Goal: Task Accomplishment & Management: Complete application form

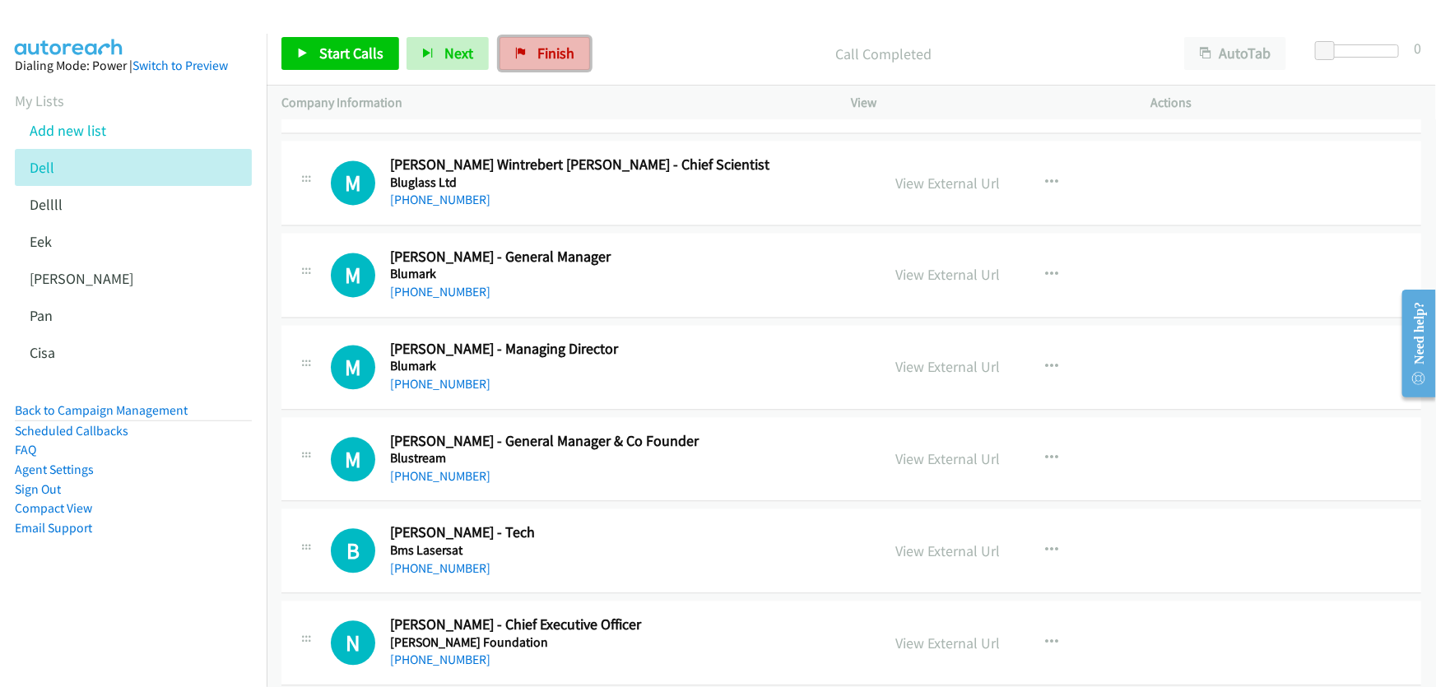
click at [528, 52] on link "Finish" at bounding box center [545, 53] width 91 height 33
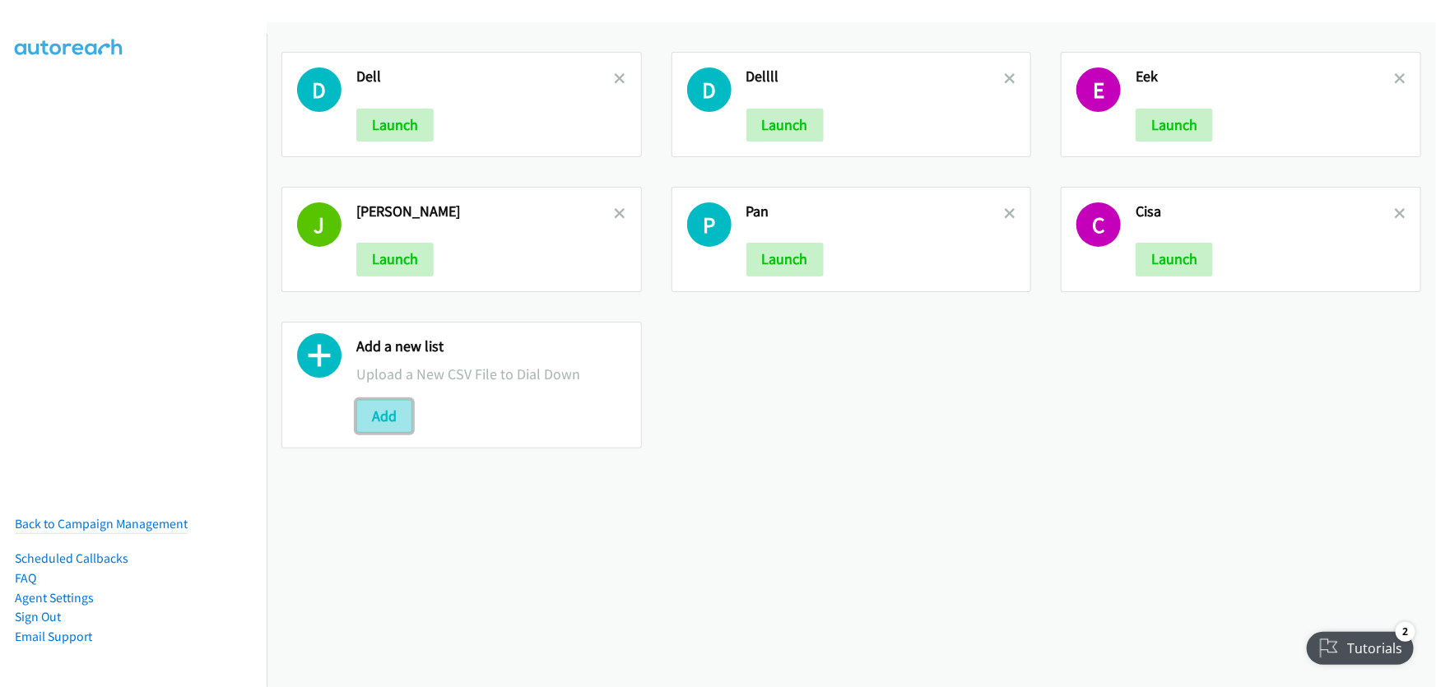
click at [384, 414] on button "Add" at bounding box center [384, 416] width 56 height 33
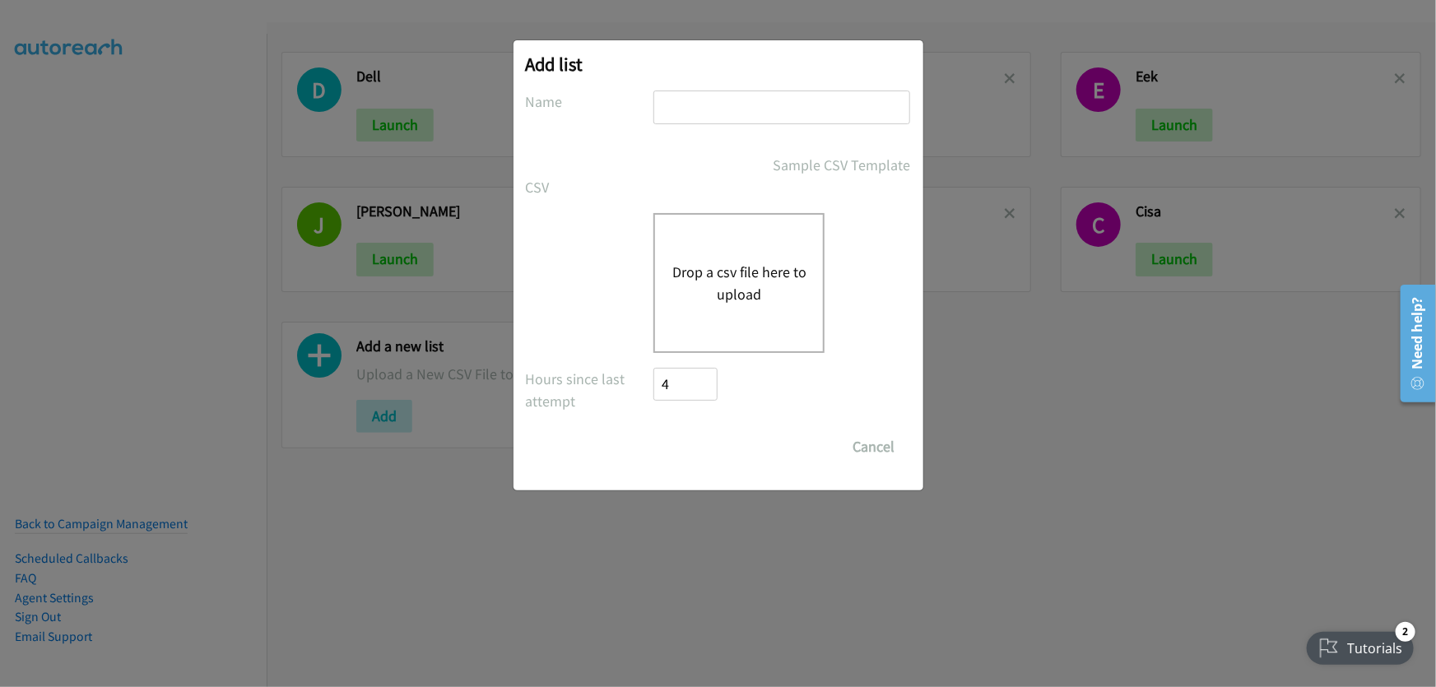
click at [747, 264] on button "Drop a csv file here to upload" at bounding box center [739, 283] width 135 height 44
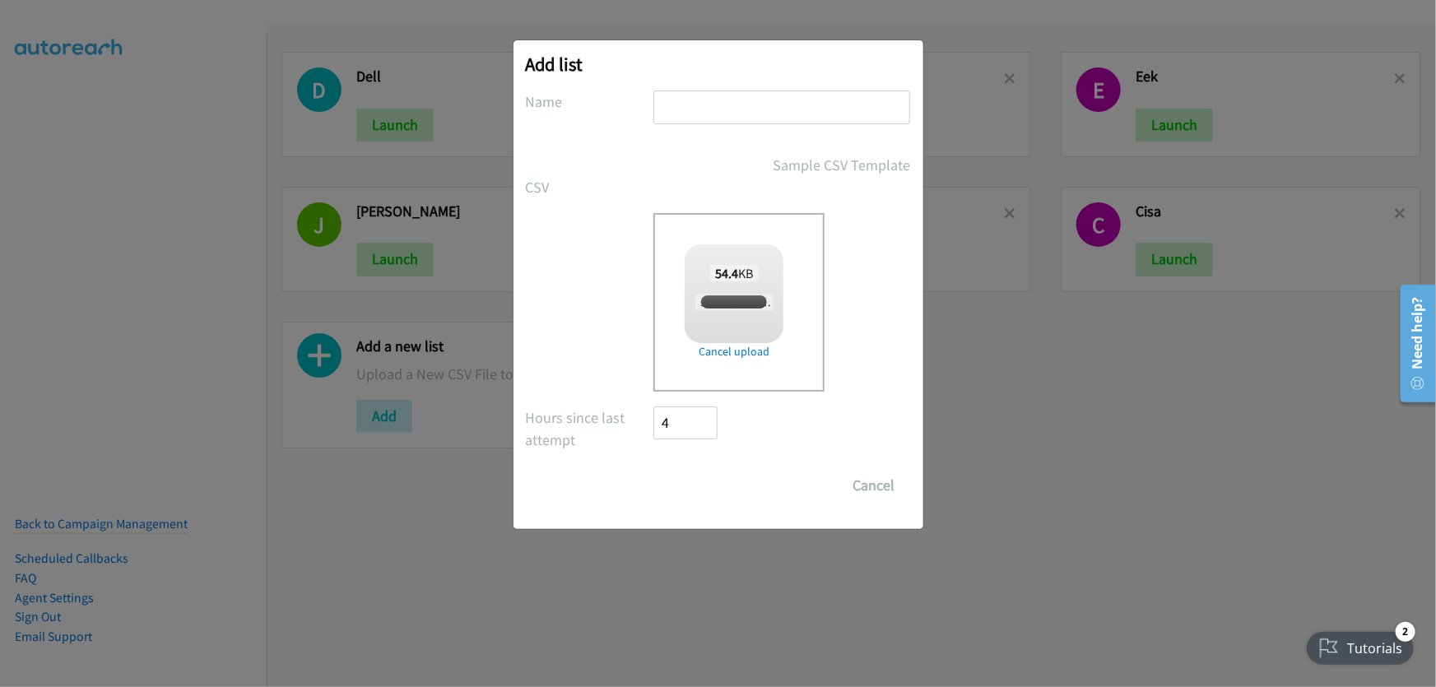
checkbox input "true"
click at [700, 112] on input "text" at bounding box center [782, 108] width 257 height 34
click at [748, 105] on input "text" at bounding box center [782, 108] width 257 height 34
click at [748, 104] on input "text" at bounding box center [782, 108] width 257 height 34
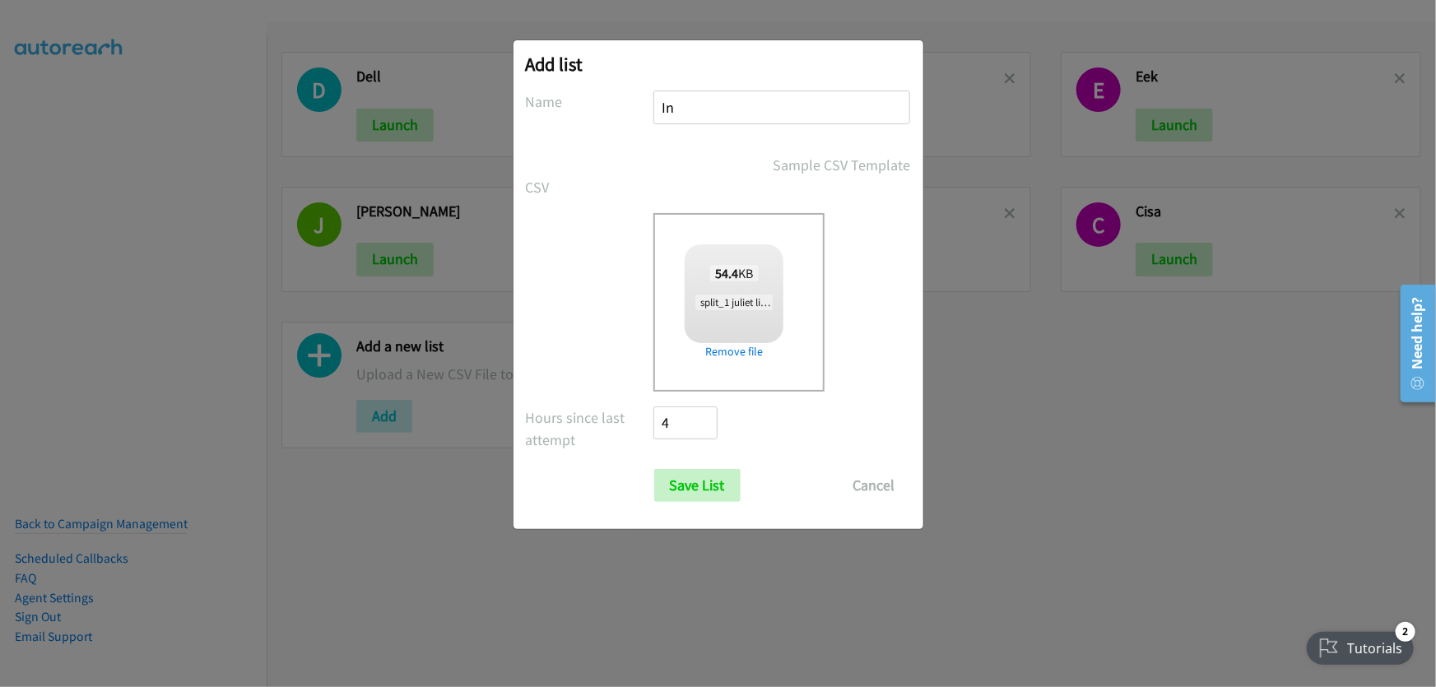
type input "I"
type input "JJJJ"
click at [710, 486] on input "Save List" at bounding box center [697, 485] width 86 height 33
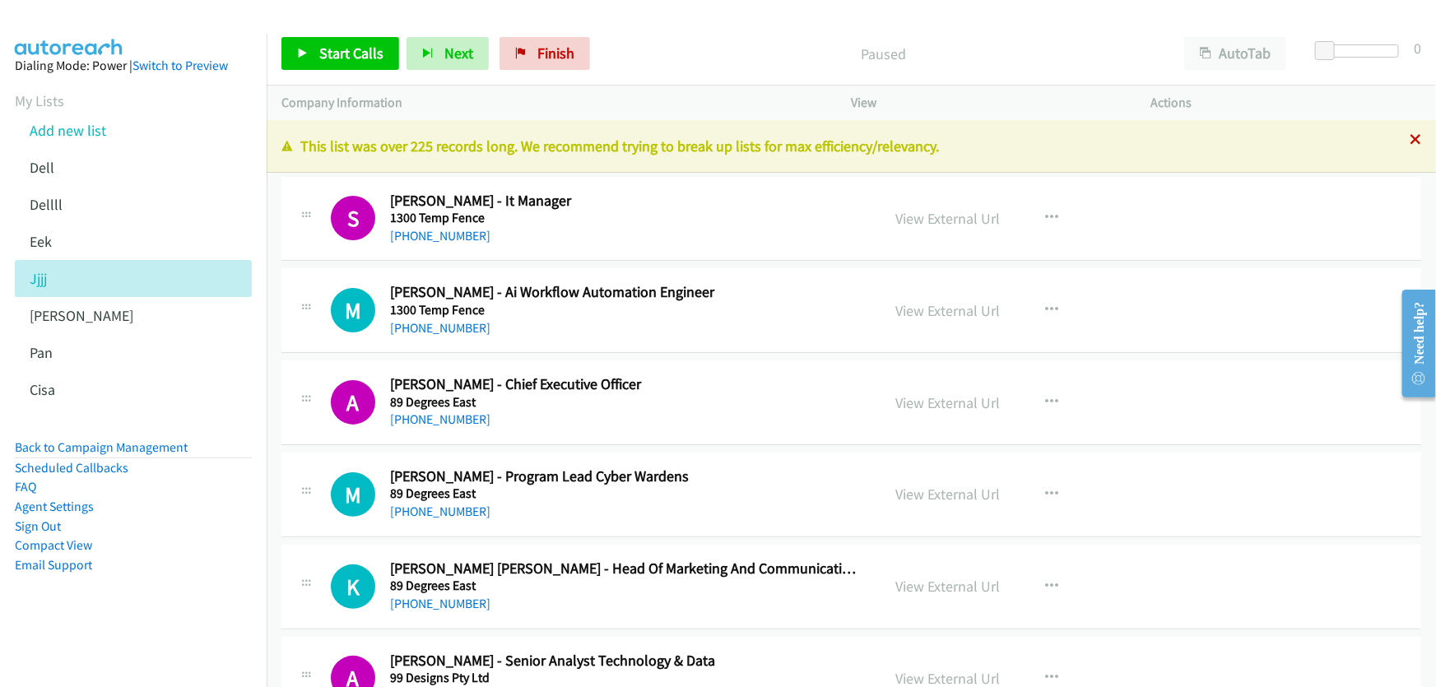
click at [1410, 140] on icon at bounding box center [1416, 141] width 12 height 12
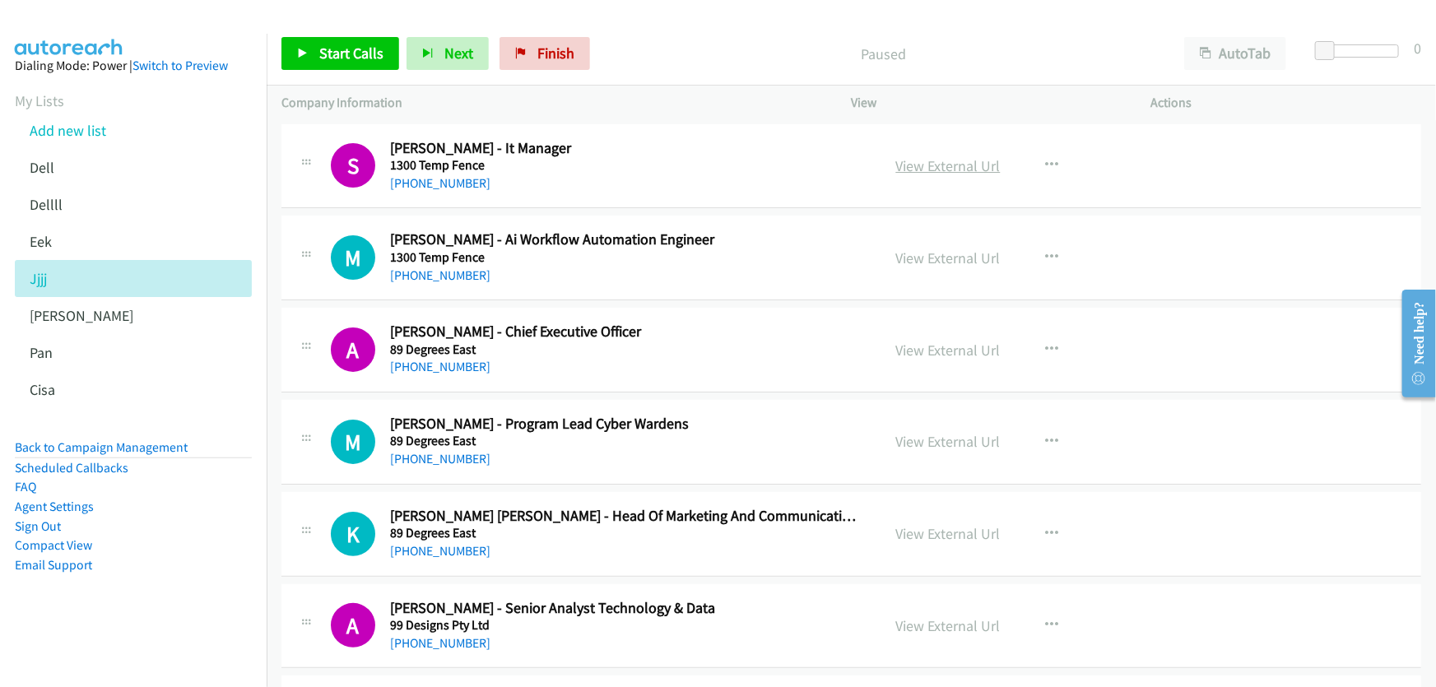
click at [935, 162] on link "View External Url" at bounding box center [948, 165] width 105 height 19
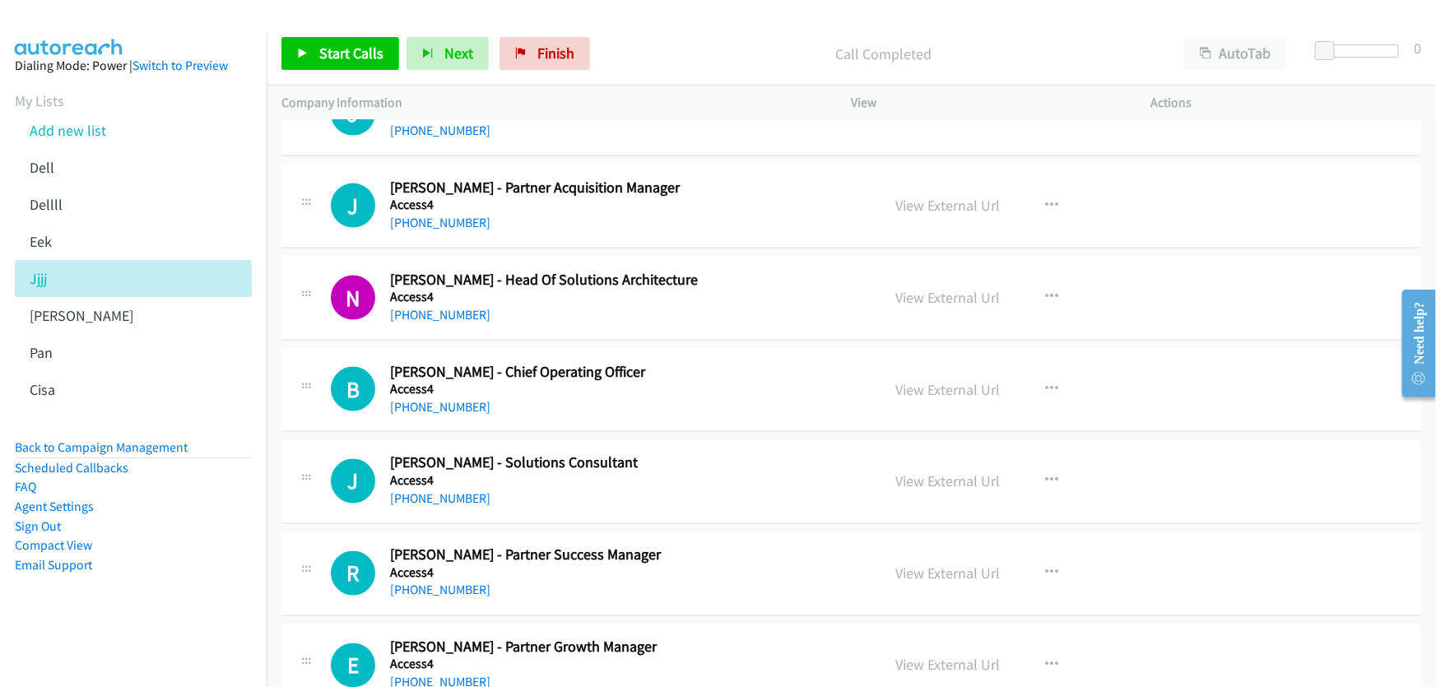
scroll to position [1272, 0]
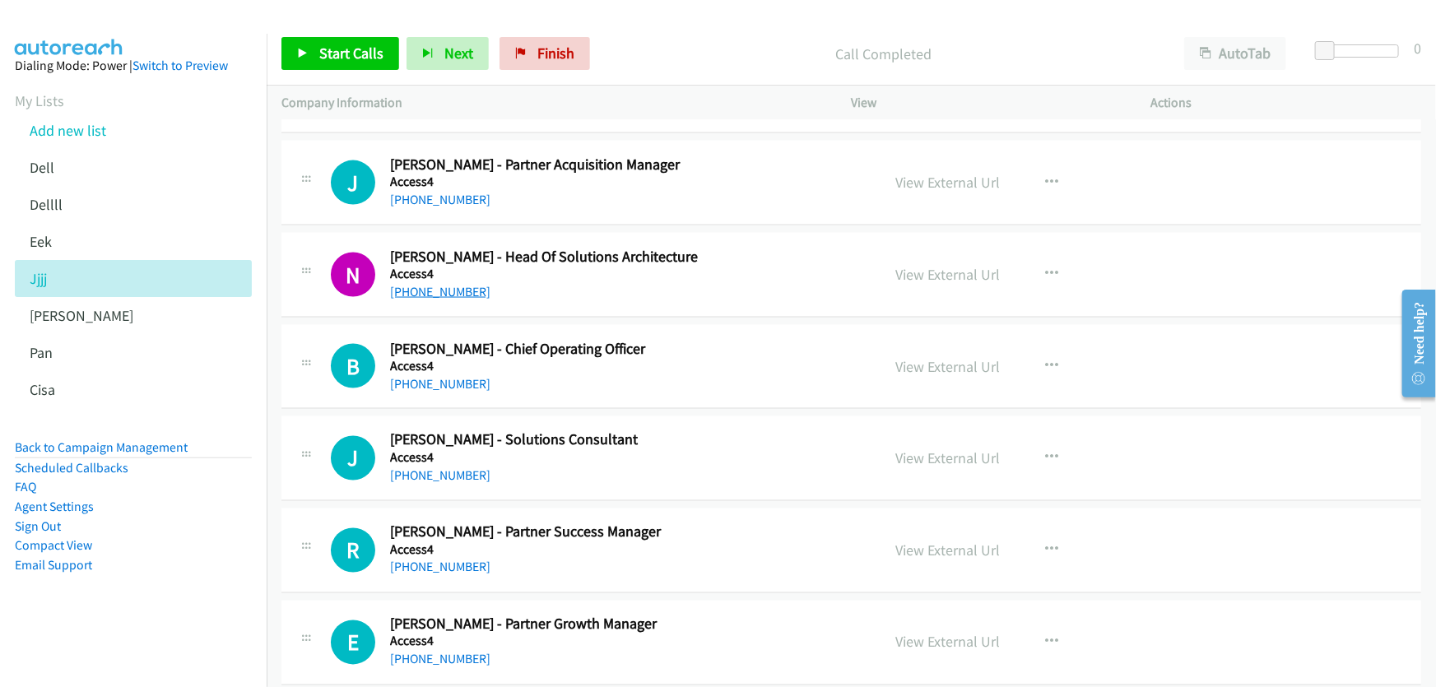
click at [438, 290] on link "+61 2 9236 0169" at bounding box center [440, 292] width 100 height 16
click at [944, 272] on link "View External Url" at bounding box center [948, 274] width 105 height 19
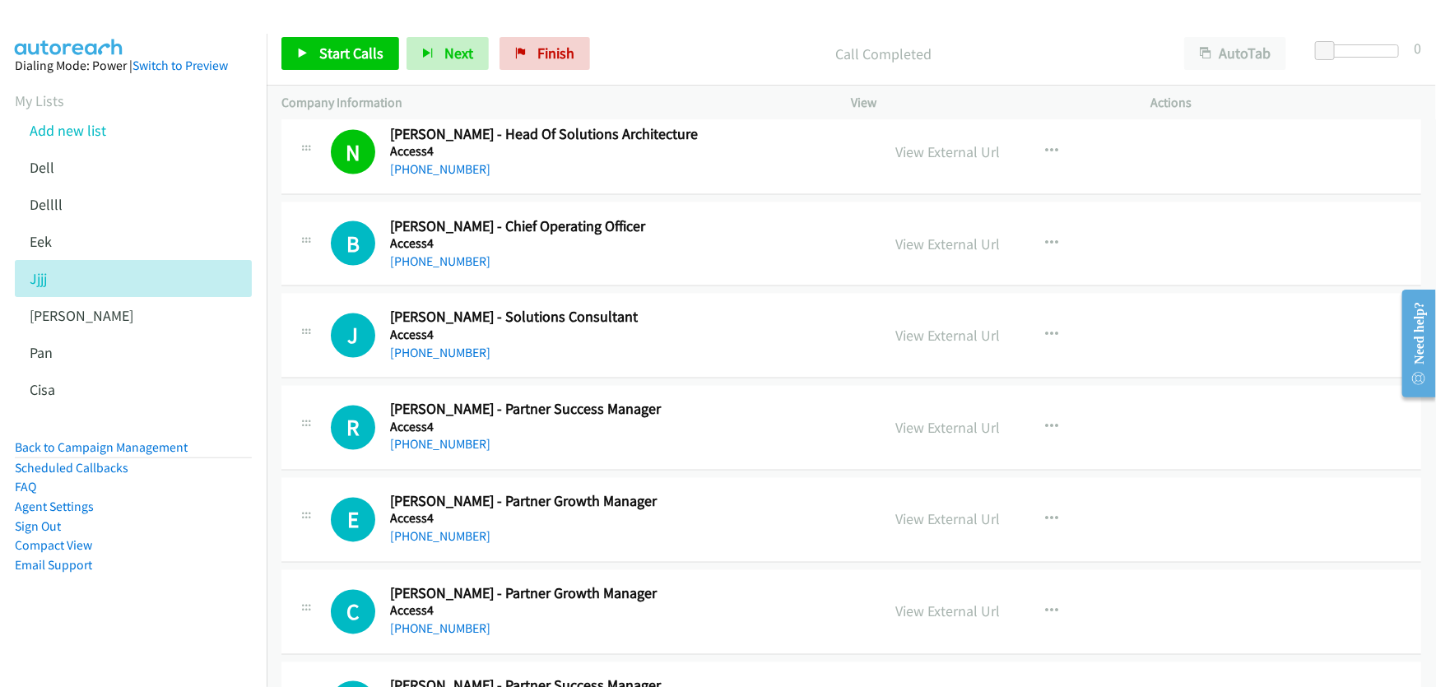
scroll to position [1421, 0]
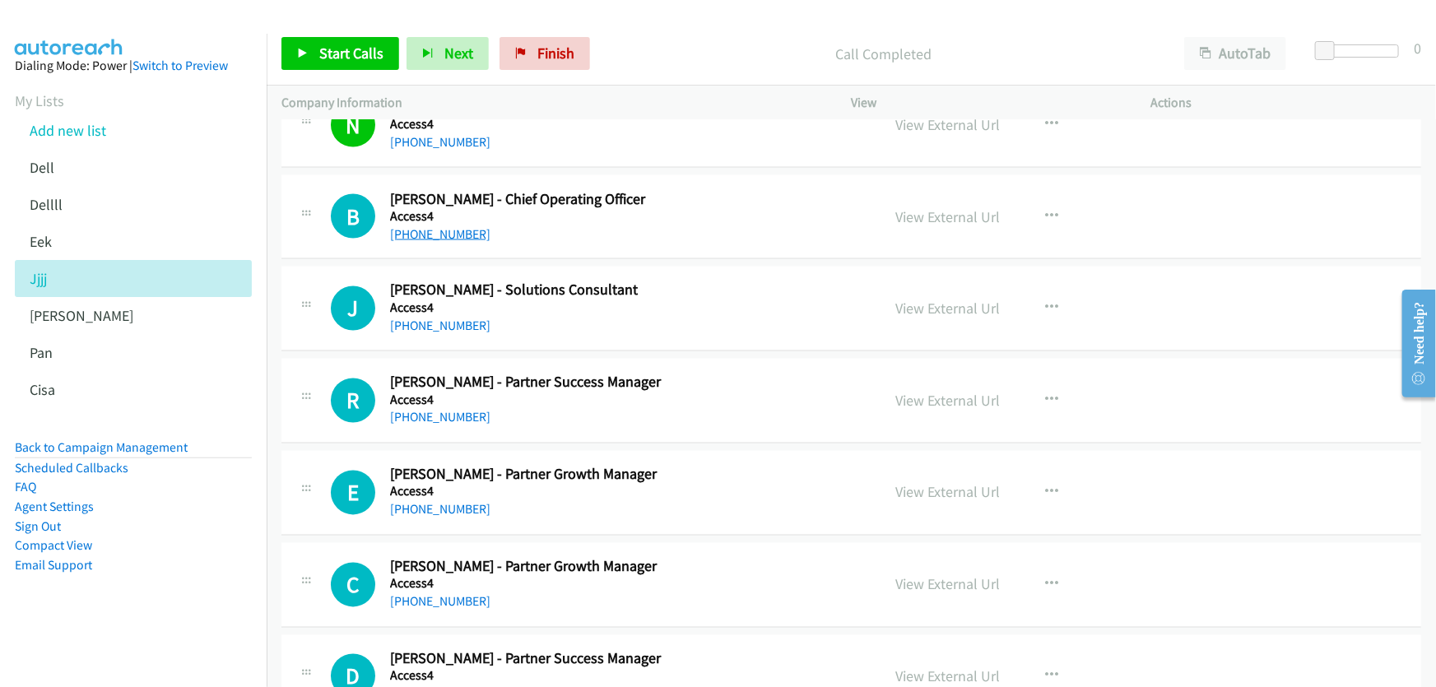
click at [448, 227] on link "+61 2 8215 6294" at bounding box center [440, 234] width 100 height 16
click at [960, 209] on link "View External Url" at bounding box center [948, 216] width 105 height 19
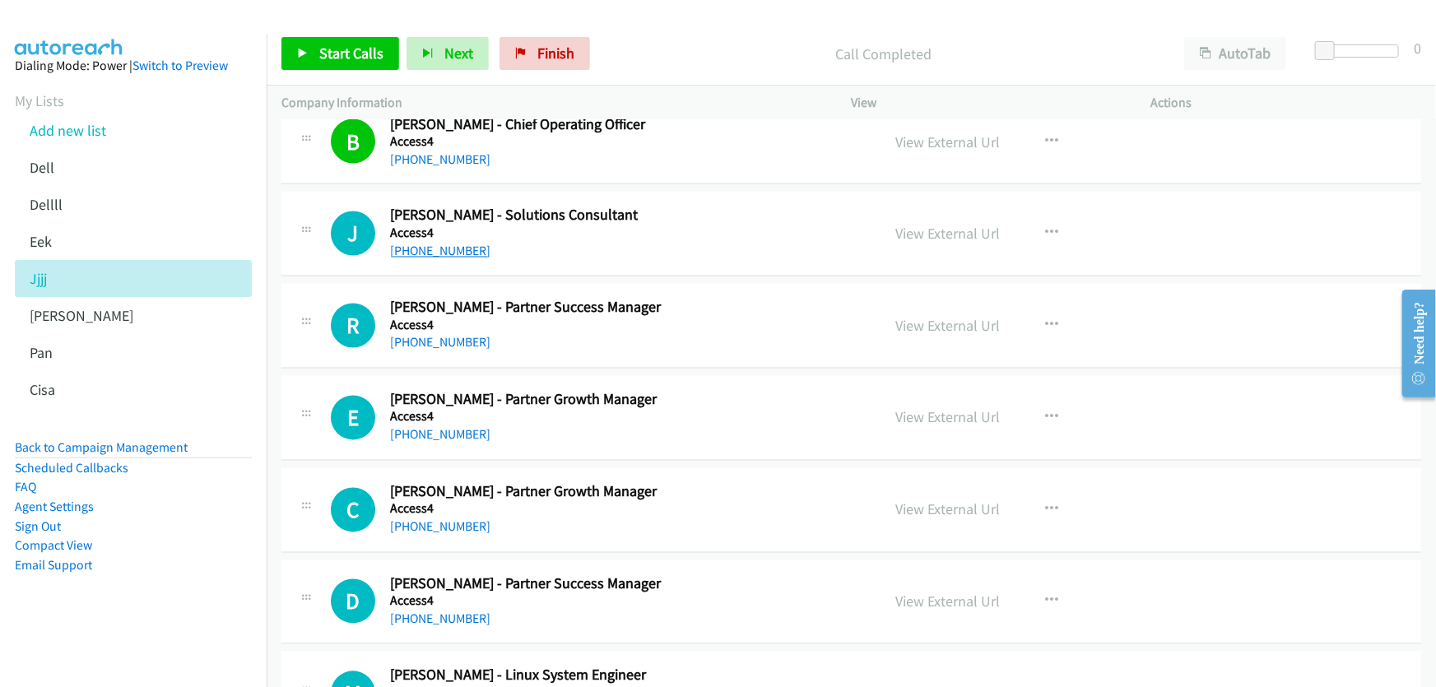
click at [451, 246] on link "+61 424 557 658" at bounding box center [440, 252] width 100 height 16
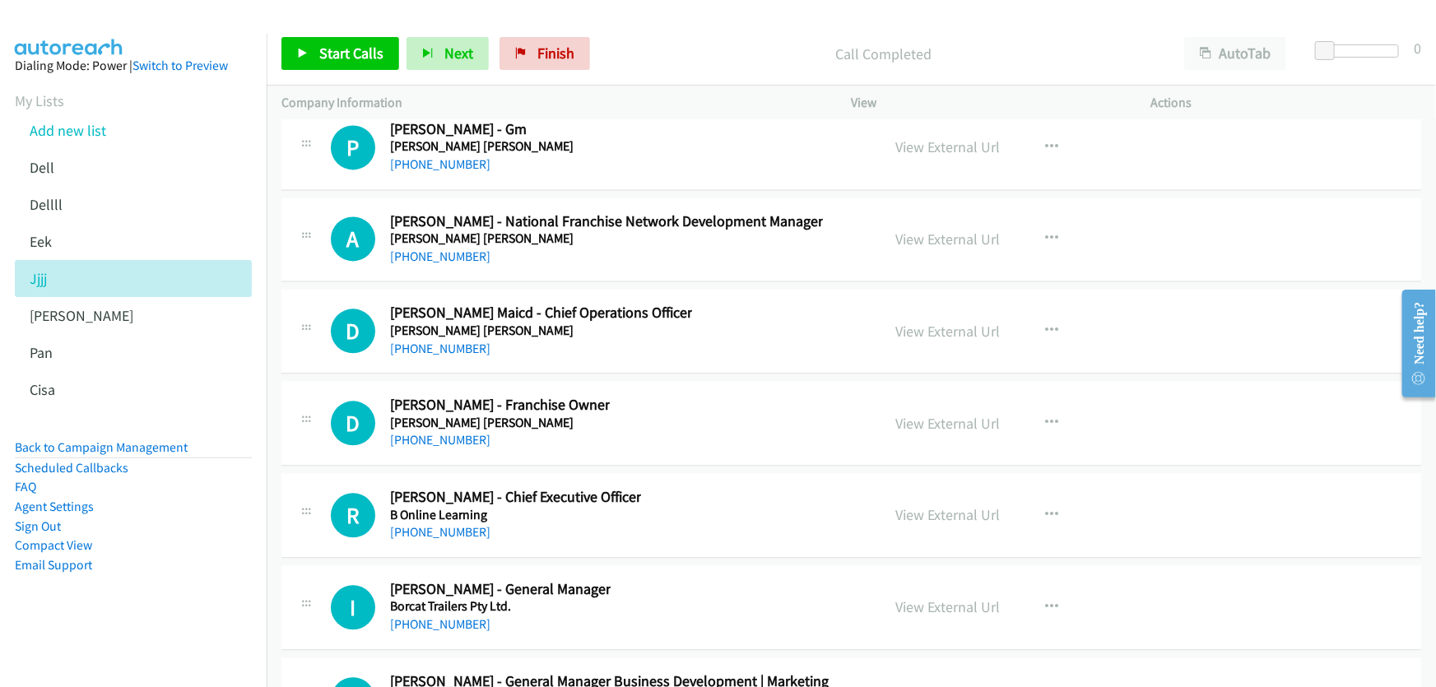
scroll to position [24453, 0]
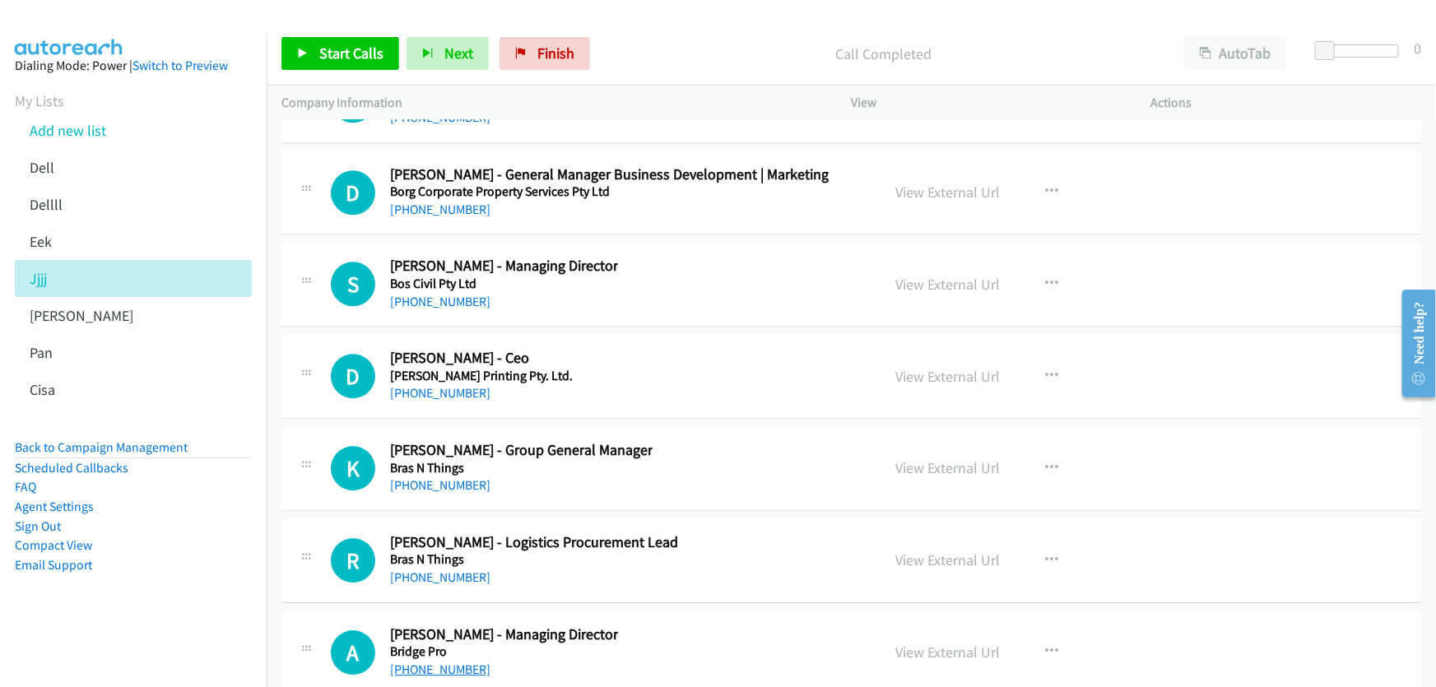
click at [447, 662] on link "+61 418 512 125" at bounding box center [440, 670] width 100 height 16
click at [979, 643] on link "View External Url" at bounding box center [948, 652] width 105 height 19
click at [453, 477] on link "+61 3 9486 0706" at bounding box center [440, 485] width 100 height 16
click at [963, 458] on link "View External Url" at bounding box center [948, 467] width 105 height 19
click at [451, 385] on link "+61 8 8340 3588" at bounding box center [440, 393] width 100 height 16
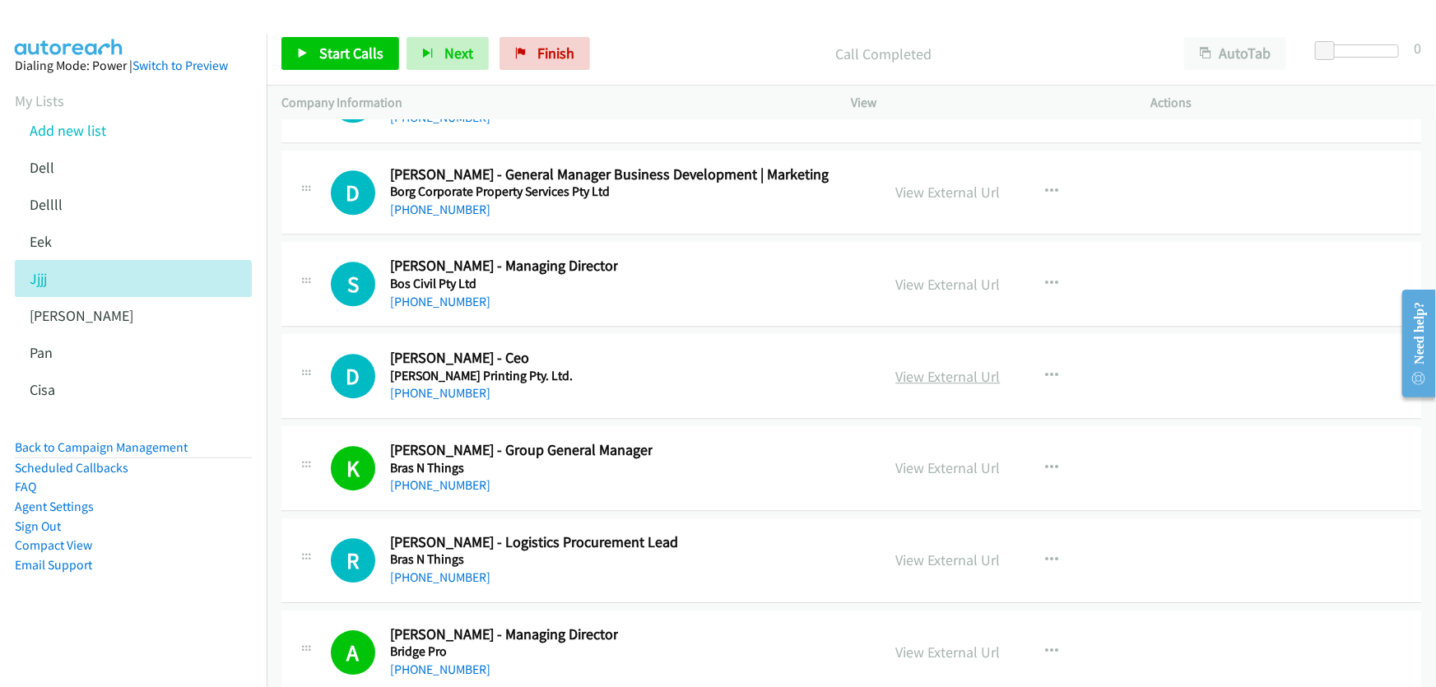
click at [917, 367] on link "View External Url" at bounding box center [948, 376] width 105 height 19
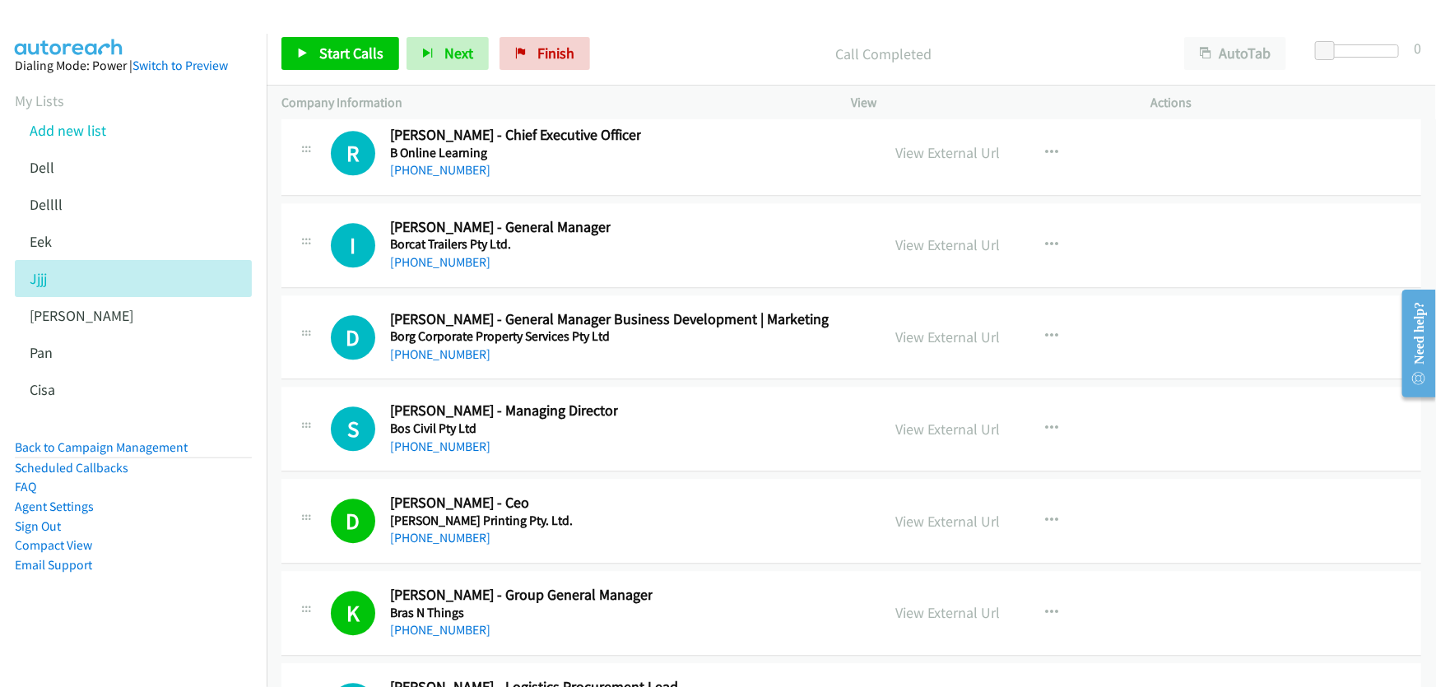
scroll to position [24304, 0]
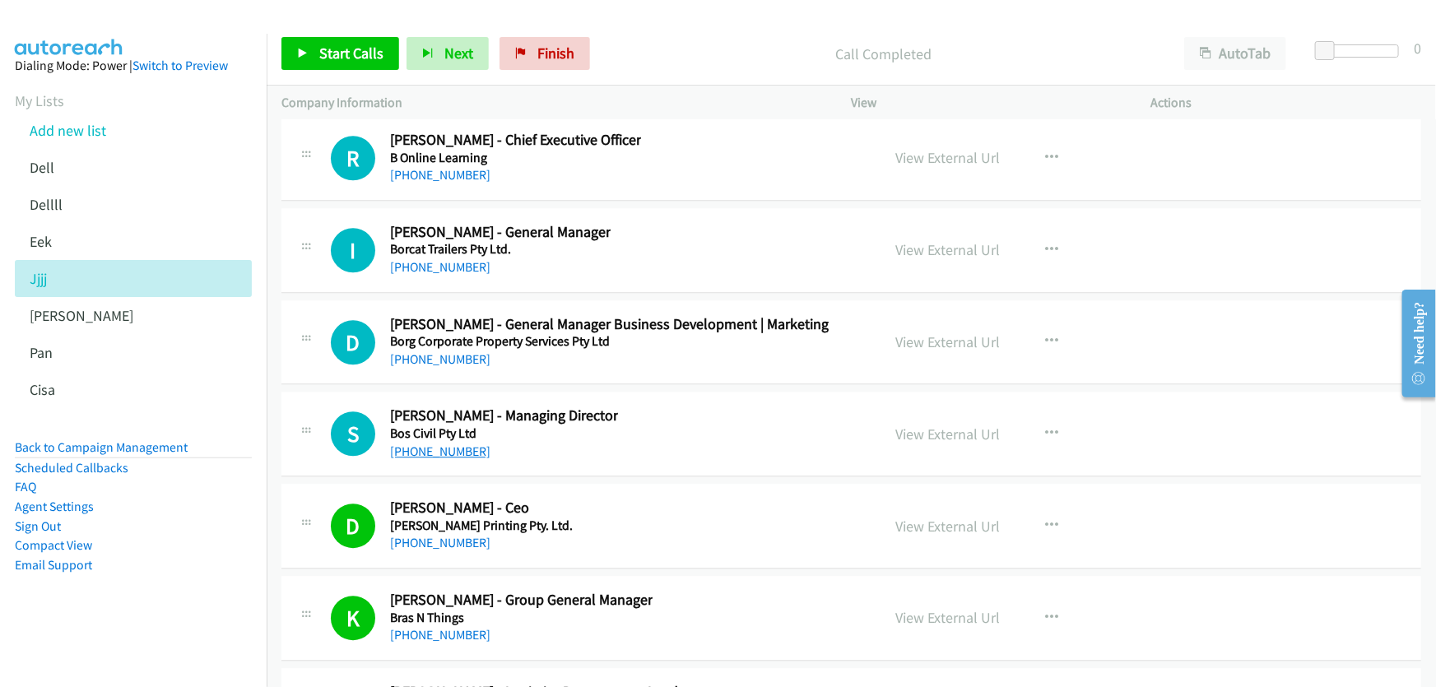
click at [439, 444] on link "+61 409 033 735" at bounding box center [440, 452] width 100 height 16
click at [959, 425] on link "View External Url" at bounding box center [948, 434] width 105 height 19
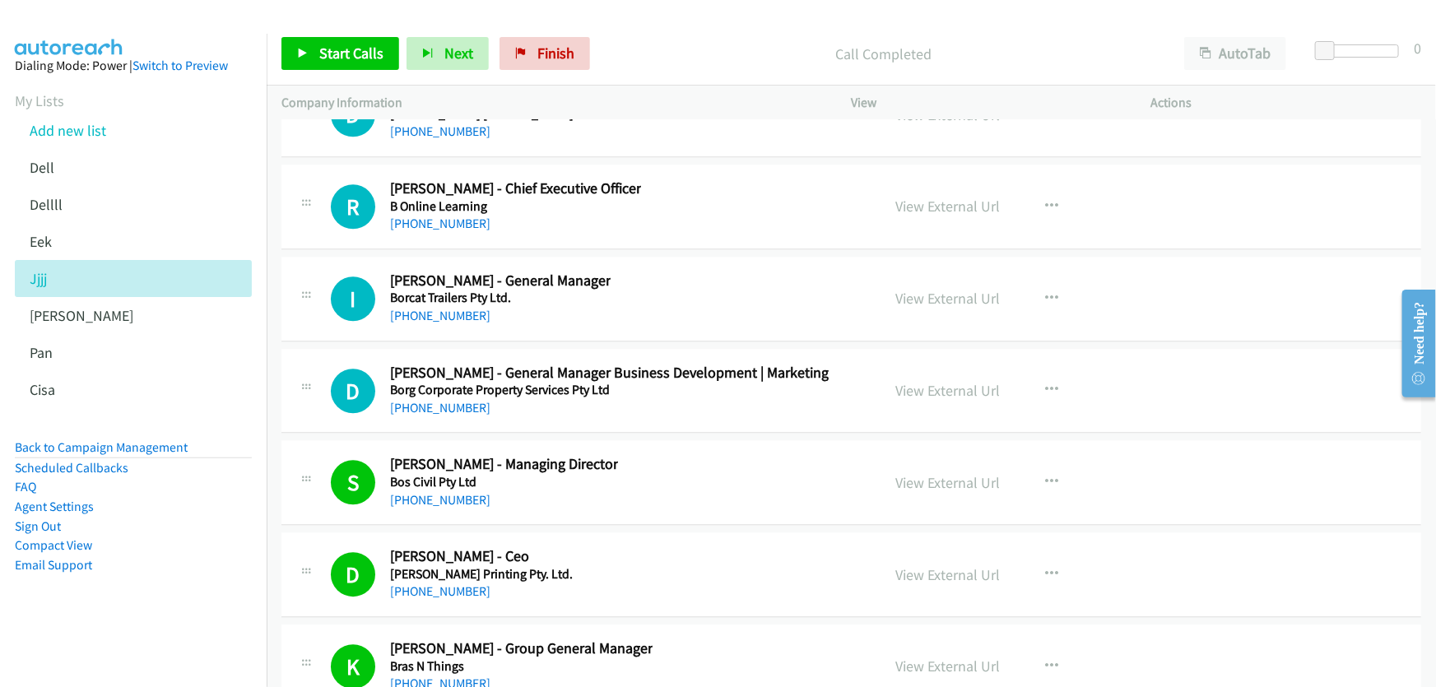
scroll to position [24229, 0]
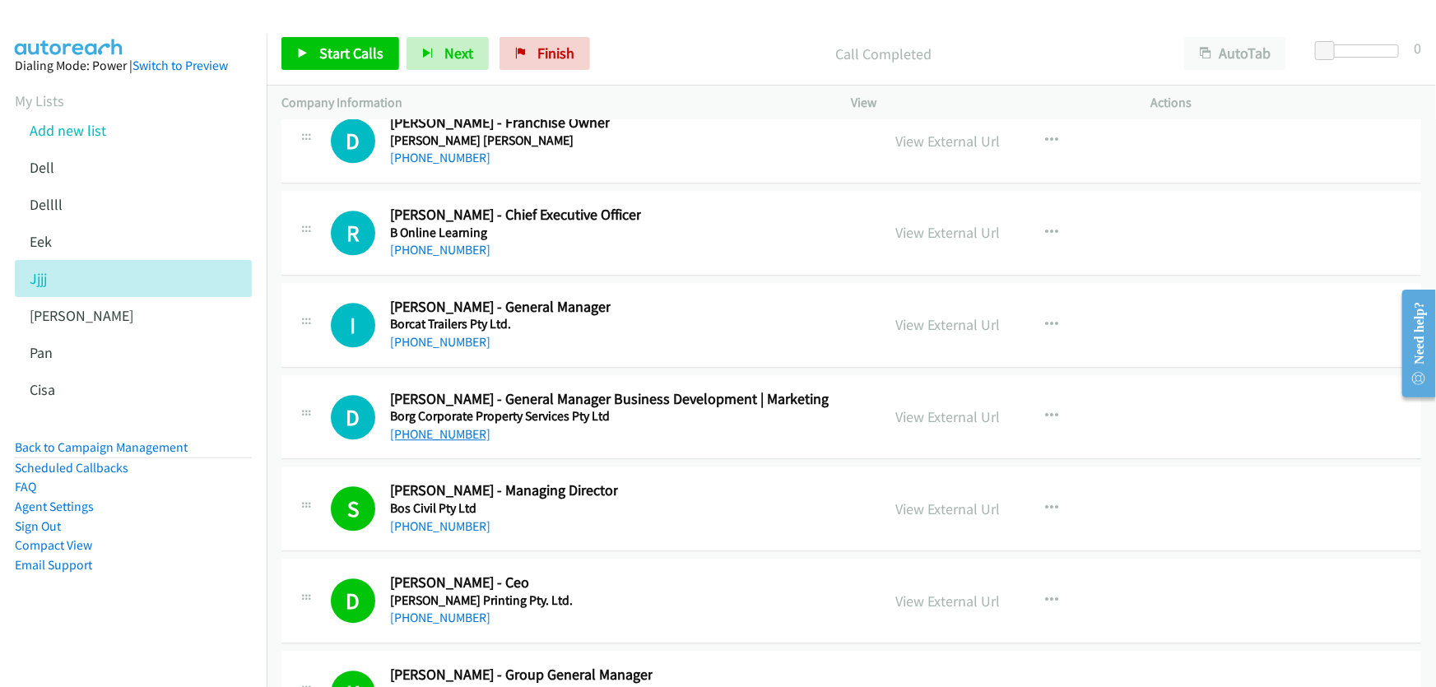
click at [436, 426] on link "+61 419 691 350" at bounding box center [440, 434] width 100 height 16
click at [922, 407] on link "View External Url" at bounding box center [948, 416] width 105 height 19
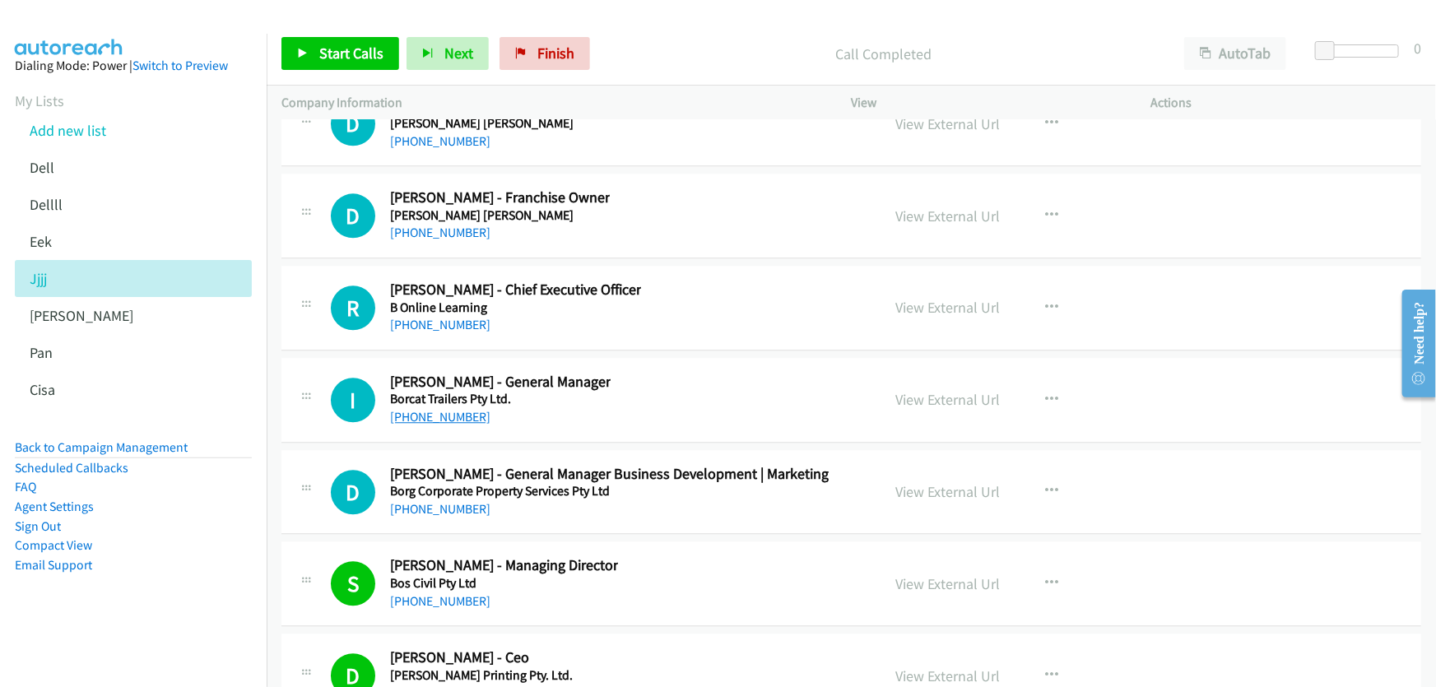
click at [444, 409] on link "+61 428 468 823" at bounding box center [440, 417] width 100 height 16
click at [959, 390] on link "View External Url" at bounding box center [948, 399] width 105 height 19
click at [444, 317] on link "+61 414 556 156" at bounding box center [440, 325] width 100 height 16
click at [924, 298] on link "View External Url" at bounding box center [948, 307] width 105 height 19
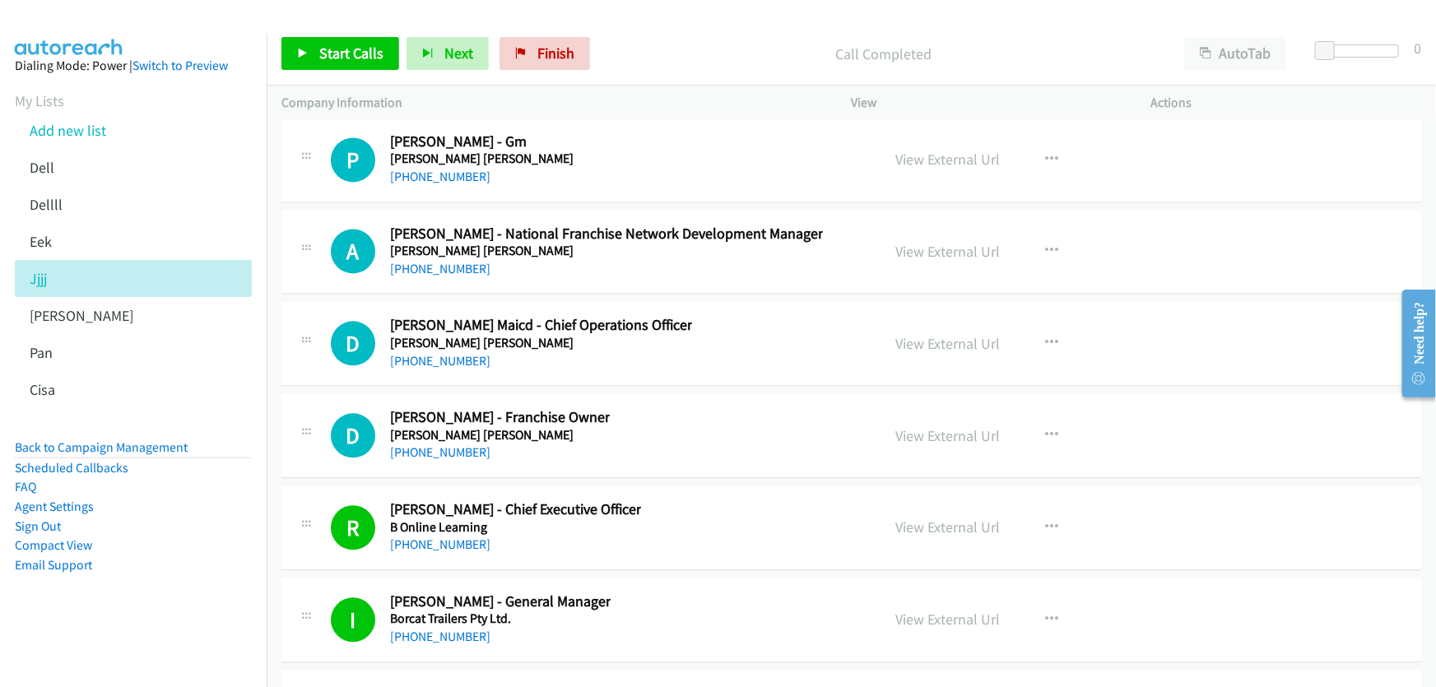
scroll to position [23929, 0]
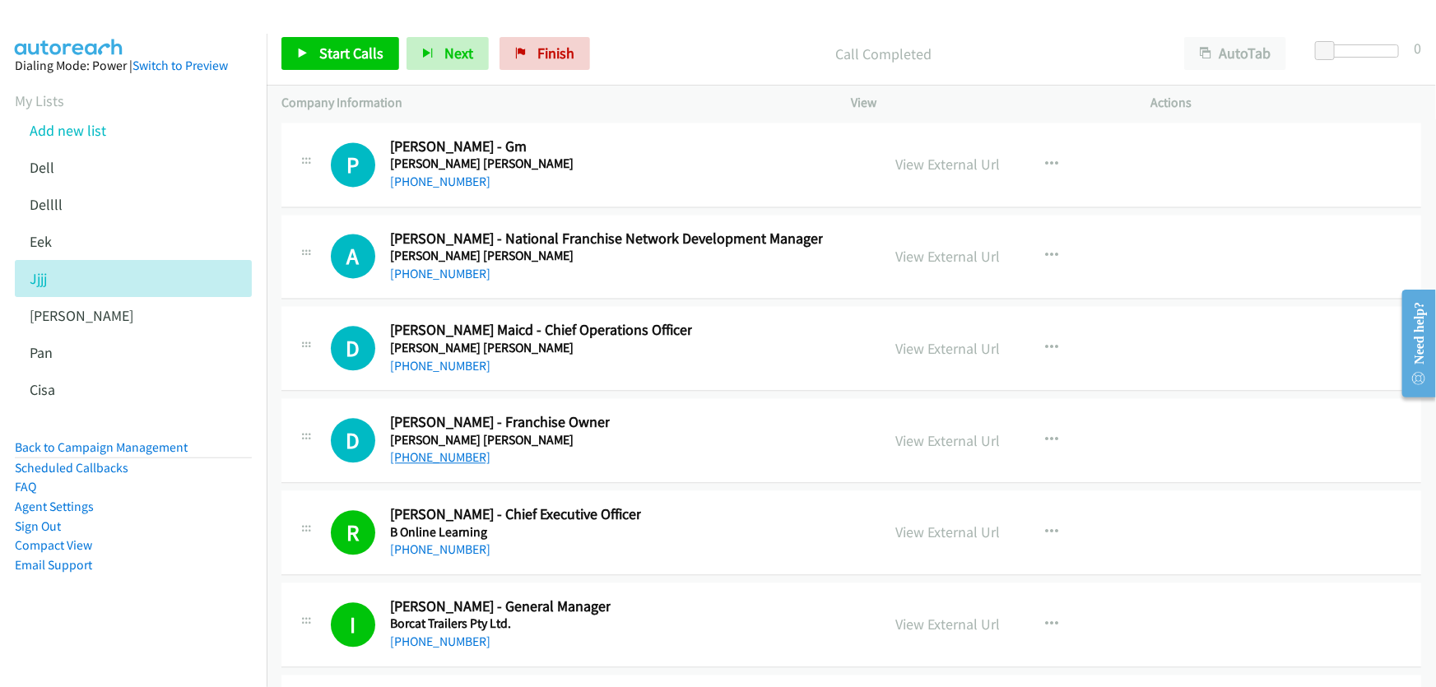
click at [442, 449] on link "+61 419 204 240" at bounding box center [440, 457] width 100 height 16
click at [914, 431] on link "View External Url" at bounding box center [948, 440] width 105 height 19
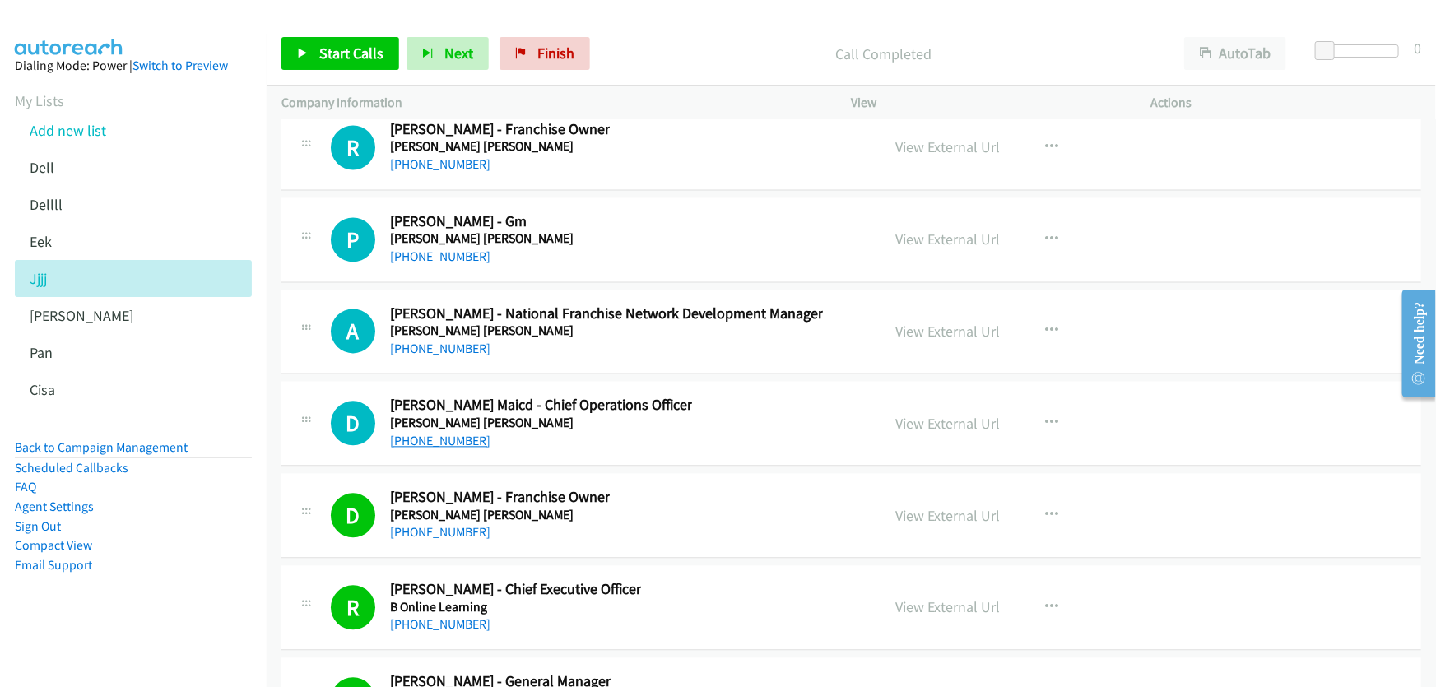
click at [443, 433] on link "+61 416 844 895" at bounding box center [440, 441] width 100 height 16
click at [939, 414] on link "View External Url" at bounding box center [948, 423] width 105 height 19
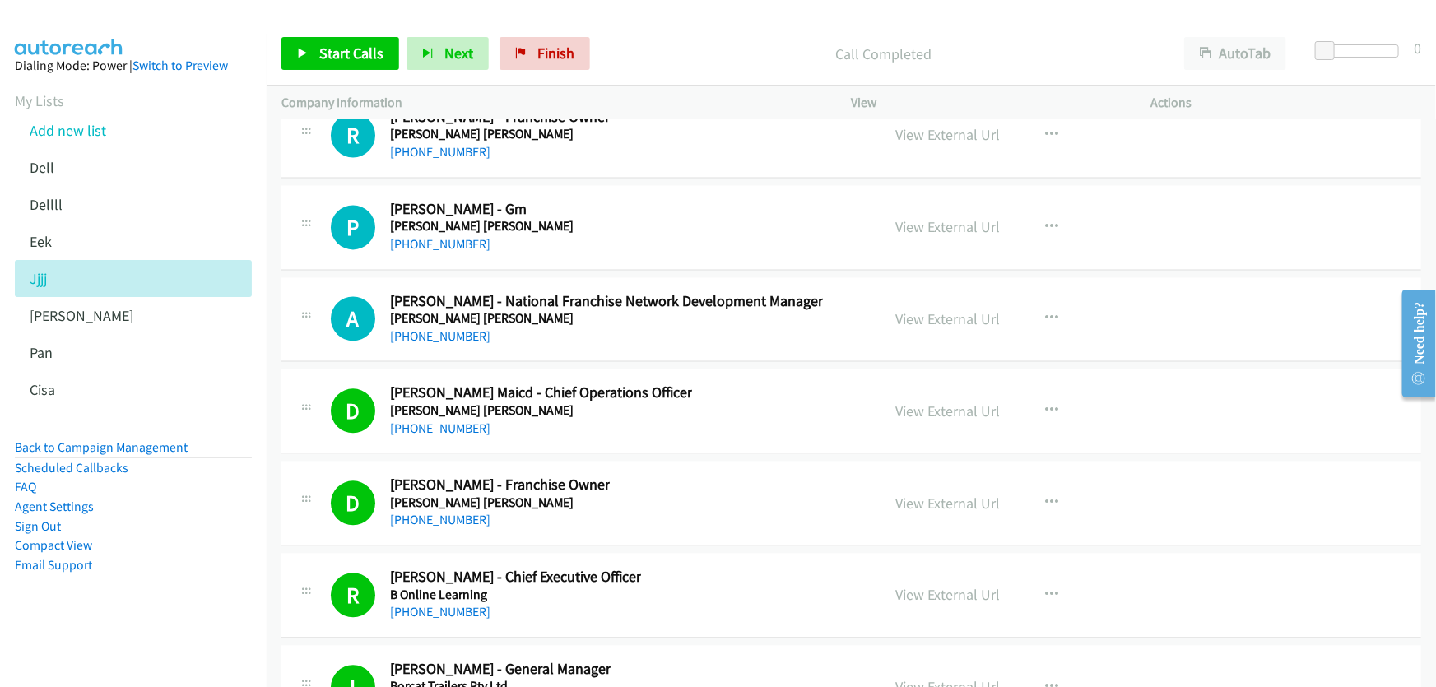
scroll to position [23779, 0]
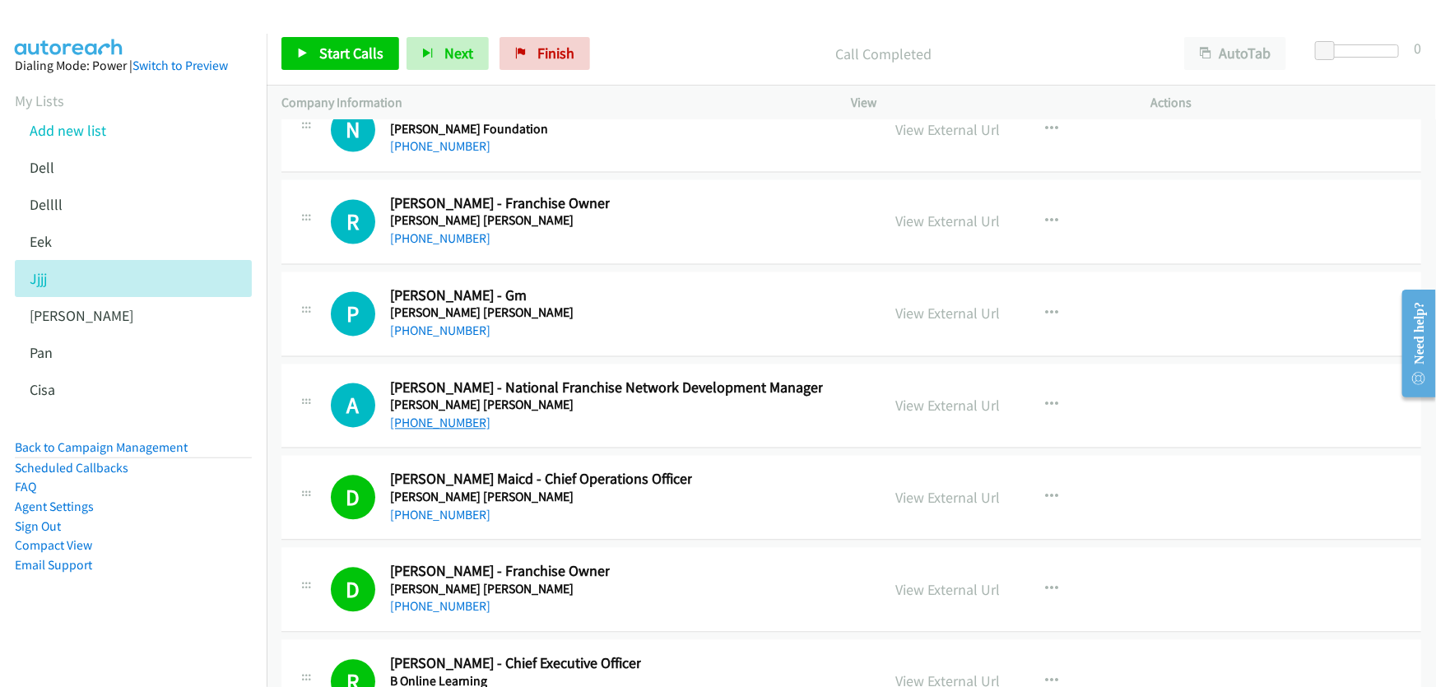
click at [446, 416] on link "+61 497 687 848" at bounding box center [440, 424] width 100 height 16
click at [965, 397] on link "View External Url" at bounding box center [948, 406] width 105 height 19
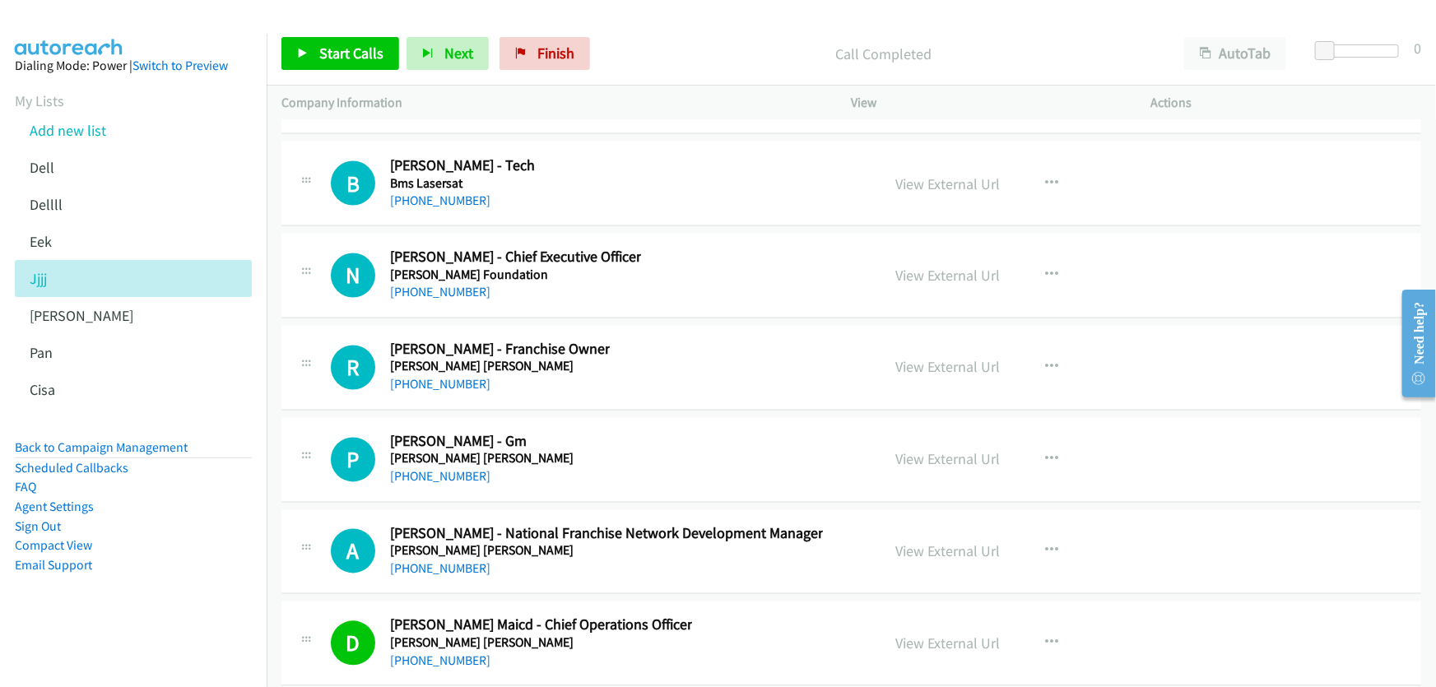
scroll to position [23630, 0]
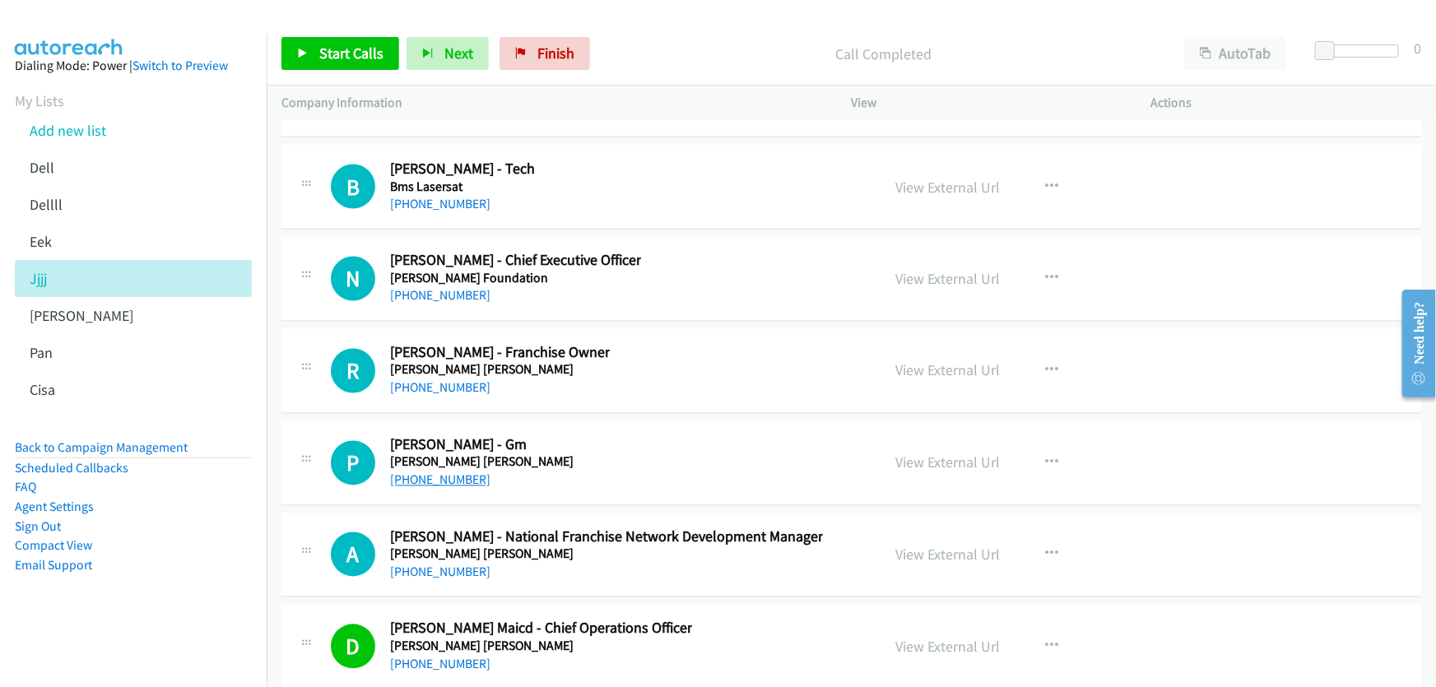
click at [447, 472] on link "+61 7 4972 4333" at bounding box center [440, 480] width 100 height 16
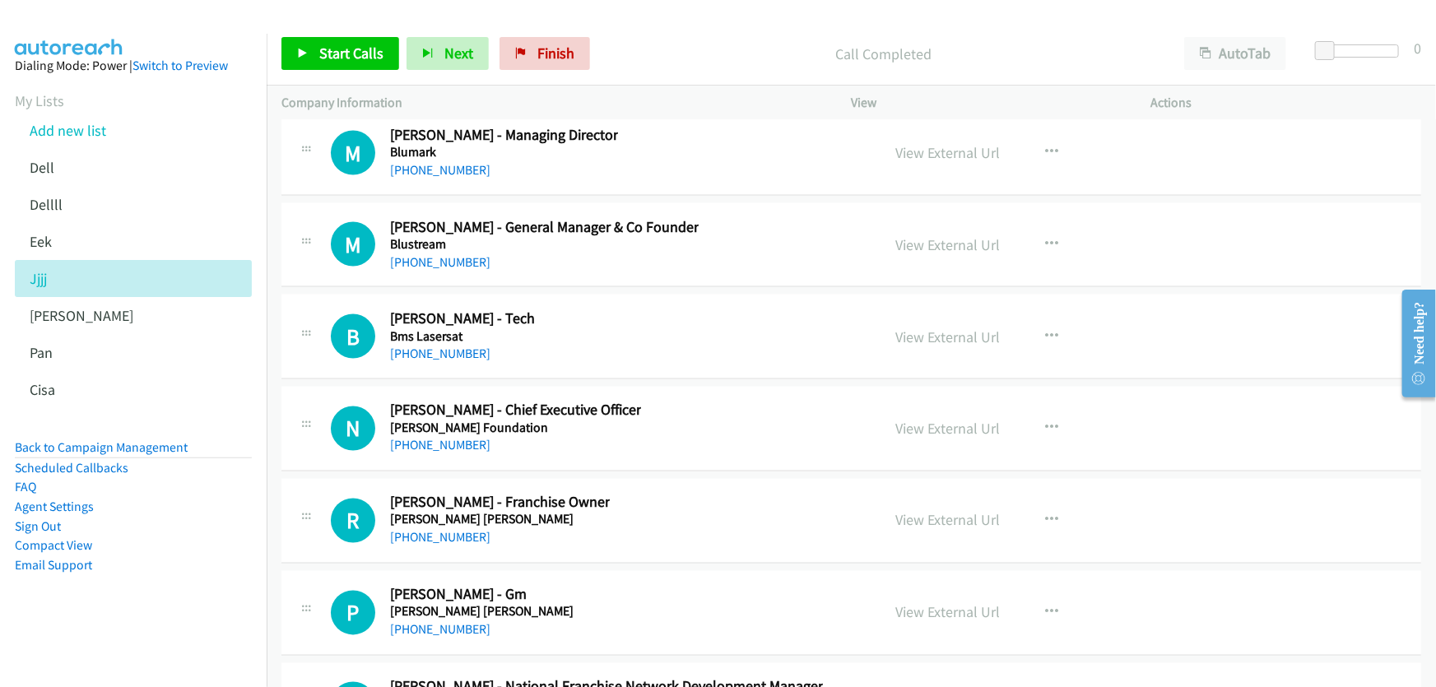
scroll to position [23704, 0]
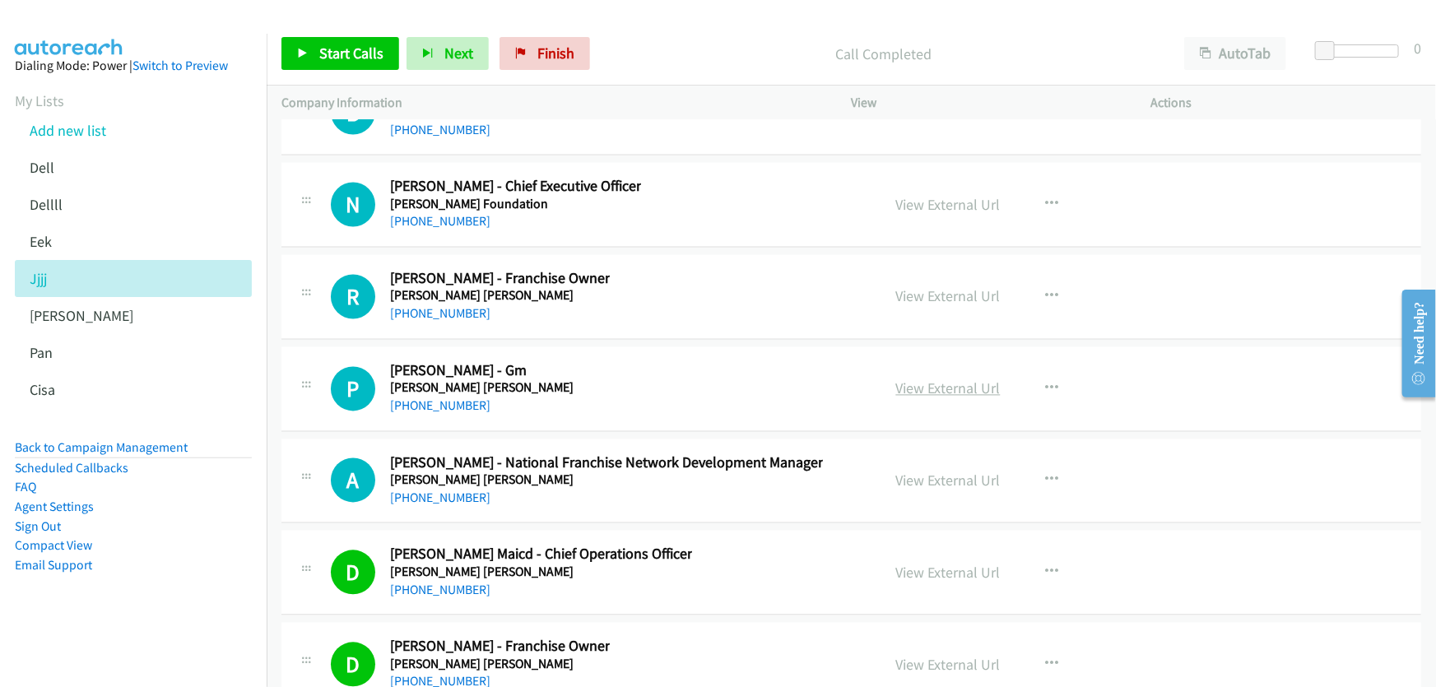
click at [970, 379] on link "View External Url" at bounding box center [948, 388] width 105 height 19
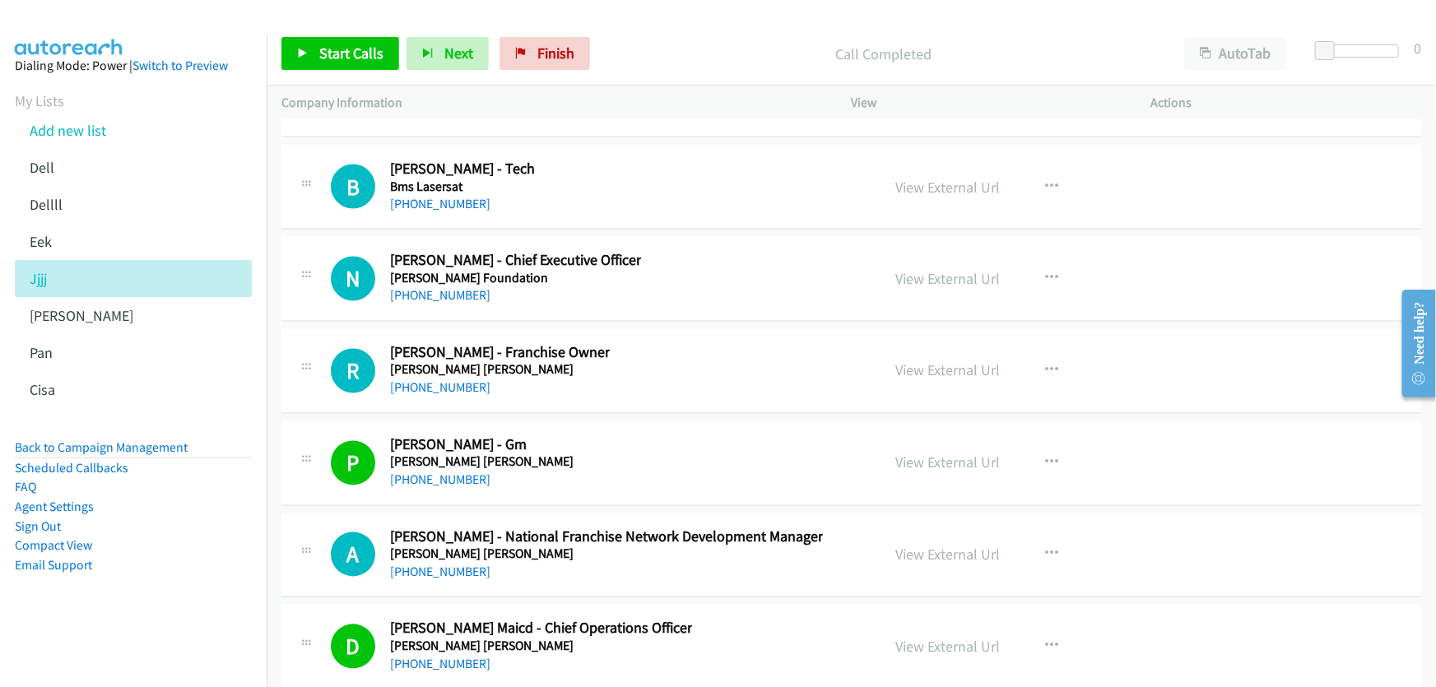
scroll to position [23555, 0]
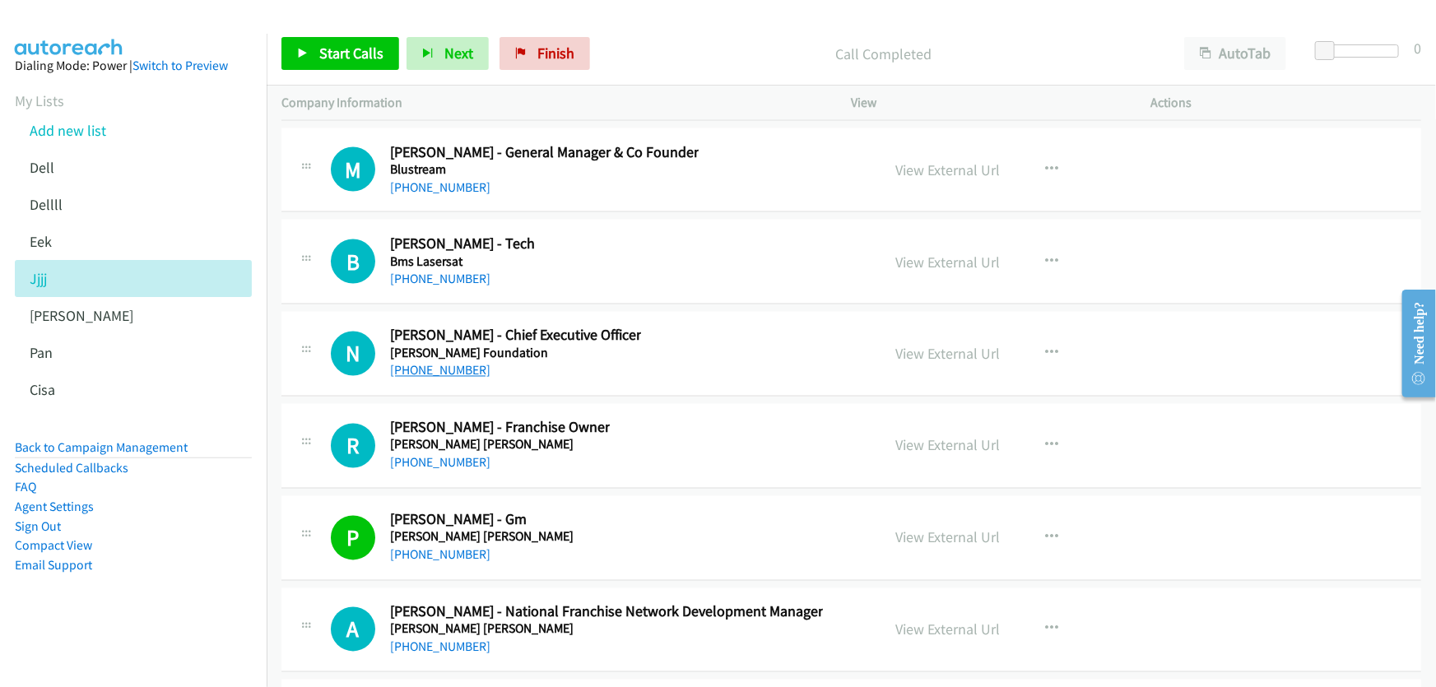
click at [470, 363] on link "+61 435 583 145" at bounding box center [440, 371] width 100 height 16
click at [907, 345] on link "View External Url" at bounding box center [948, 354] width 105 height 19
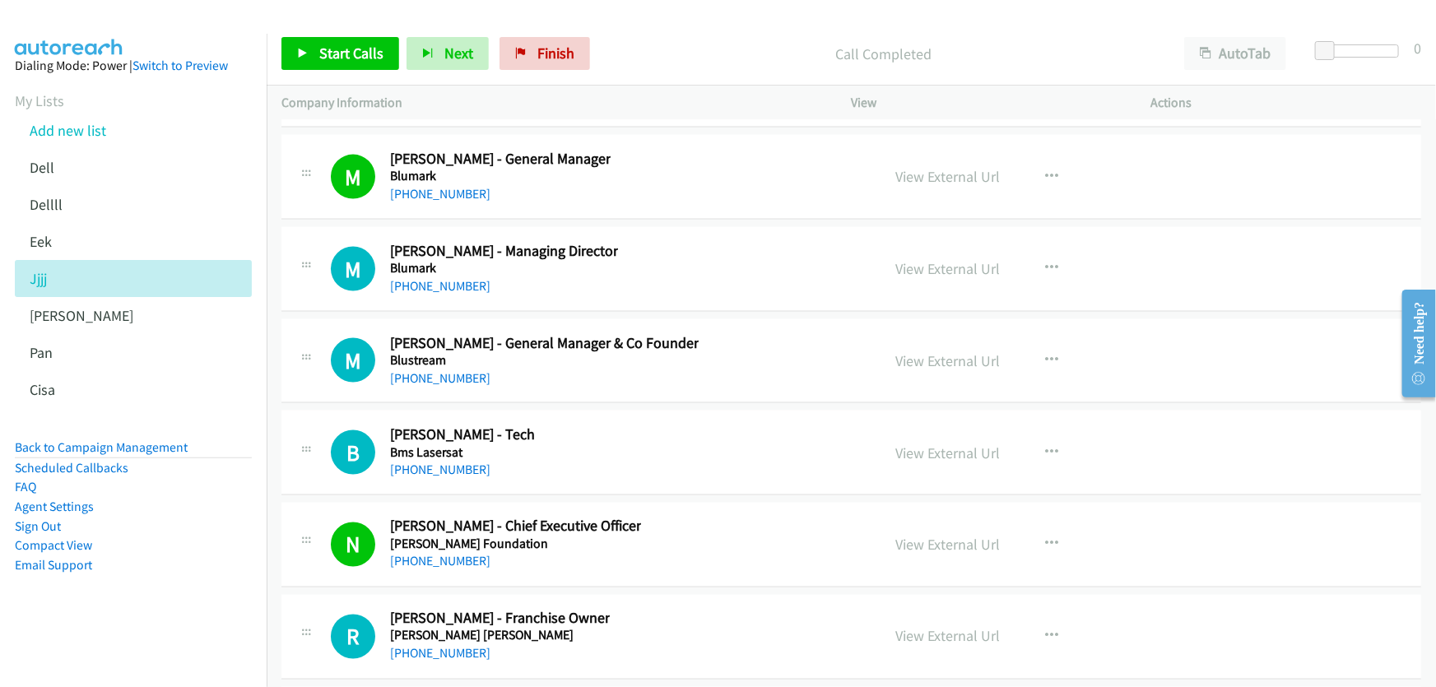
scroll to position [23331, 0]
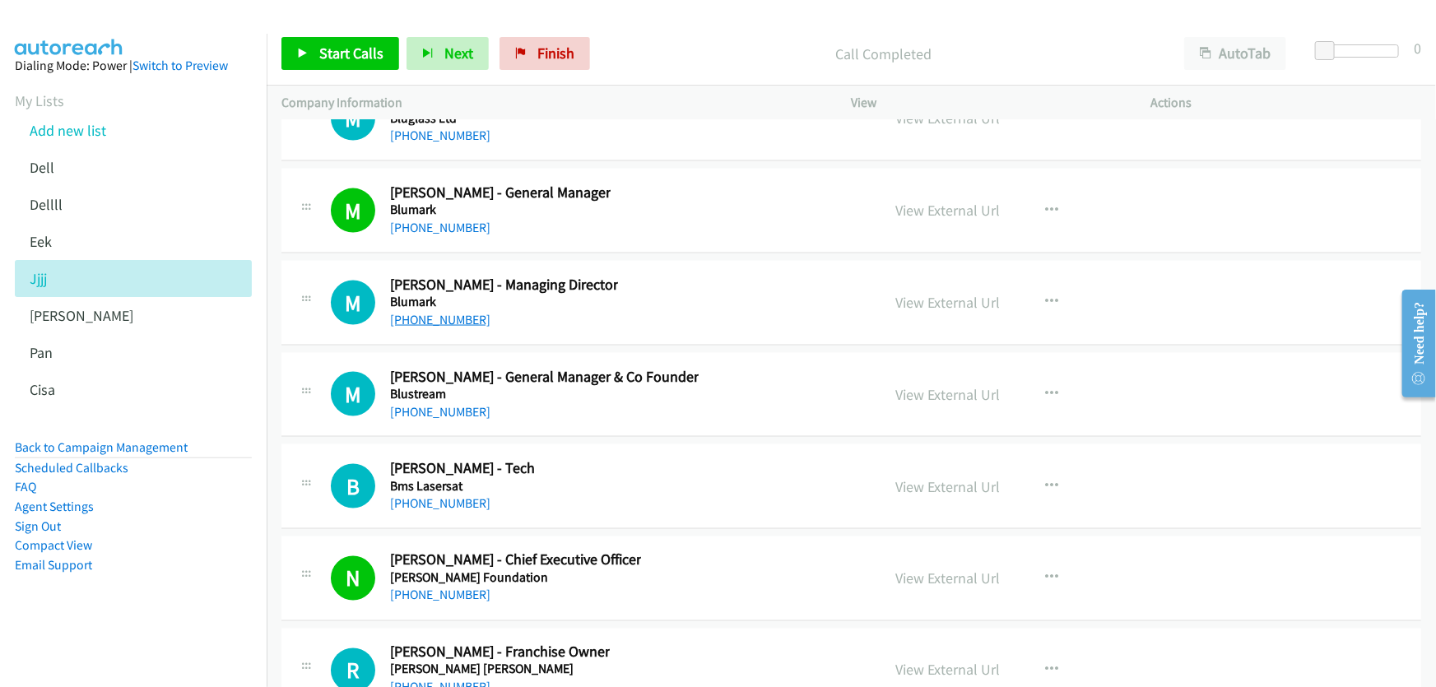
click at [436, 312] on link "+61 450 395 507" at bounding box center [440, 320] width 100 height 16
click at [435, 404] on link "+61 401 991 740" at bounding box center [440, 412] width 100 height 16
click at [954, 385] on link "View External Url" at bounding box center [948, 394] width 105 height 19
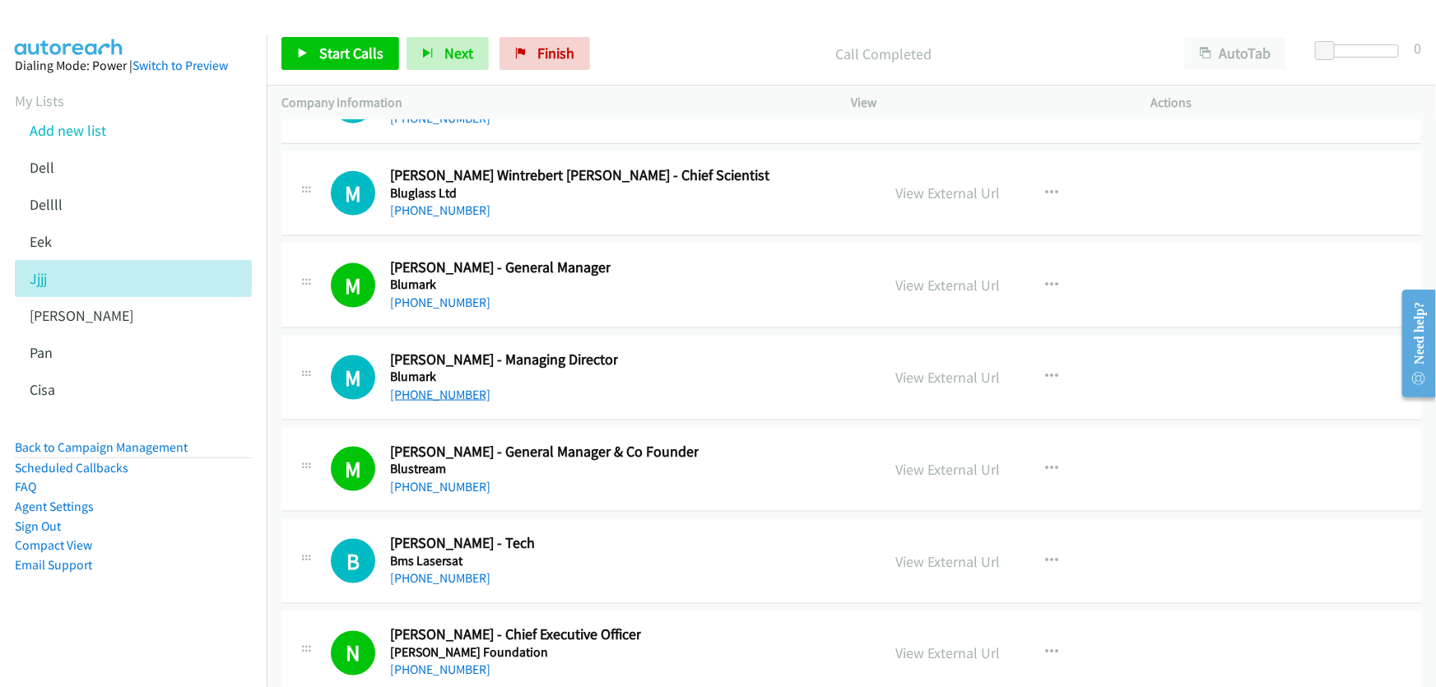
click at [462, 387] on link "+61 450 395 507" at bounding box center [440, 395] width 100 height 16
click at [947, 368] on link "View External Url" at bounding box center [948, 377] width 105 height 19
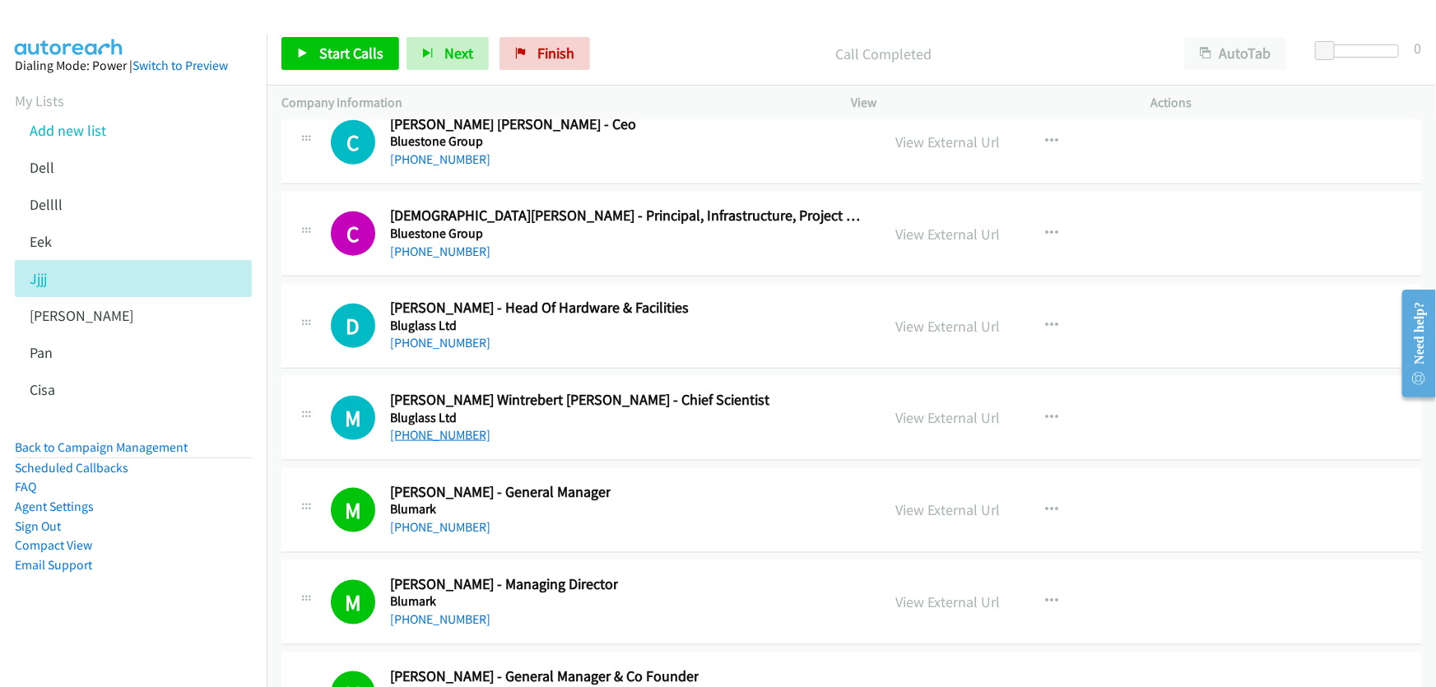
click at [434, 427] on link "+61 424 956 984" at bounding box center [440, 435] width 100 height 16
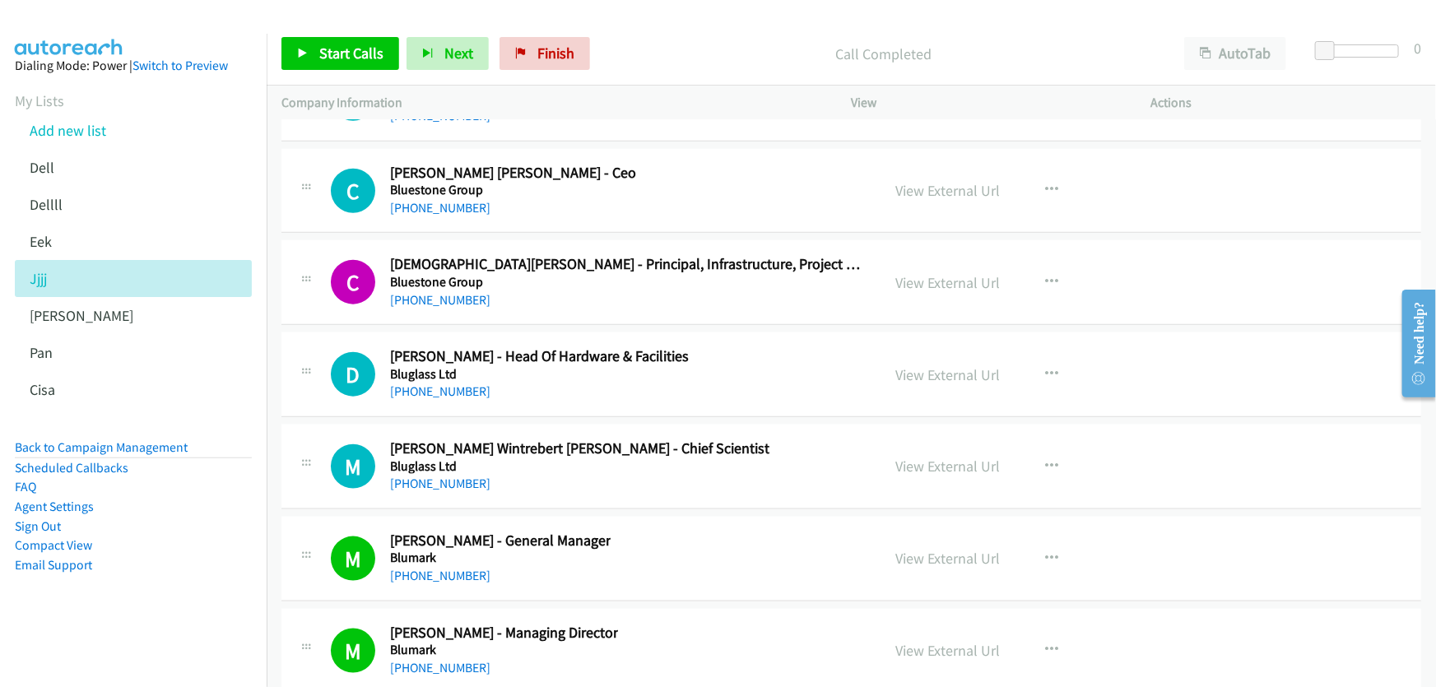
scroll to position [22956, 0]
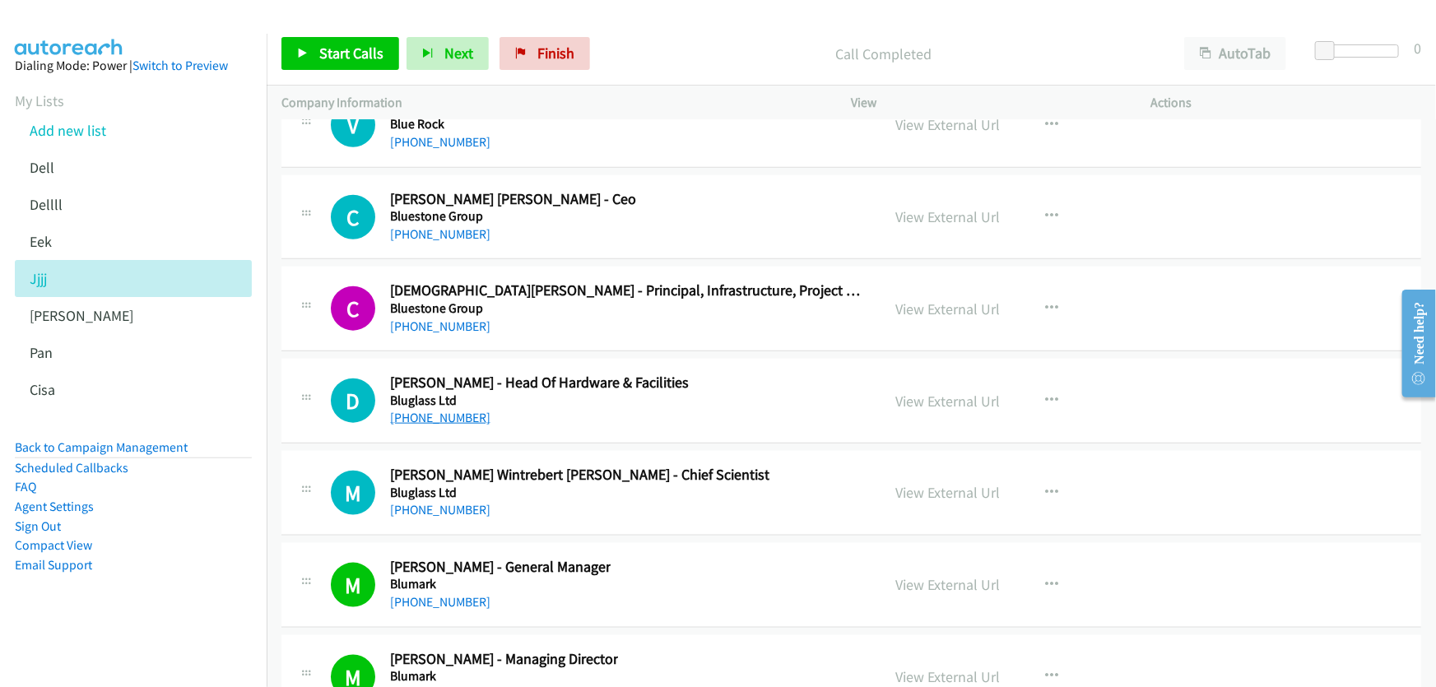
click at [460, 410] on link "+61 450 571 952" at bounding box center [440, 418] width 100 height 16
click at [932, 392] on link "View External Url" at bounding box center [948, 401] width 105 height 19
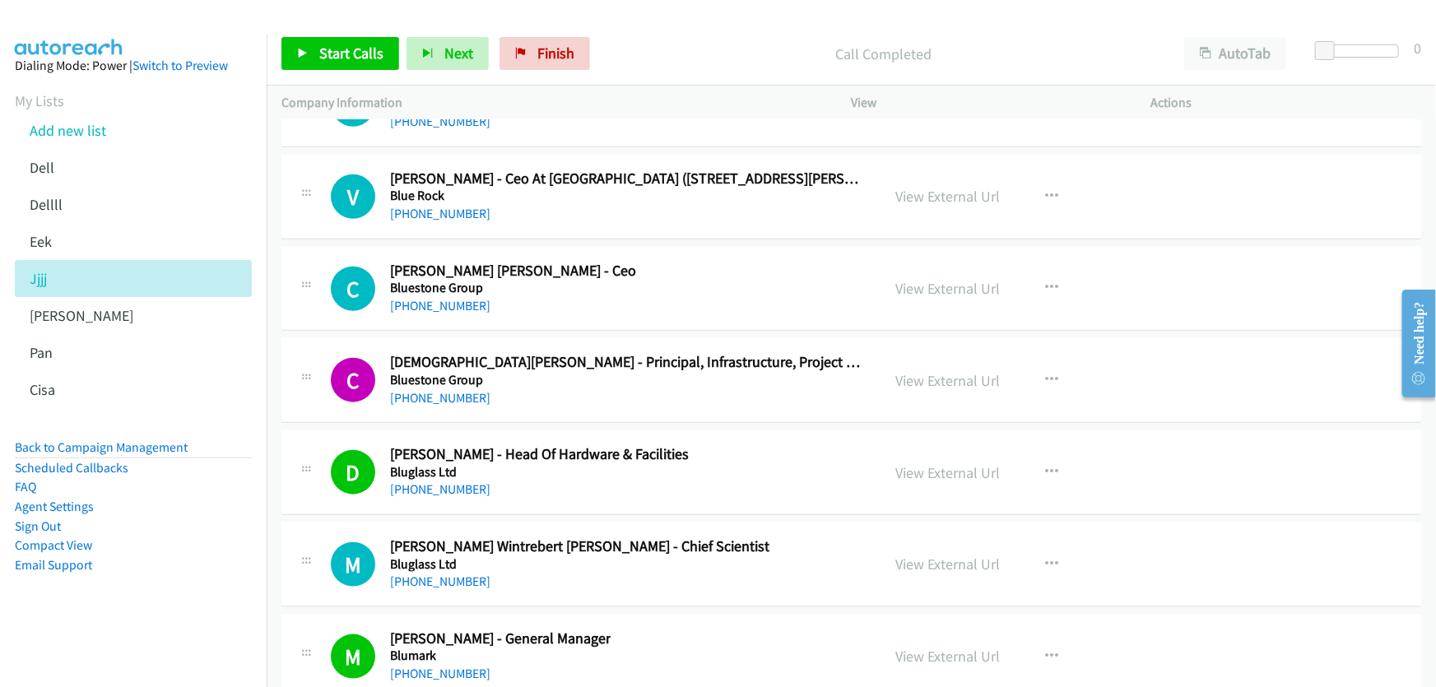
scroll to position [22881, 0]
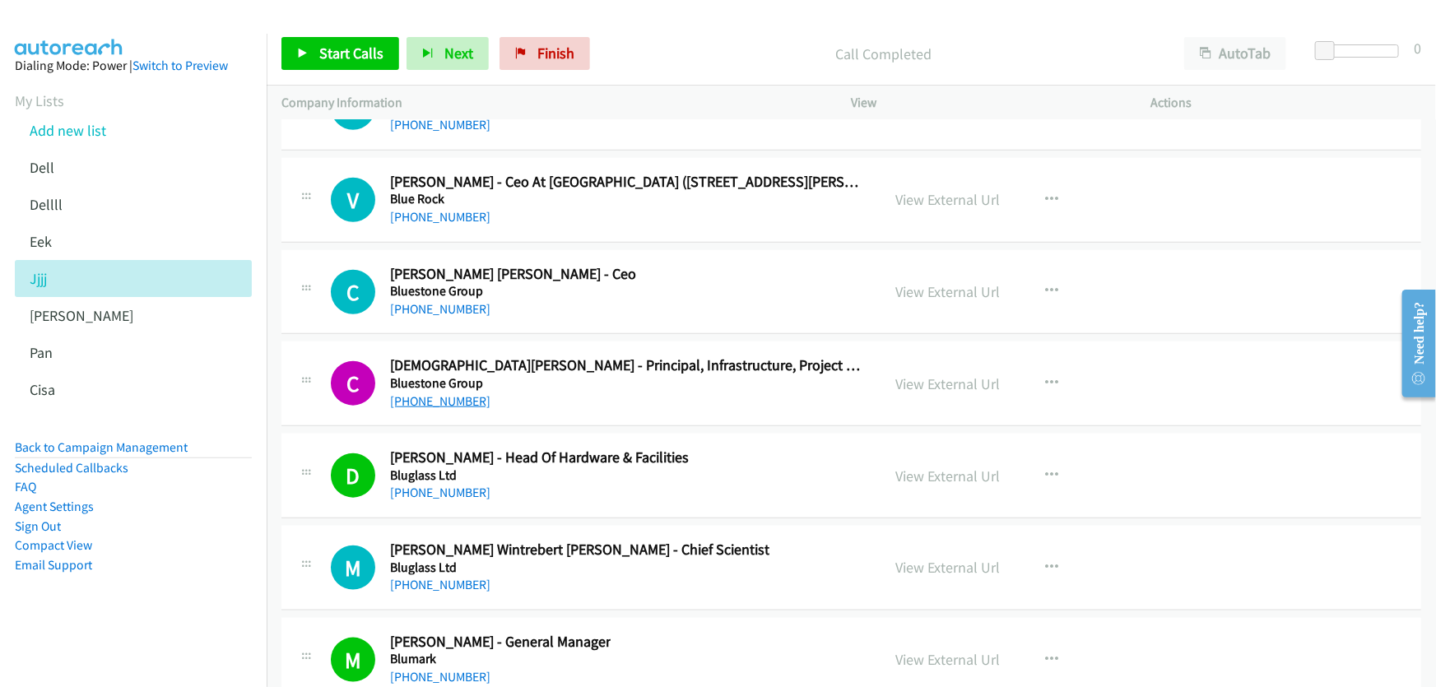
click at [440, 393] on link "+61 416 030 930" at bounding box center [440, 401] width 100 height 16
click at [936, 374] on link "View External Url" at bounding box center [948, 383] width 105 height 19
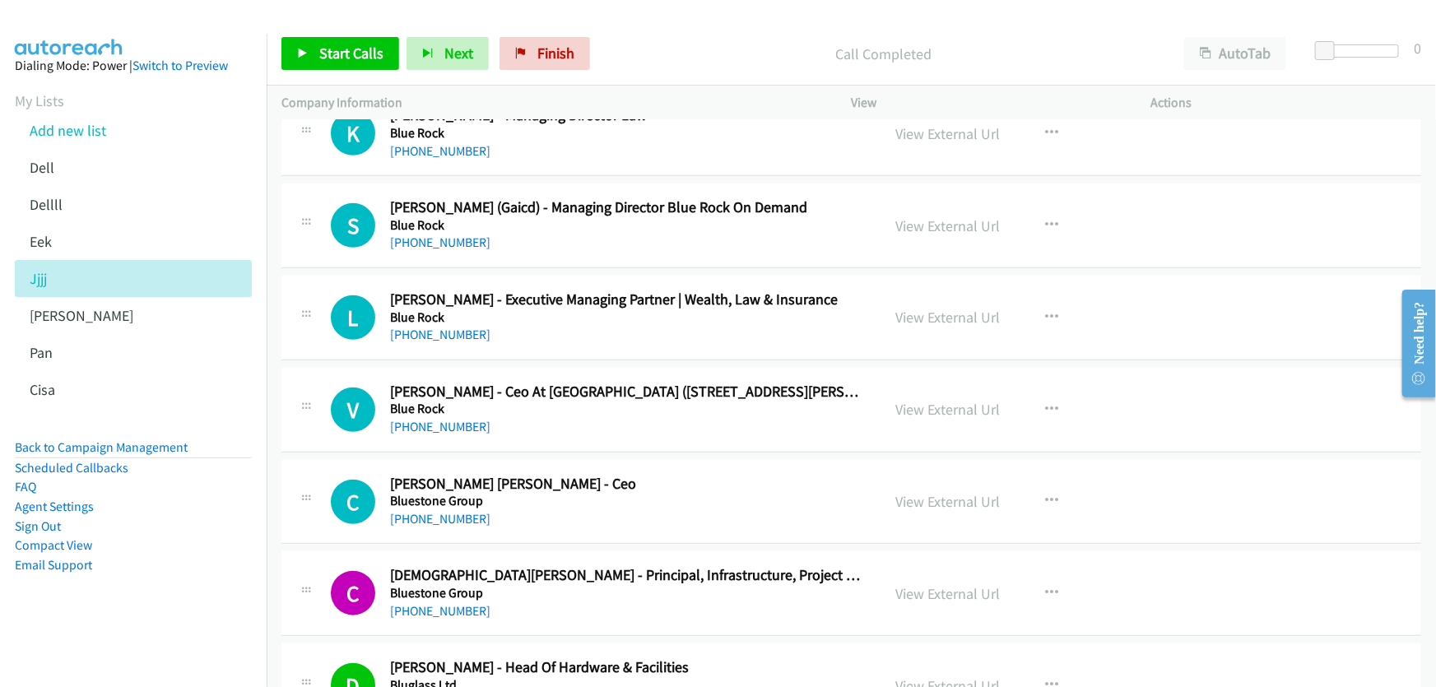
scroll to position [22658, 0]
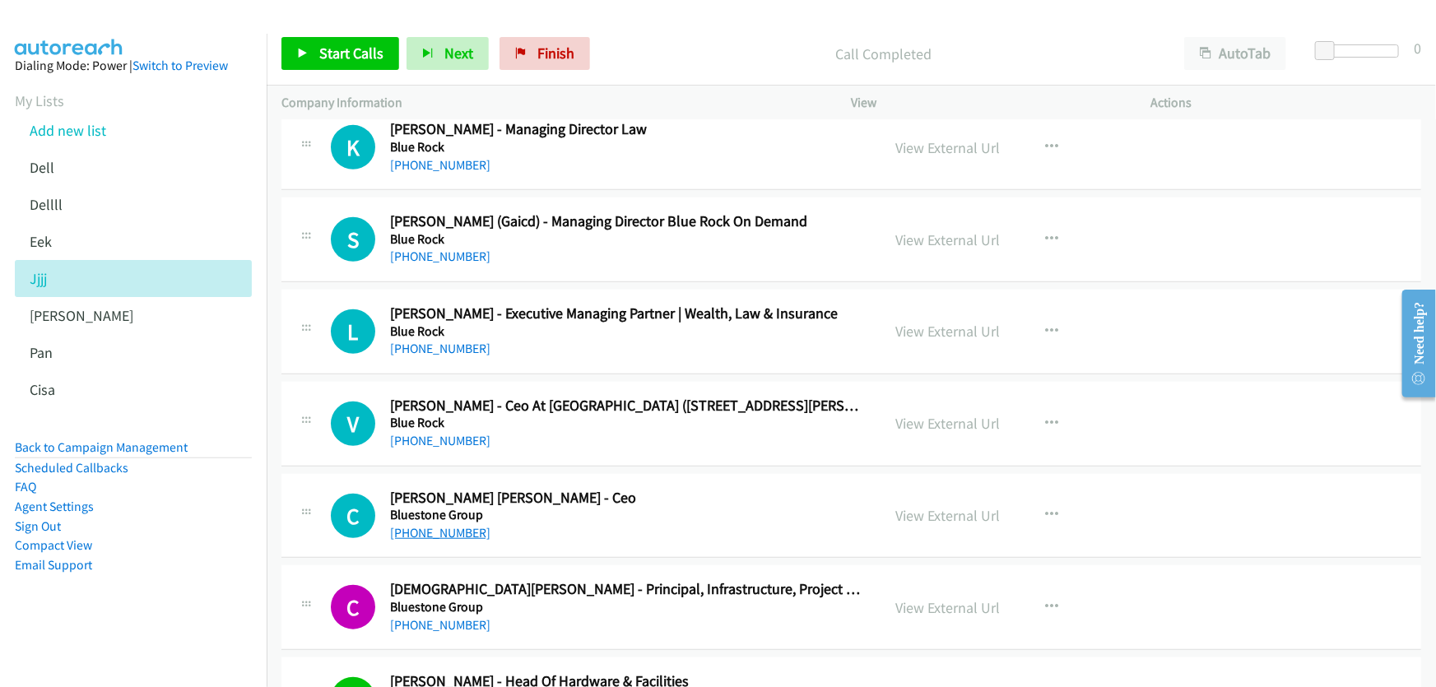
click at [461, 525] on link "+61 409 940 409" at bounding box center [440, 533] width 100 height 16
click at [951, 506] on link "View External Url" at bounding box center [948, 515] width 105 height 19
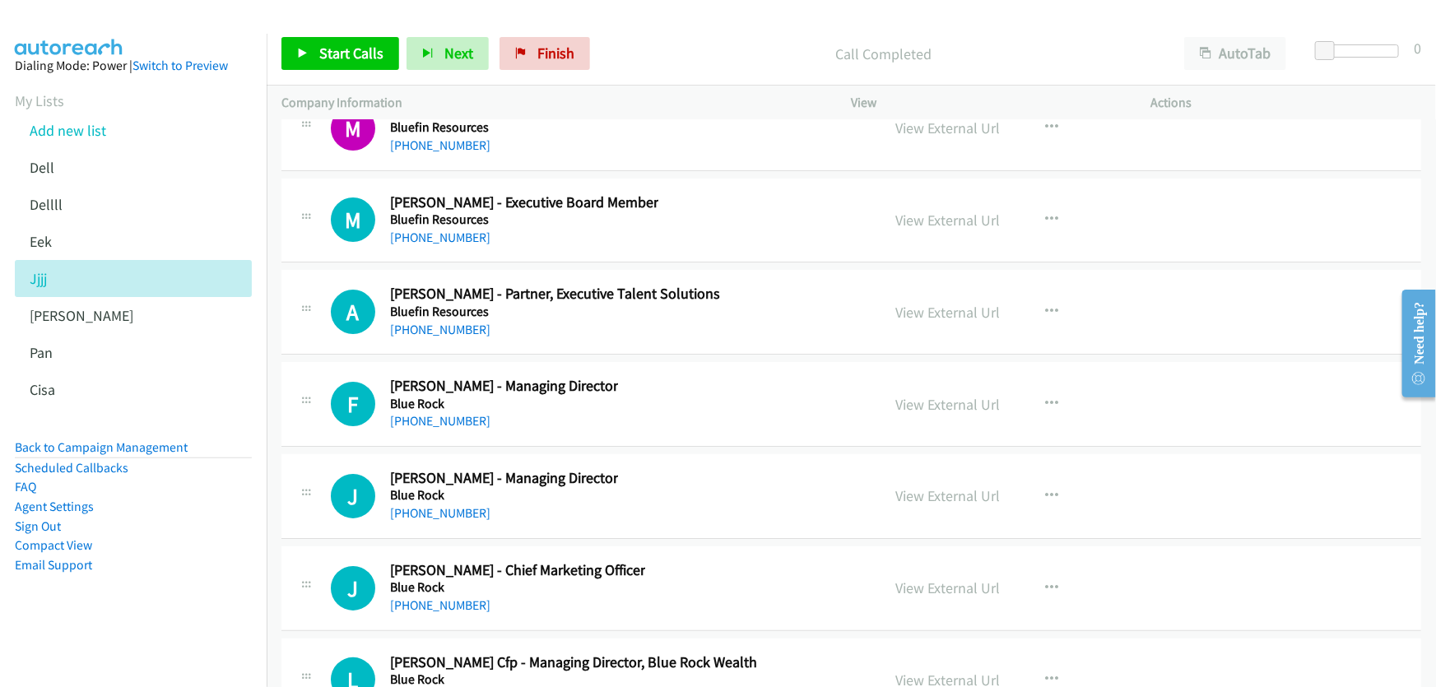
scroll to position [22058, 0]
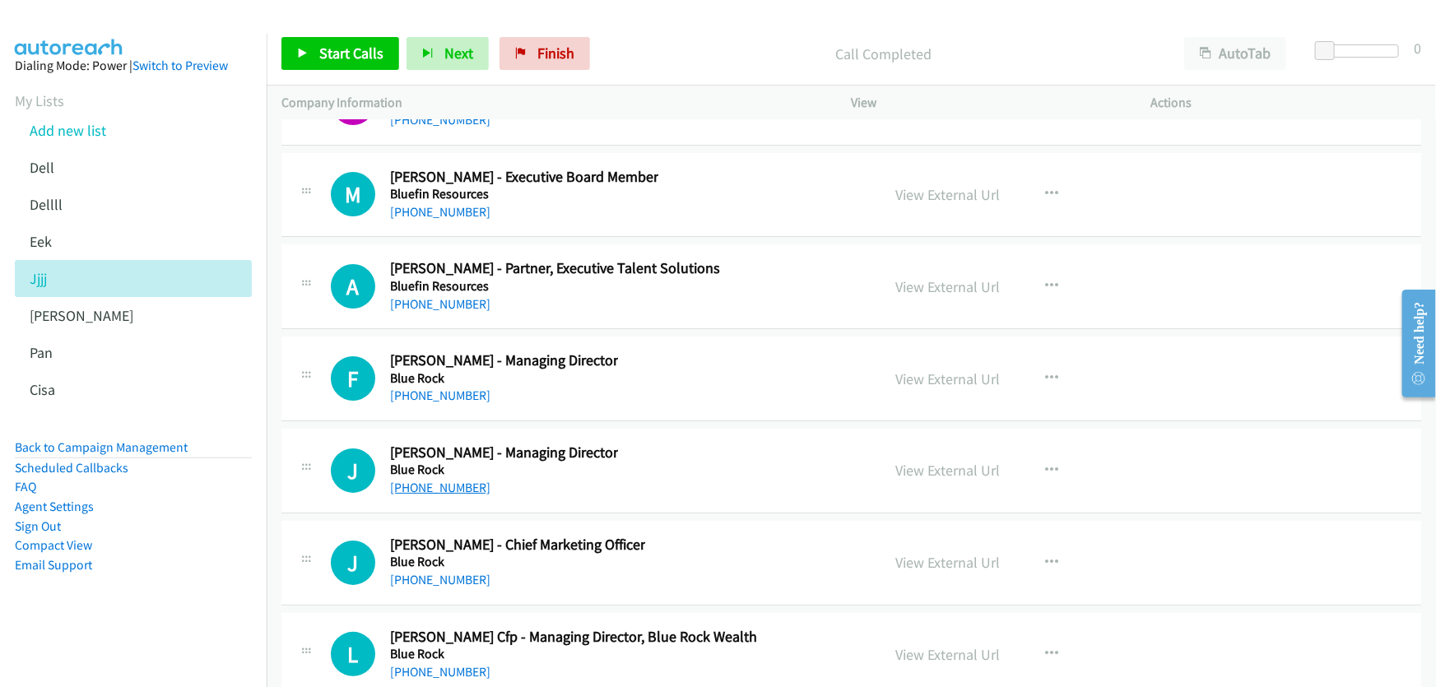
click at [437, 480] on link "+61 3 9271 8400" at bounding box center [440, 488] width 100 height 16
click at [965, 461] on link "View External Url" at bounding box center [948, 470] width 105 height 19
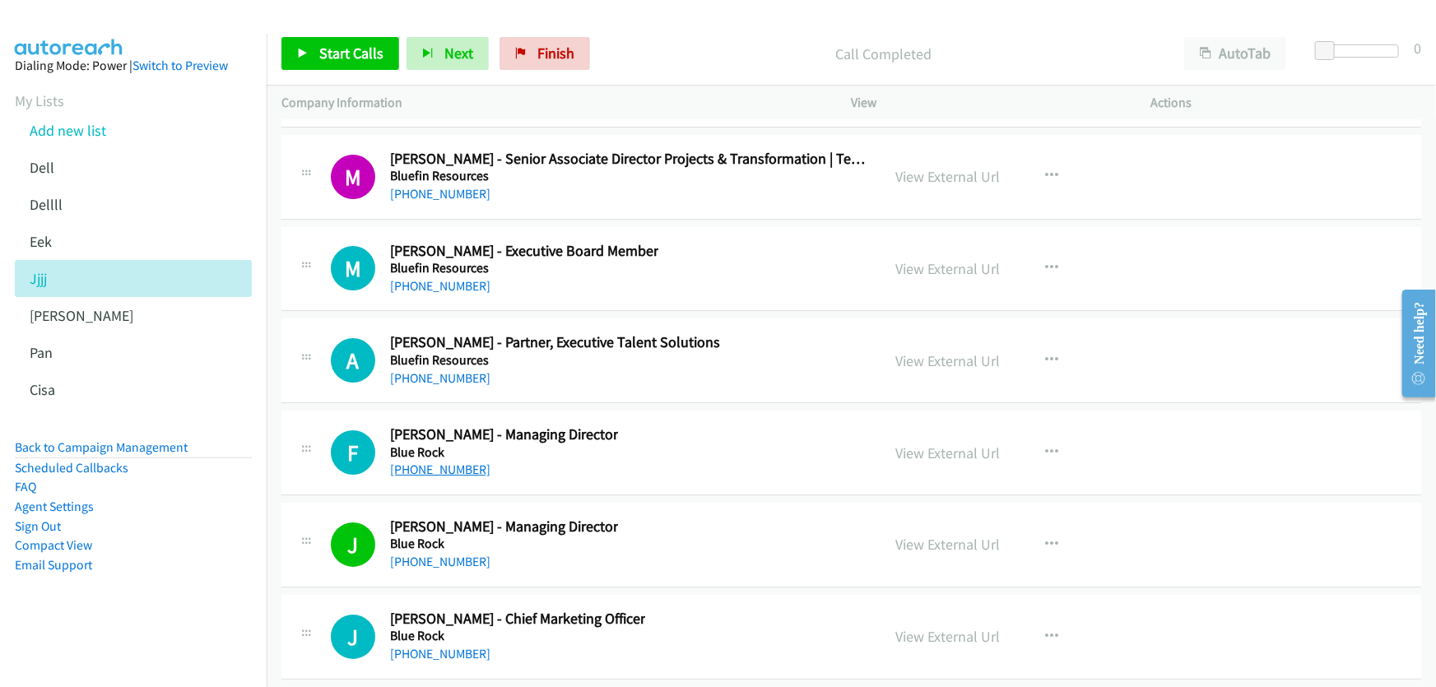
click at [448, 462] on link "+61 435 892 155" at bounding box center [440, 470] width 100 height 16
click at [948, 444] on link "View External Url" at bounding box center [948, 453] width 105 height 19
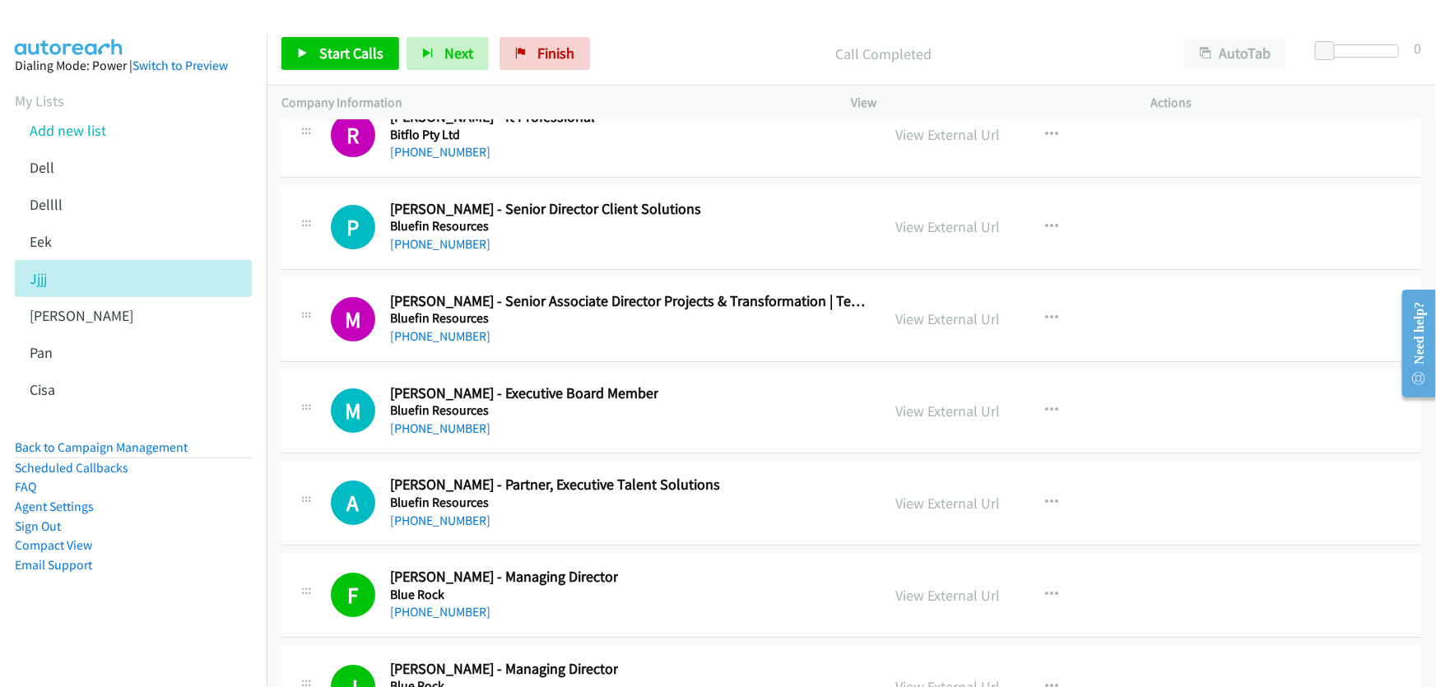
scroll to position [21760, 0]
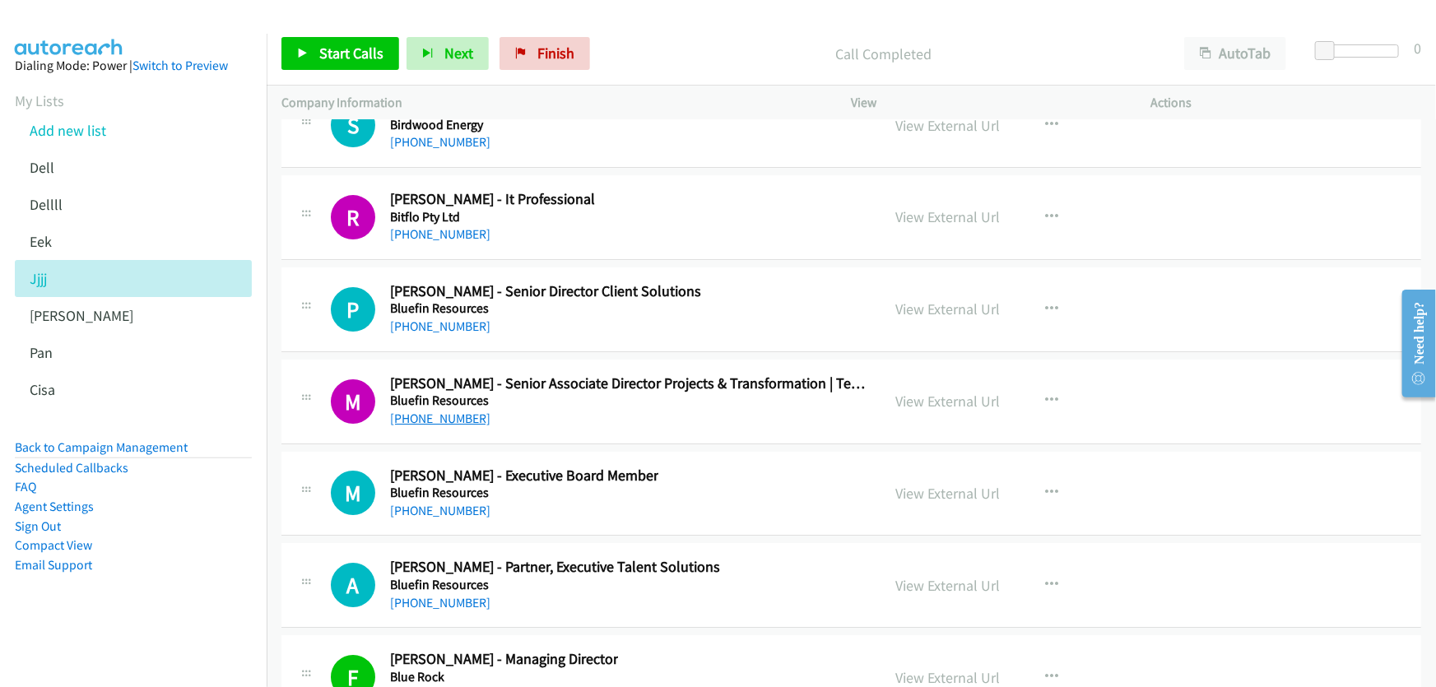
click at [446, 411] on link "+61 2 9314 1404" at bounding box center [440, 419] width 100 height 16
click at [905, 392] on link "View External Url" at bounding box center [948, 401] width 105 height 19
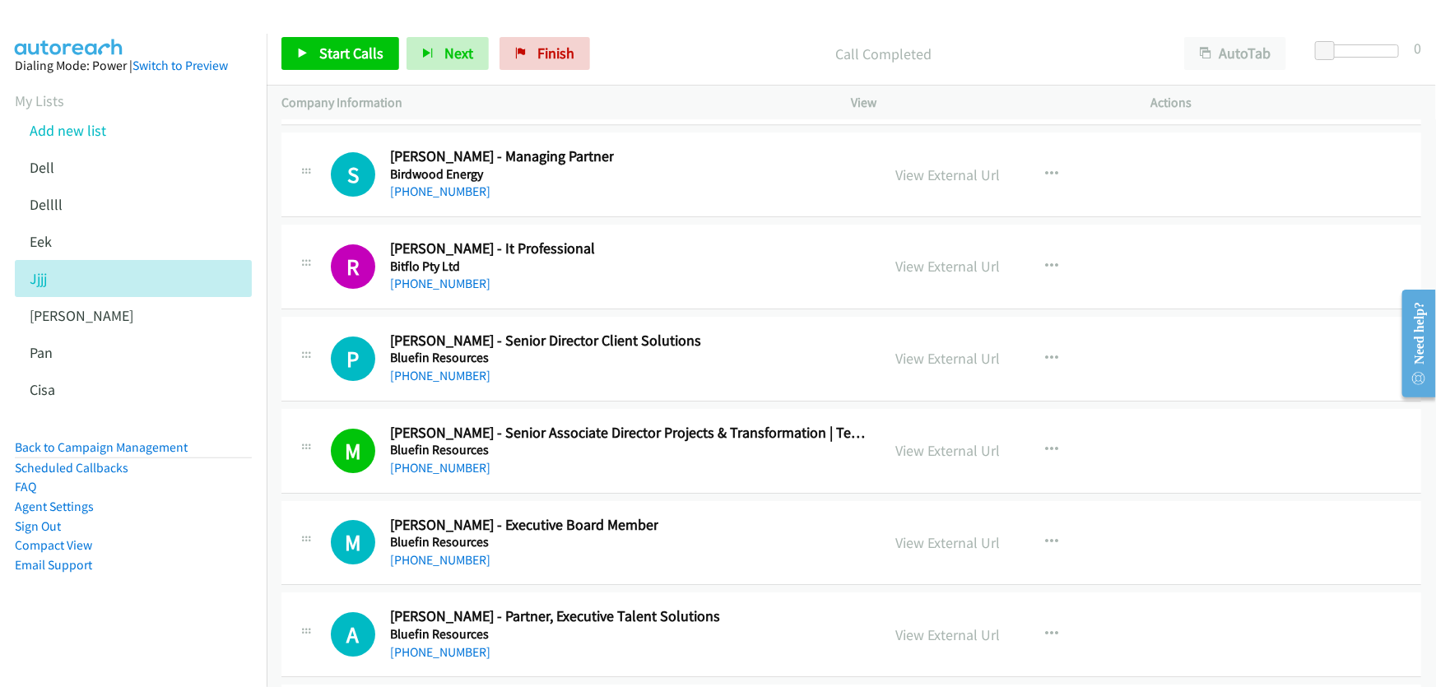
scroll to position [21685, 0]
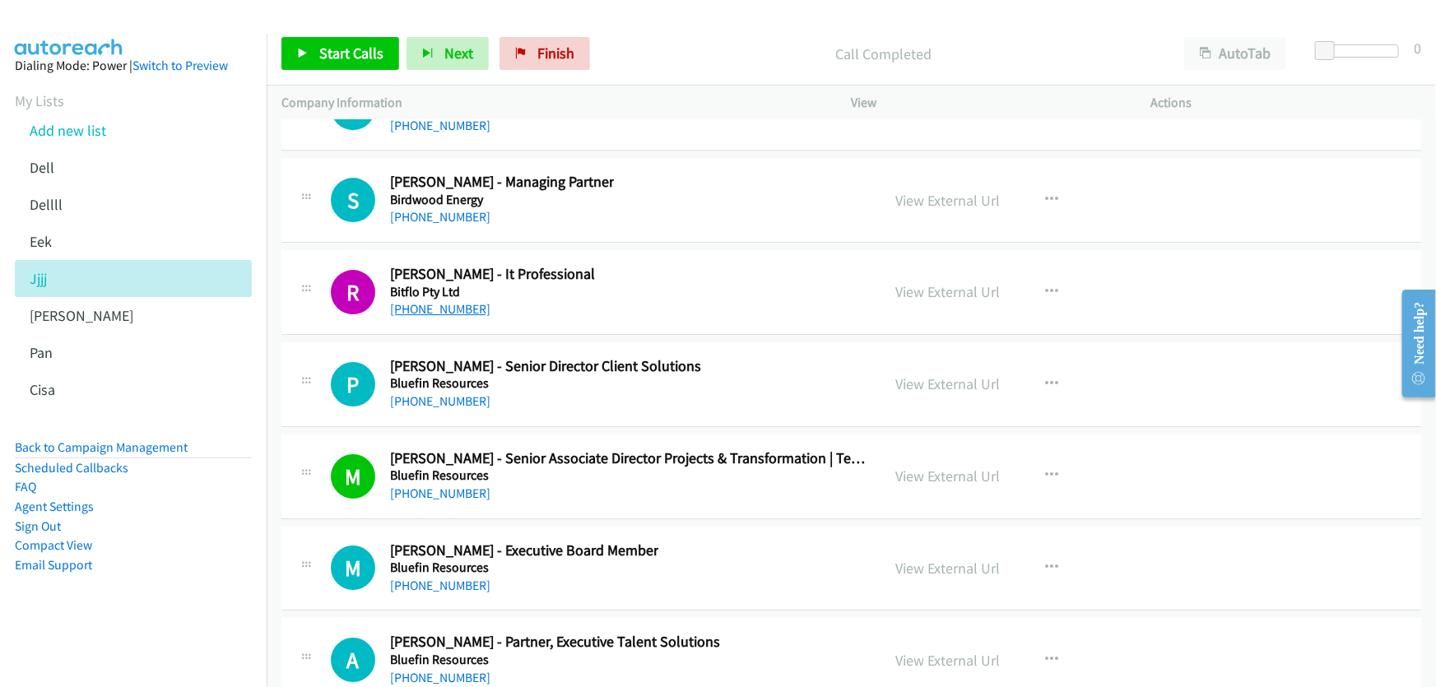
click at [453, 301] on link "+61 2 8916 0806" at bounding box center [440, 309] width 100 height 16
click at [923, 282] on link "View External Url" at bounding box center [948, 291] width 105 height 19
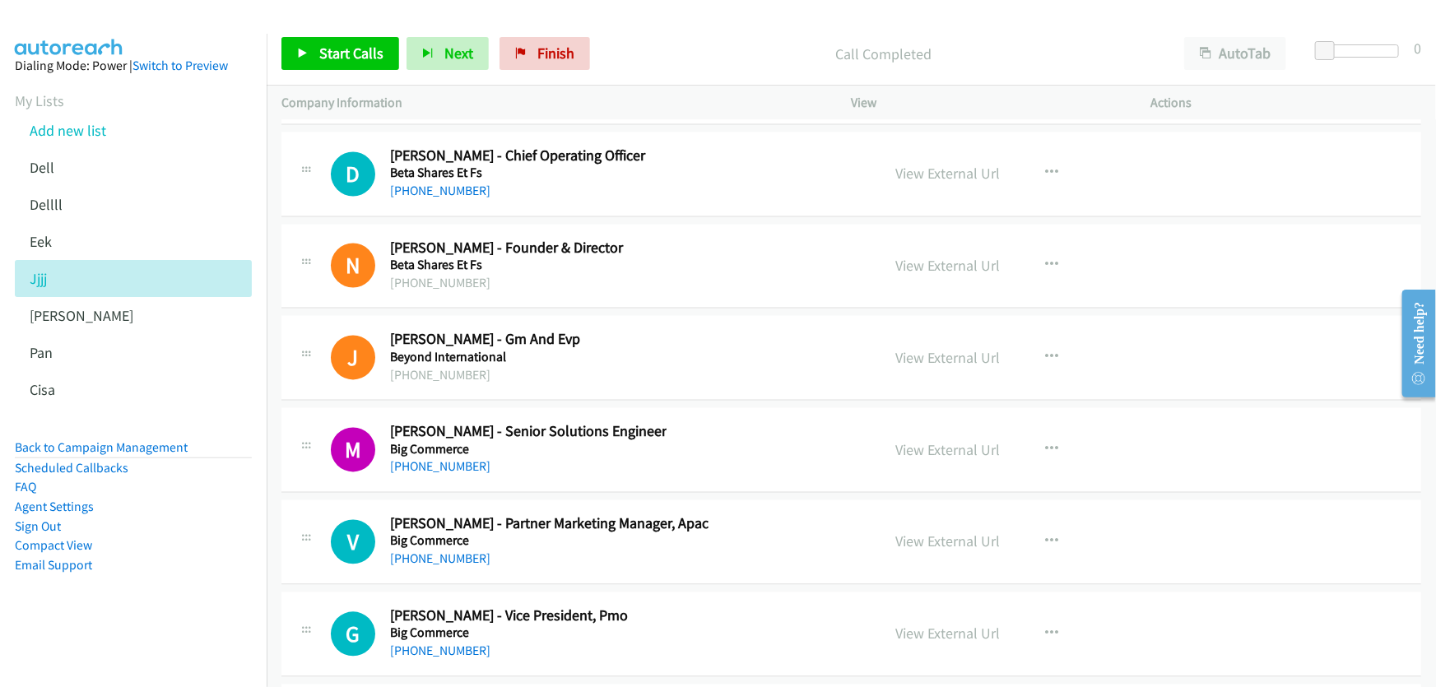
scroll to position [20487, 0]
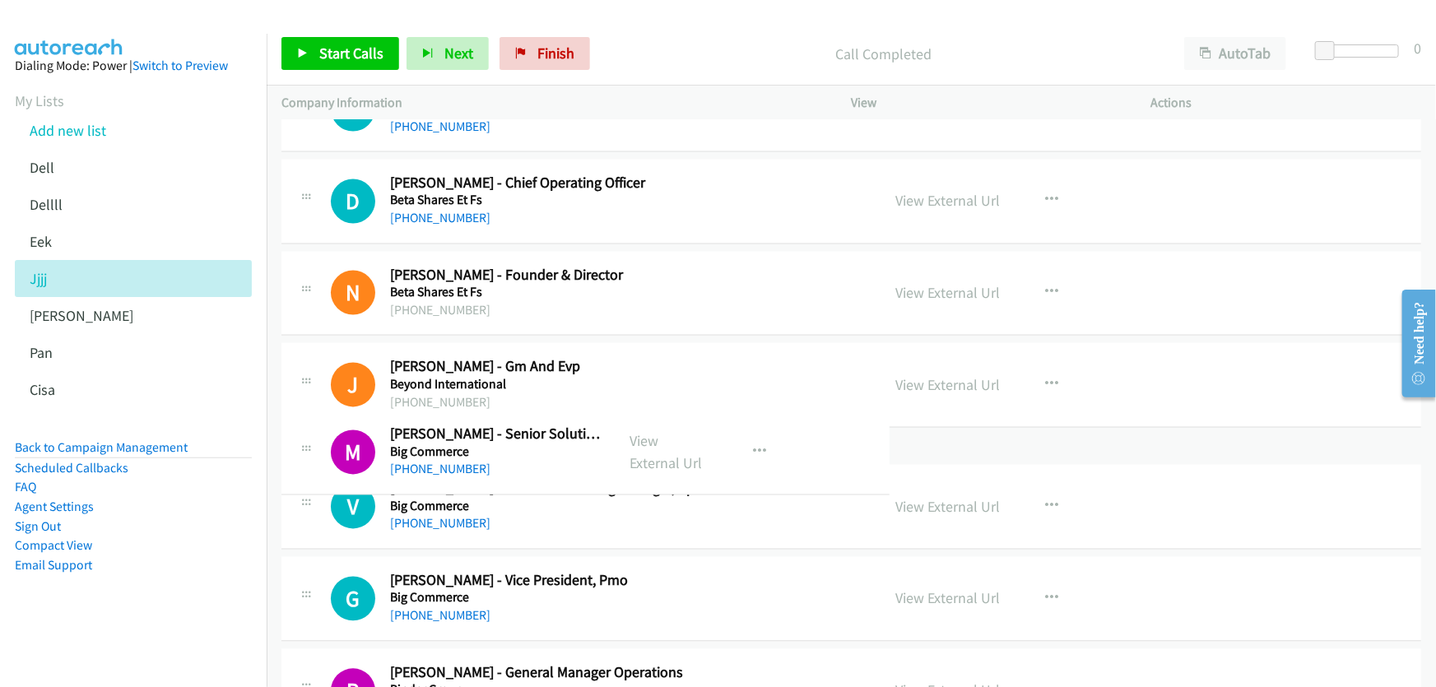
drag, startPoint x: 650, startPoint y: 436, endPoint x: 472, endPoint y: 436, distance: 178.6
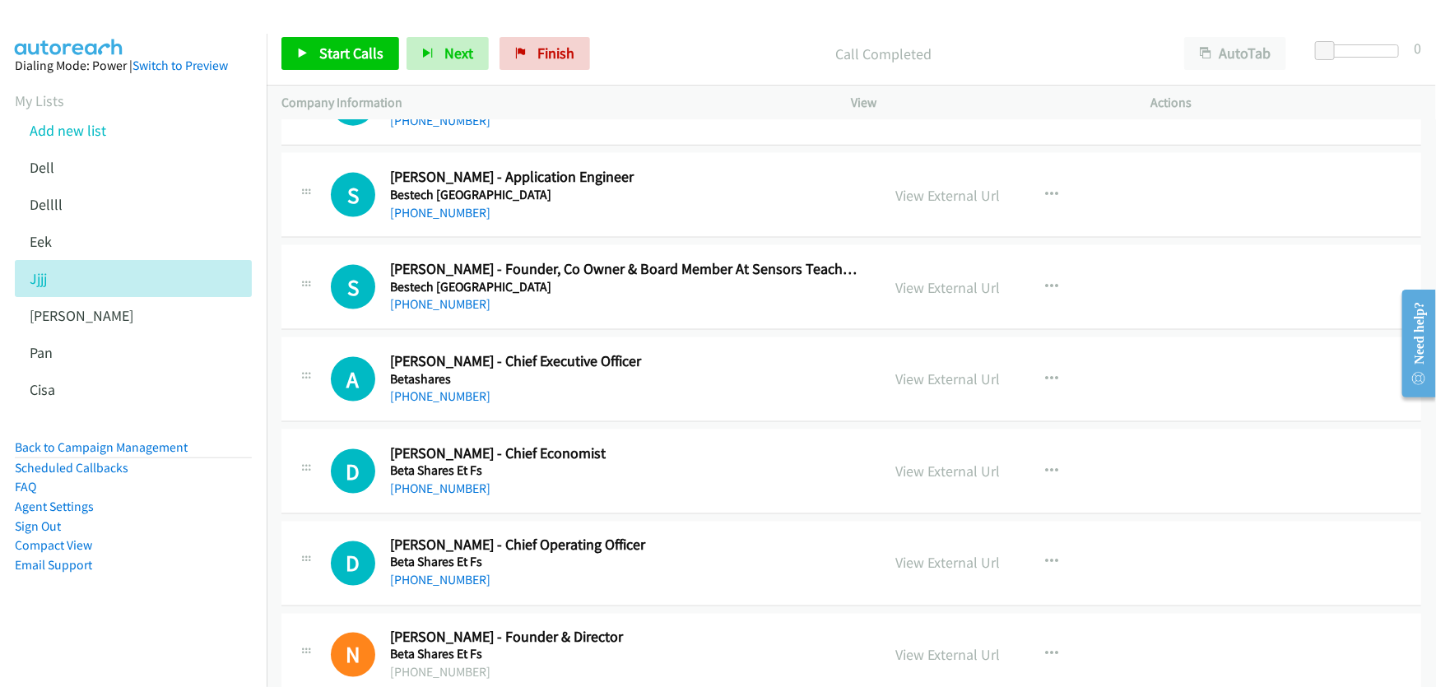
scroll to position [20038, 0]
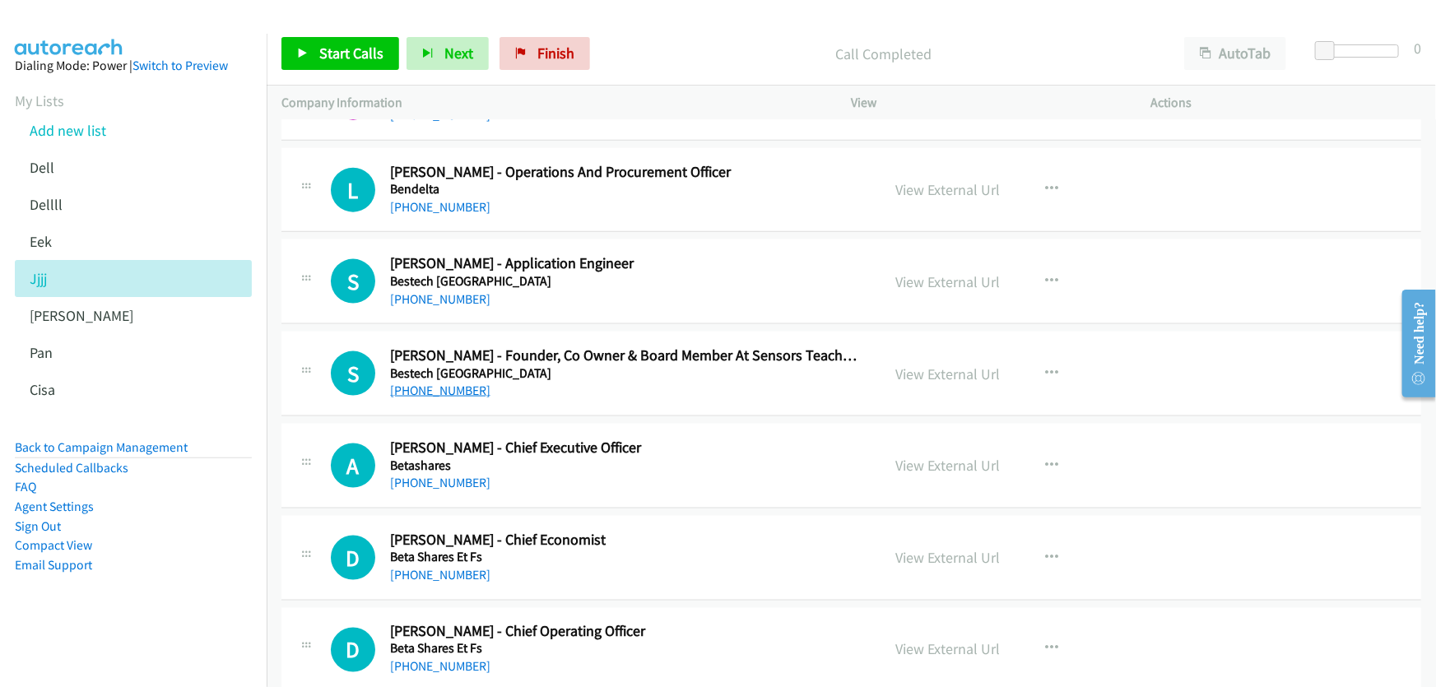
click at [442, 383] on link "+61 3 9515 4920" at bounding box center [440, 391] width 100 height 16
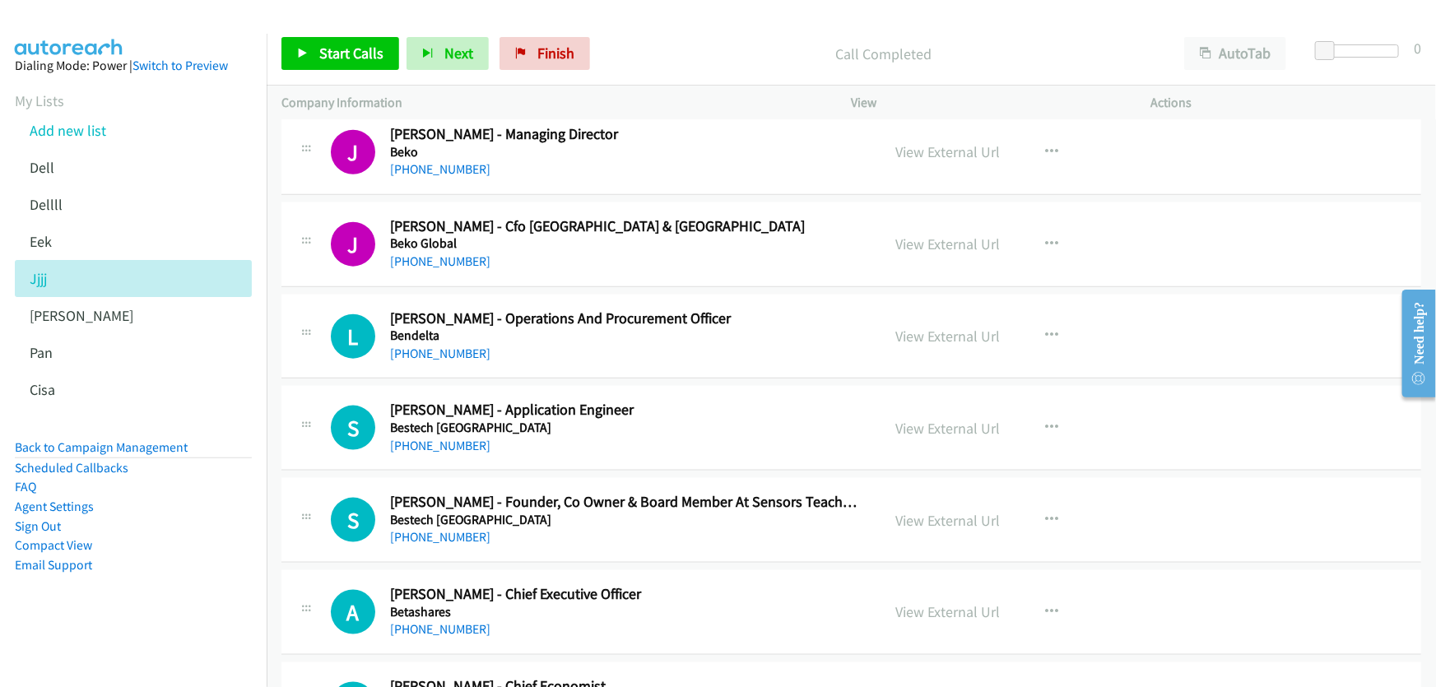
scroll to position [19889, 0]
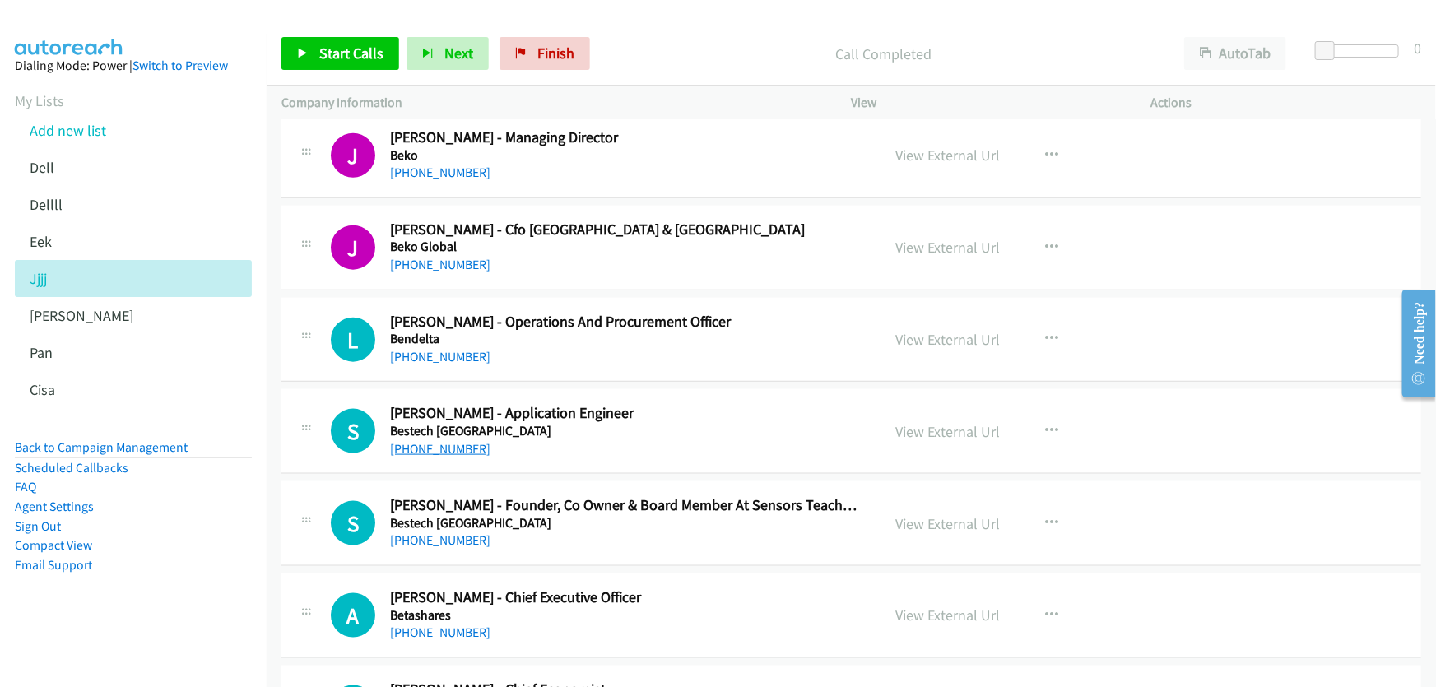
click at [440, 441] on link "+61 450 316 383" at bounding box center [440, 449] width 100 height 16
click at [958, 422] on link "View External Url" at bounding box center [948, 431] width 105 height 19
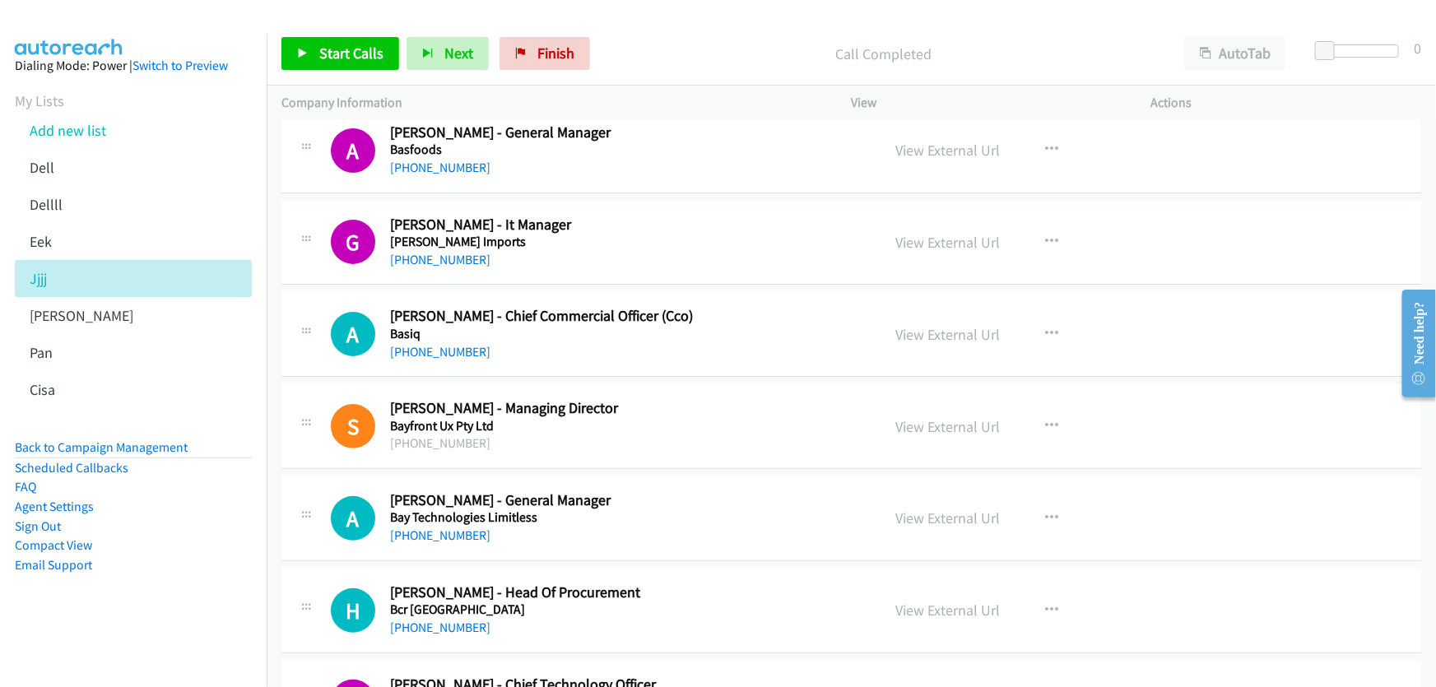
scroll to position [19215, 0]
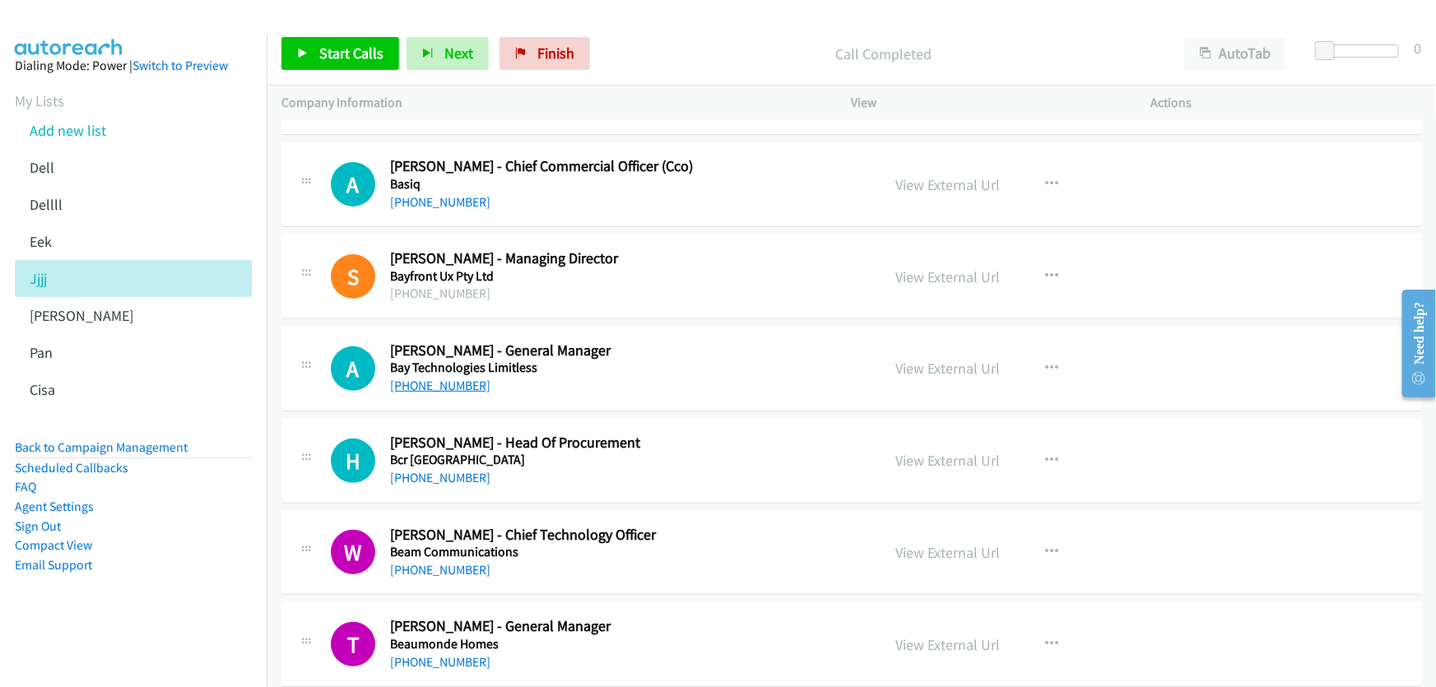
click at [430, 378] on link "+61 428 237 924" at bounding box center [440, 386] width 100 height 16
click at [929, 359] on link "View External Url" at bounding box center [948, 368] width 105 height 19
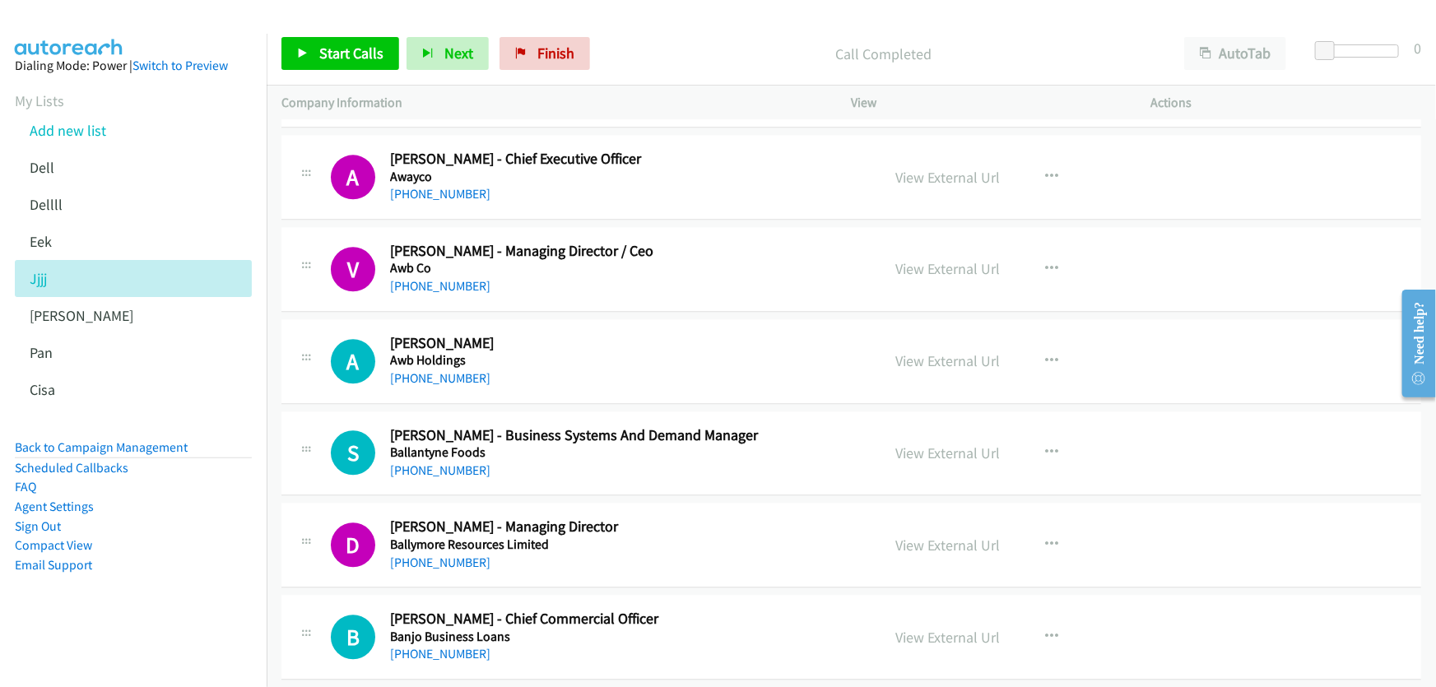
scroll to position [17869, 0]
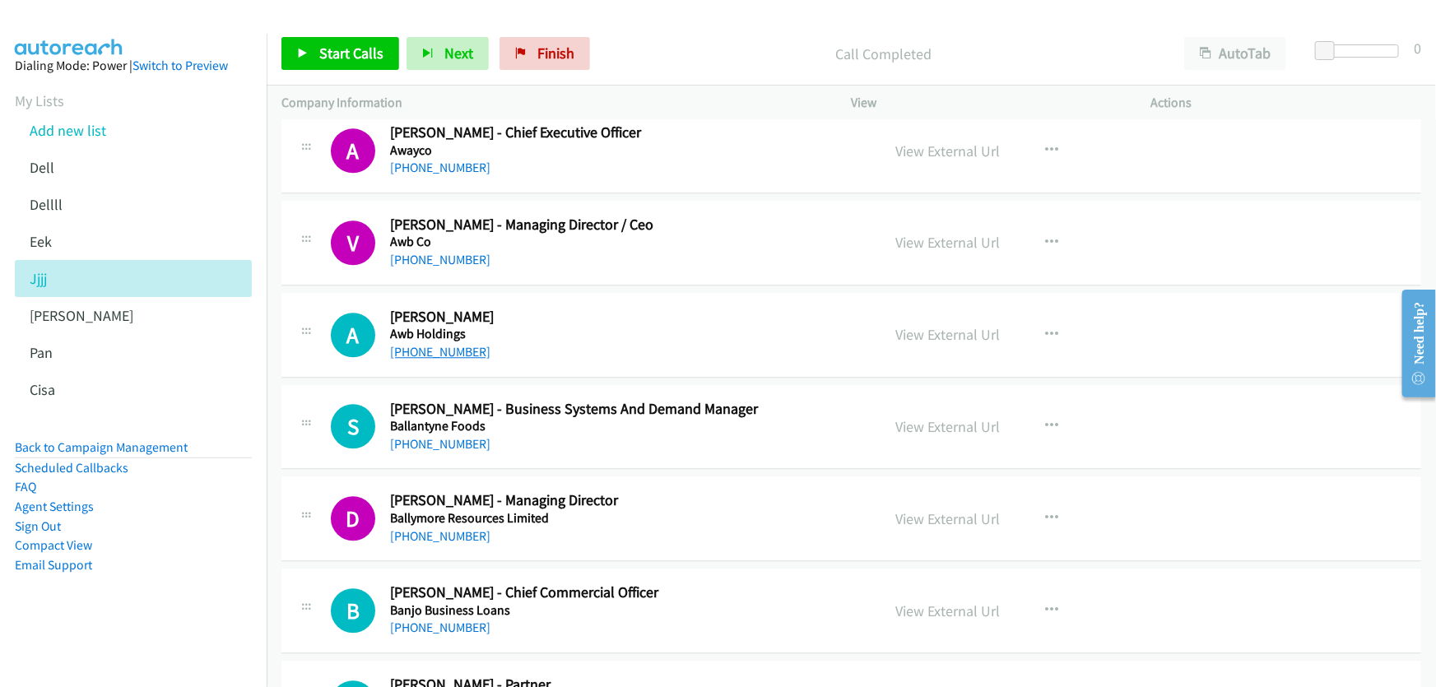
click at [444, 344] on link "+61 457 524 724" at bounding box center [440, 352] width 100 height 16
click at [950, 325] on link "View External Url" at bounding box center [948, 334] width 105 height 19
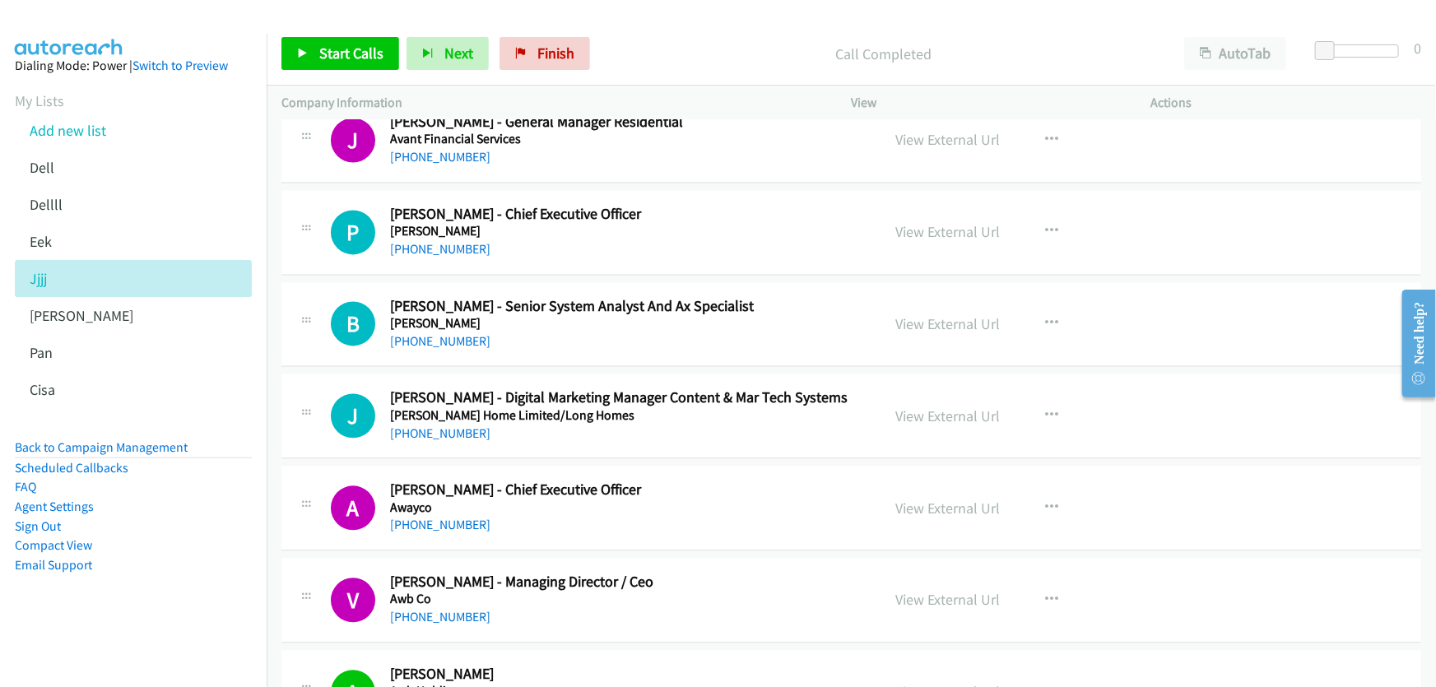
scroll to position [17494, 0]
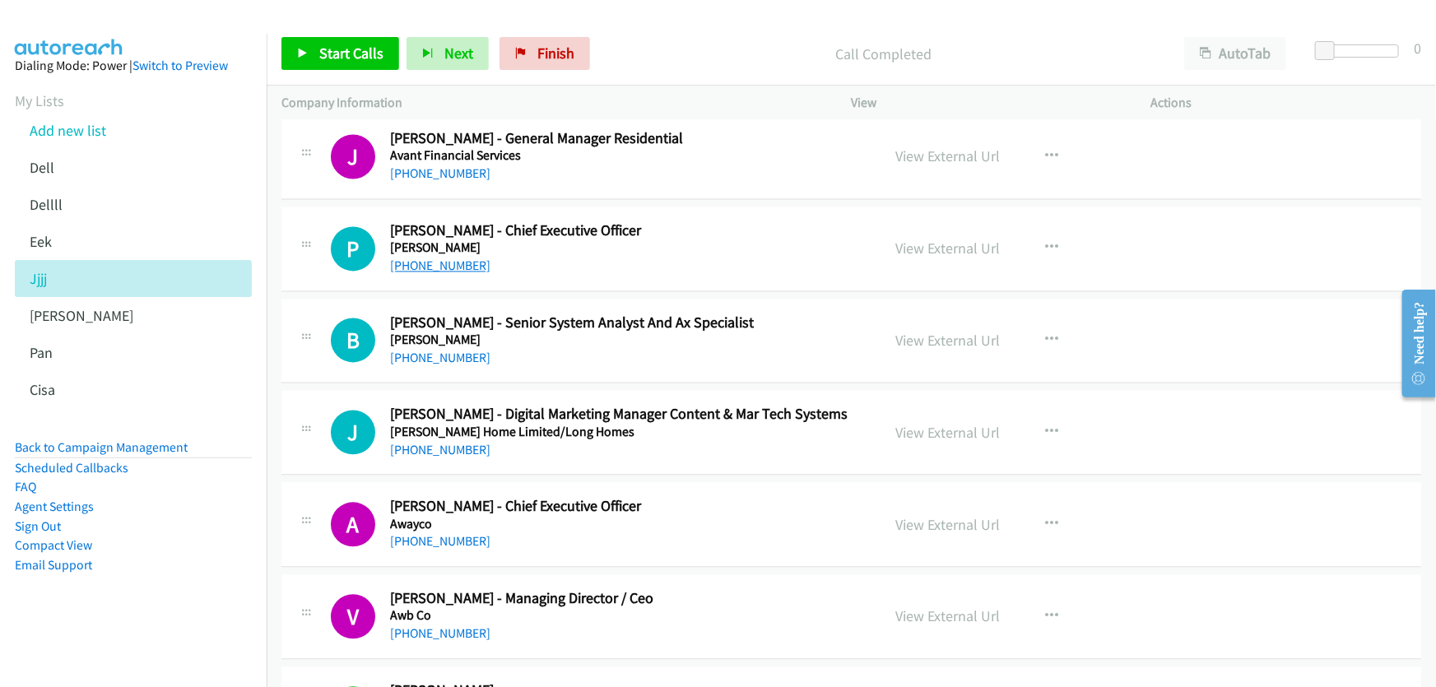
click at [440, 258] on link "+61 414 280 691" at bounding box center [440, 266] width 100 height 16
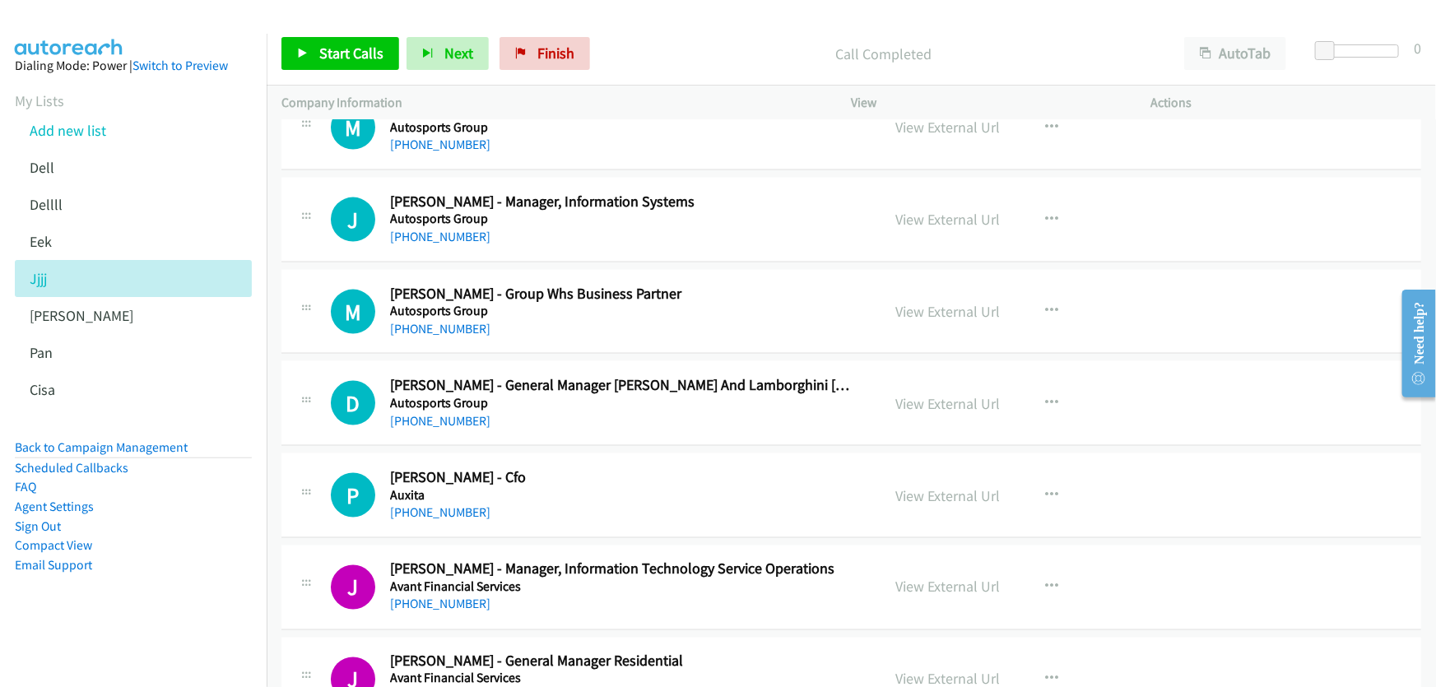
scroll to position [16971, 0]
click at [453, 230] on link "+61 450 471 760" at bounding box center [440, 238] width 100 height 16
click at [949, 211] on link "View External Url" at bounding box center [948, 220] width 105 height 19
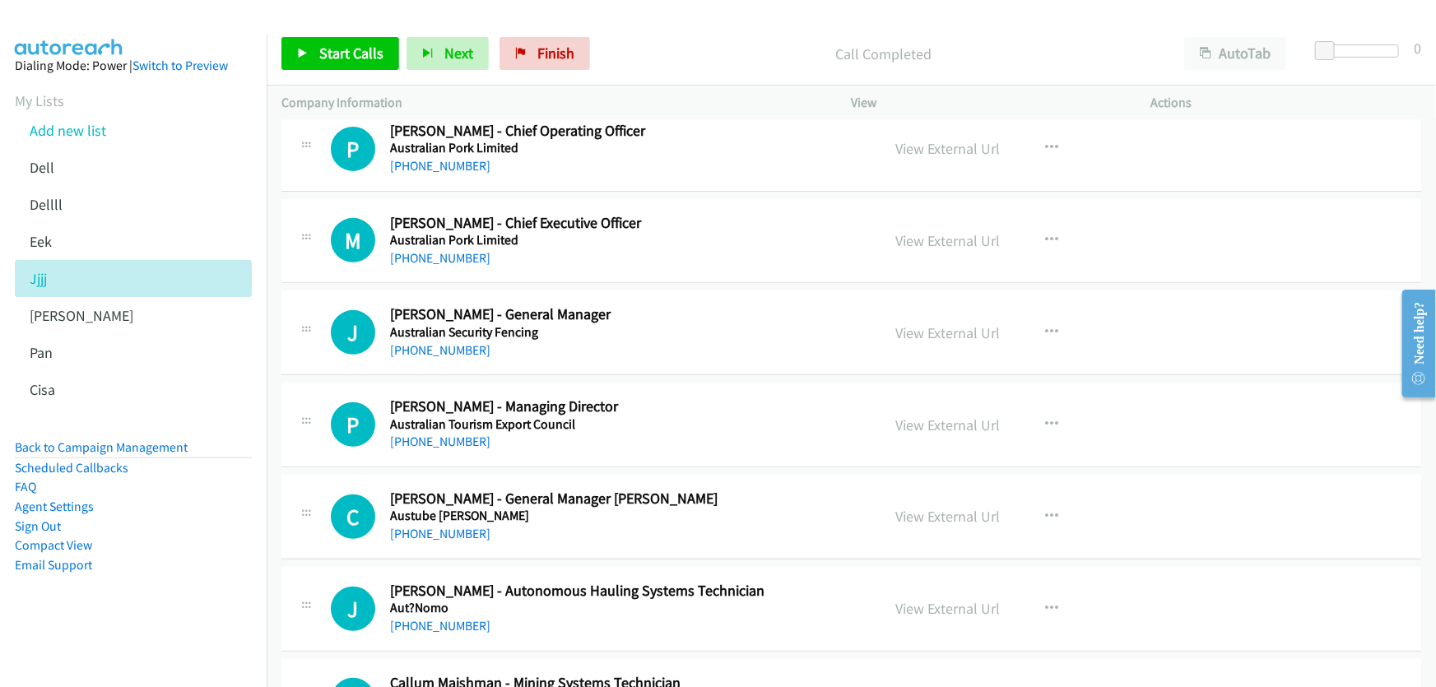
scroll to position [16148, 0]
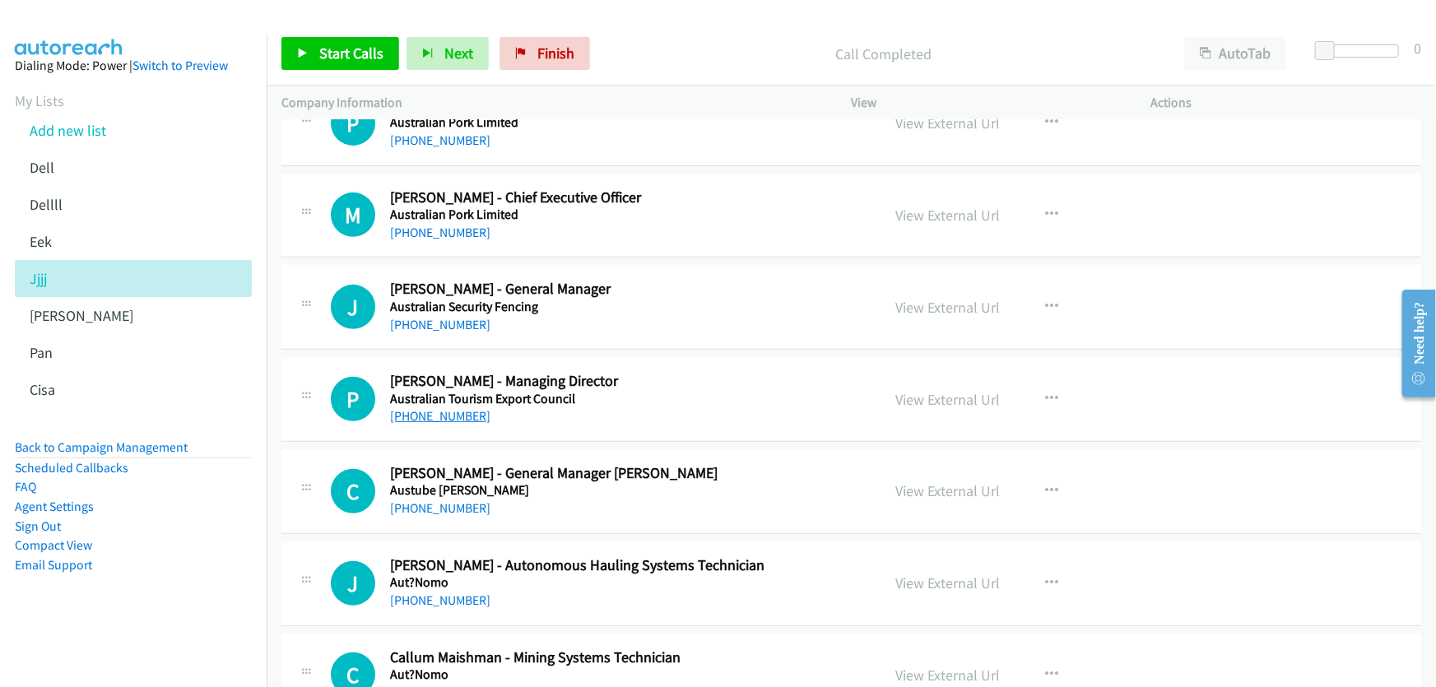
click at [436, 408] on link "+61 407 379 666" at bounding box center [440, 416] width 100 height 16
click at [948, 390] on link "View External Url" at bounding box center [948, 399] width 105 height 19
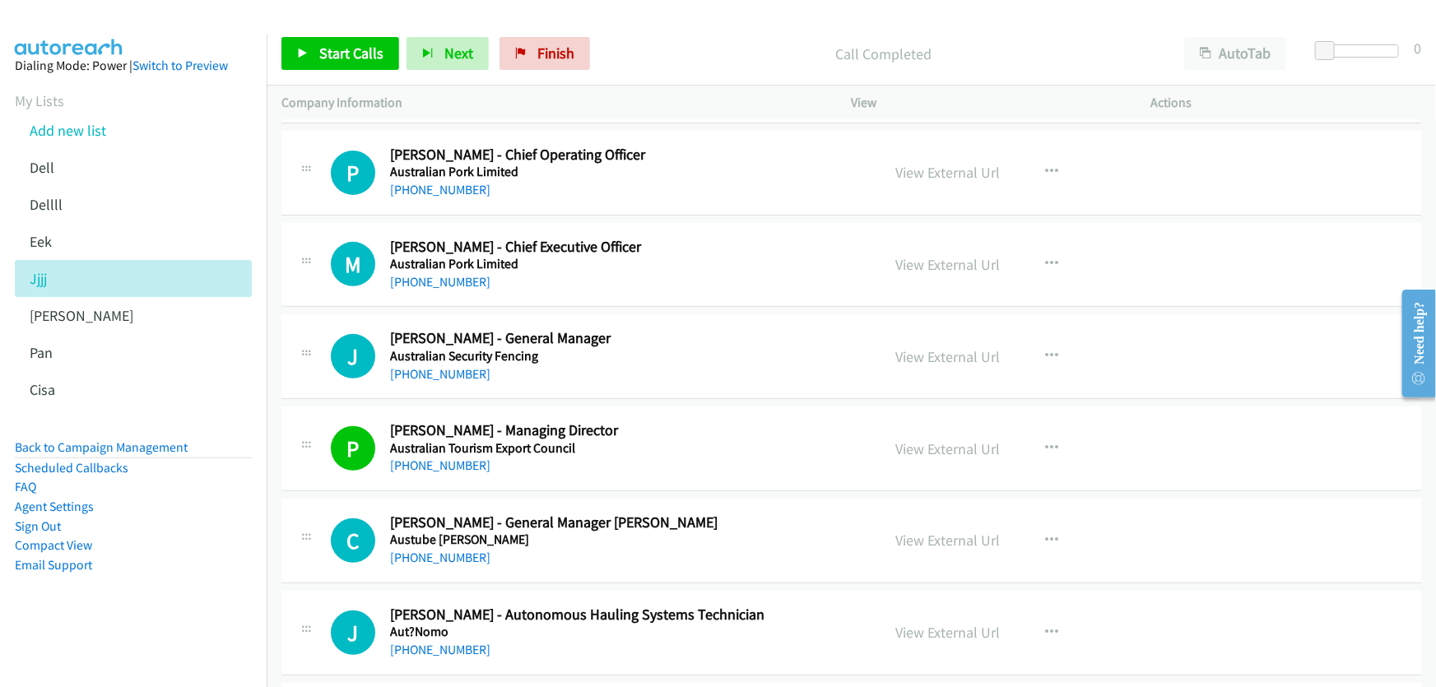
scroll to position [16073, 0]
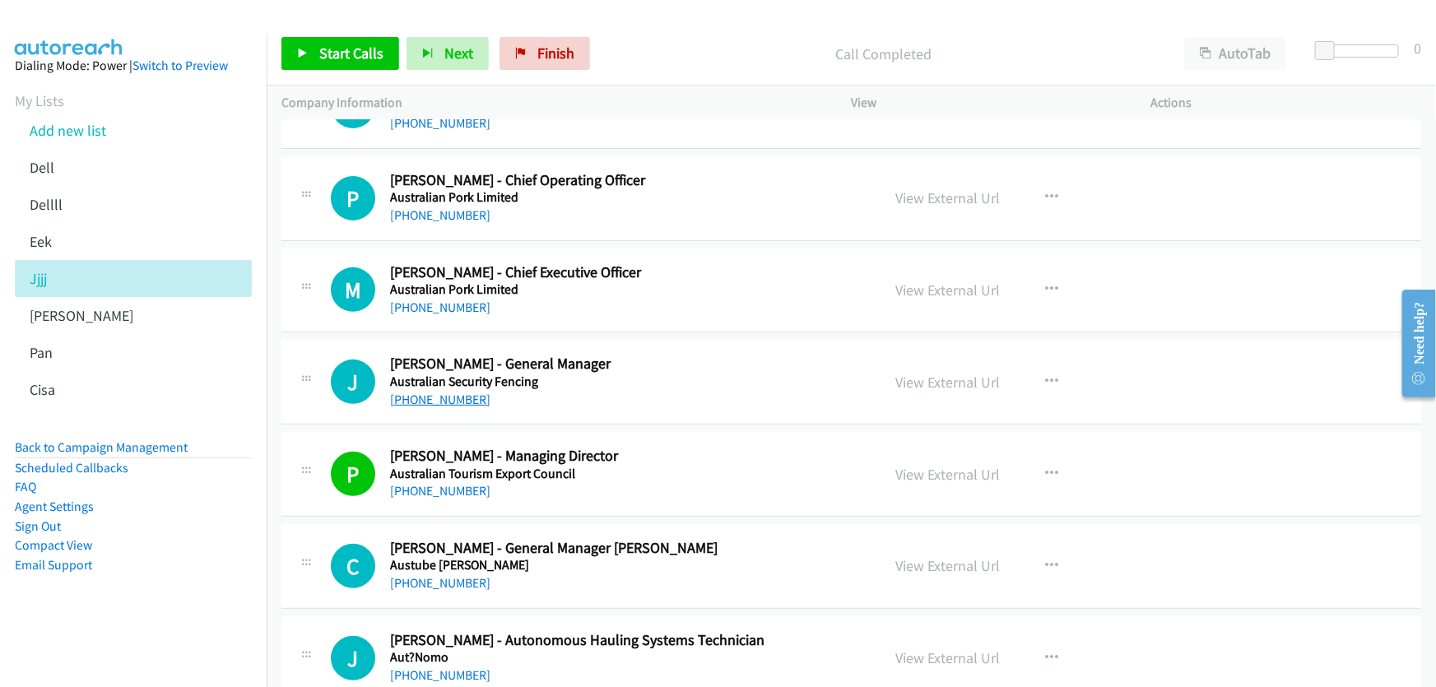
click at [429, 392] on link "+61 423 015 618" at bounding box center [440, 400] width 100 height 16
click at [947, 373] on link "View External Url" at bounding box center [948, 382] width 105 height 19
click at [453, 300] on link "+61 2 6271 4636" at bounding box center [440, 308] width 100 height 16
click at [955, 281] on link "View External Url" at bounding box center [948, 290] width 105 height 19
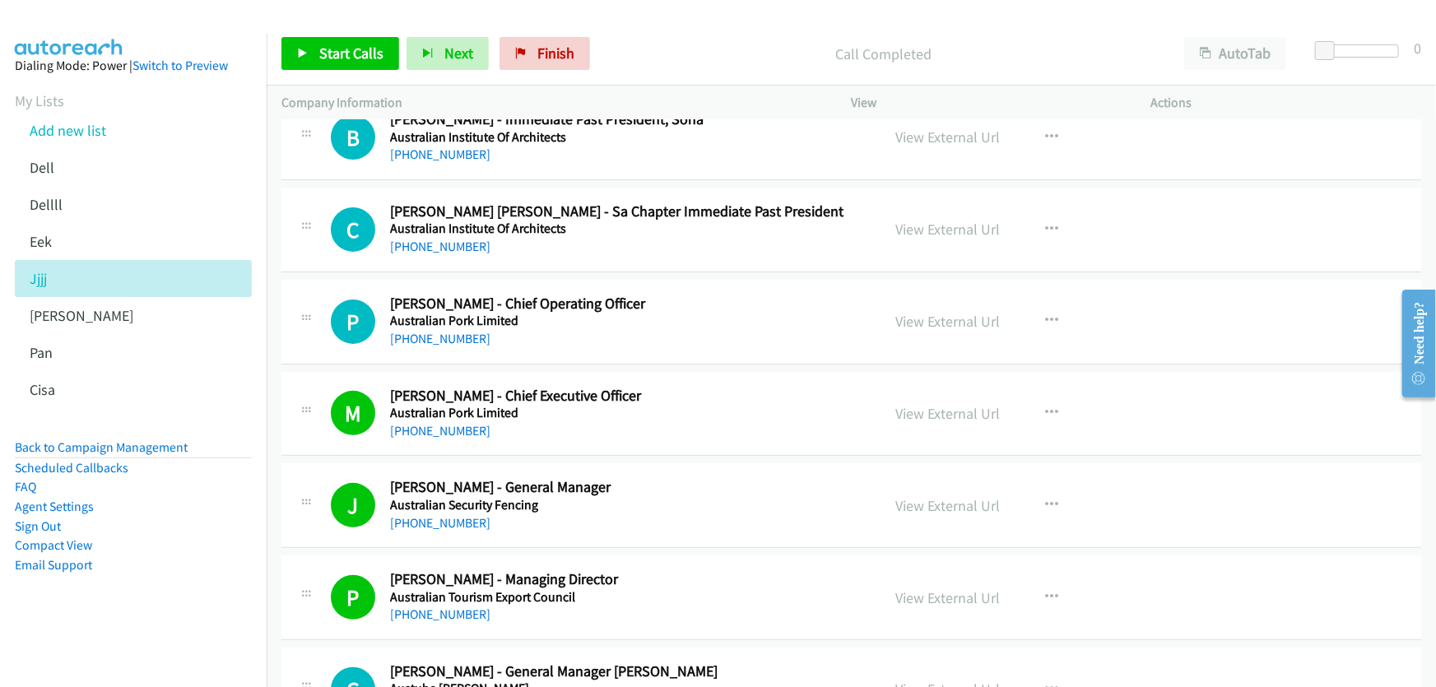
scroll to position [15923, 0]
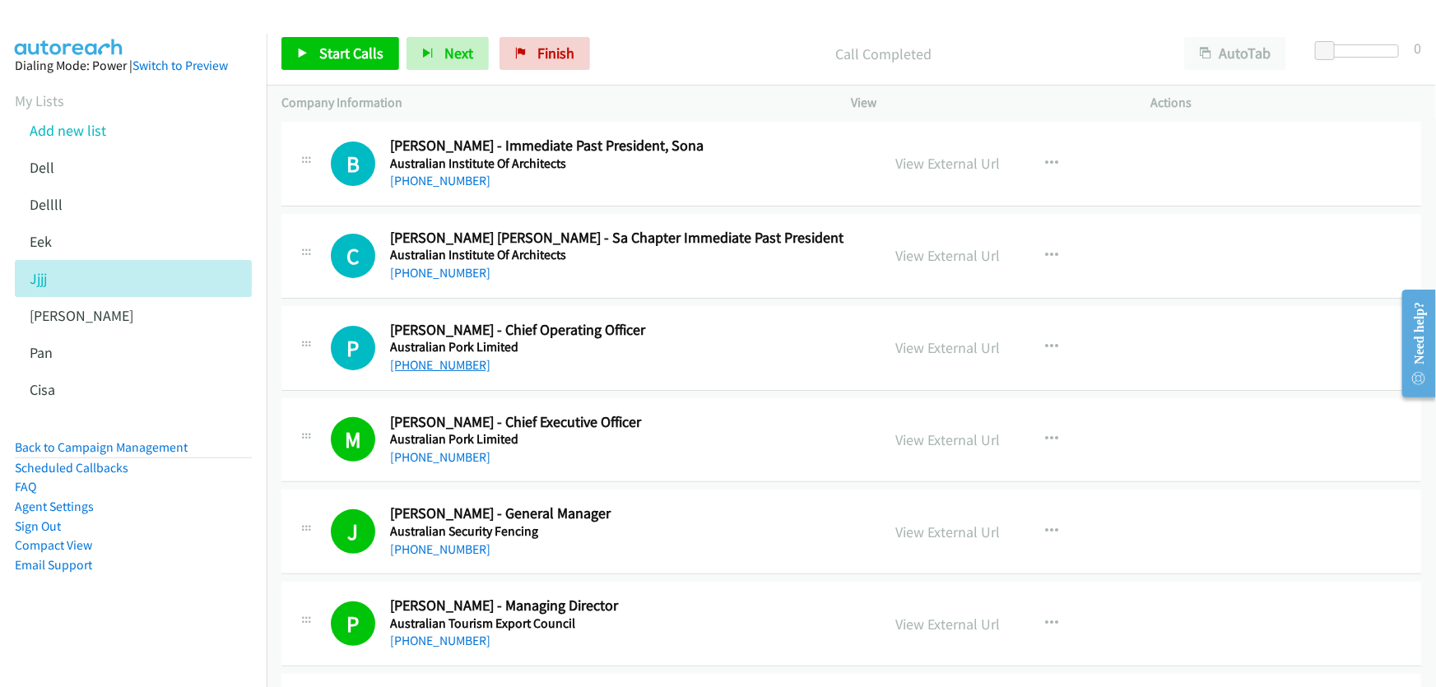
click at [453, 357] on link "+61 414 530 424" at bounding box center [440, 365] width 100 height 16
click at [935, 338] on link "View External Url" at bounding box center [948, 347] width 105 height 19
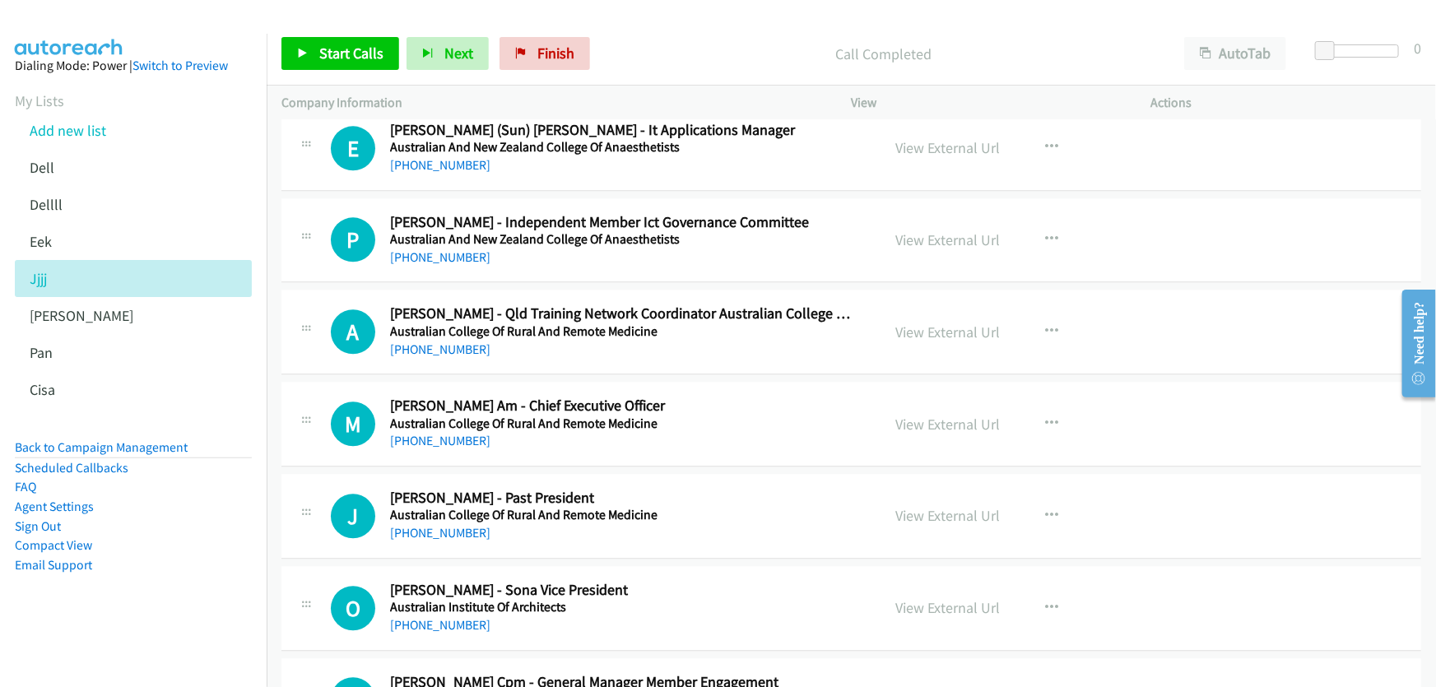
scroll to position [14502, 0]
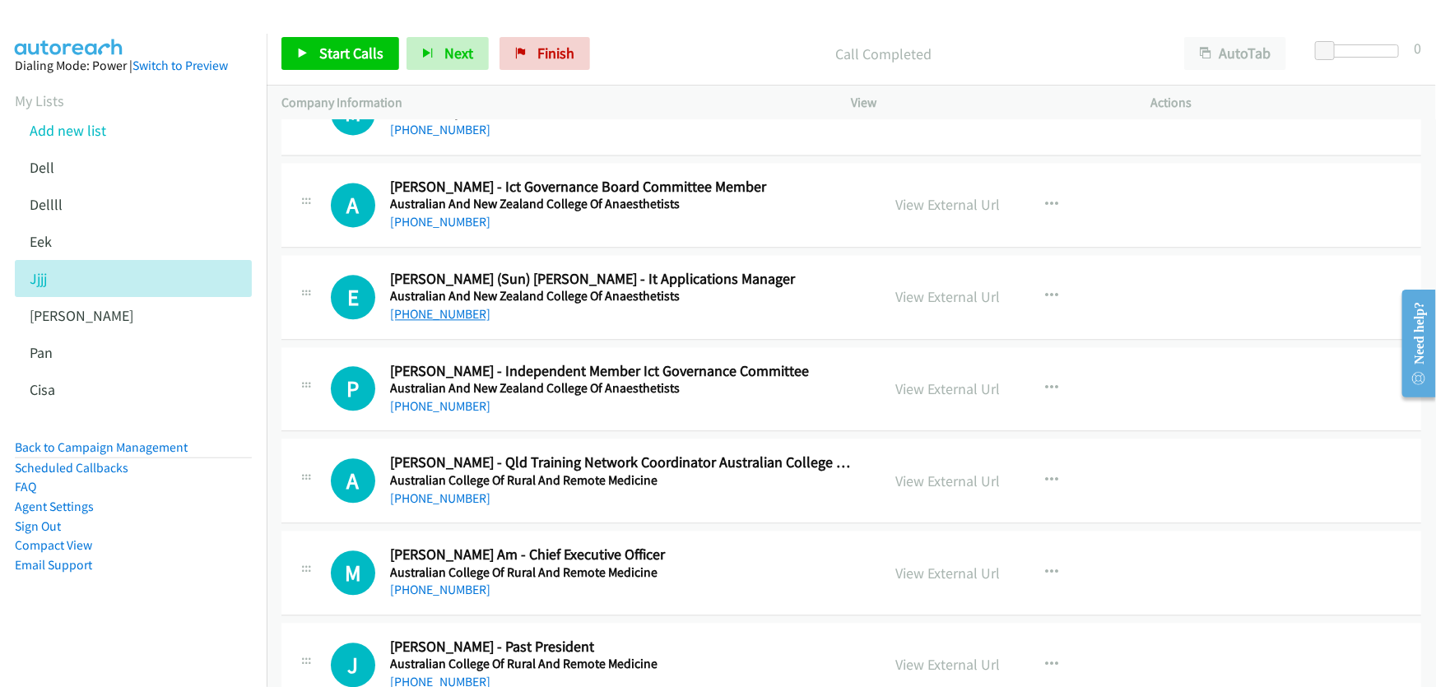
click at [445, 306] on link "+61 3 8517 5327" at bounding box center [440, 314] width 100 height 16
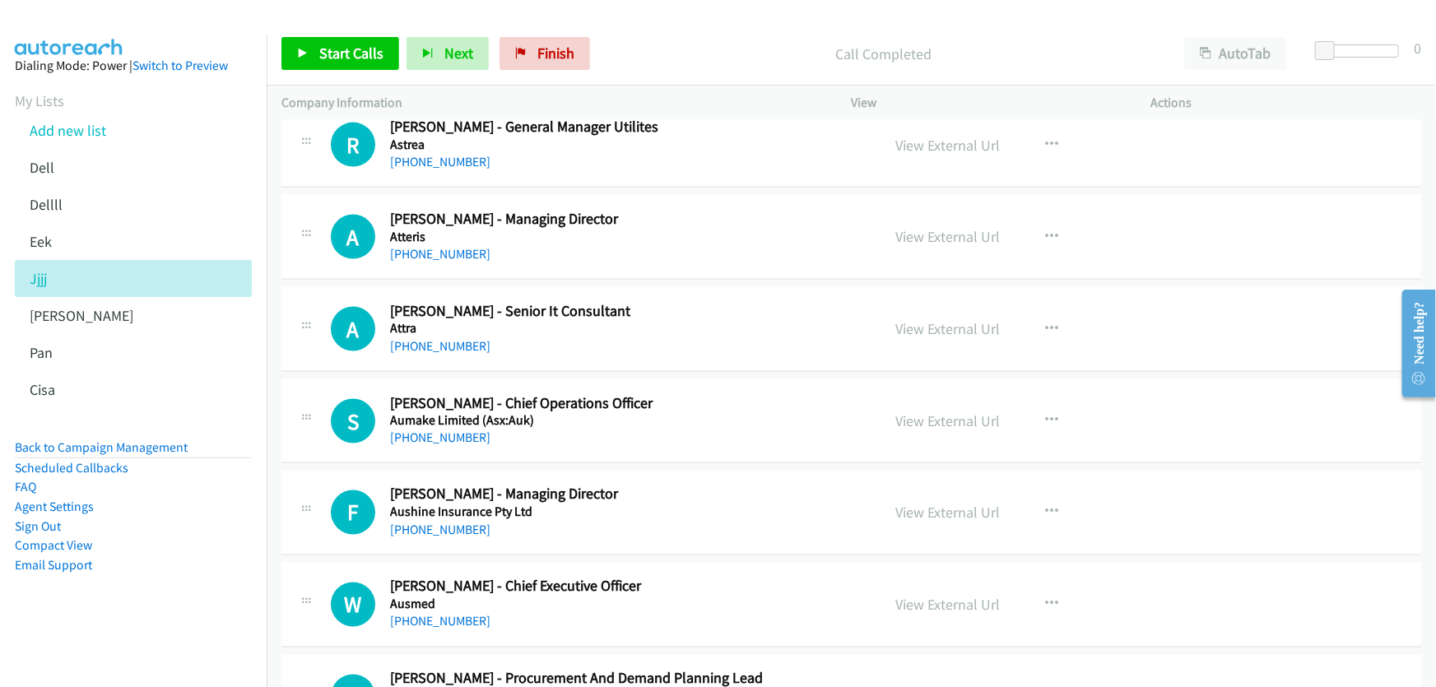
scroll to position [13828, 0]
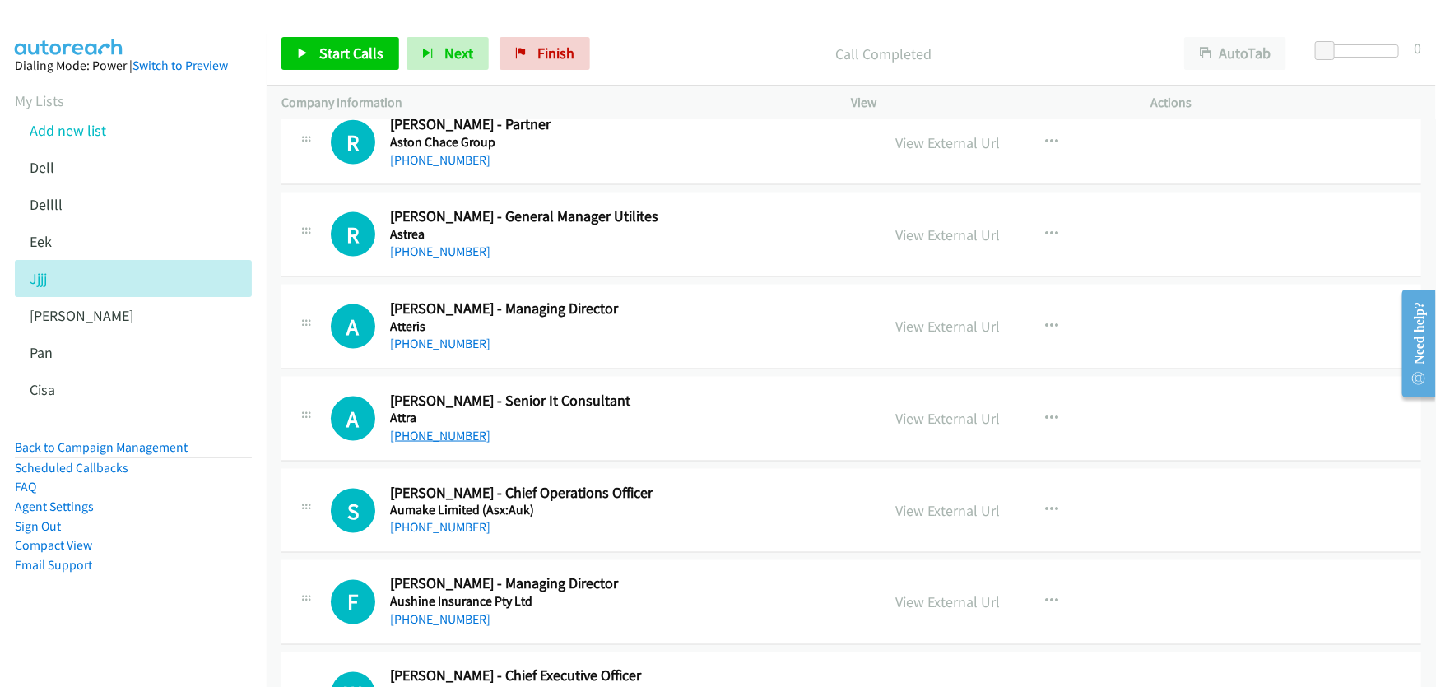
click at [449, 428] on link "+61 422 885 440" at bounding box center [440, 436] width 100 height 16
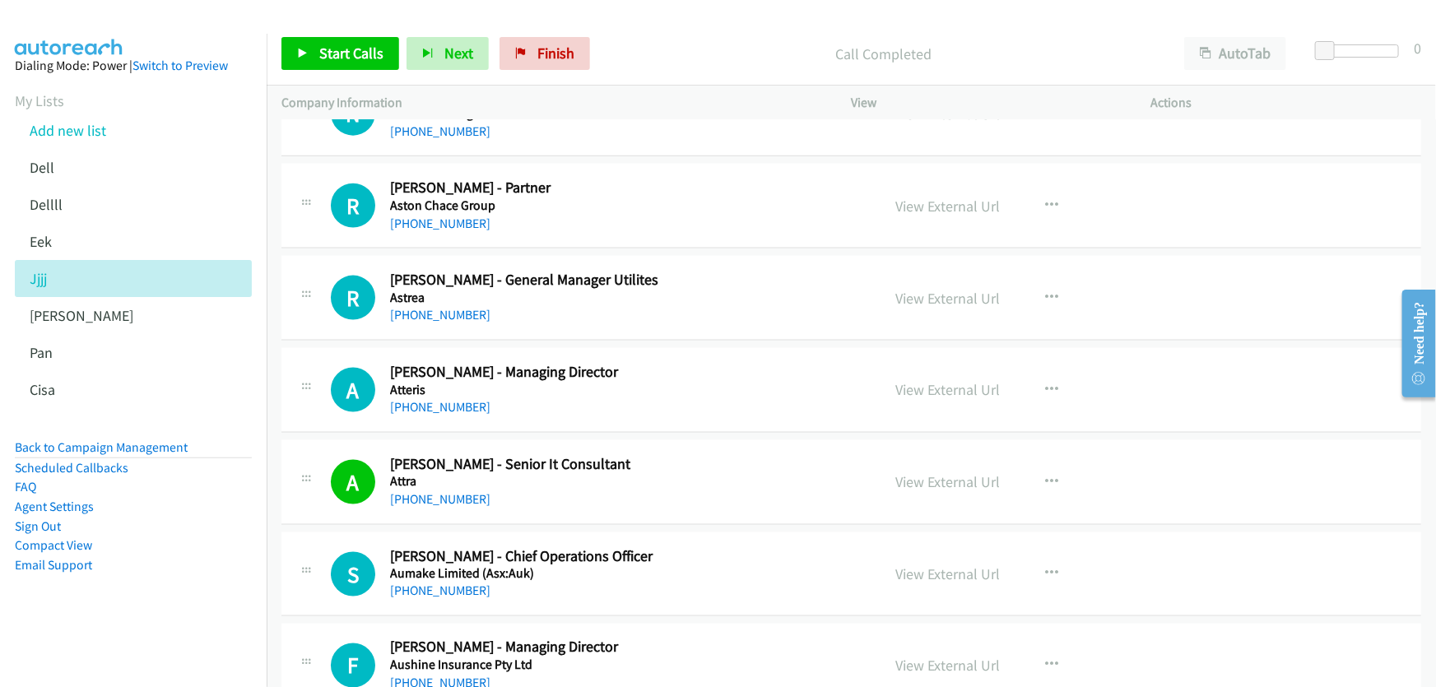
scroll to position [13679, 0]
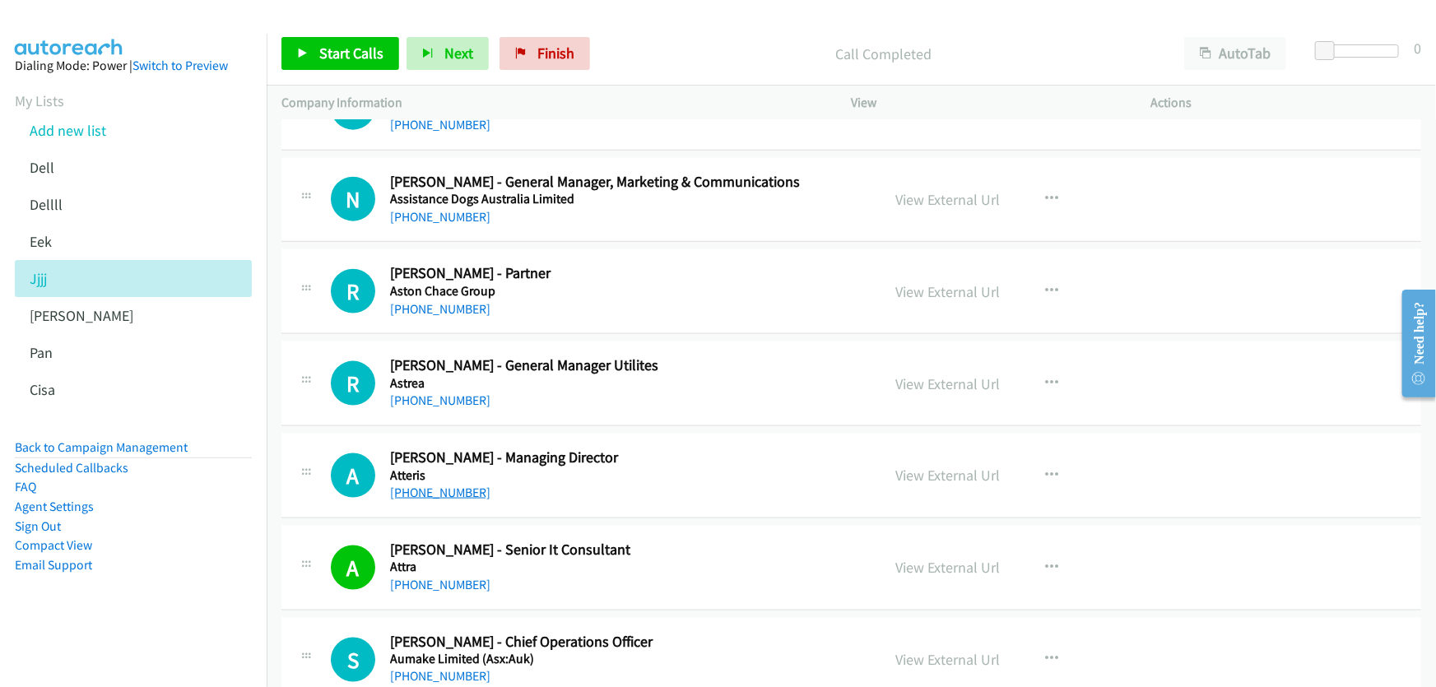
click at [429, 485] on link "+61 402 304 629" at bounding box center [440, 493] width 100 height 16
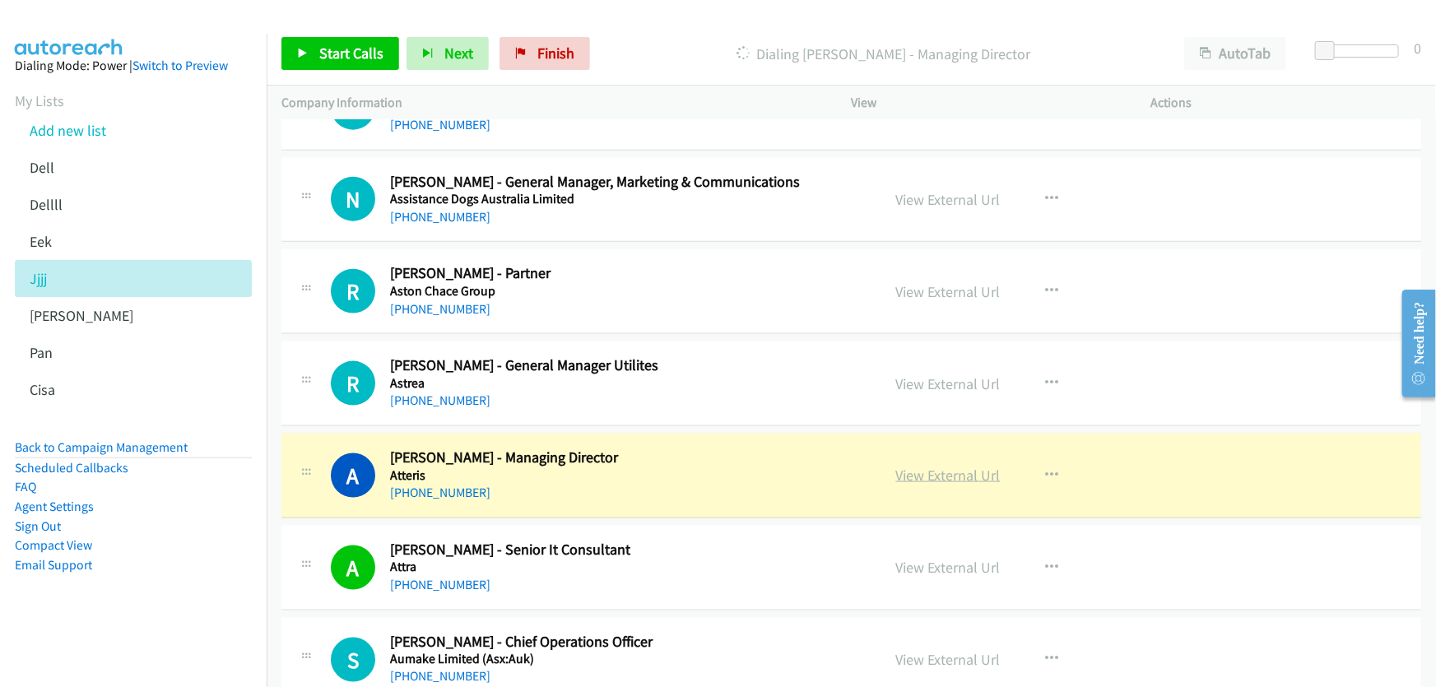
click at [962, 466] on link "View External Url" at bounding box center [948, 475] width 105 height 19
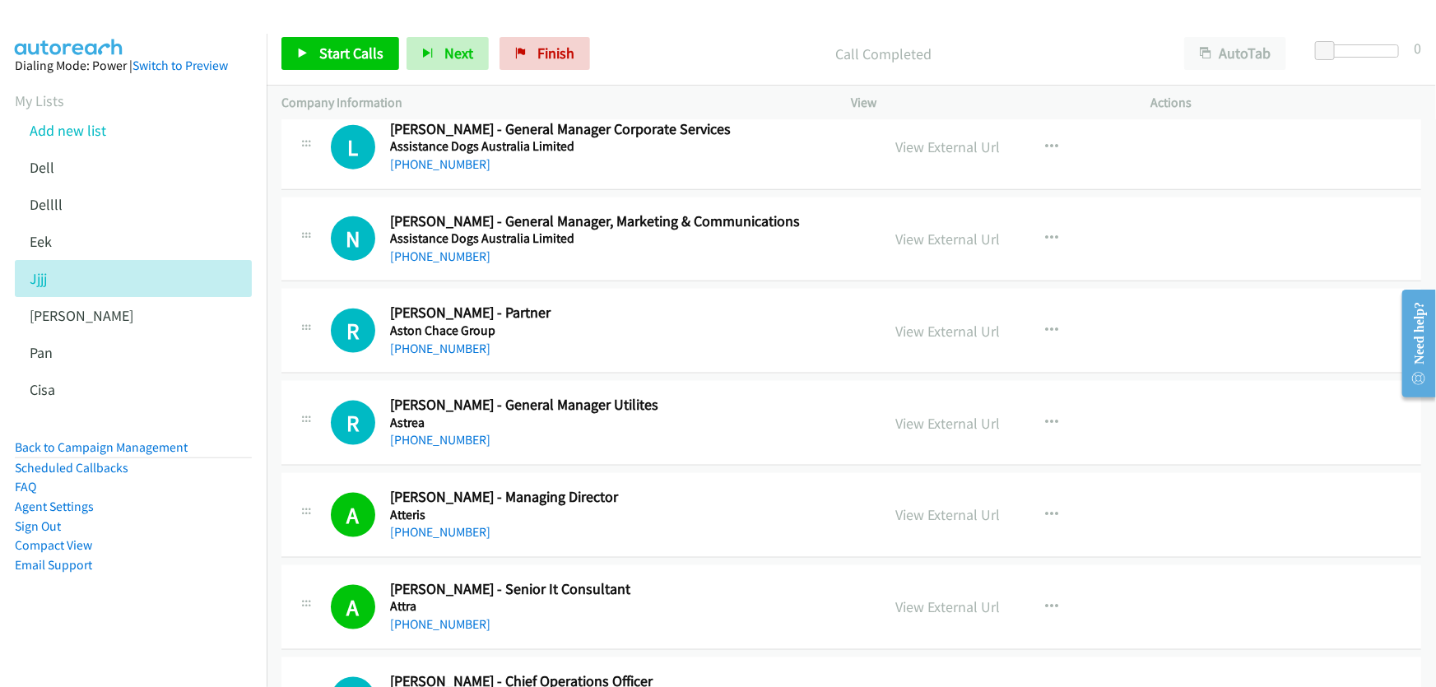
scroll to position [13604, 0]
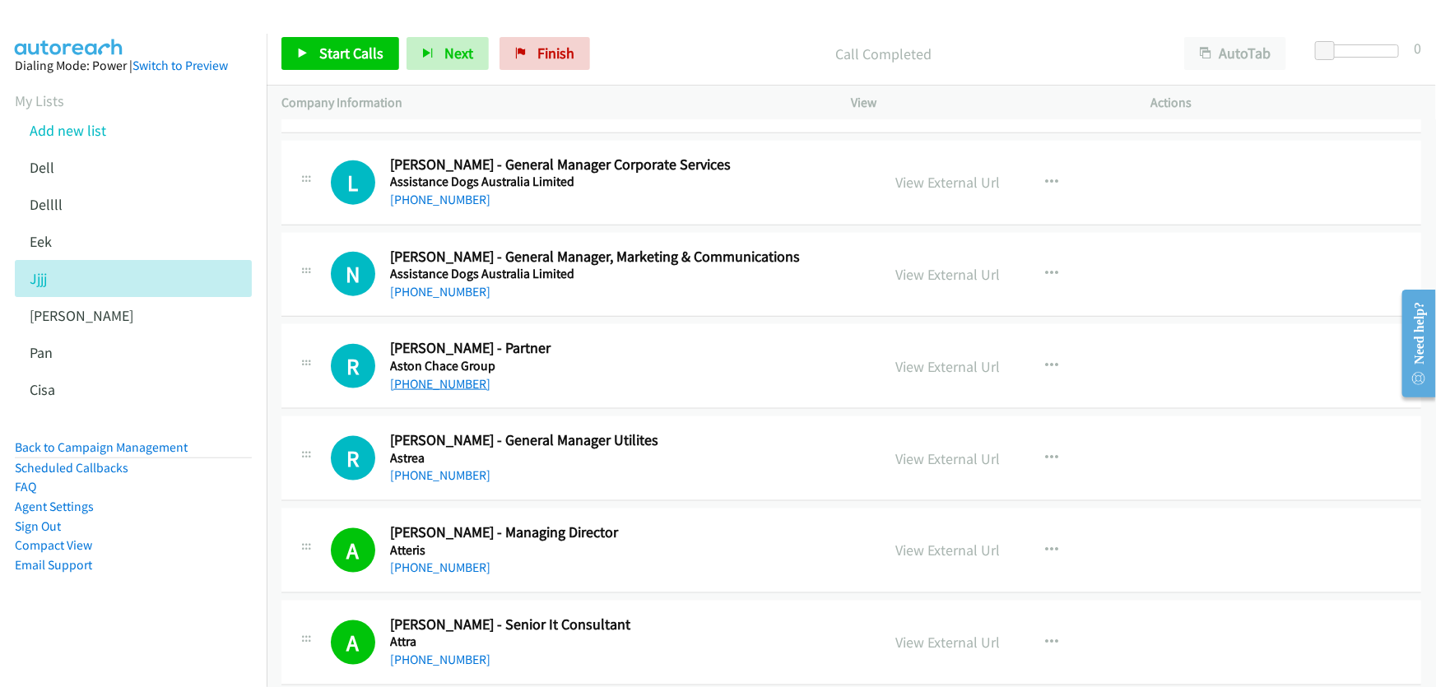
click at [449, 376] on link "+61 438 355 712" at bounding box center [440, 384] width 100 height 16
click at [931, 357] on link "View External Url" at bounding box center [948, 366] width 105 height 19
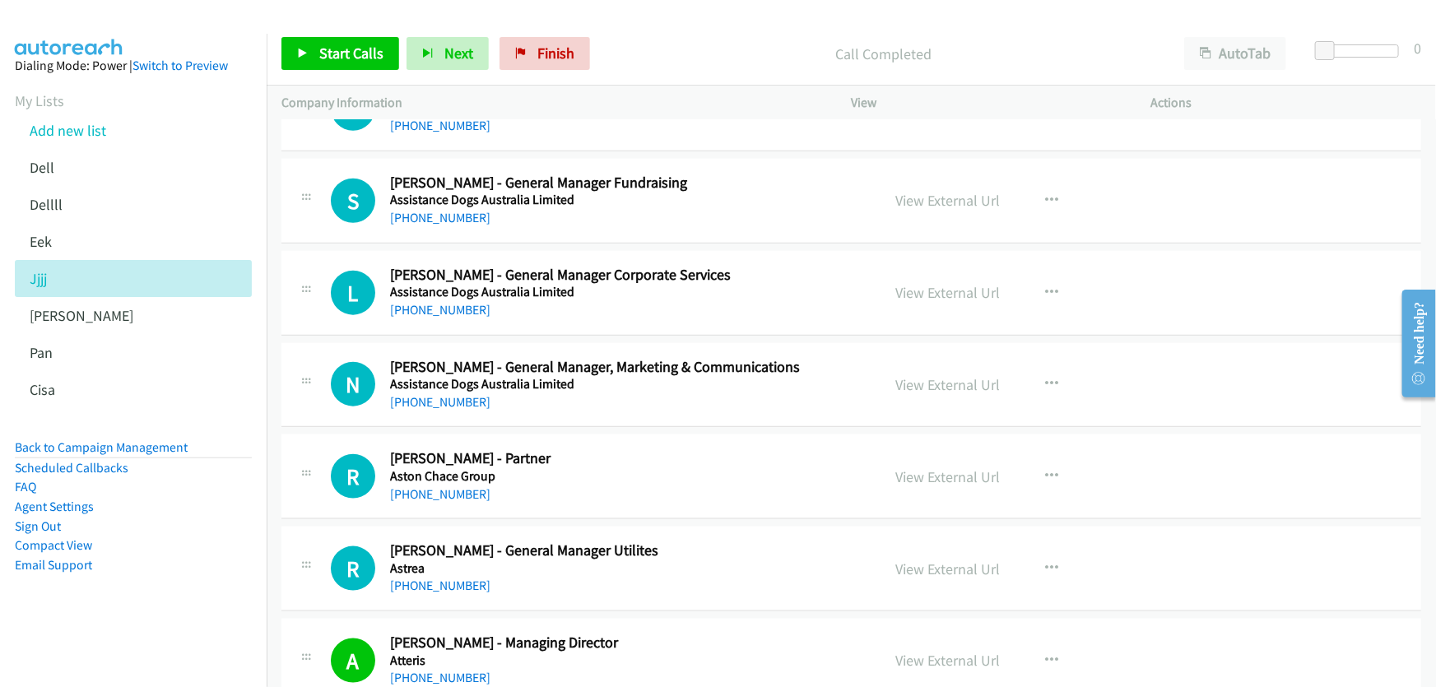
scroll to position [13454, 0]
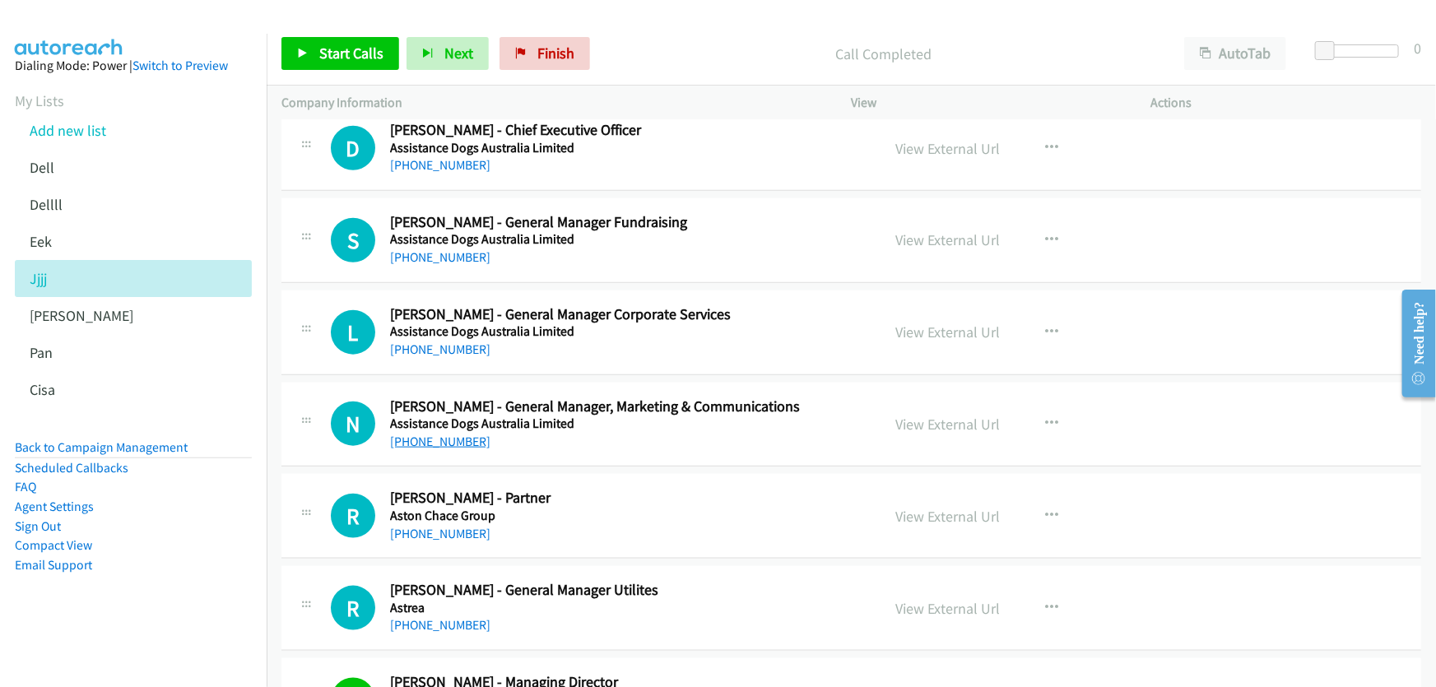
click at [469, 434] on link "+61 407 243 106" at bounding box center [440, 442] width 100 height 16
click at [453, 342] on link "+61 427 742 104" at bounding box center [440, 350] width 100 height 16
click at [947, 323] on link "View External Url" at bounding box center [948, 332] width 105 height 19
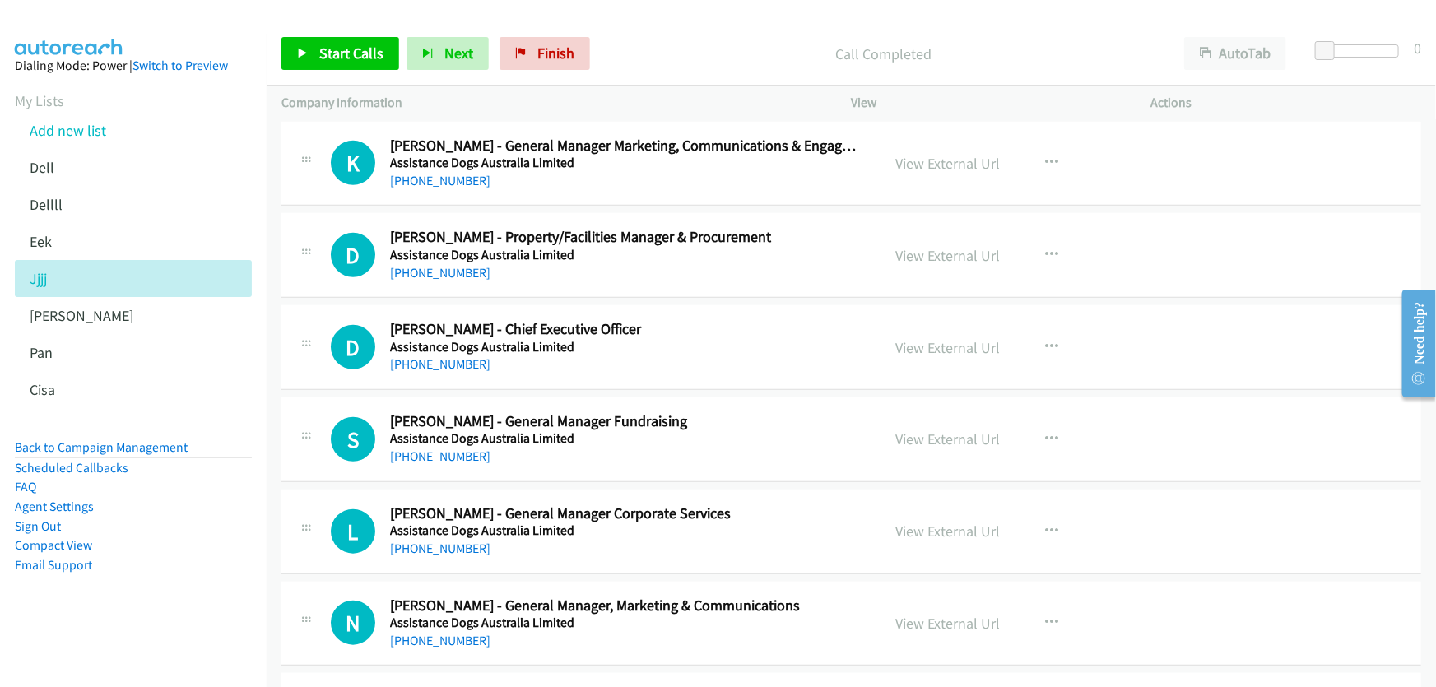
scroll to position [13154, 0]
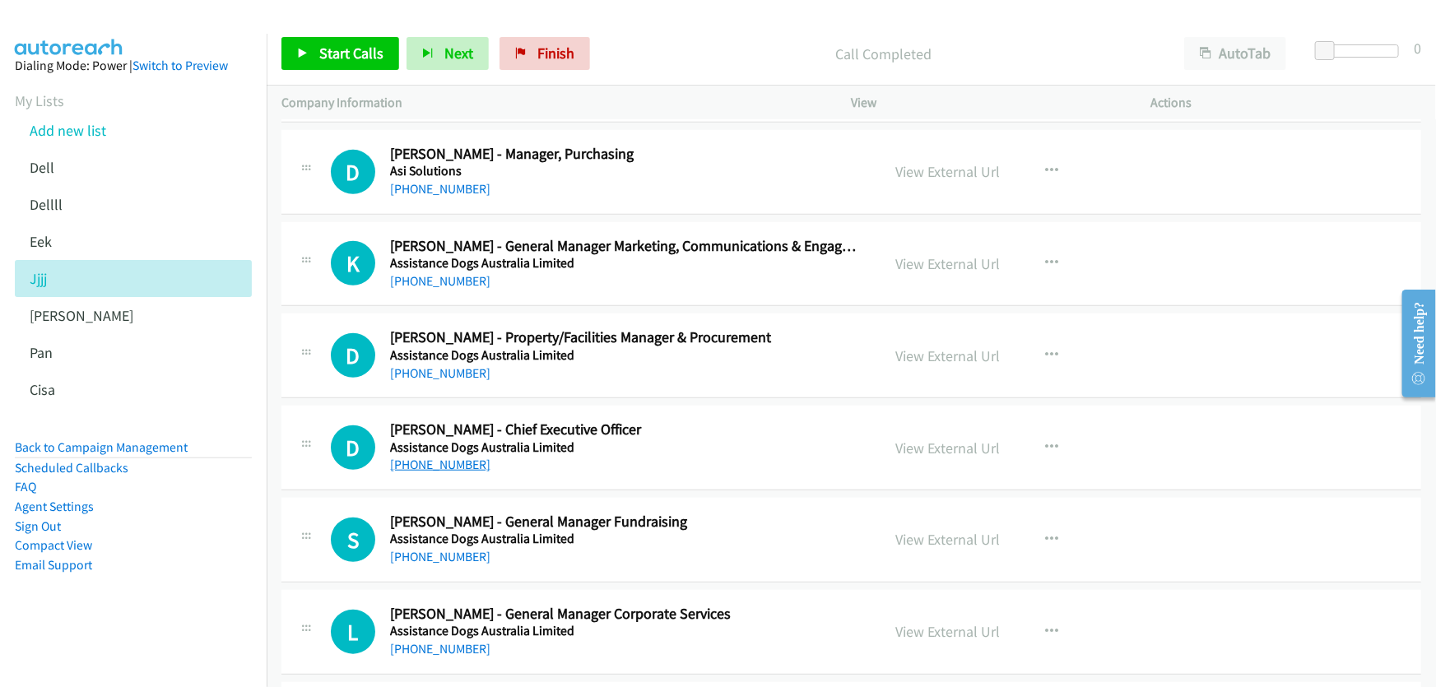
click at [457, 457] on link "+61 412 888 598" at bounding box center [440, 465] width 100 height 16
click at [942, 439] on link "View External Url" at bounding box center [948, 448] width 105 height 19
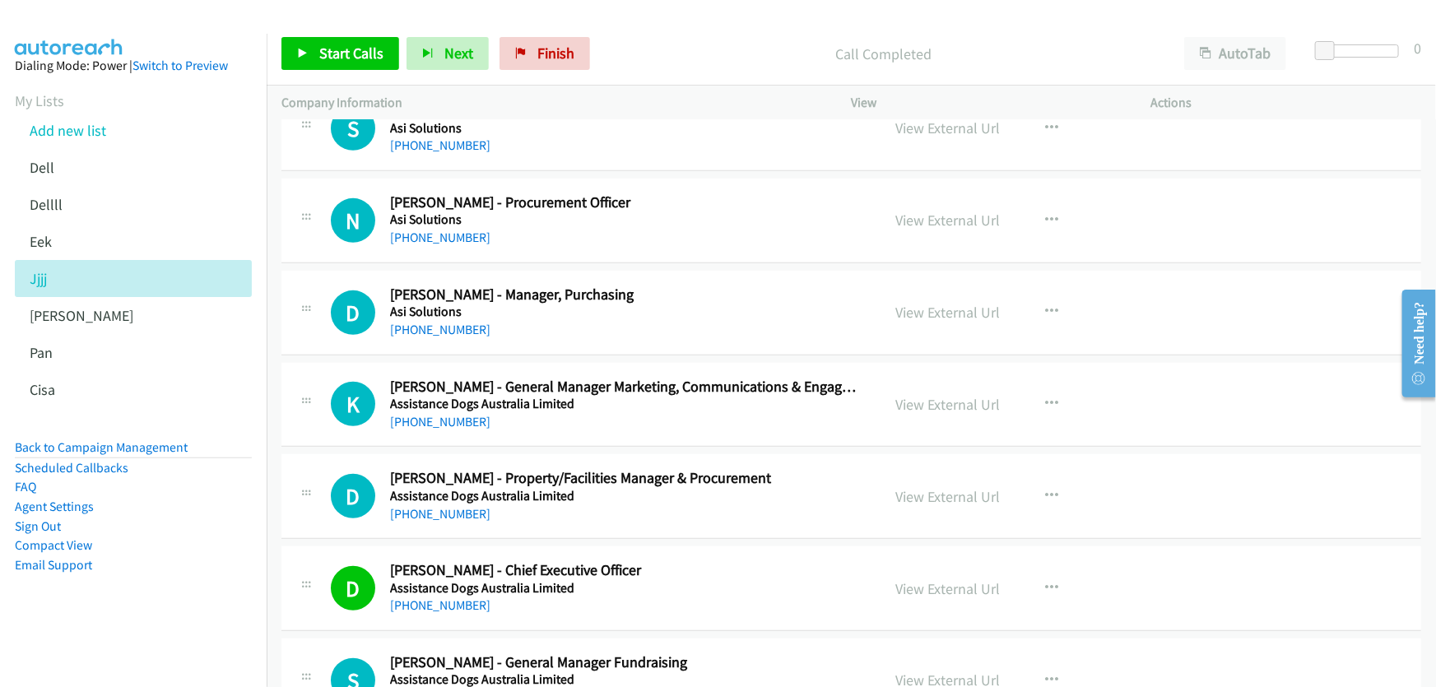
scroll to position [12930, 0]
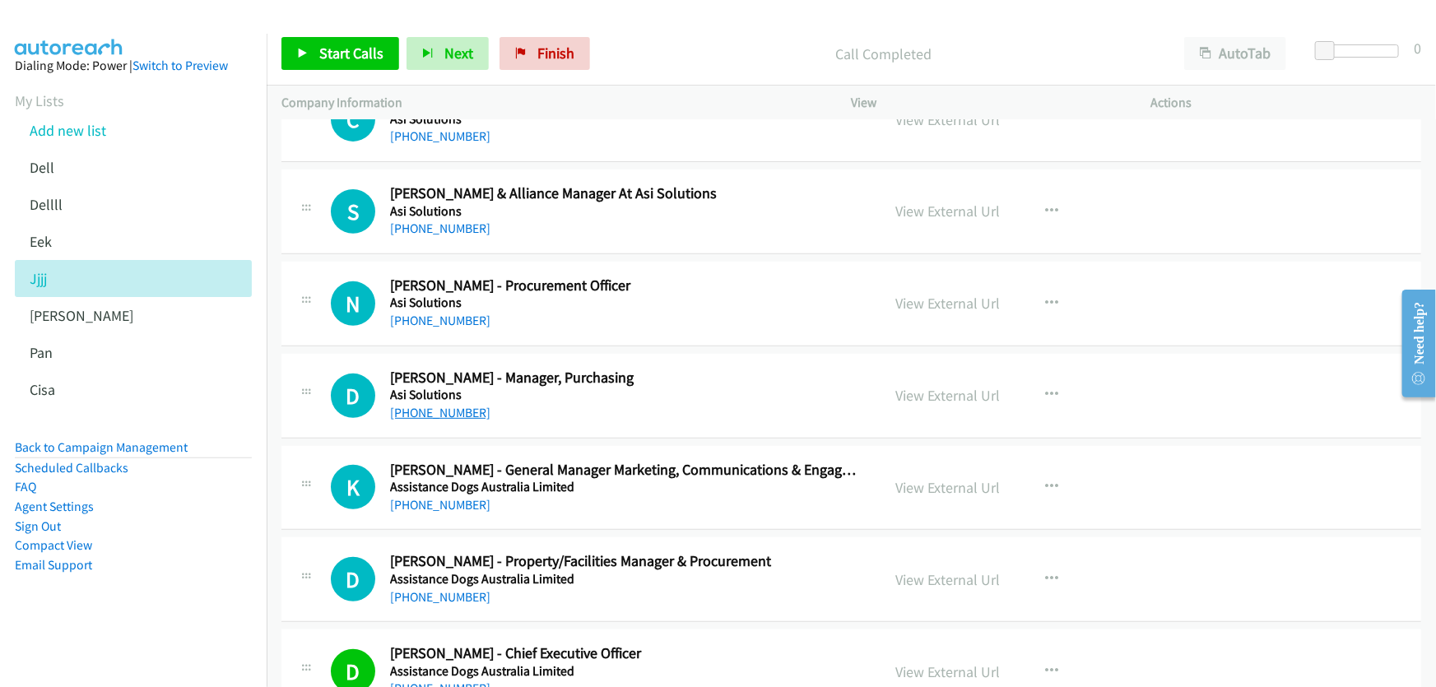
click at [461, 405] on link "+61 424 754 180" at bounding box center [440, 413] width 100 height 16
click at [954, 386] on link "View External Url" at bounding box center [948, 395] width 105 height 19
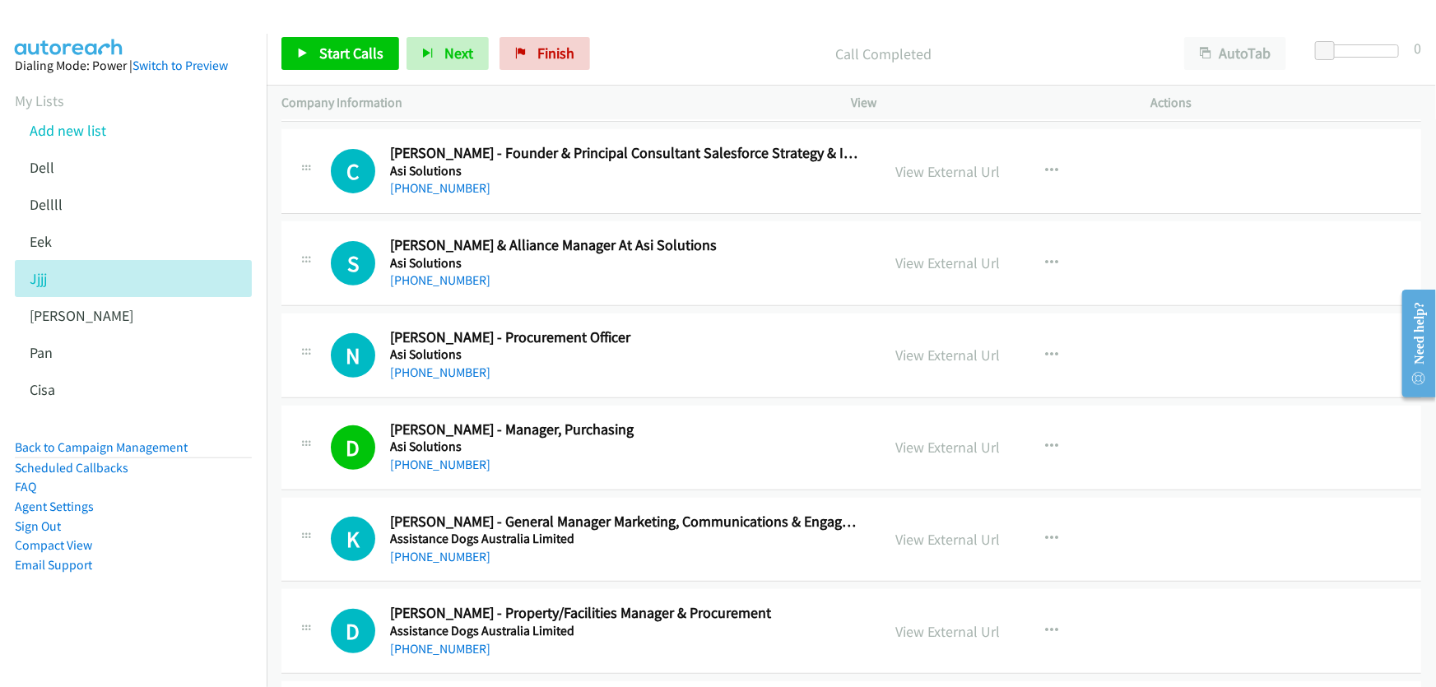
scroll to position [12856, 0]
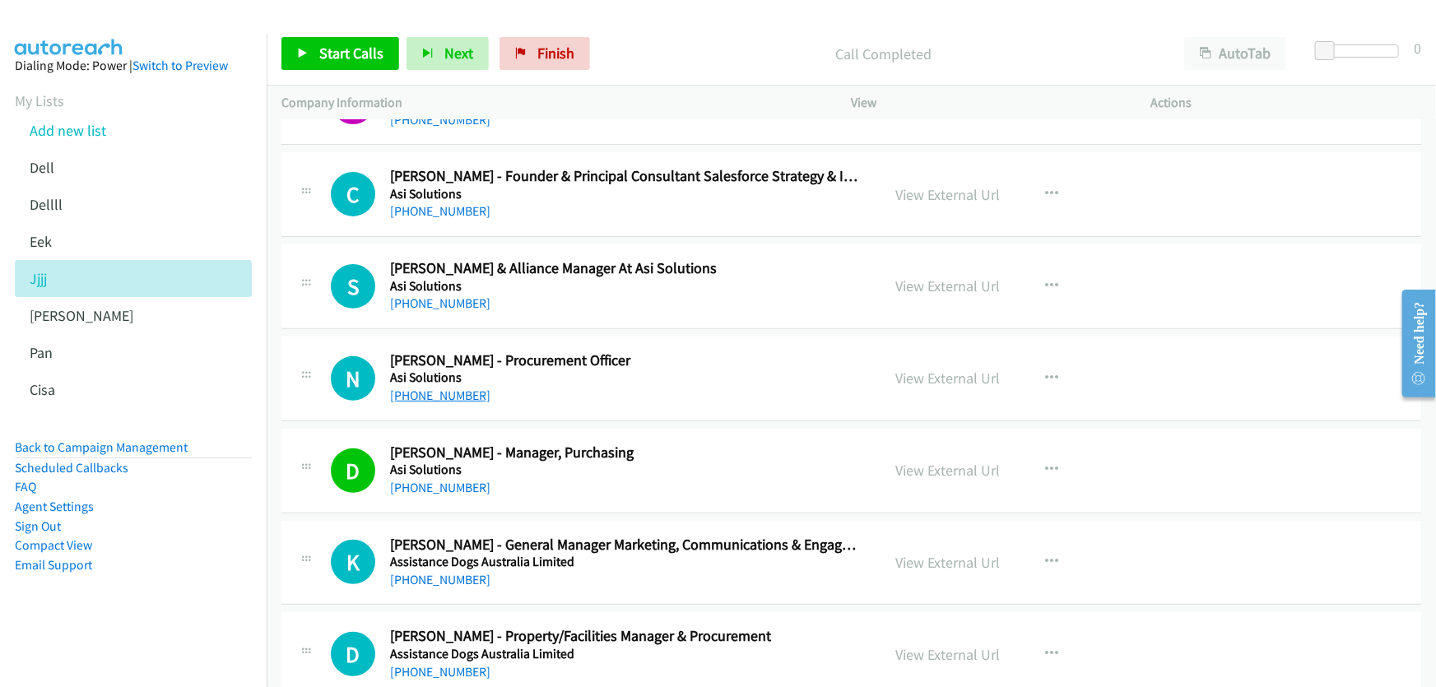
click at [442, 388] on link "+61 415 883 574" at bounding box center [440, 396] width 100 height 16
click at [936, 369] on link "View External Url" at bounding box center [948, 378] width 105 height 19
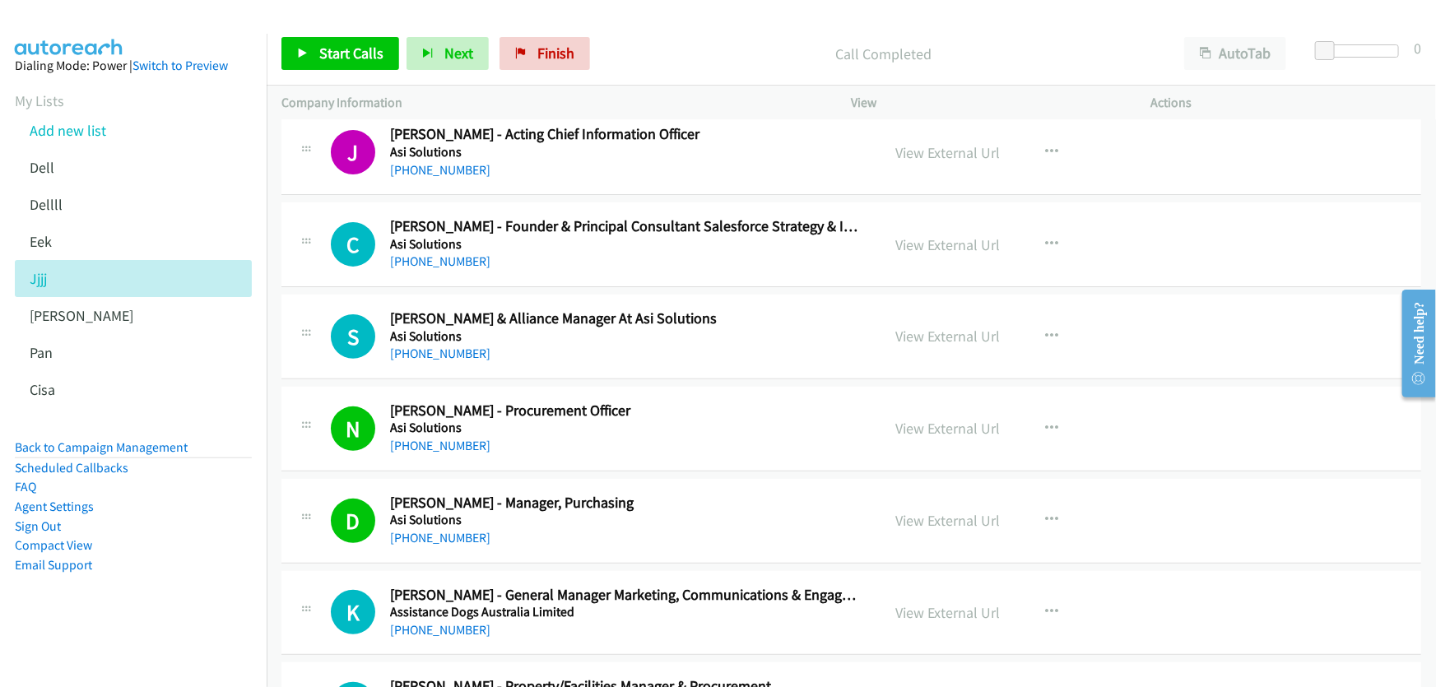
scroll to position [12781, 0]
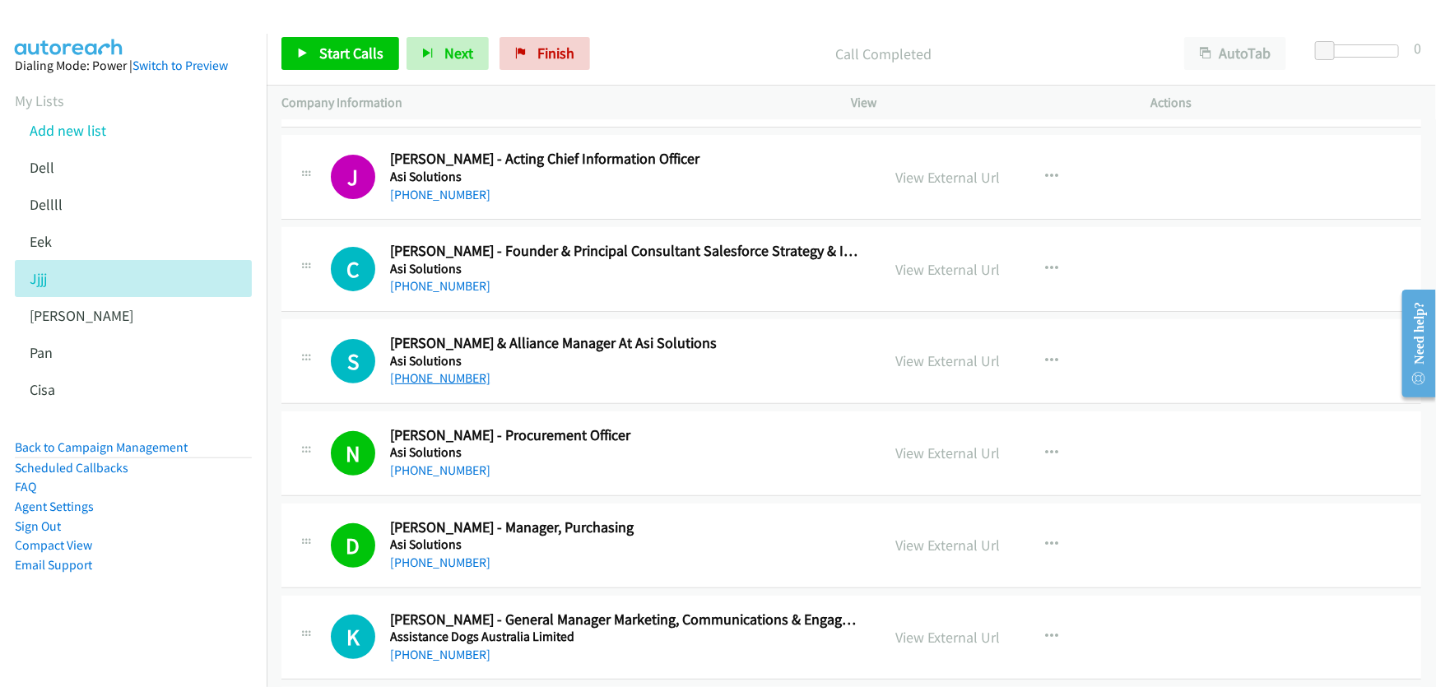
click at [426, 370] on link "+61 409 637 764" at bounding box center [440, 378] width 100 height 16
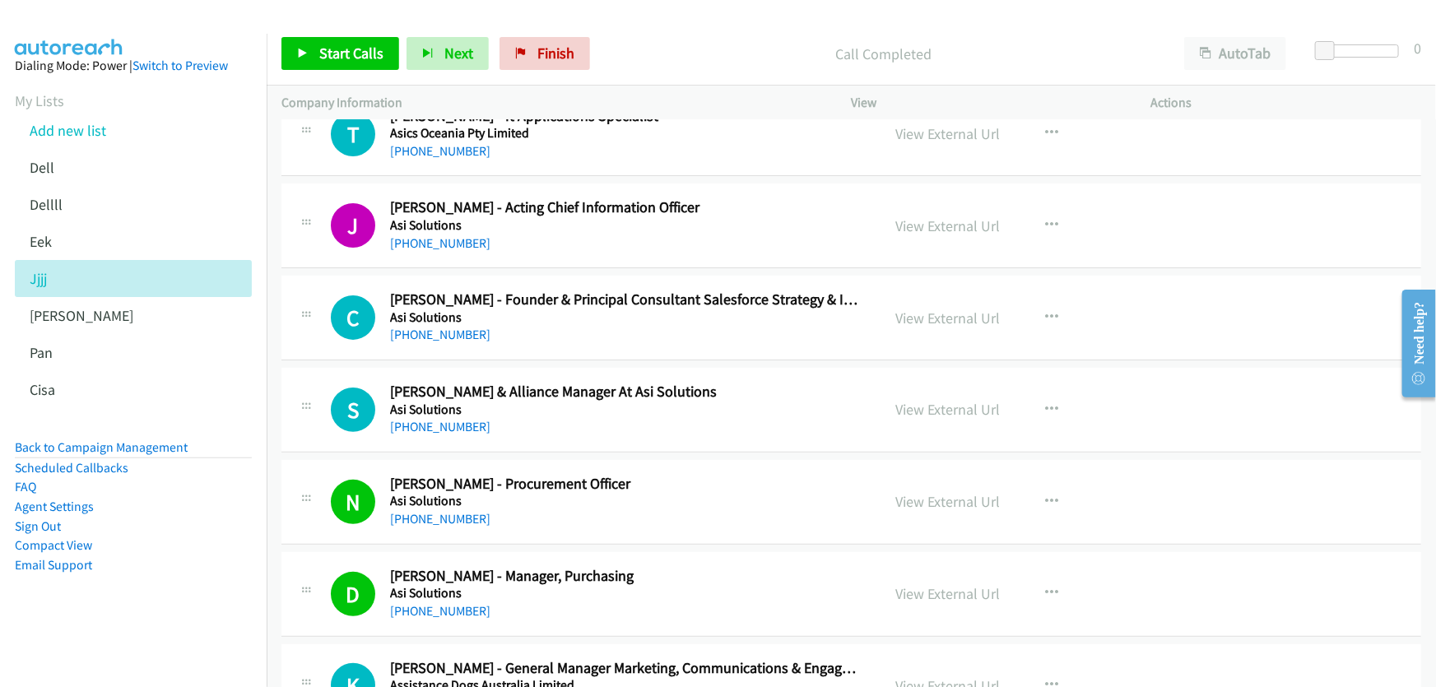
scroll to position [12706, 0]
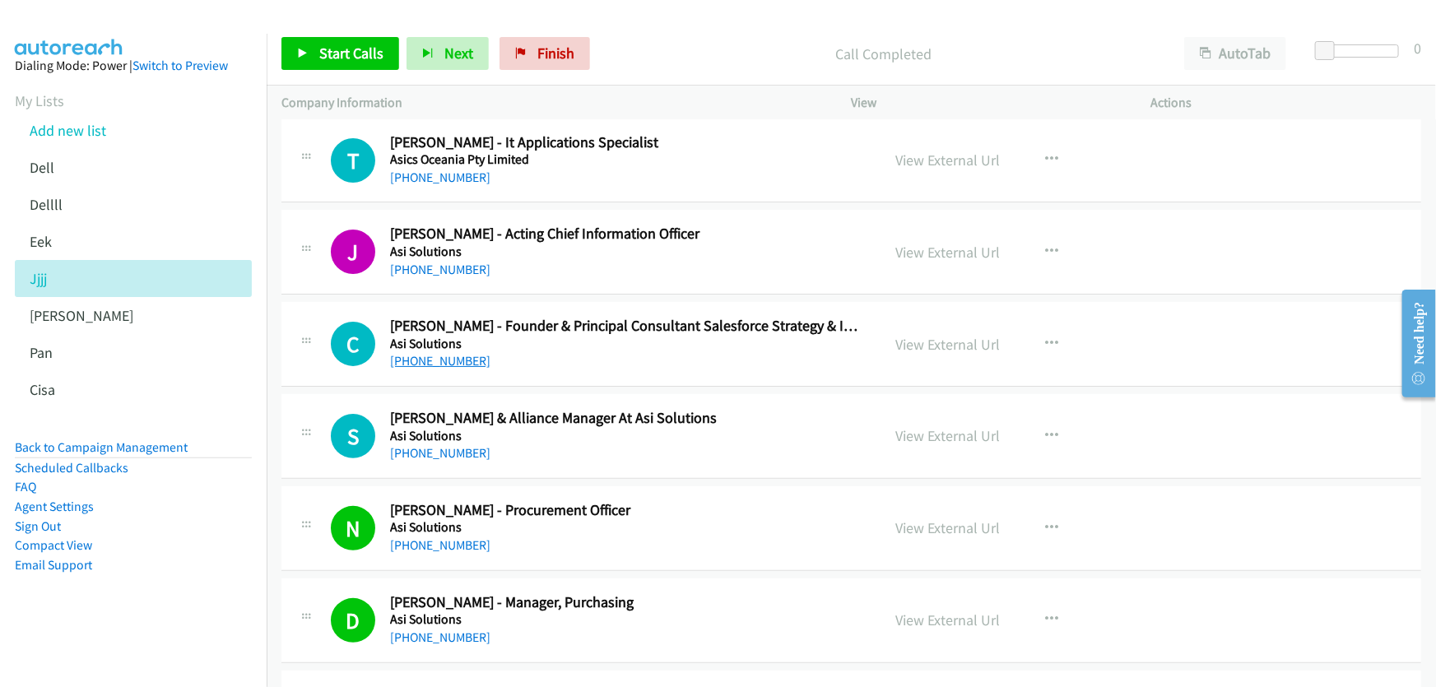
click at [467, 353] on link "+61 468 328 430" at bounding box center [440, 361] width 100 height 16
click at [955, 335] on link "View External Url" at bounding box center [948, 344] width 105 height 19
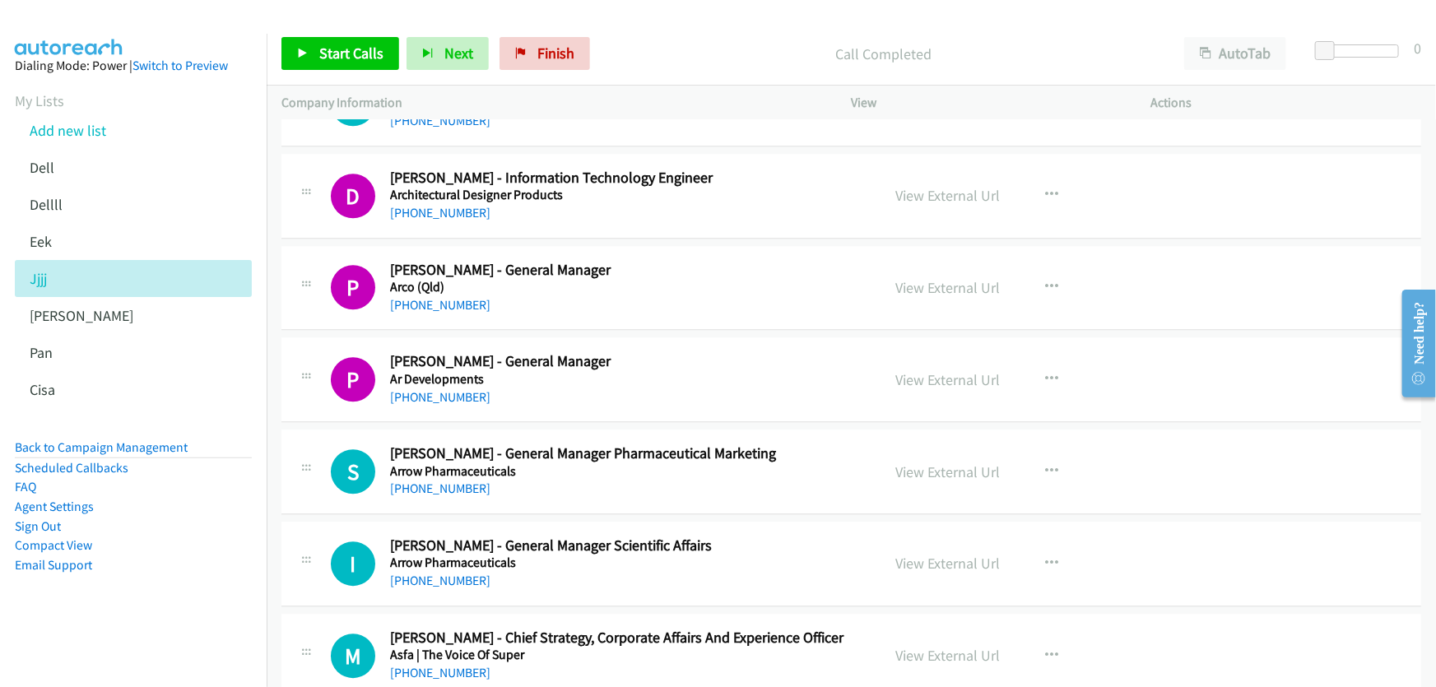
scroll to position [11583, 0]
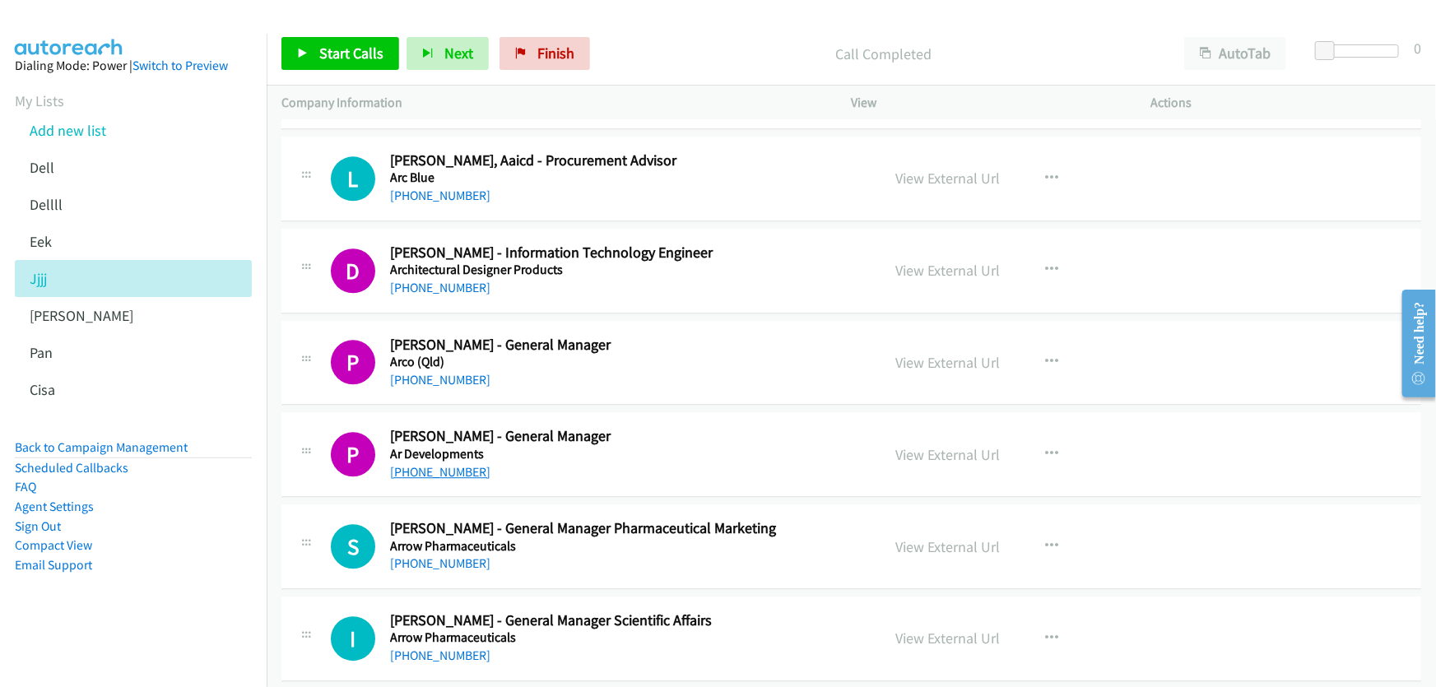
click at [435, 464] on link "+61 400 596 807" at bounding box center [440, 472] width 100 height 16
click at [953, 445] on link "View External Url" at bounding box center [948, 454] width 105 height 19
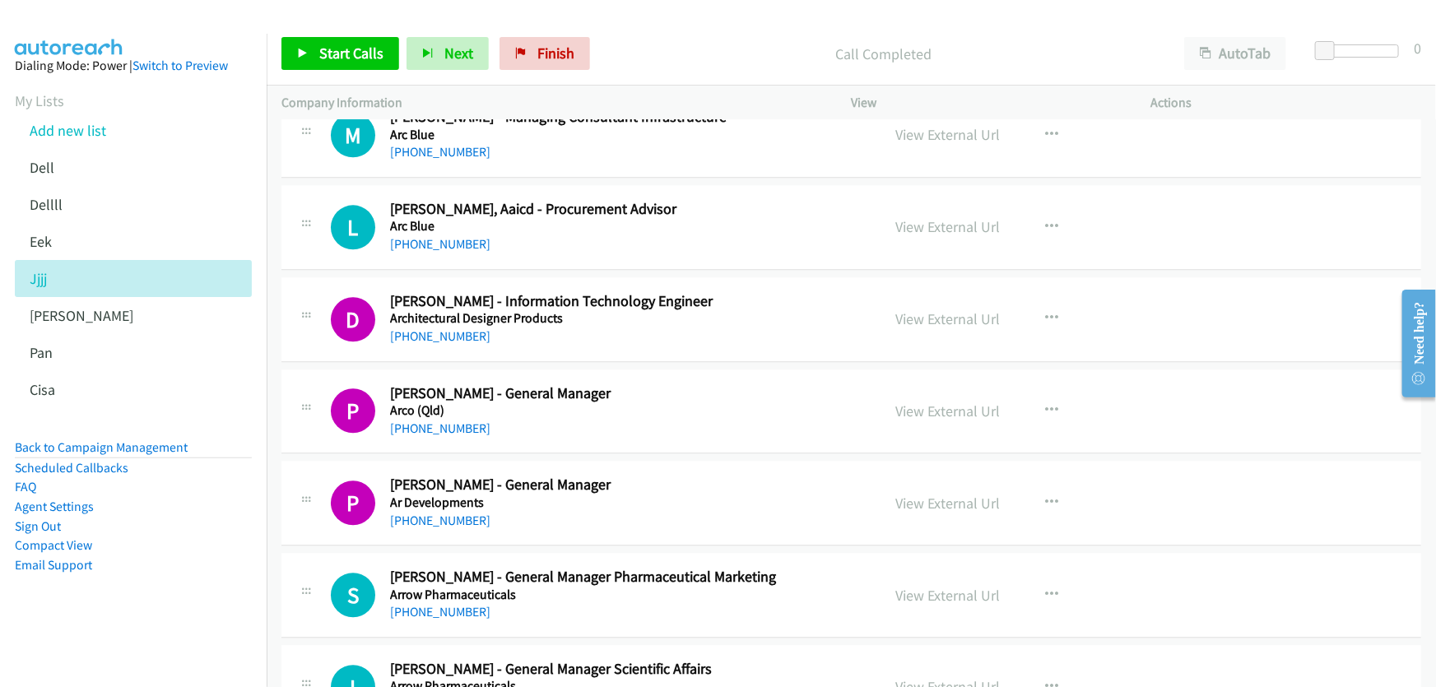
scroll to position [11358, 0]
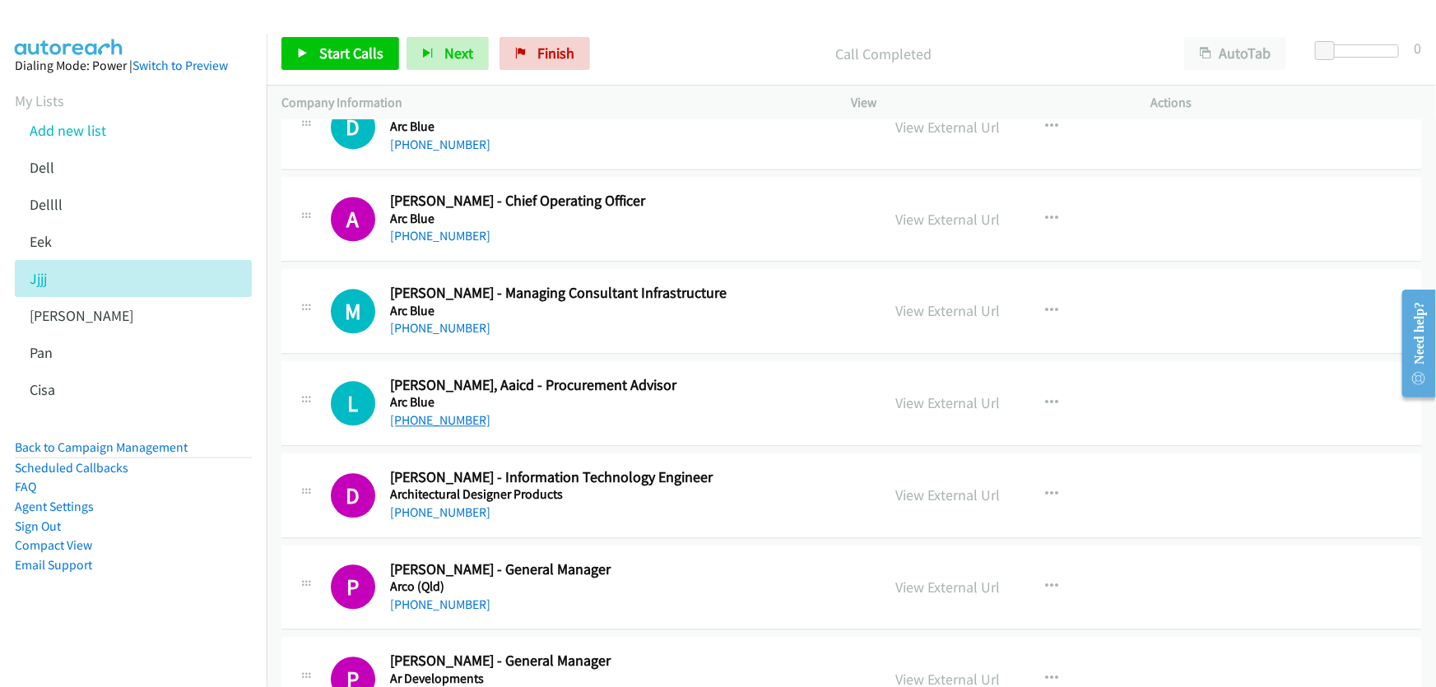
click at [469, 412] on link "+61 423 045 492" at bounding box center [440, 420] width 100 height 16
click at [927, 393] on link "View External Url" at bounding box center [948, 402] width 105 height 19
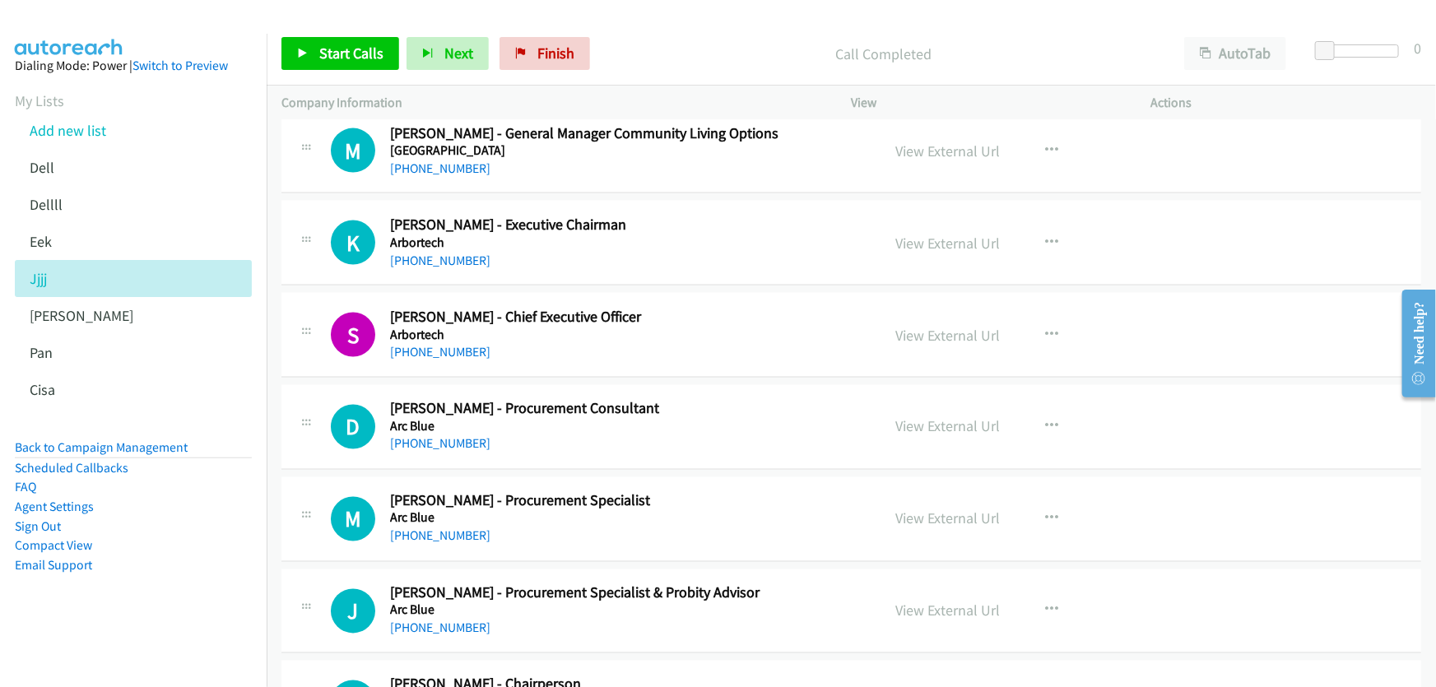
scroll to position [10535, 0]
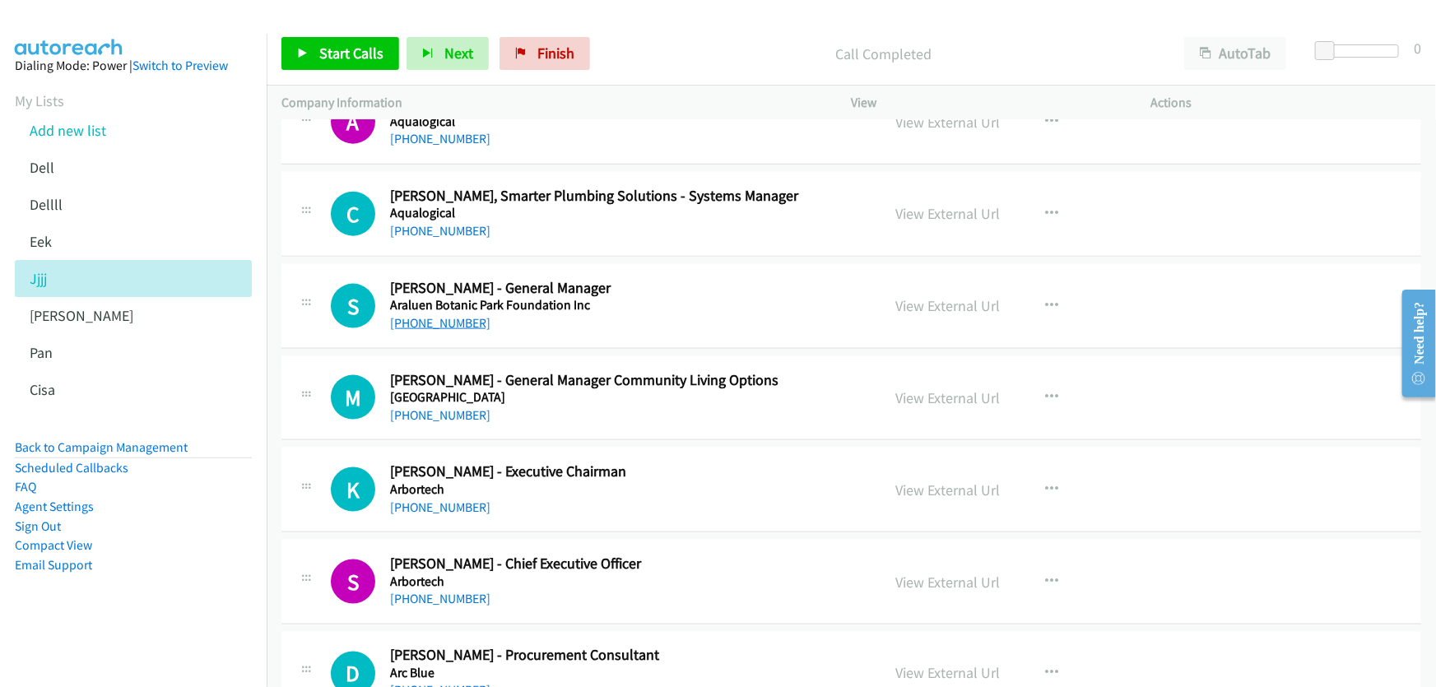
click at [444, 315] on link "+61 419 154 741" at bounding box center [440, 323] width 100 height 16
click at [945, 296] on link "View External Url" at bounding box center [948, 305] width 105 height 19
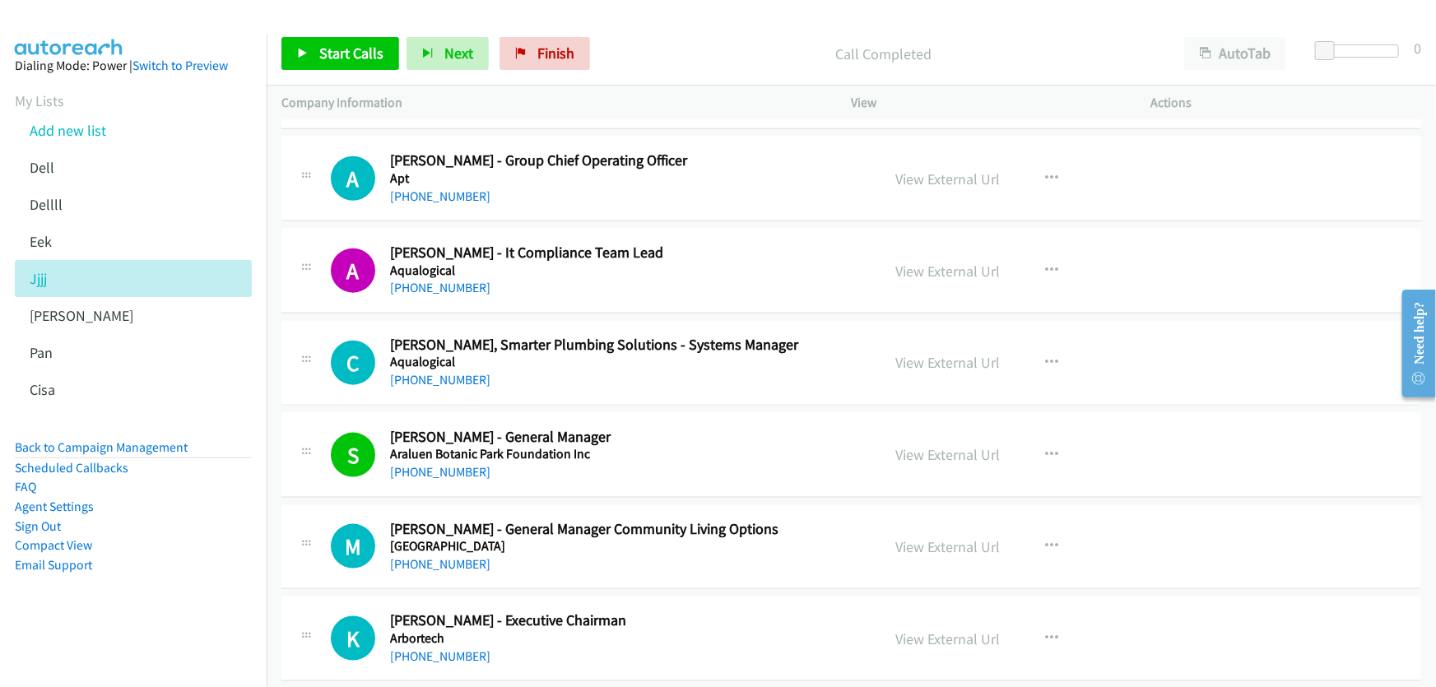
scroll to position [10311, 0]
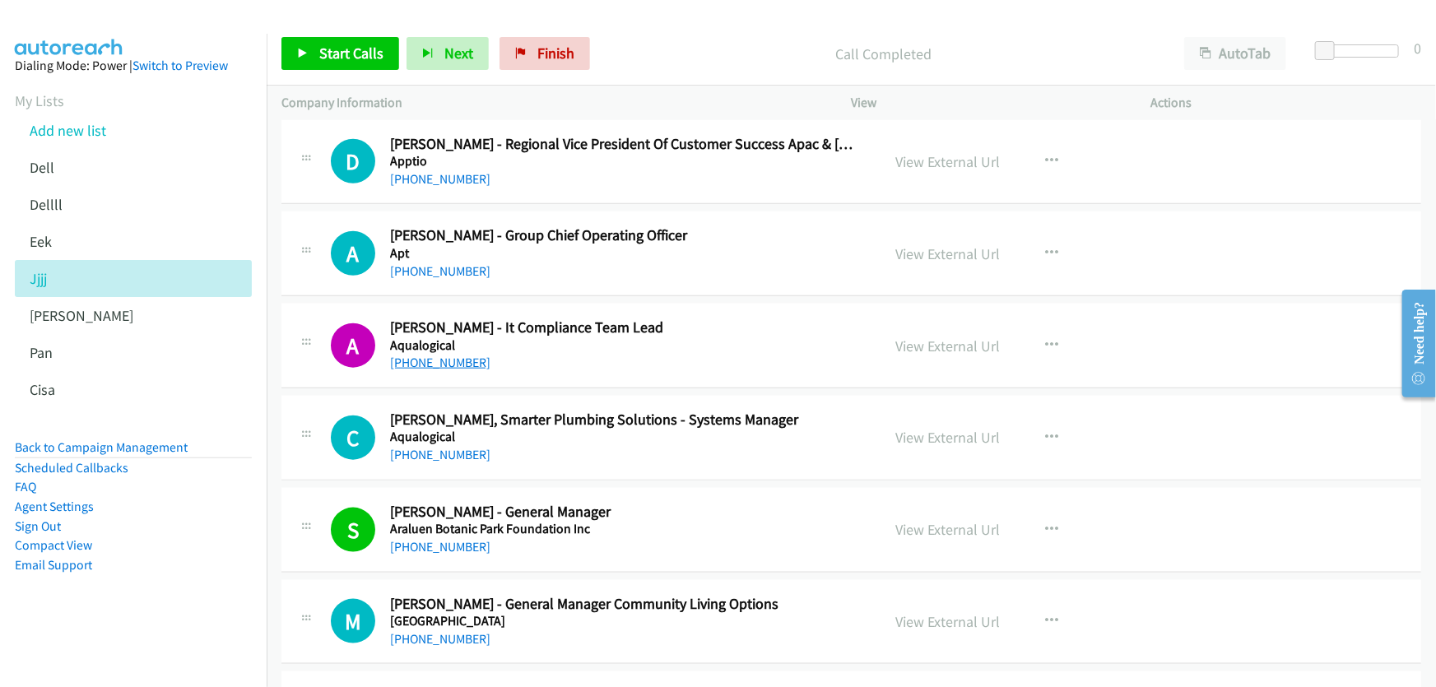
click at [448, 355] on link "+61 402 347 450" at bounding box center [440, 363] width 100 height 16
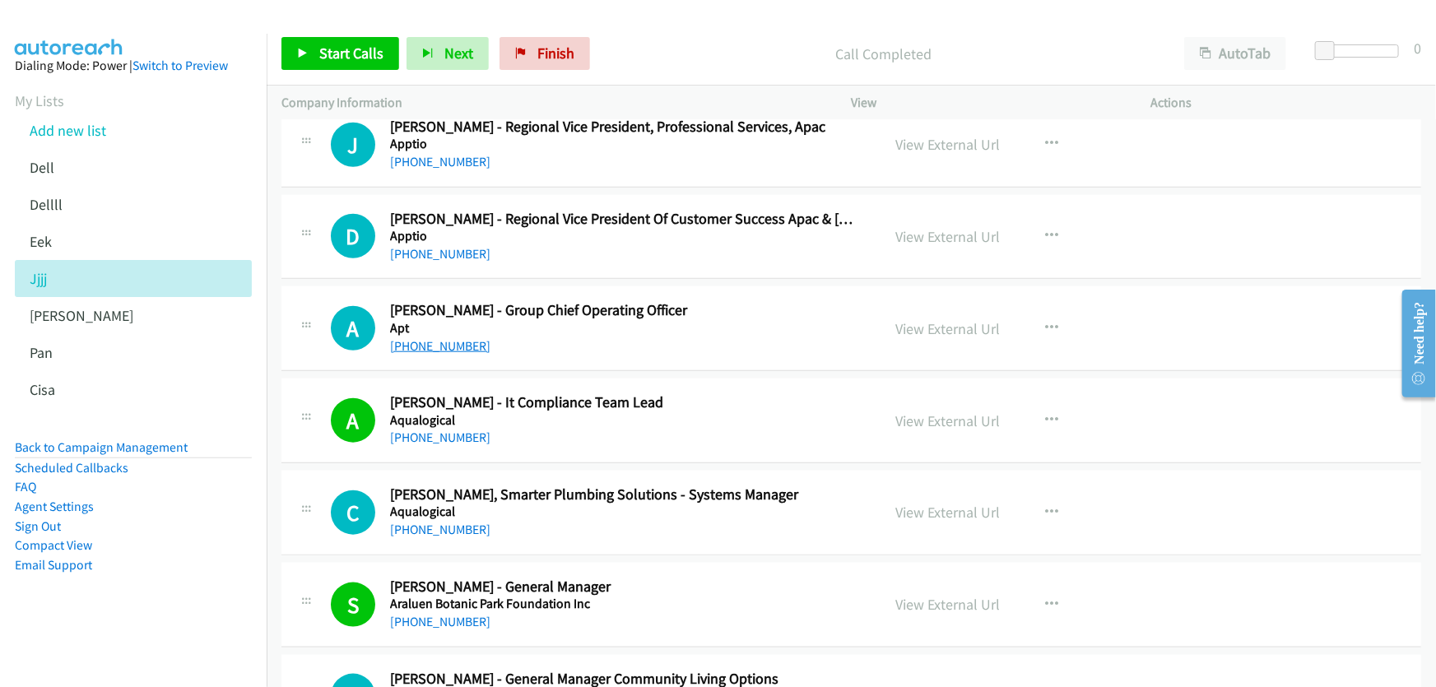
click at [442, 338] on link "+61 477 640 838" at bounding box center [440, 346] width 100 height 16
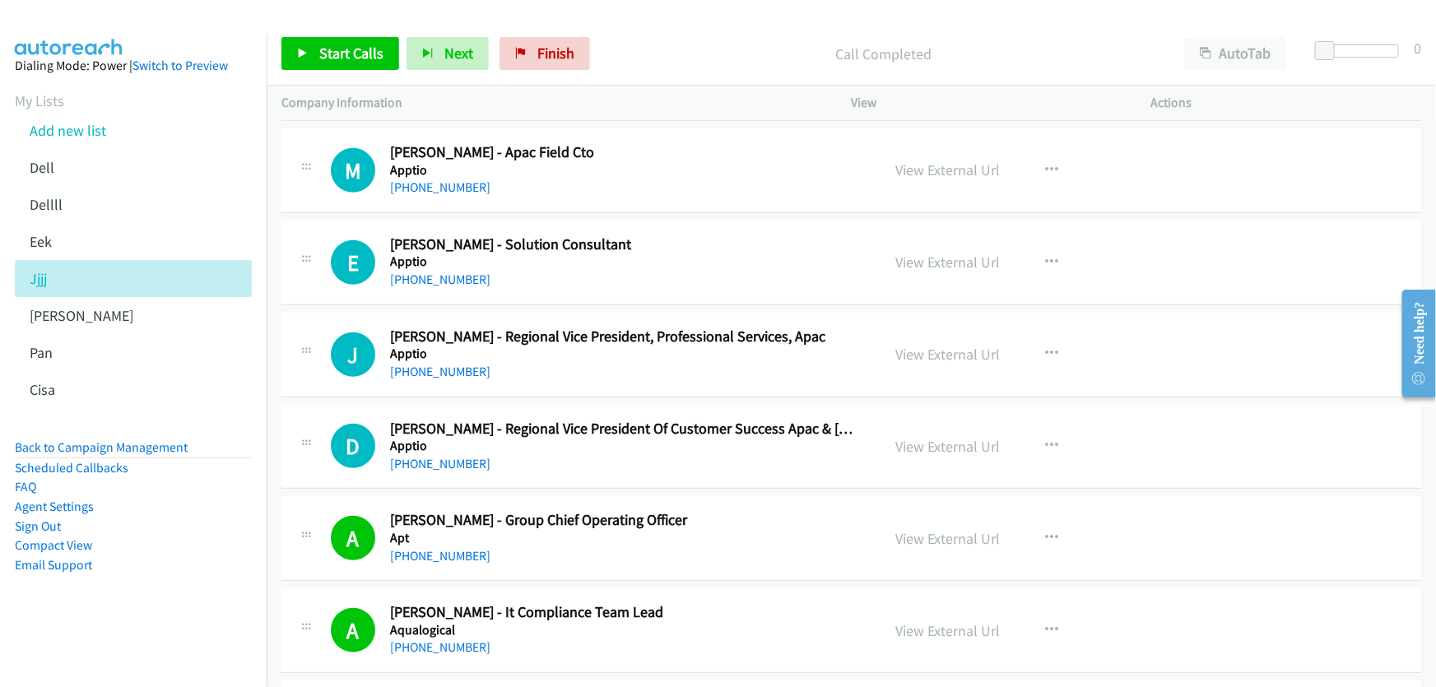
scroll to position [9937, 0]
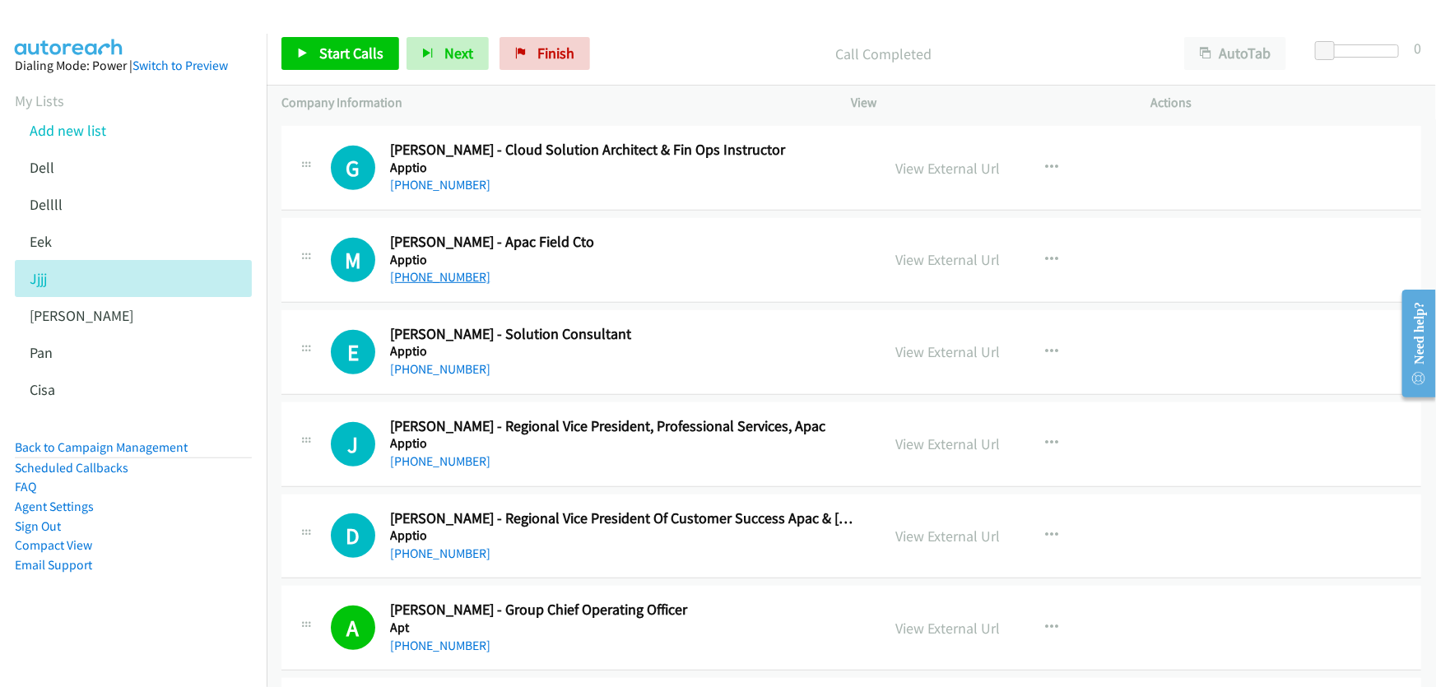
click at [430, 269] on link "+61 408 599 560" at bounding box center [440, 277] width 100 height 16
click at [930, 250] on link "View External Url" at bounding box center [948, 259] width 105 height 19
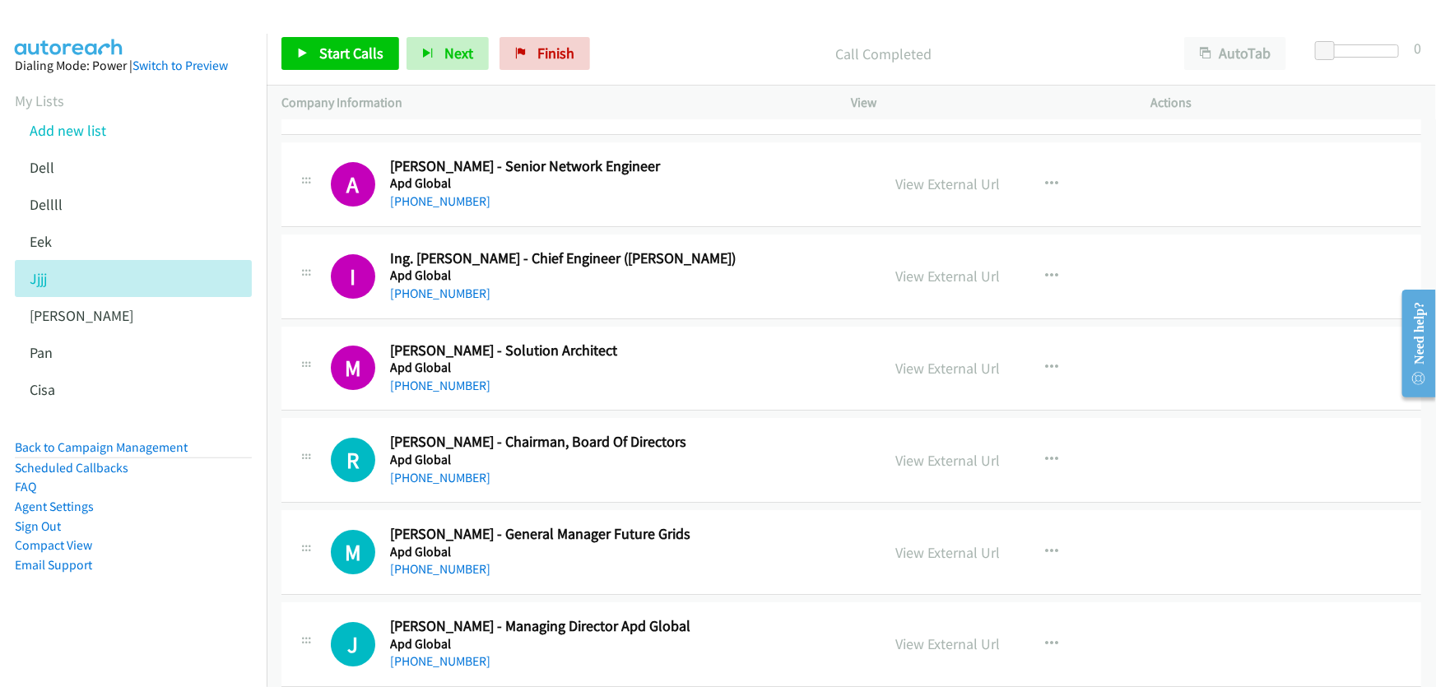
scroll to position [9189, 0]
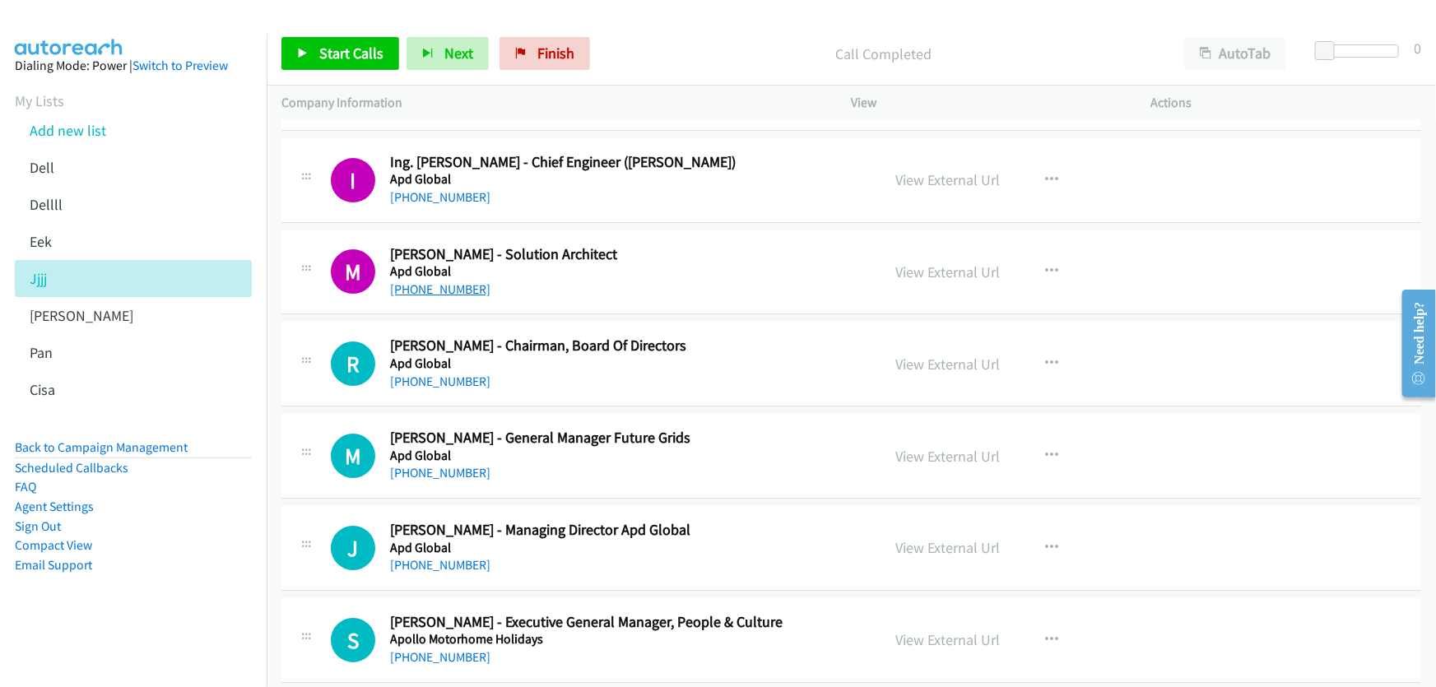
click at [446, 281] on link "+61 439 976 594" at bounding box center [440, 289] width 100 height 16
click at [942, 263] on link "View External Url" at bounding box center [948, 272] width 105 height 19
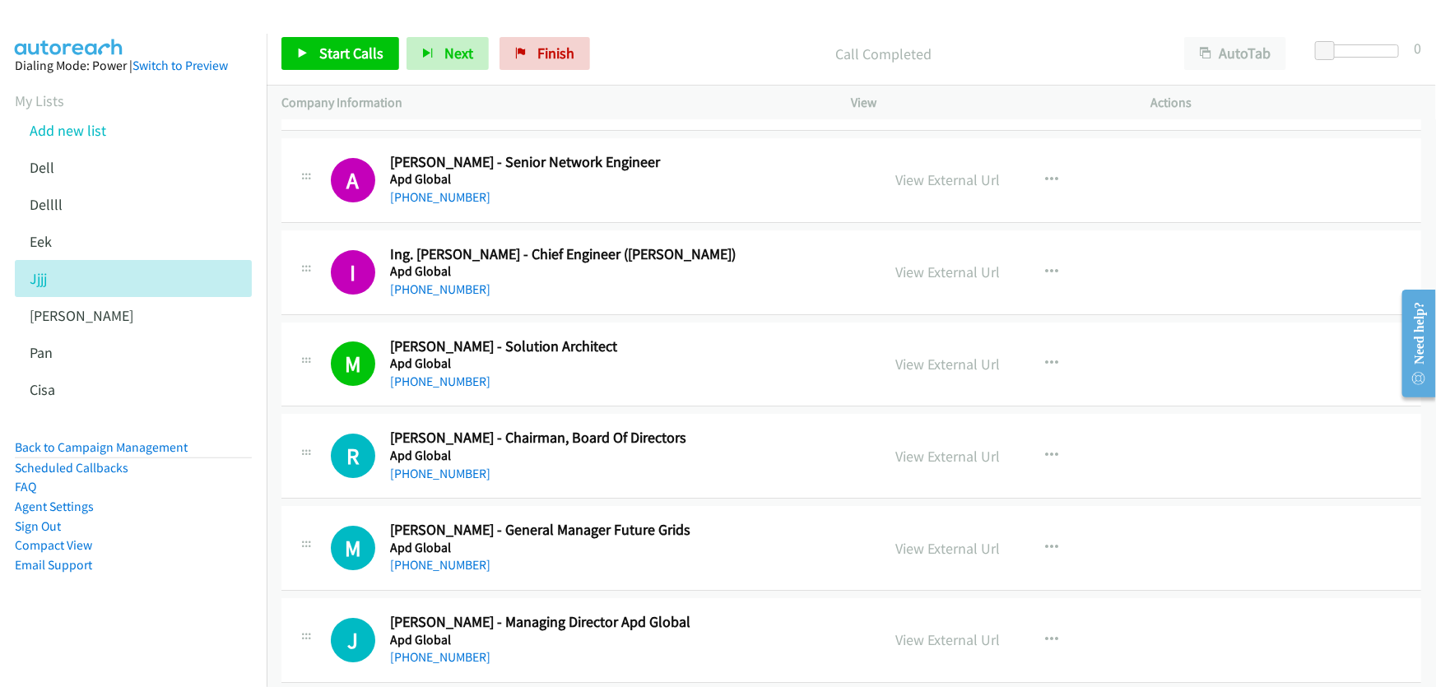
scroll to position [9114, 0]
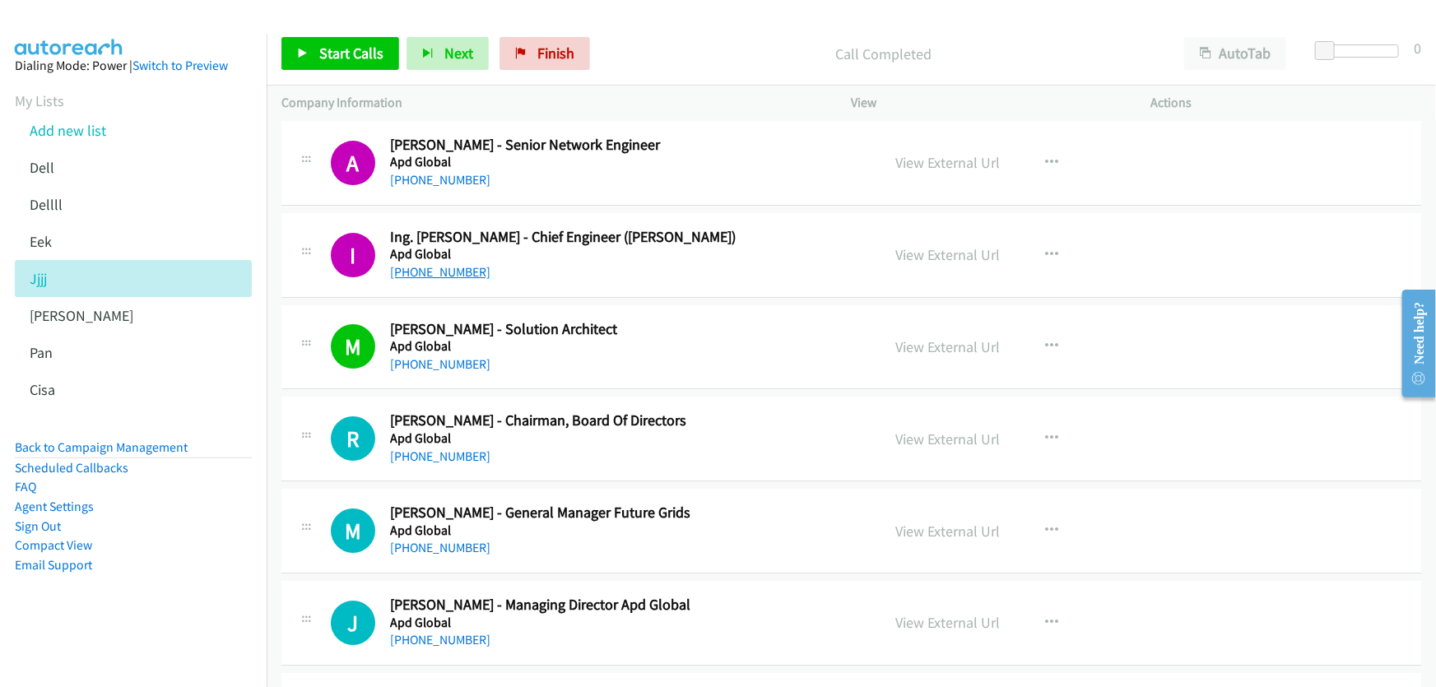
click at [441, 264] on link "+61 414 053 507" at bounding box center [440, 272] width 100 height 16
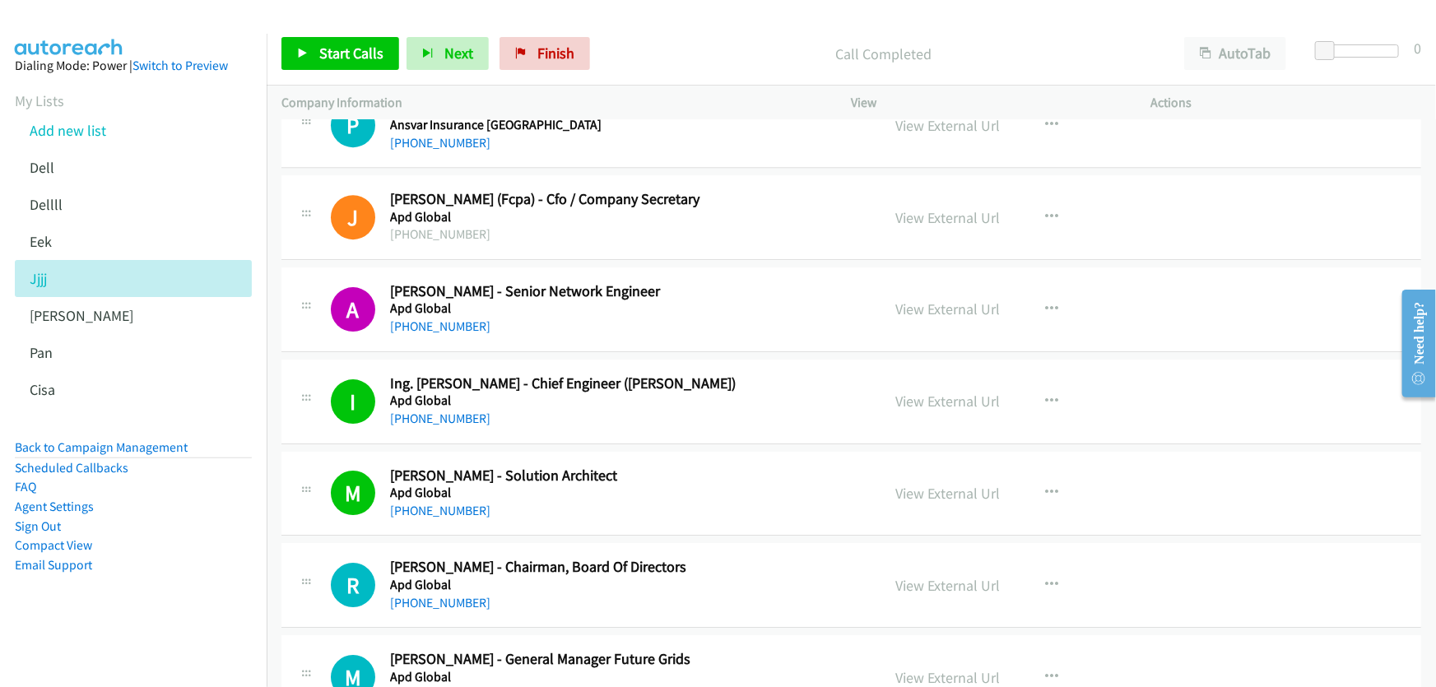
scroll to position [8964, 0]
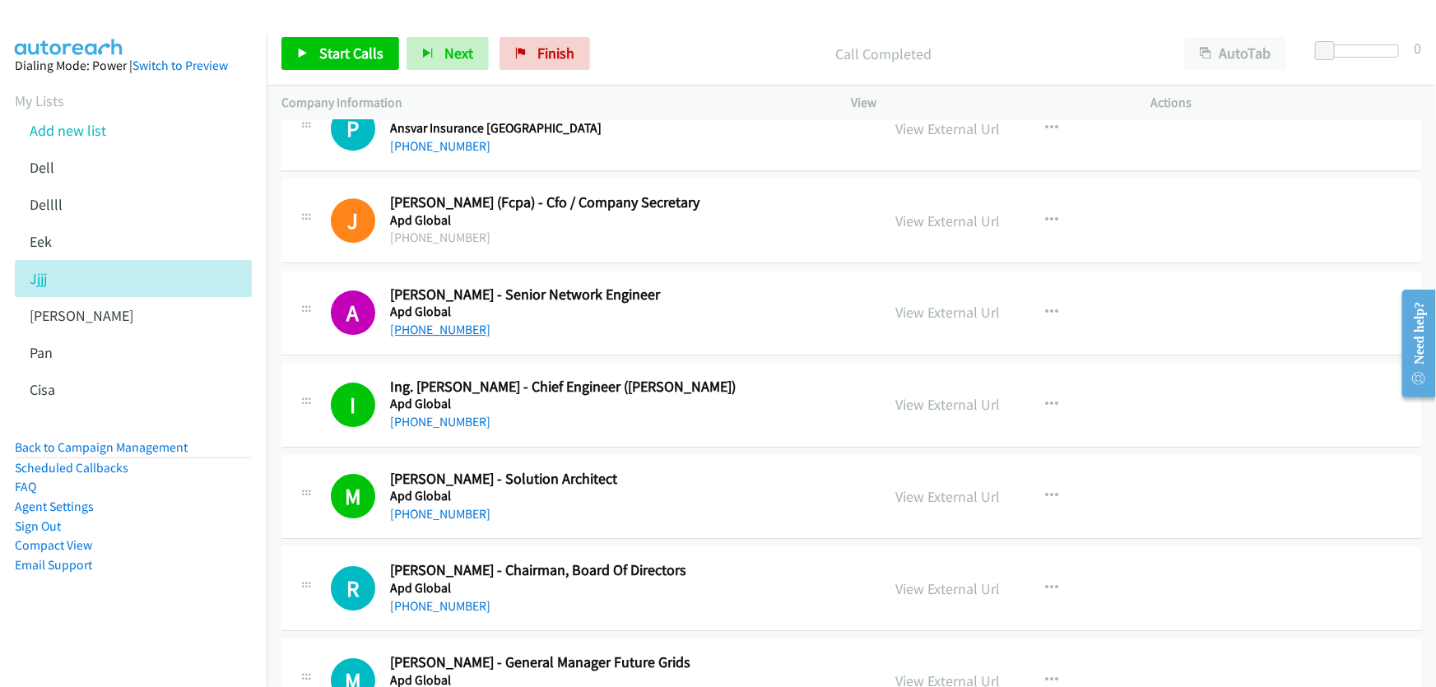
click at [451, 322] on link "+61 424 180 814" at bounding box center [440, 330] width 100 height 16
click at [936, 303] on link "View External Url" at bounding box center [948, 312] width 105 height 19
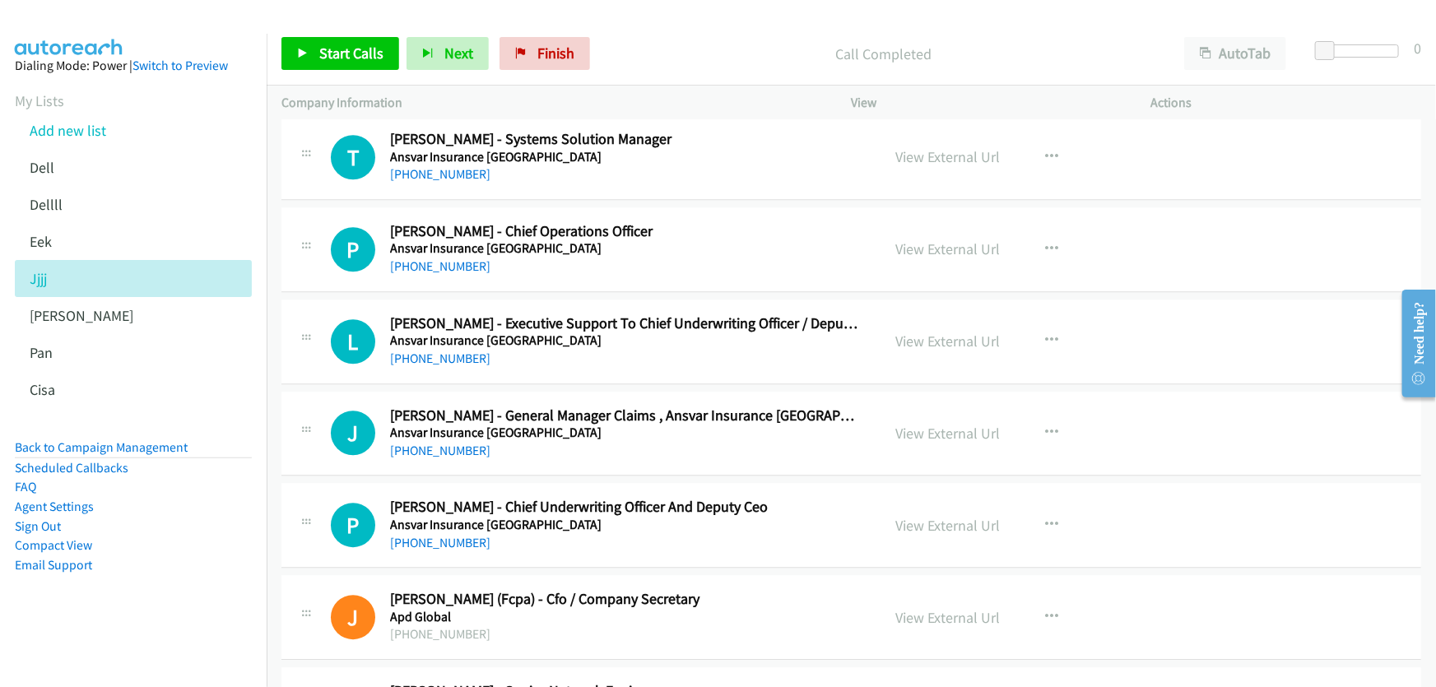
scroll to position [8590, 0]
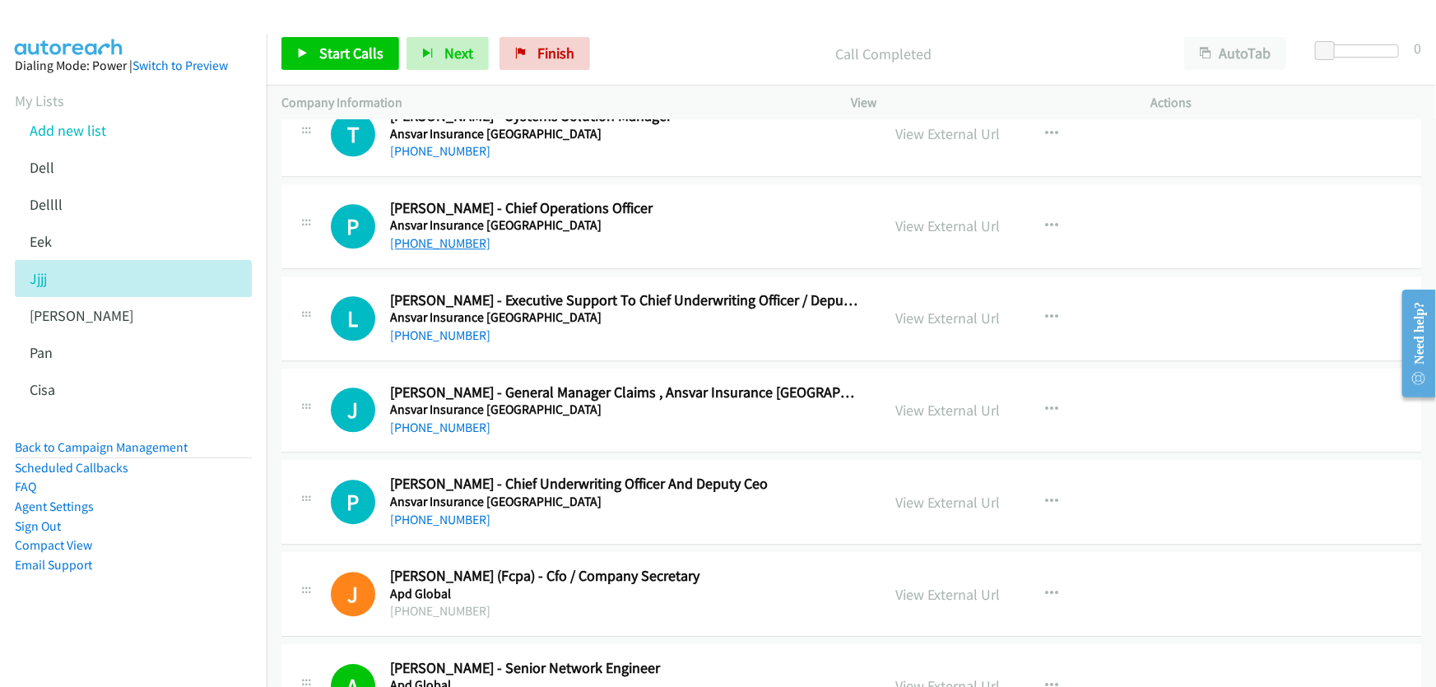
click at [444, 235] on link "+61 417 518 766" at bounding box center [440, 243] width 100 height 16
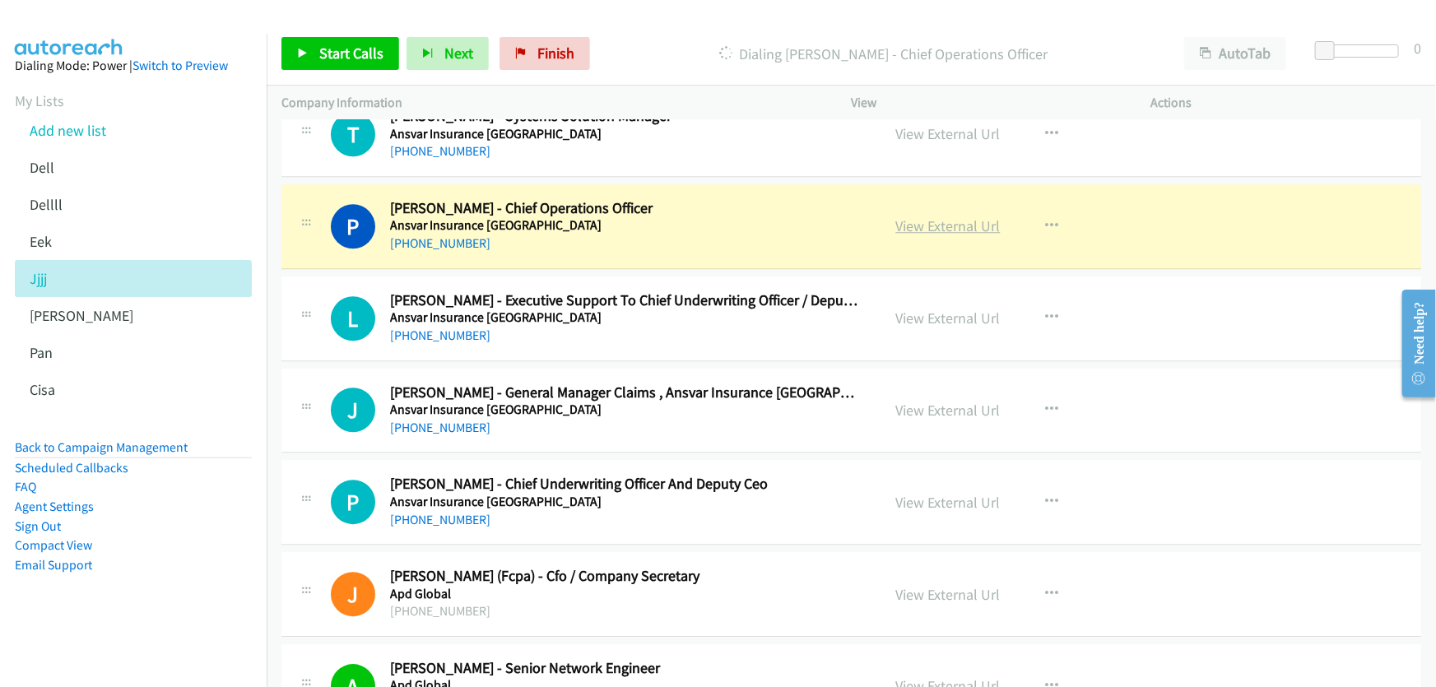
click at [945, 218] on link "View External Url" at bounding box center [948, 225] width 105 height 19
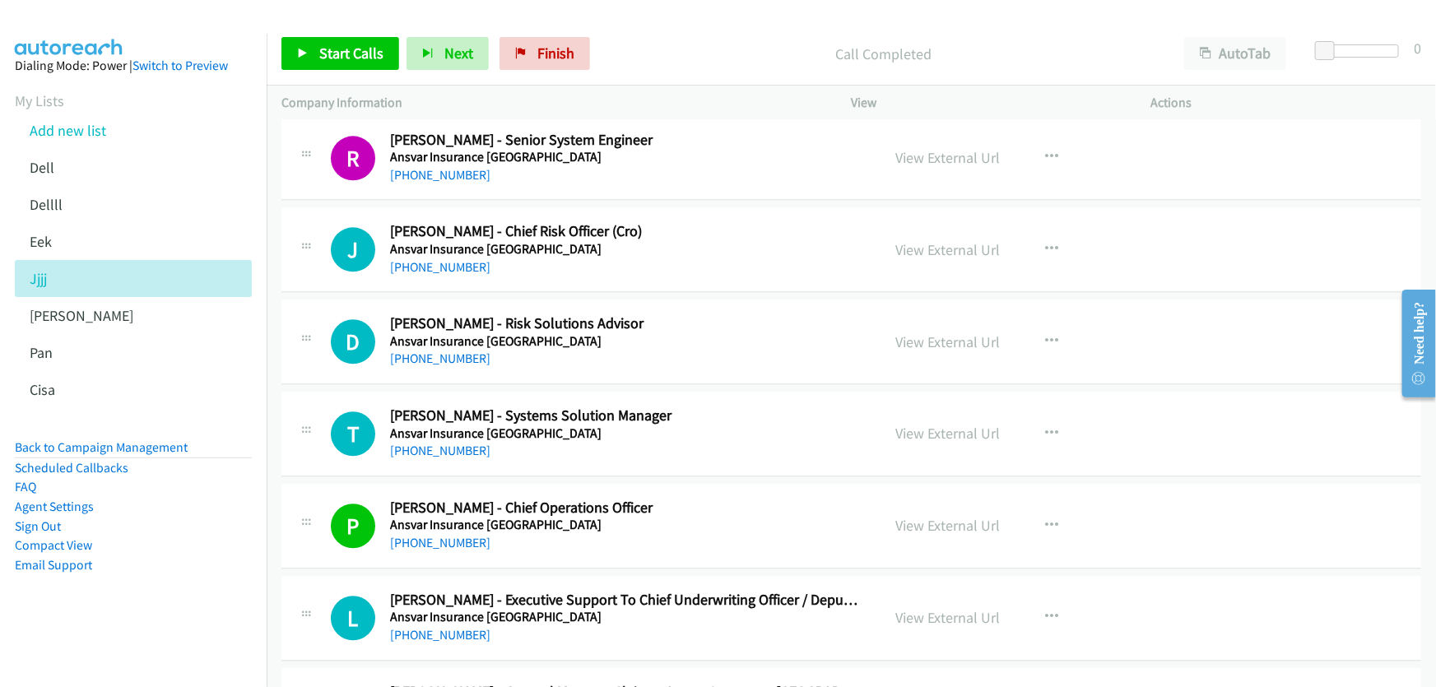
scroll to position [8216, 0]
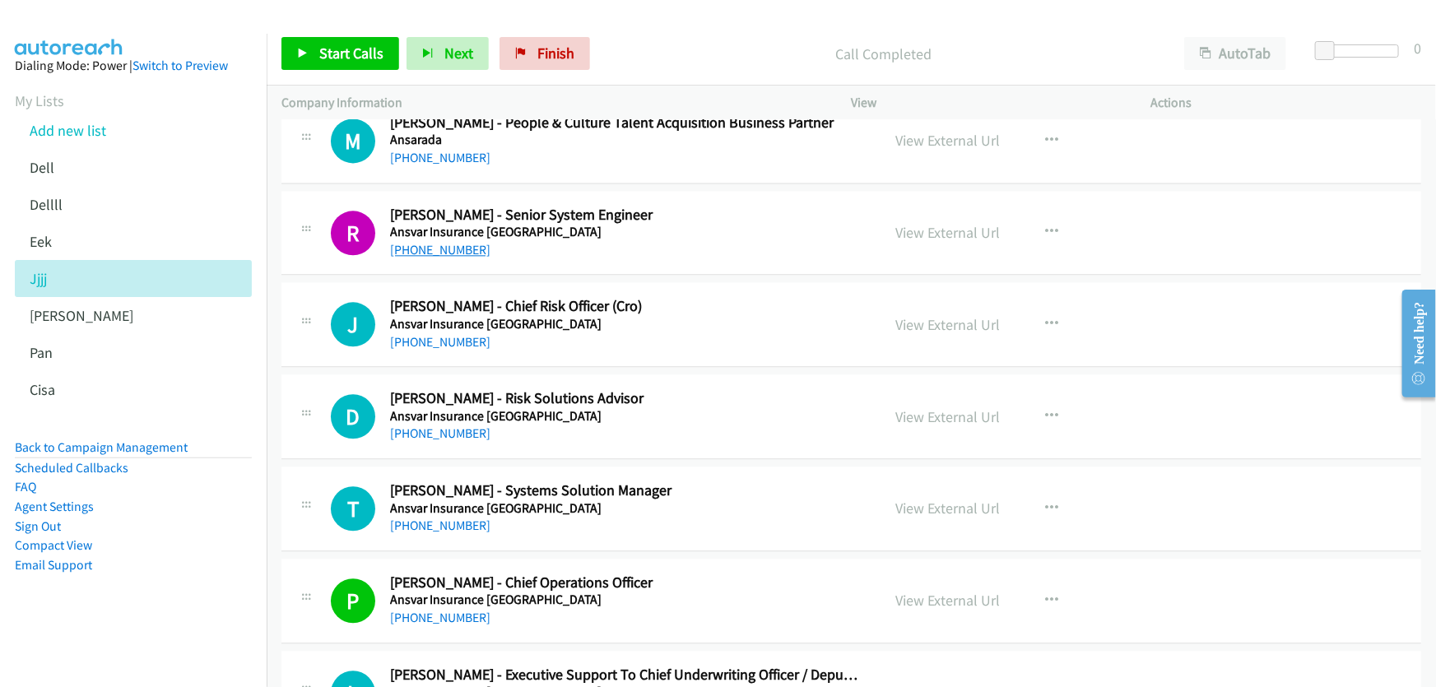
click at [444, 242] on link "+61 3 8630 3181" at bounding box center [440, 250] width 100 height 16
click at [914, 223] on link "View External Url" at bounding box center [948, 232] width 105 height 19
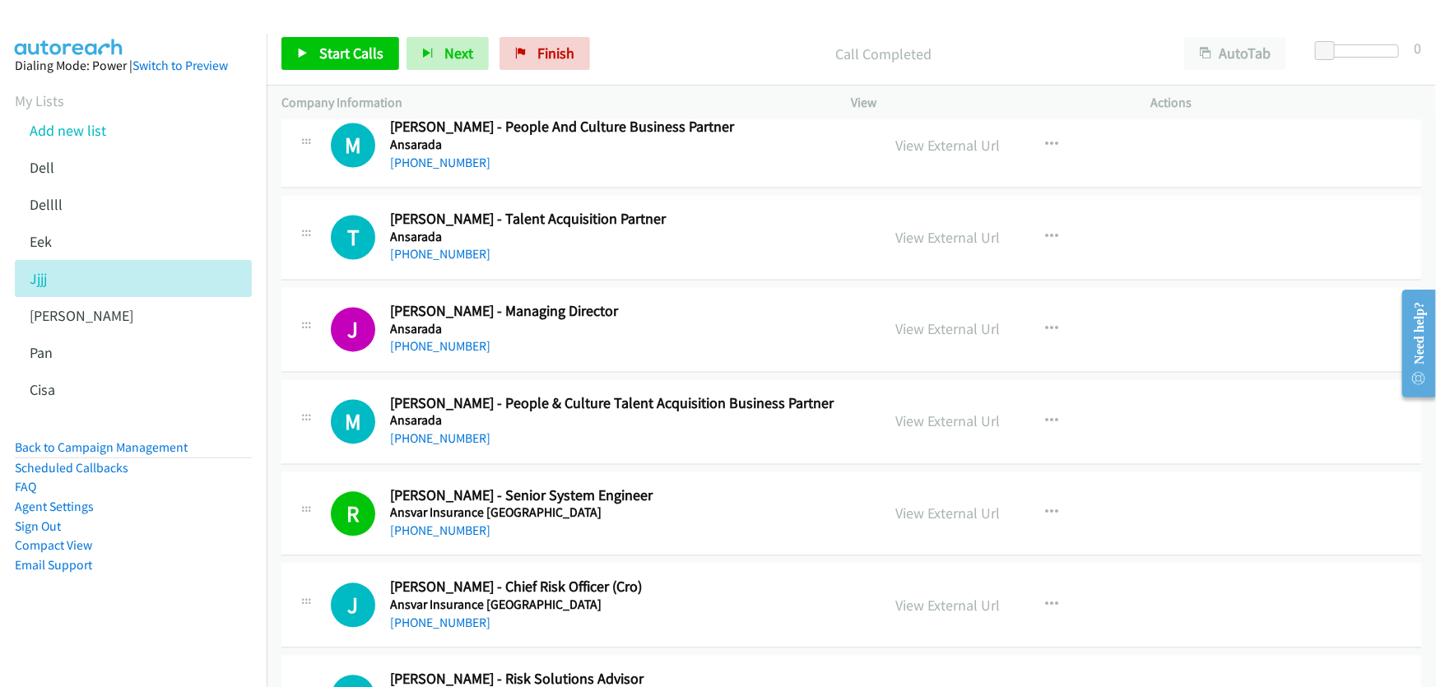
scroll to position [7917, 0]
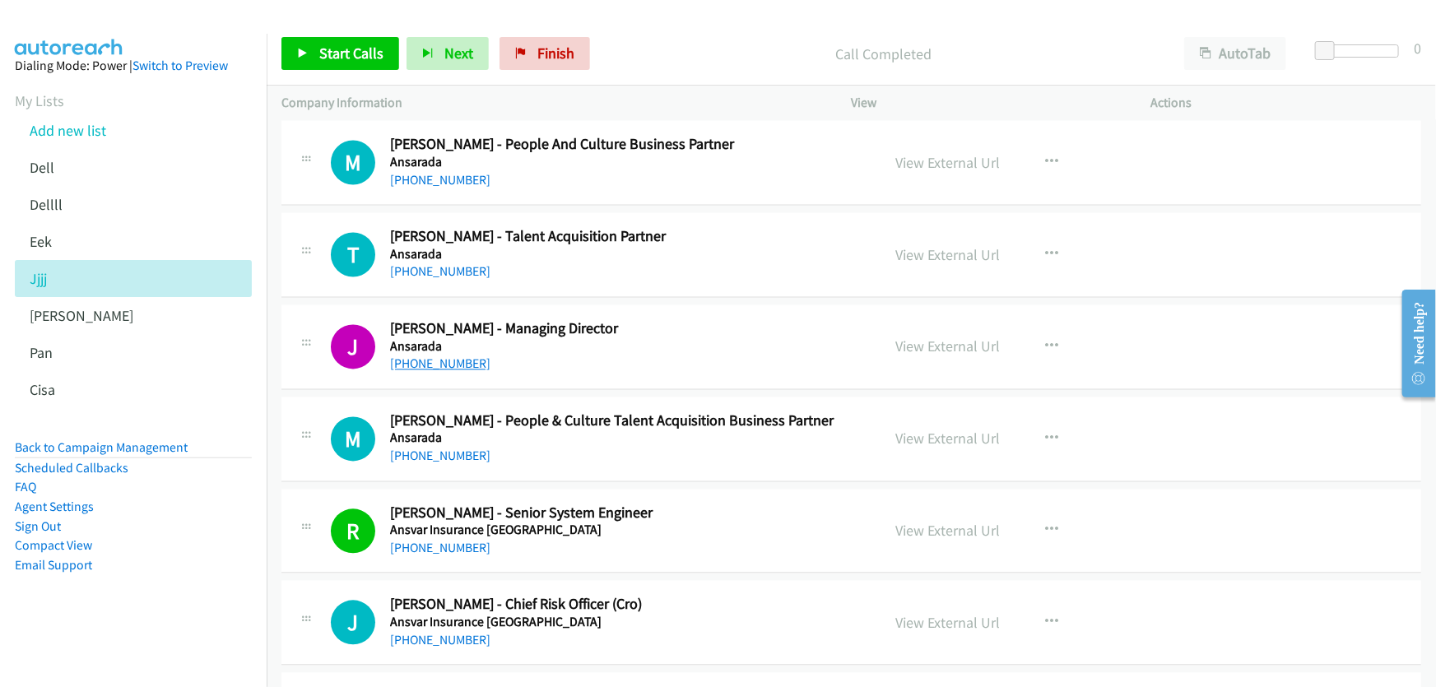
click at [438, 357] on link "+61 405 930 276" at bounding box center [440, 364] width 100 height 16
click at [920, 337] on link "View External Url" at bounding box center [948, 346] width 105 height 19
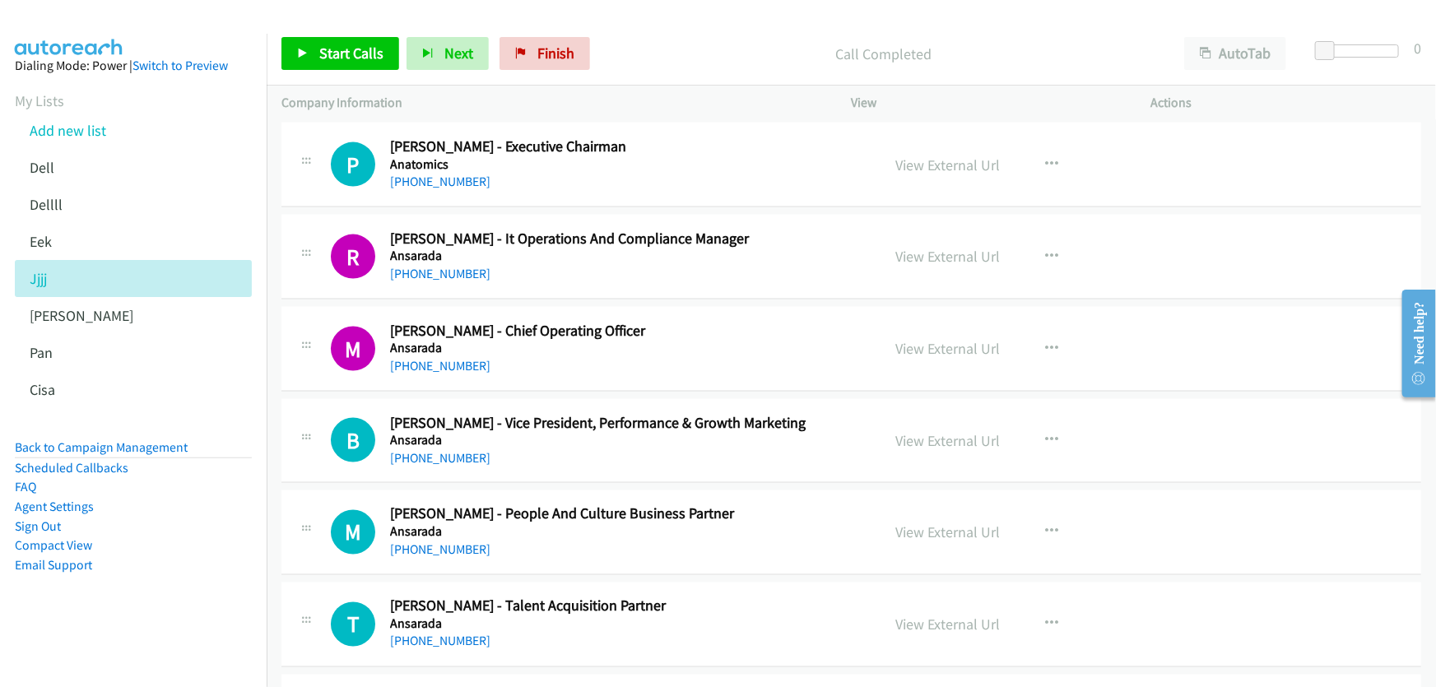
scroll to position [7468, 0]
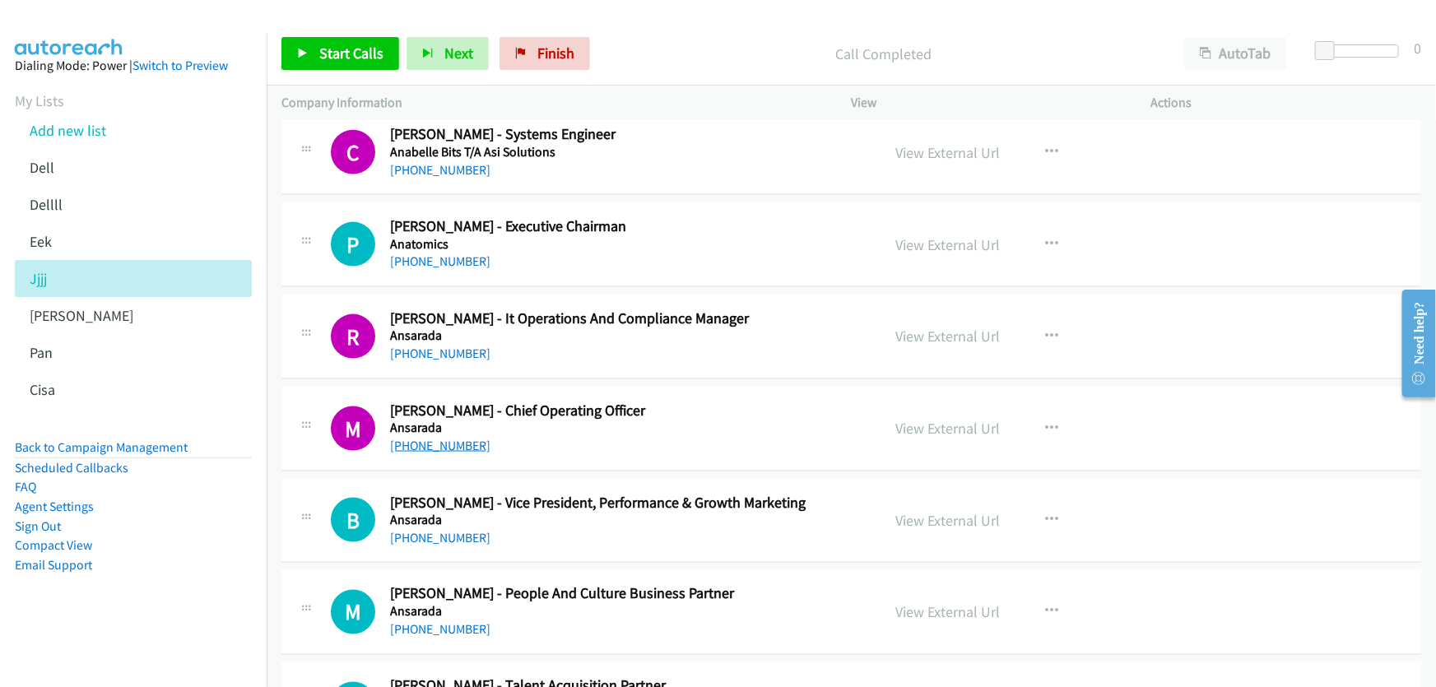
click at [460, 438] on link "+61 466 845 070" at bounding box center [440, 446] width 100 height 16
click at [952, 419] on link "View External Url" at bounding box center [948, 428] width 105 height 19
click at [439, 346] on link "+61 410 958 921" at bounding box center [440, 354] width 100 height 16
click at [911, 327] on link "View External Url" at bounding box center [948, 336] width 105 height 19
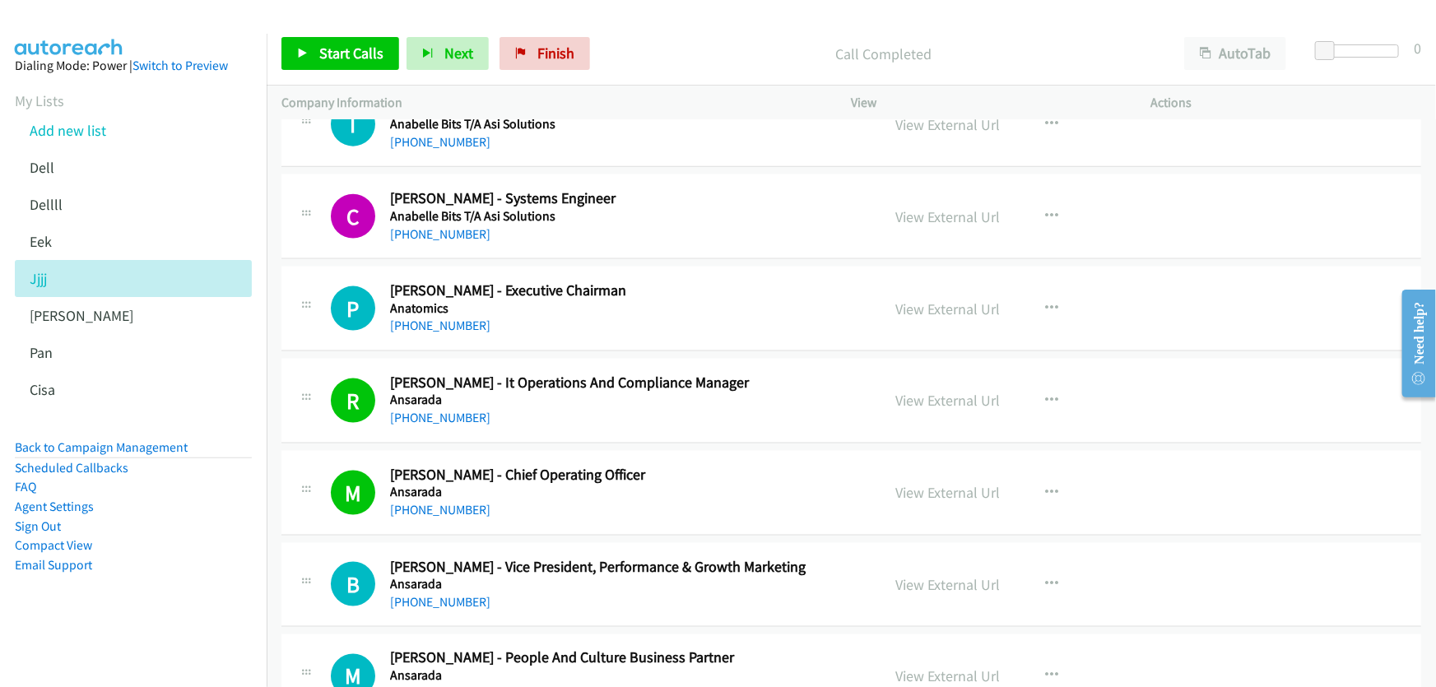
scroll to position [7318, 0]
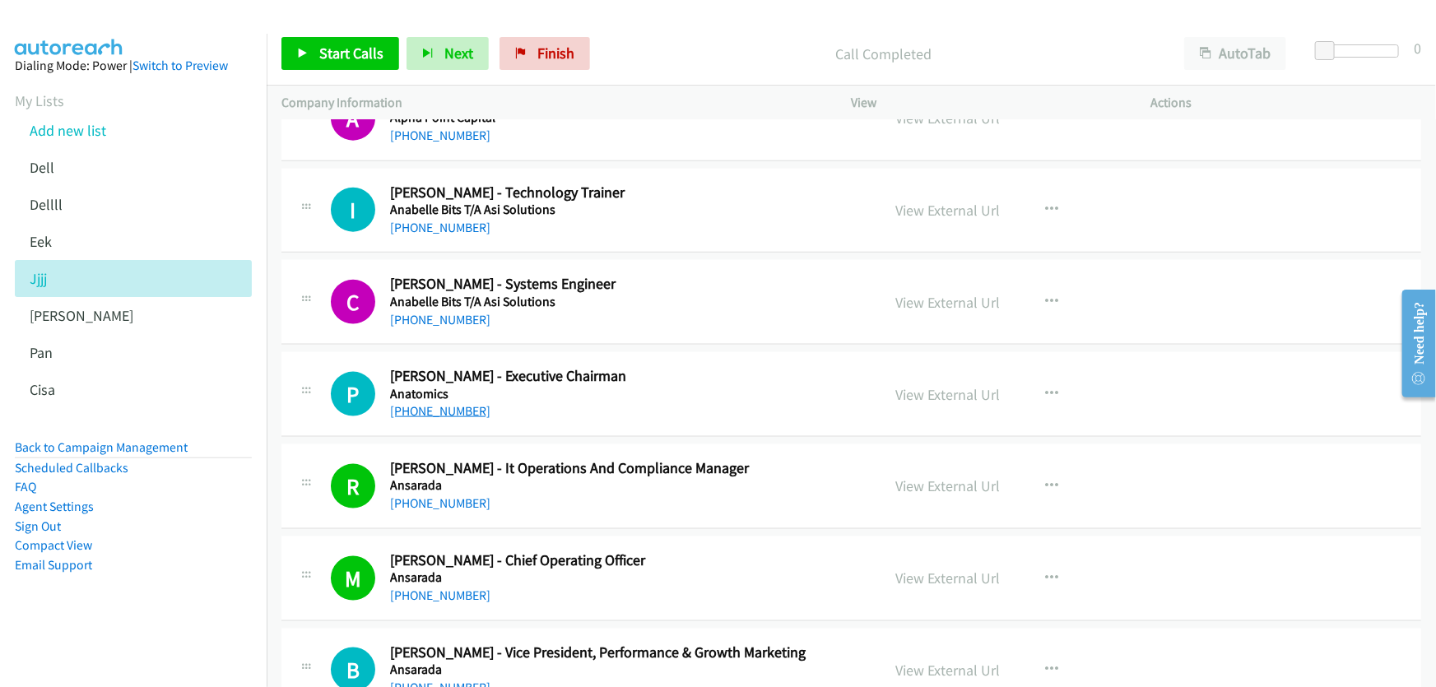
click at [442, 406] on link "+61 3 9421 5844" at bounding box center [440, 411] width 100 height 16
click at [456, 314] on link "+61 1300 348 638" at bounding box center [440, 320] width 100 height 16
click at [971, 296] on link "View External Url" at bounding box center [948, 302] width 105 height 19
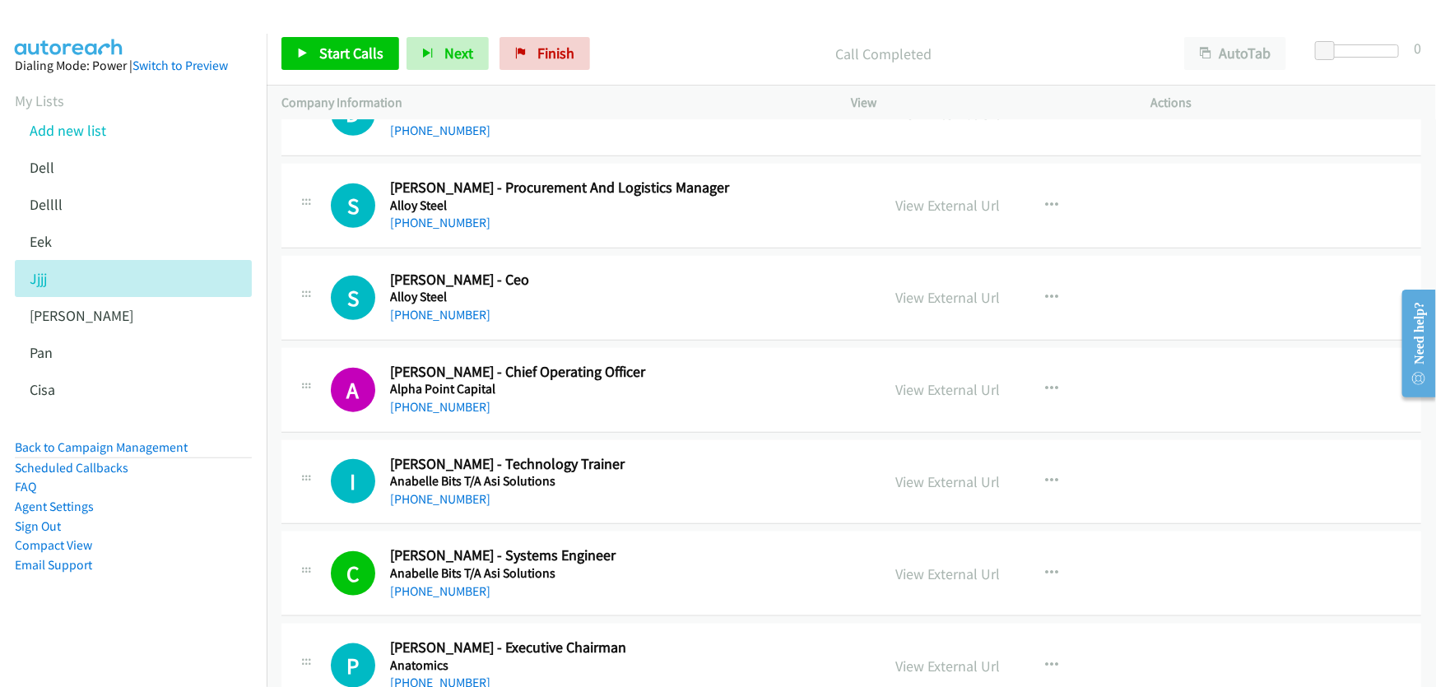
scroll to position [7044, 0]
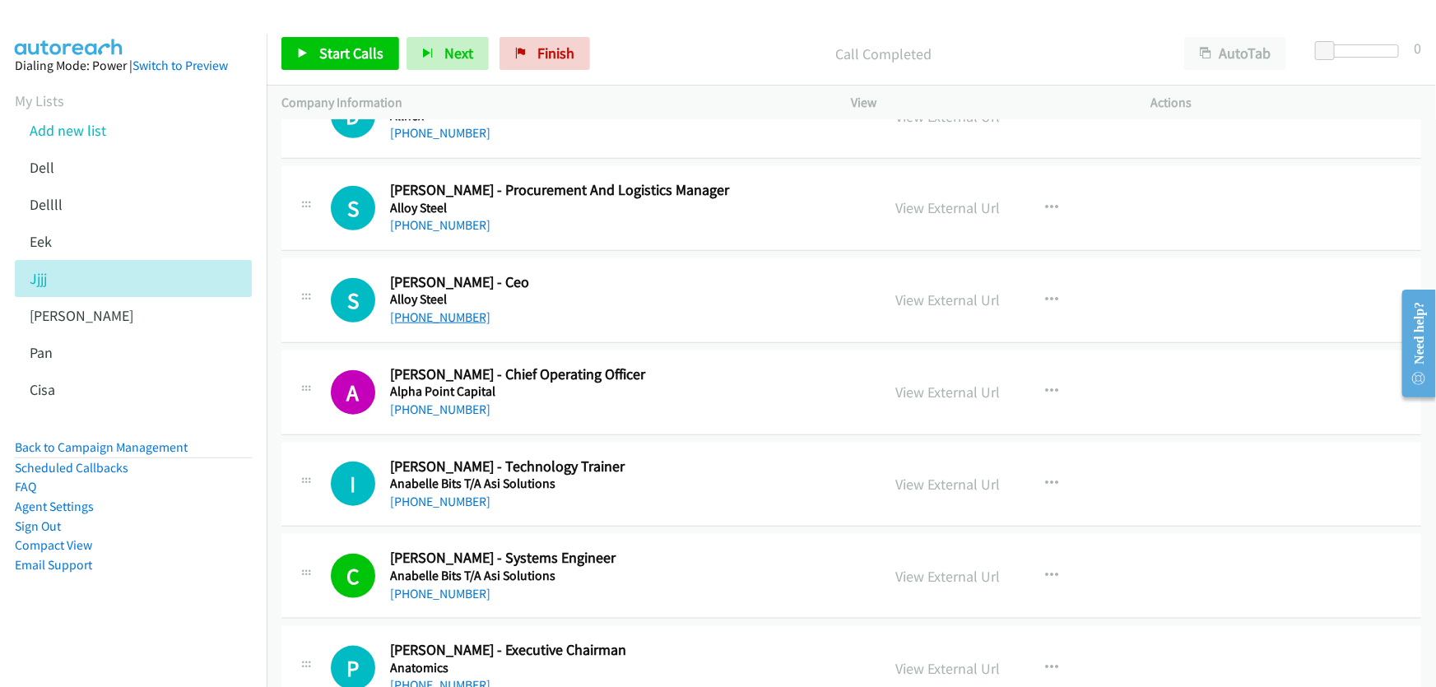
click at [432, 309] on link "+61 419 032 053" at bounding box center [440, 317] width 100 height 16
click at [938, 291] on link "View External Url" at bounding box center [948, 300] width 105 height 19
click at [554, 62] on span "Finish" at bounding box center [555, 53] width 37 height 19
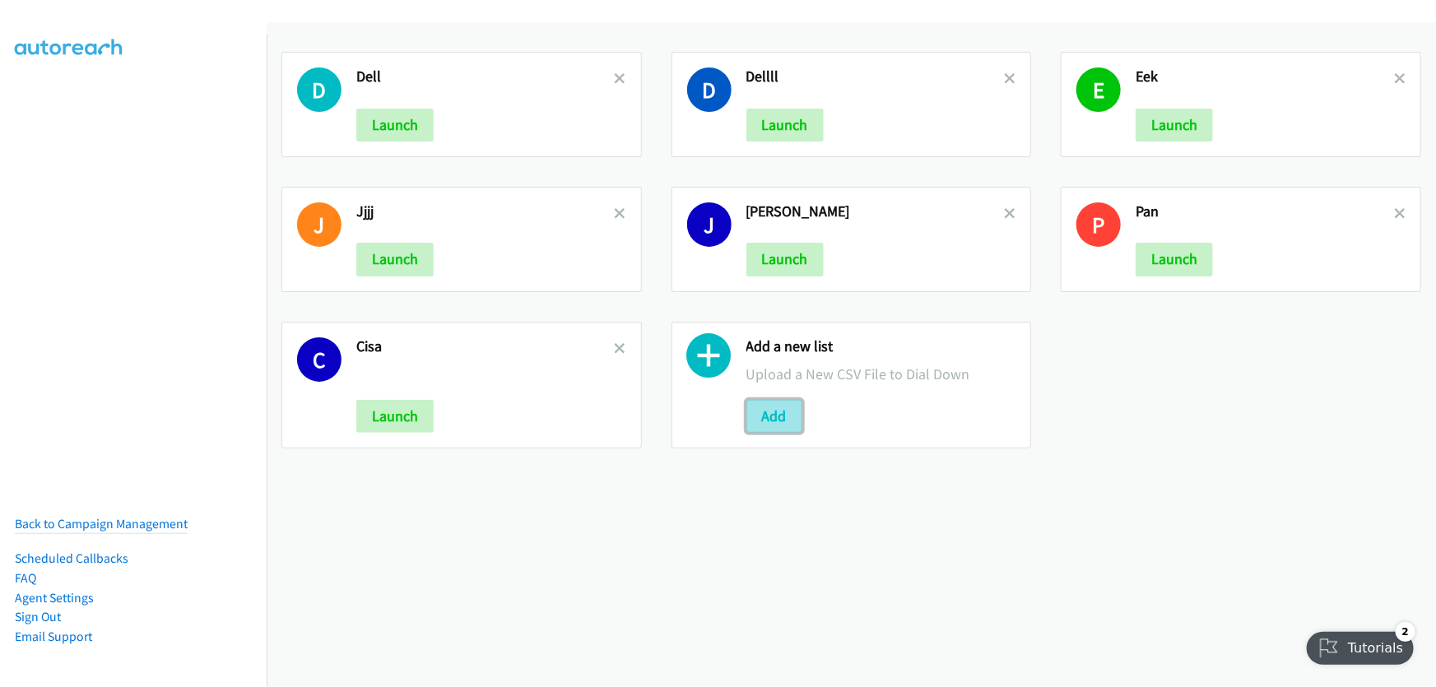
click at [767, 416] on button "Add" at bounding box center [775, 416] width 56 height 33
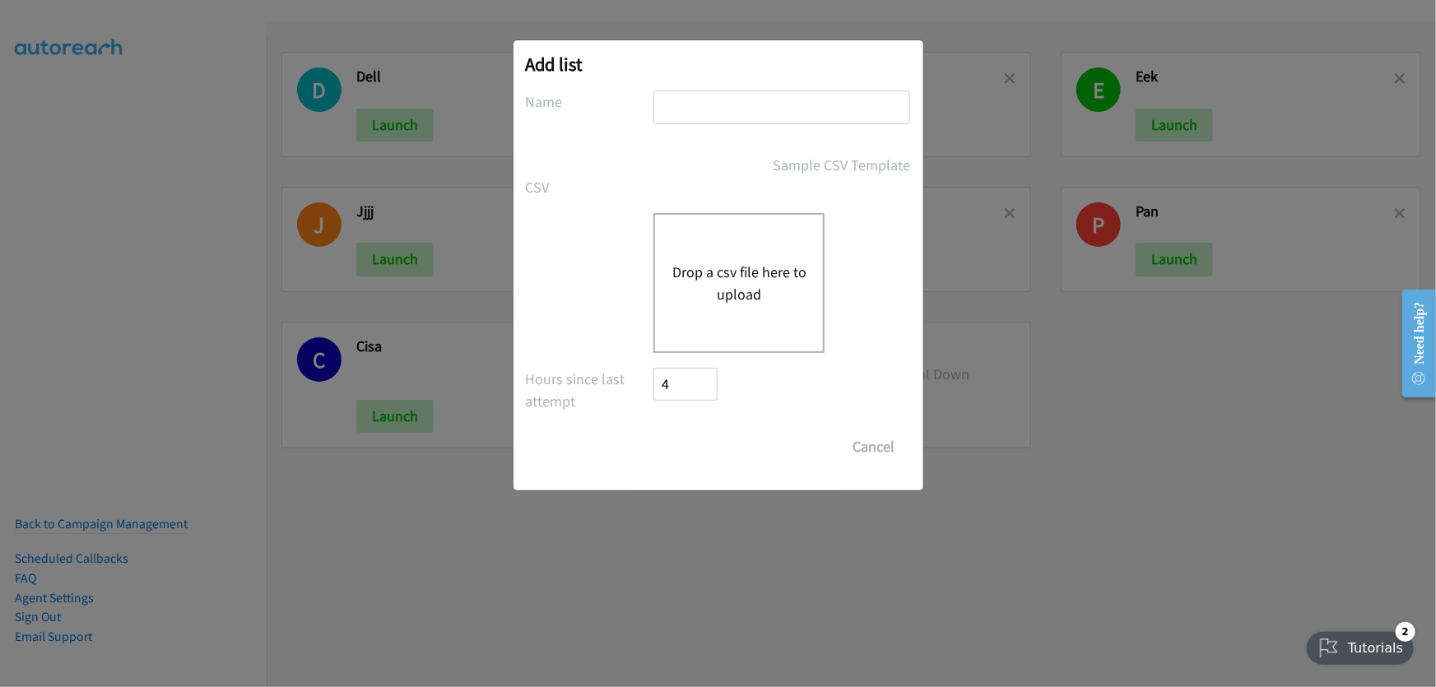
click at [724, 275] on button "Drop a csv file here to upload" at bounding box center [739, 283] width 135 height 44
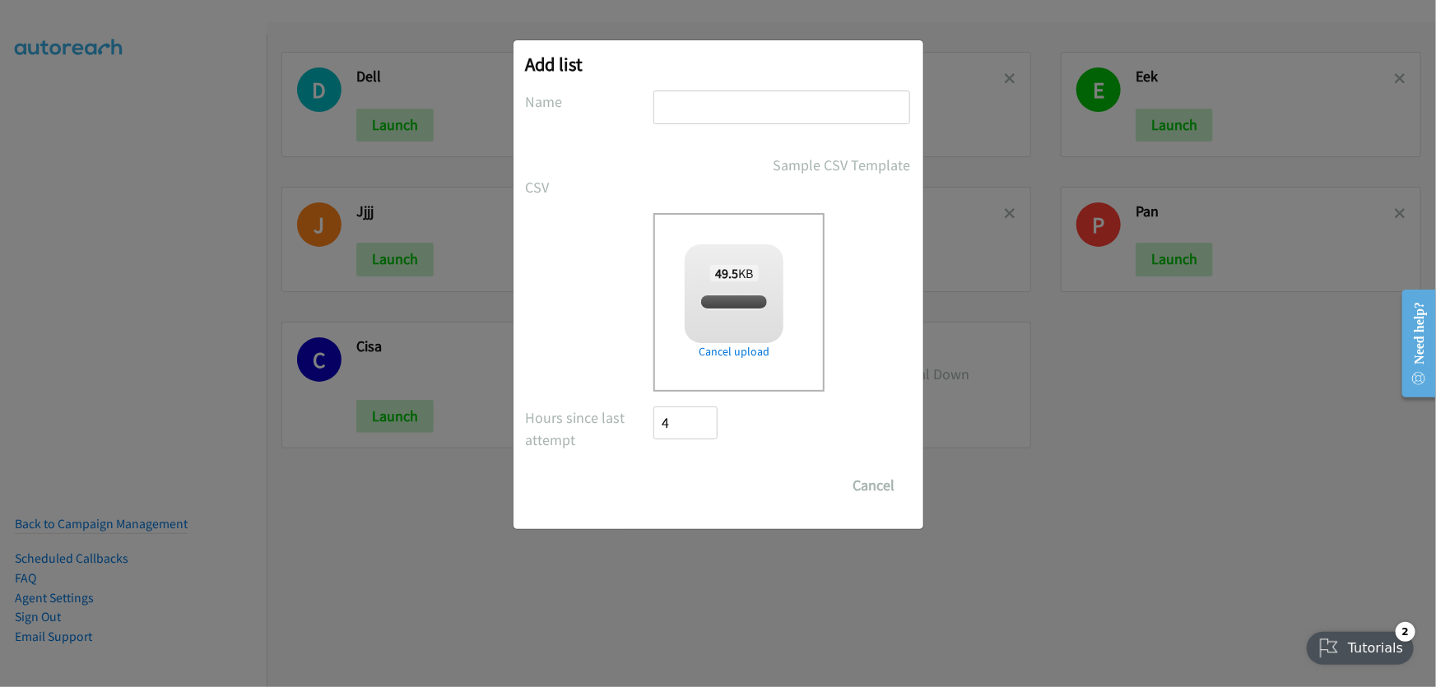
checkbox input "true"
click at [702, 116] on input "text" at bounding box center [782, 108] width 257 height 34
type input "[PERSON_NAME]"
drag, startPoint x: 686, startPoint y: 486, endPoint x: 598, endPoint y: 407, distance: 117.8
click at [685, 486] on input "Save List" at bounding box center [697, 485] width 86 height 33
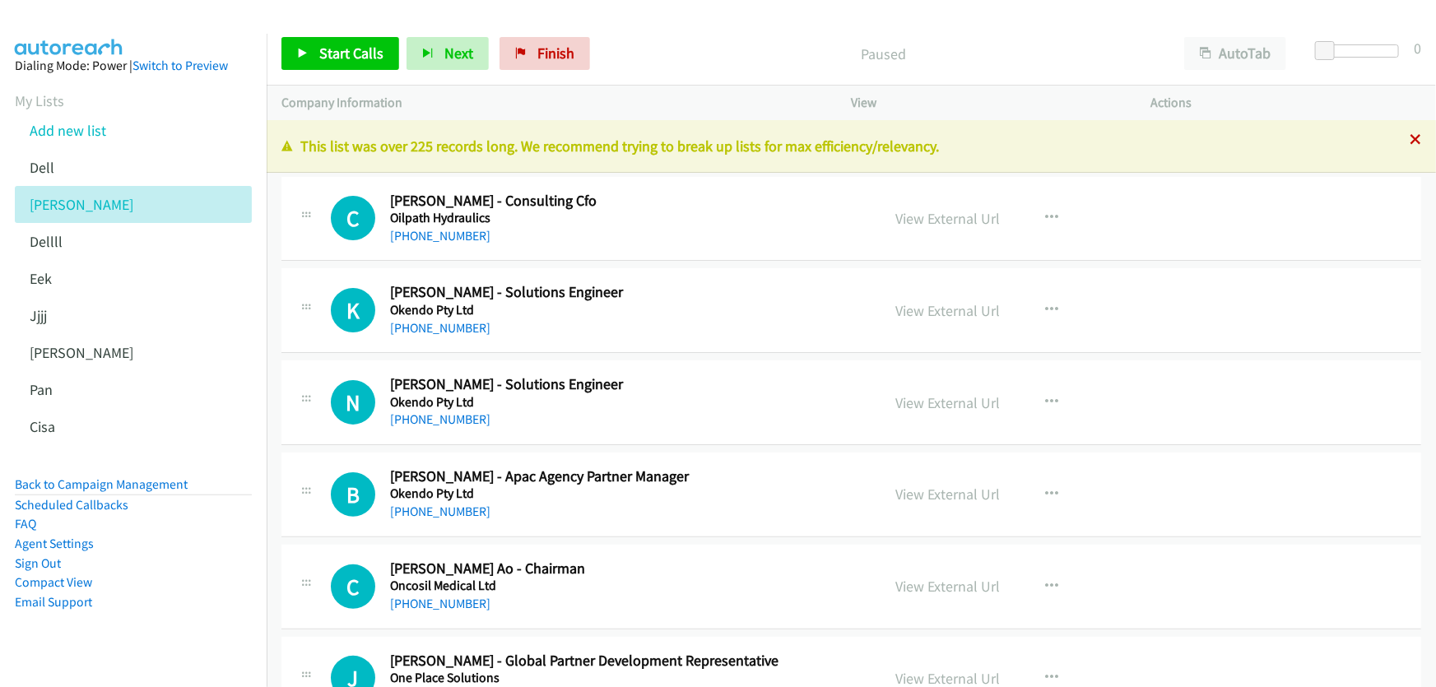
click at [1410, 137] on icon at bounding box center [1416, 141] width 12 height 12
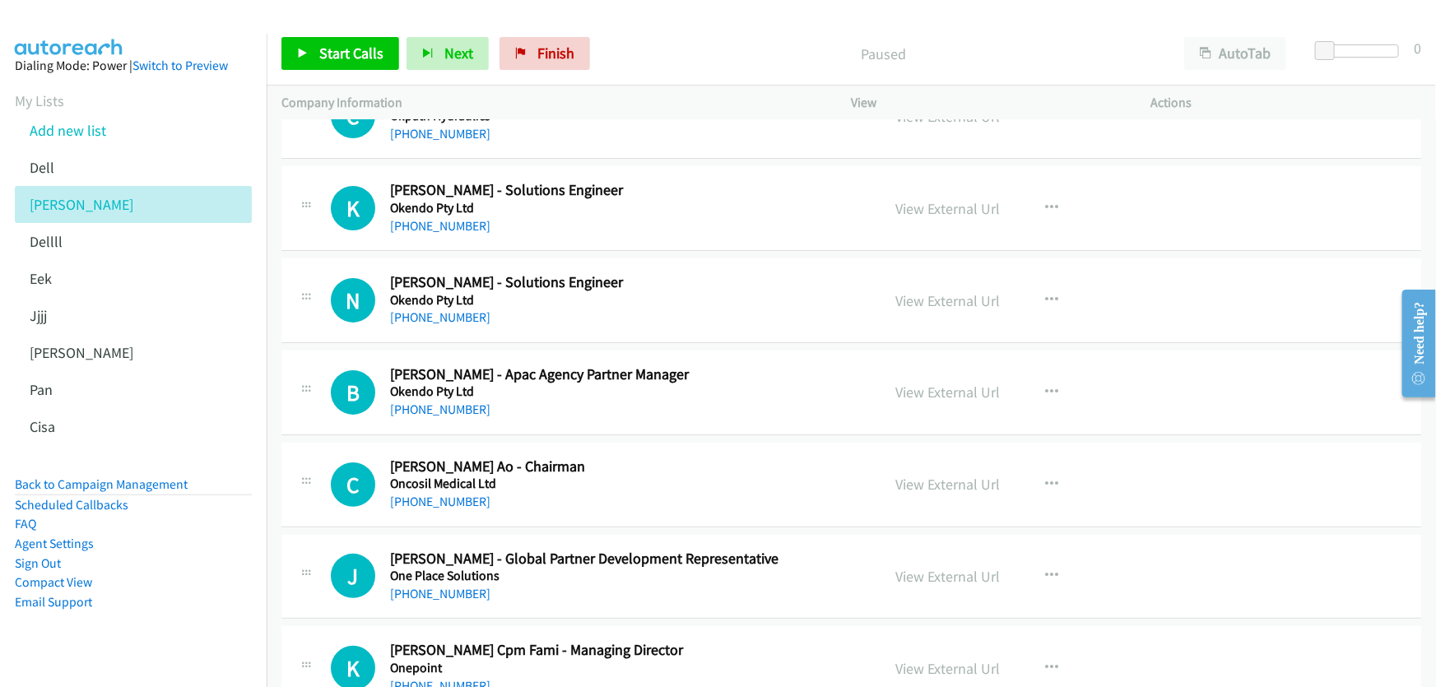
scroll to position [74, 0]
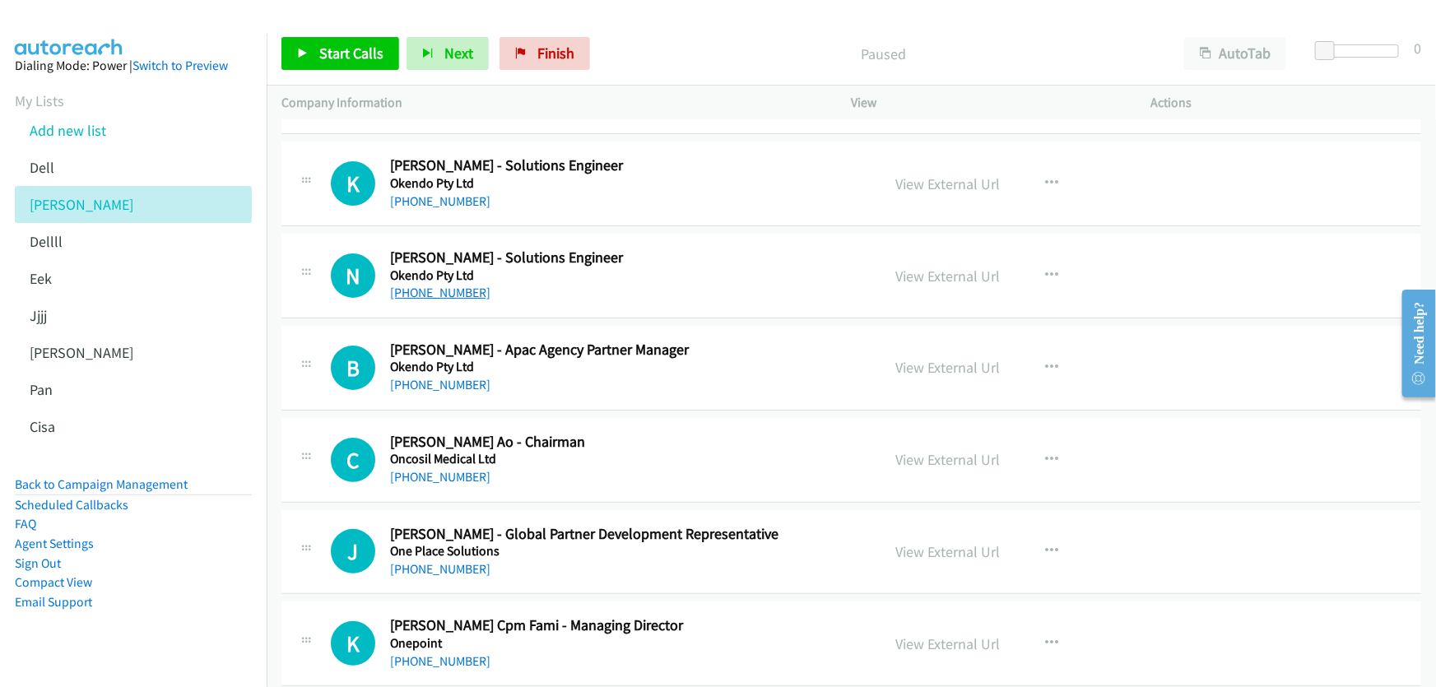
click at [451, 289] on link "+61 481 463 711" at bounding box center [440, 293] width 100 height 16
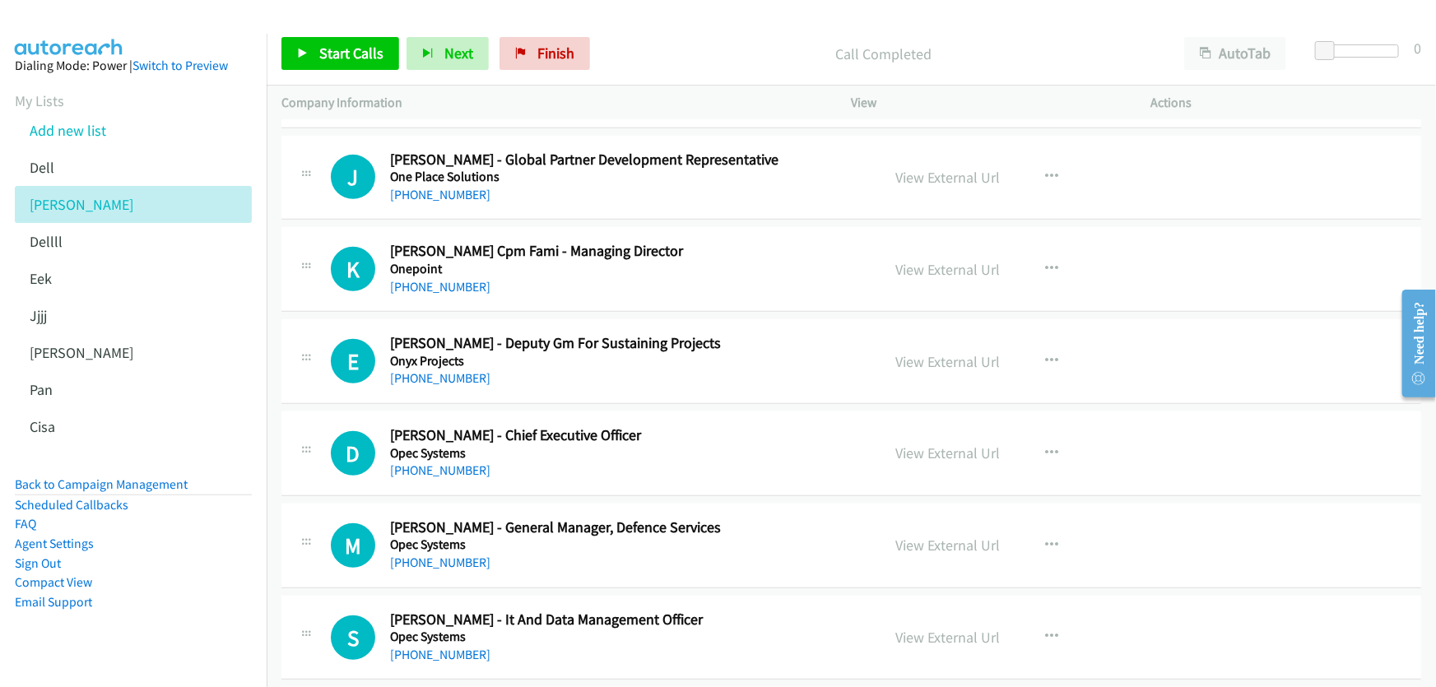
scroll to position [523, 0]
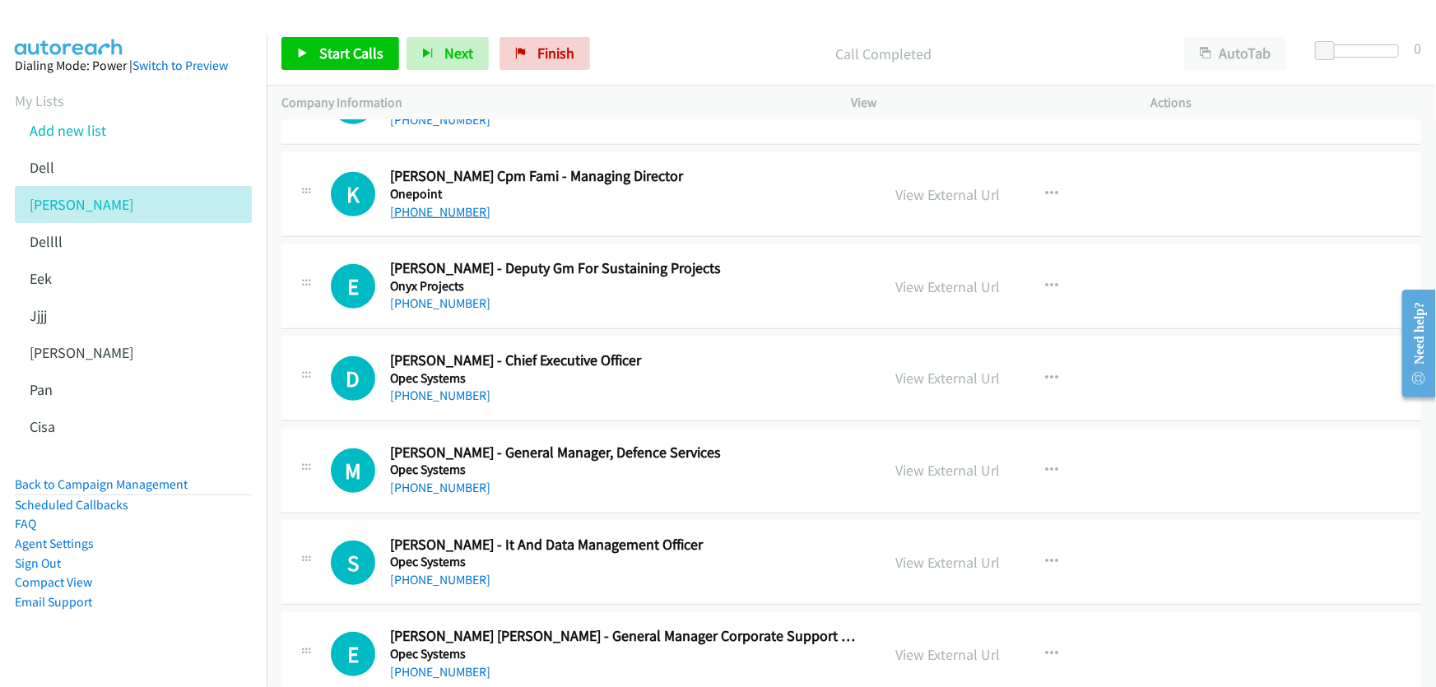
click at [434, 208] on link "+61 2 9564 3212" at bounding box center [440, 212] width 100 height 16
click at [929, 190] on link "View External Url" at bounding box center [948, 194] width 105 height 19
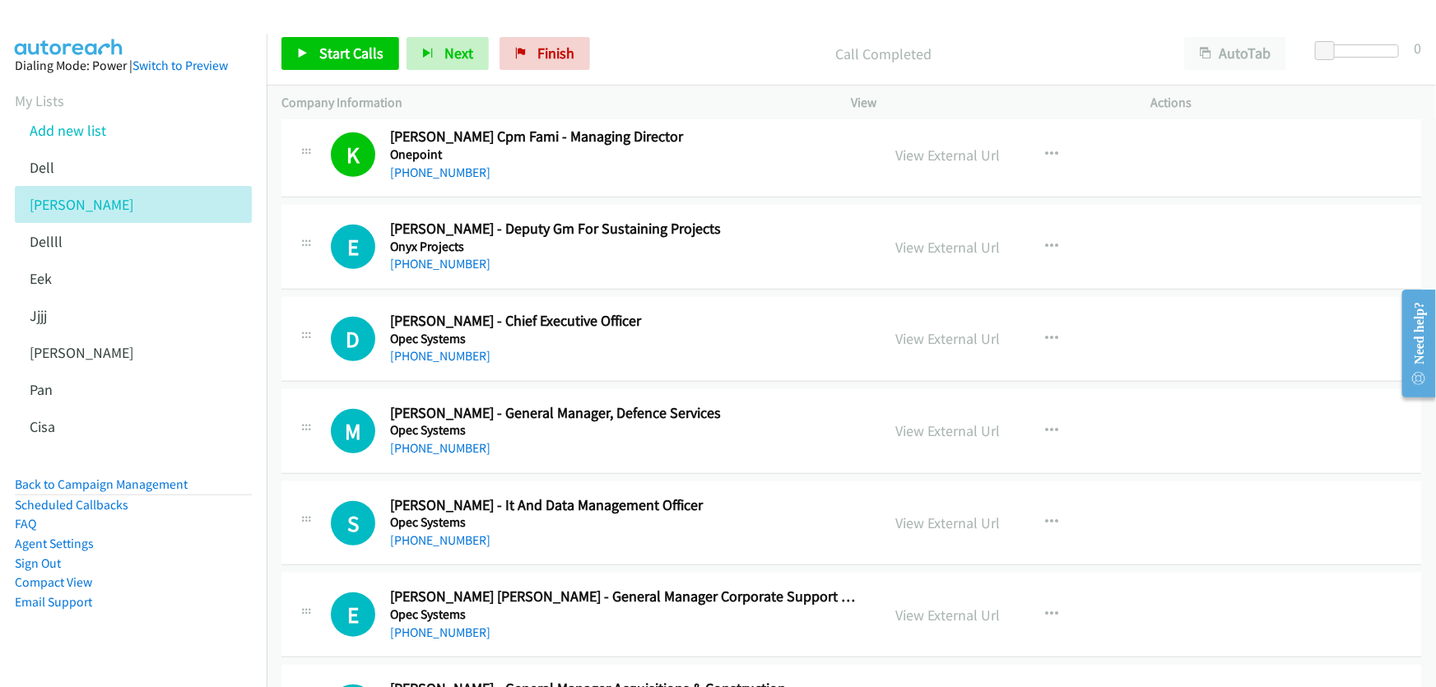
scroll to position [598, 0]
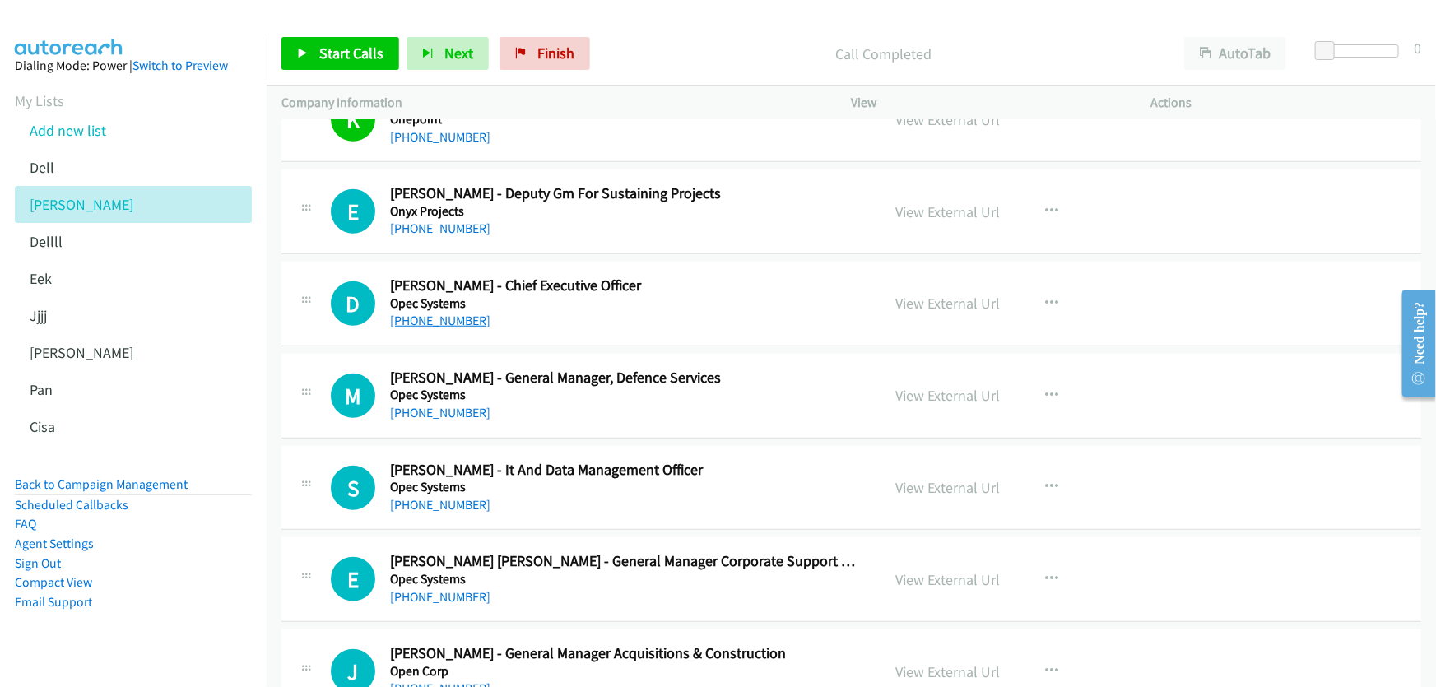
click at [444, 320] on link "[PHONE_NUMBER]" at bounding box center [440, 321] width 100 height 16
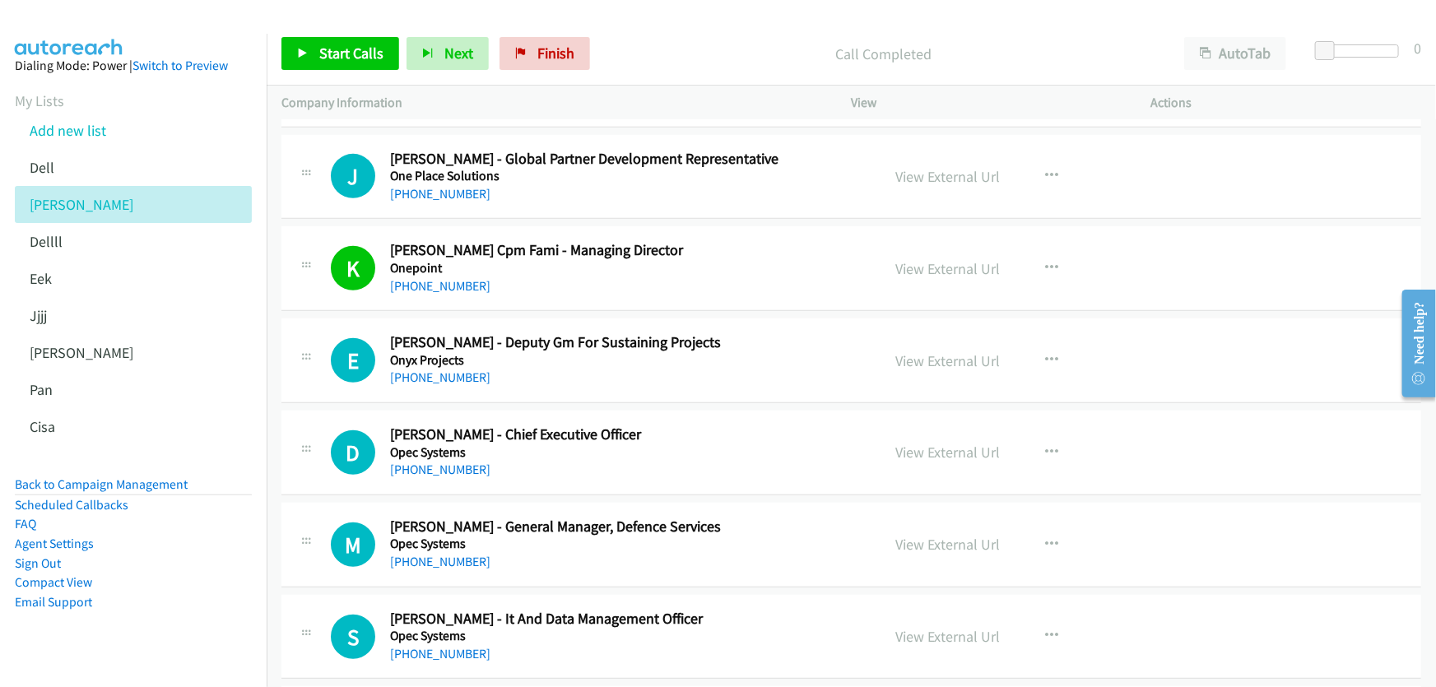
scroll to position [449, 0]
drag, startPoint x: 544, startPoint y: 49, endPoint x: 790, endPoint y: 56, distance: 246.2
click at [545, 49] on span "Finish" at bounding box center [555, 53] width 37 height 19
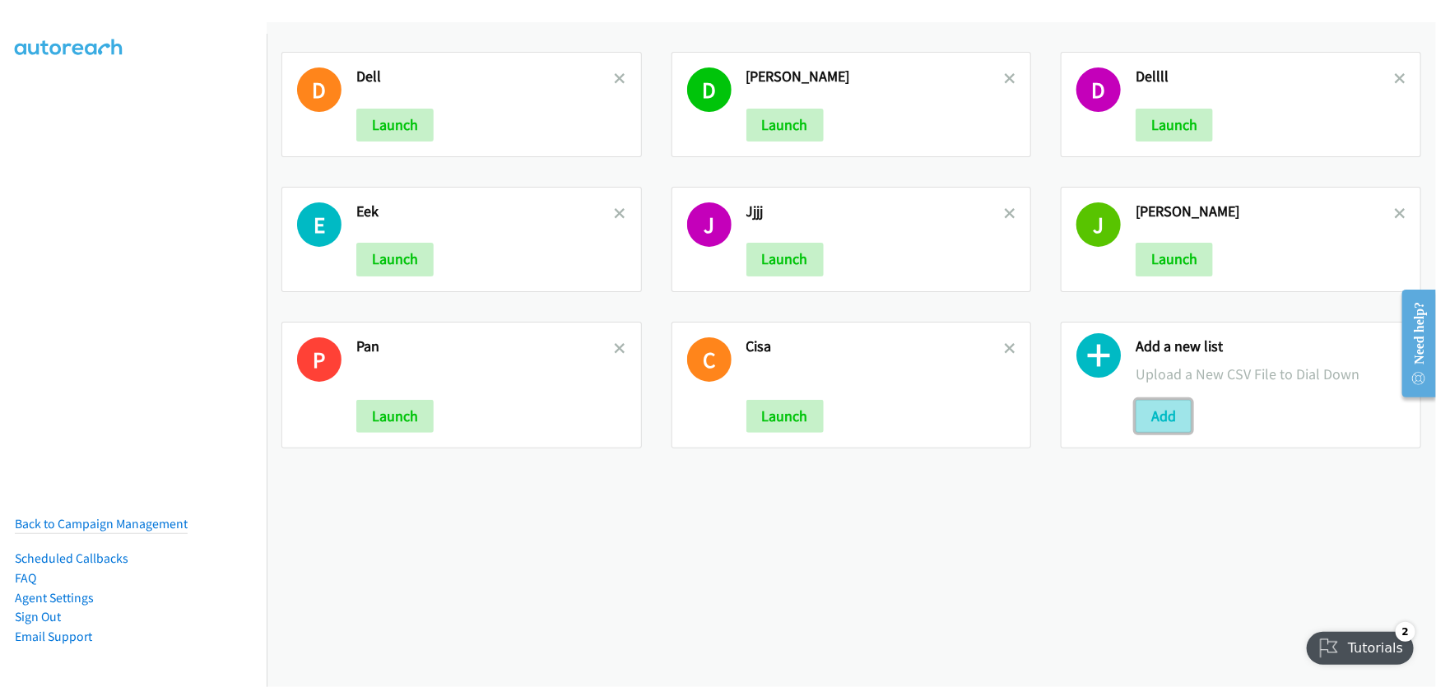
click at [1161, 414] on button "Add" at bounding box center [1164, 416] width 56 height 33
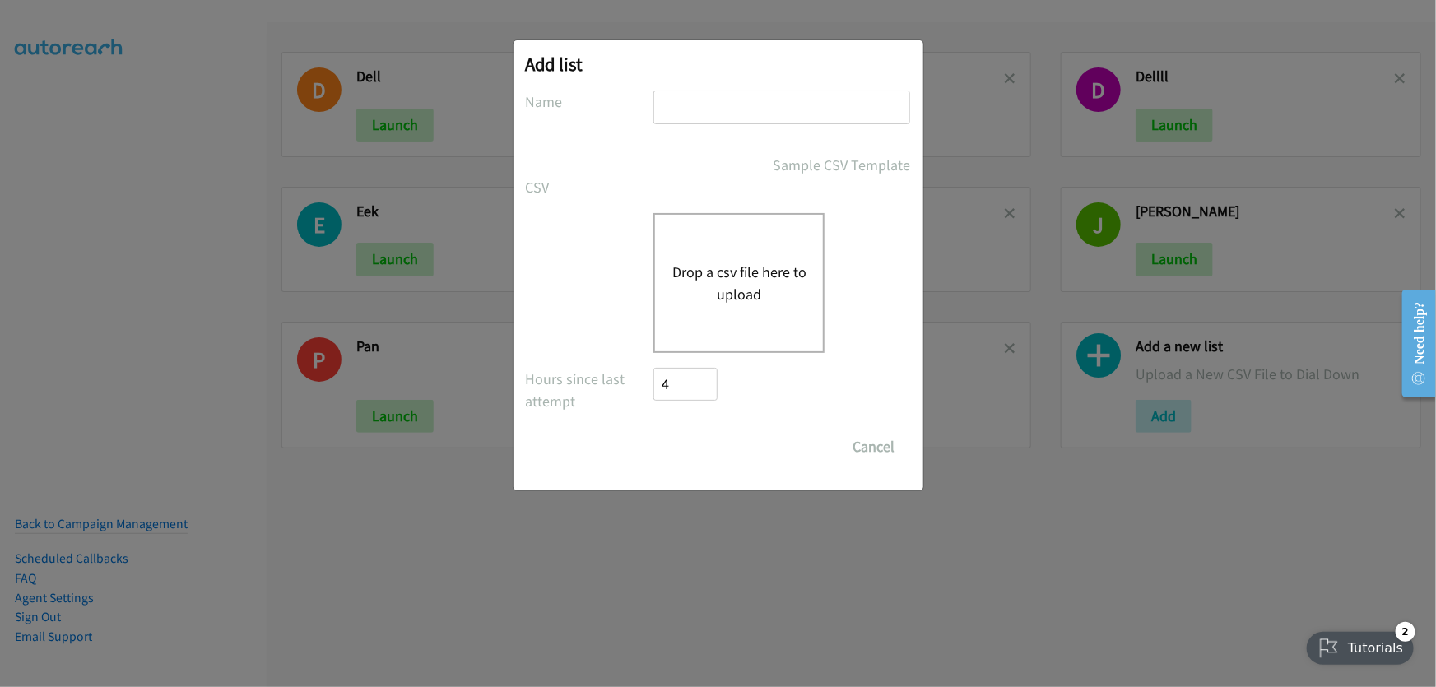
click at [732, 279] on button "Drop a csv file here to upload" at bounding box center [739, 283] width 135 height 44
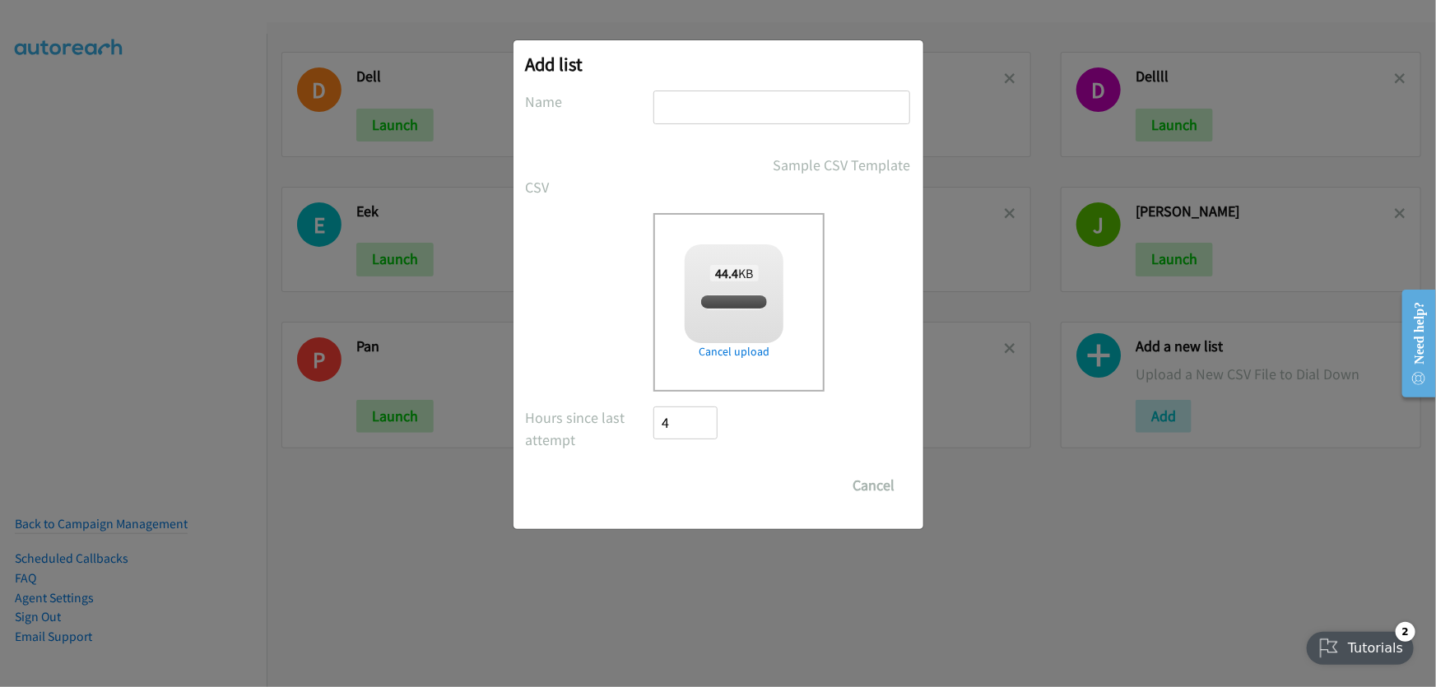
checkbox input "true"
click at [676, 111] on input "text" at bounding box center [782, 108] width 257 height 34
type input "dels"
click at [696, 486] on input "Save List" at bounding box center [697, 485] width 86 height 33
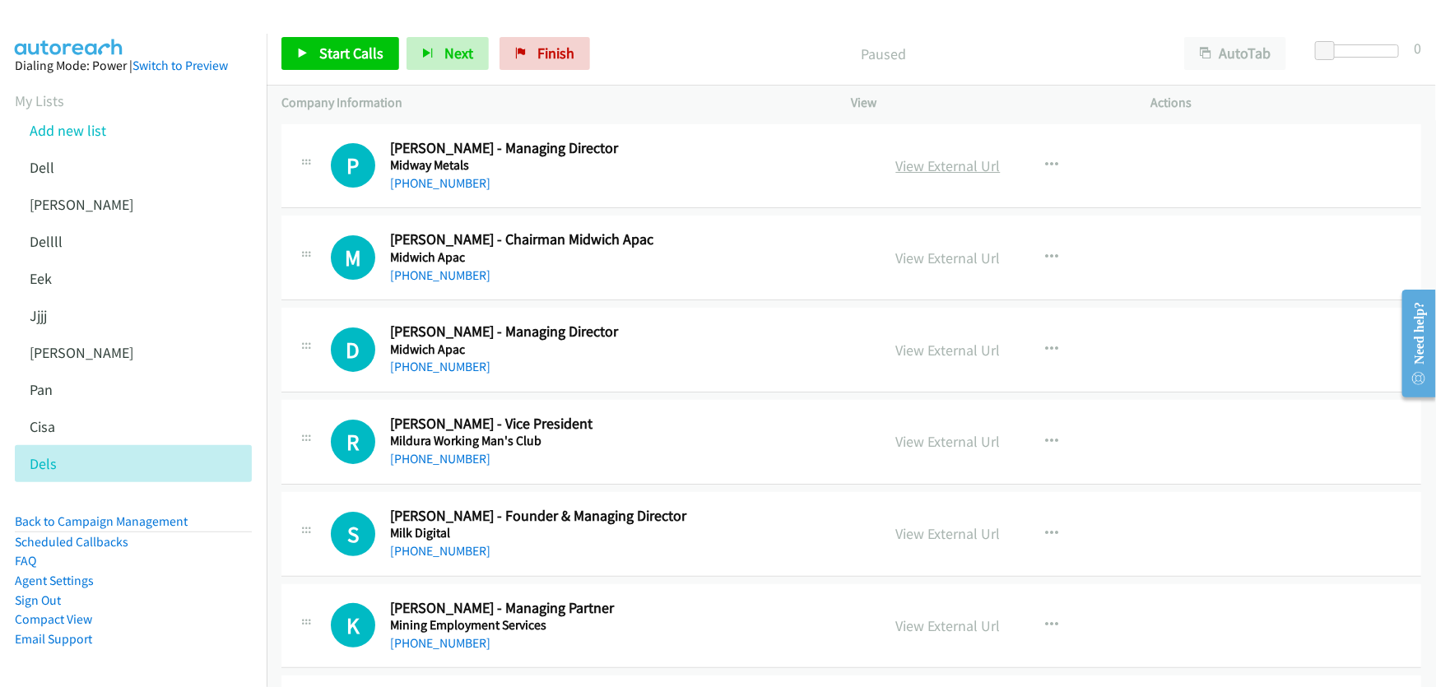
click at [971, 166] on link "View External Url" at bounding box center [948, 165] width 105 height 19
click at [450, 180] on link "[PHONE_NUMBER]" at bounding box center [440, 183] width 100 height 16
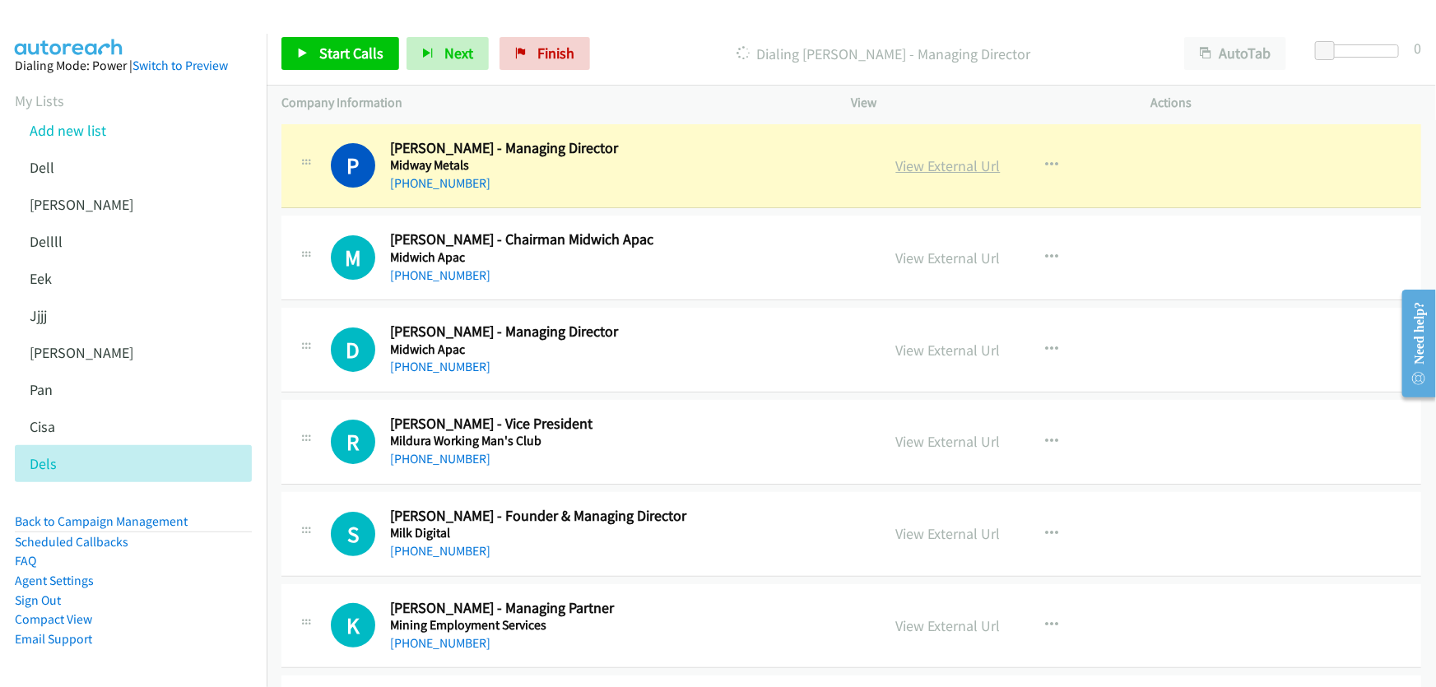
click at [973, 166] on link "View External Url" at bounding box center [948, 165] width 105 height 19
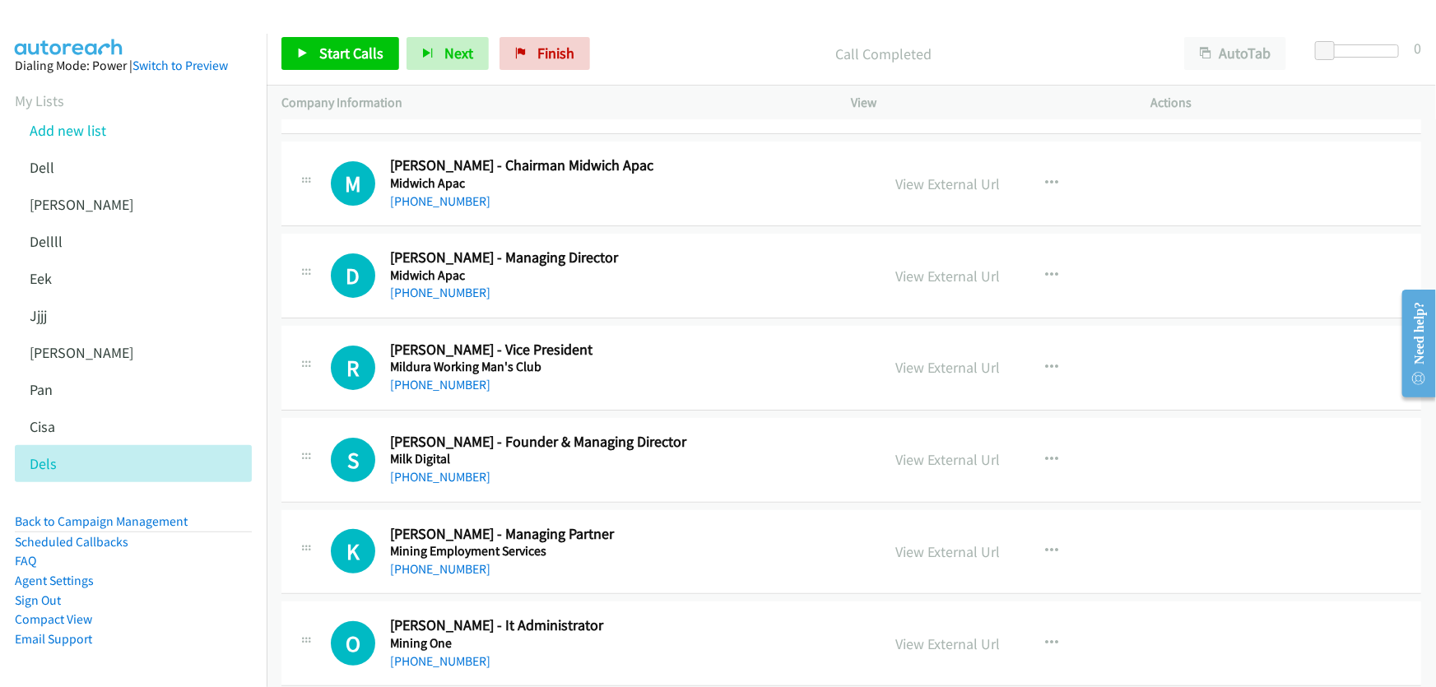
scroll to position [149, 0]
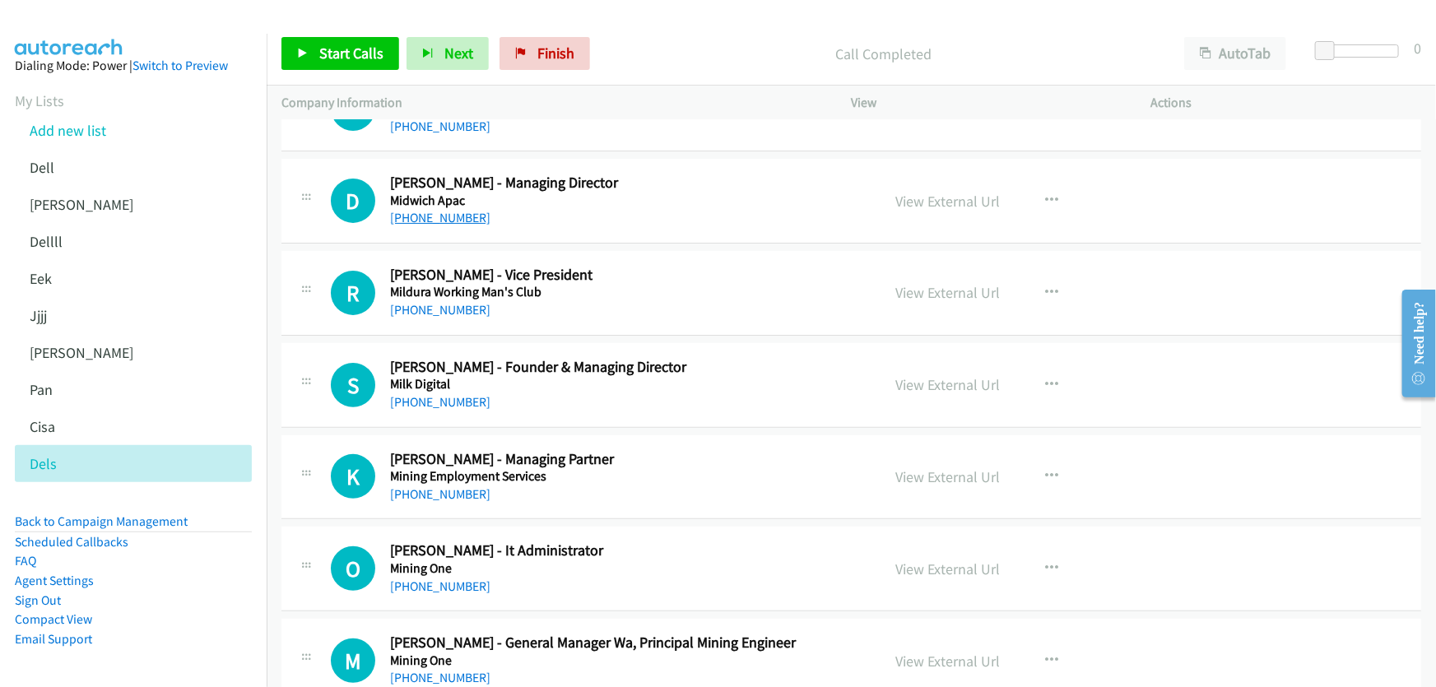
click at [461, 210] on link "[PHONE_NUMBER]" at bounding box center [440, 218] width 100 height 16
click at [918, 194] on link "View External Url" at bounding box center [948, 201] width 105 height 19
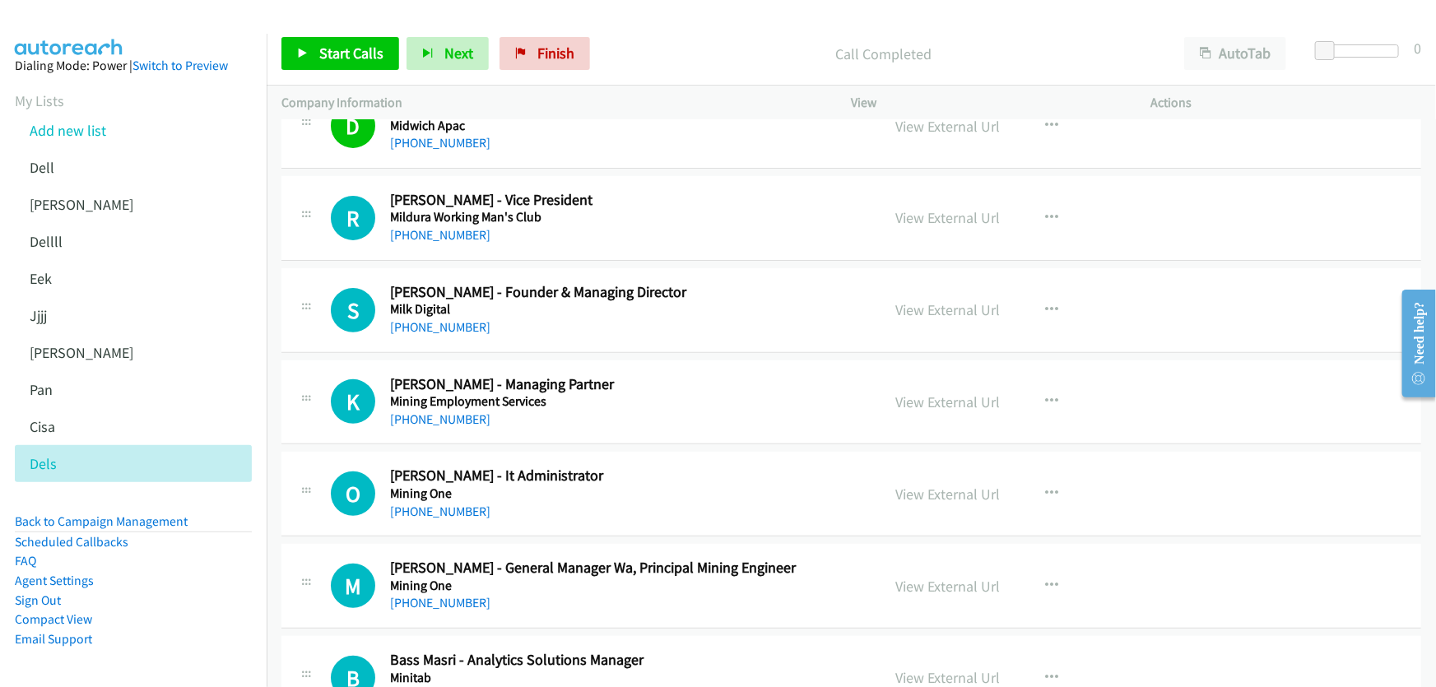
scroll to position [299, 0]
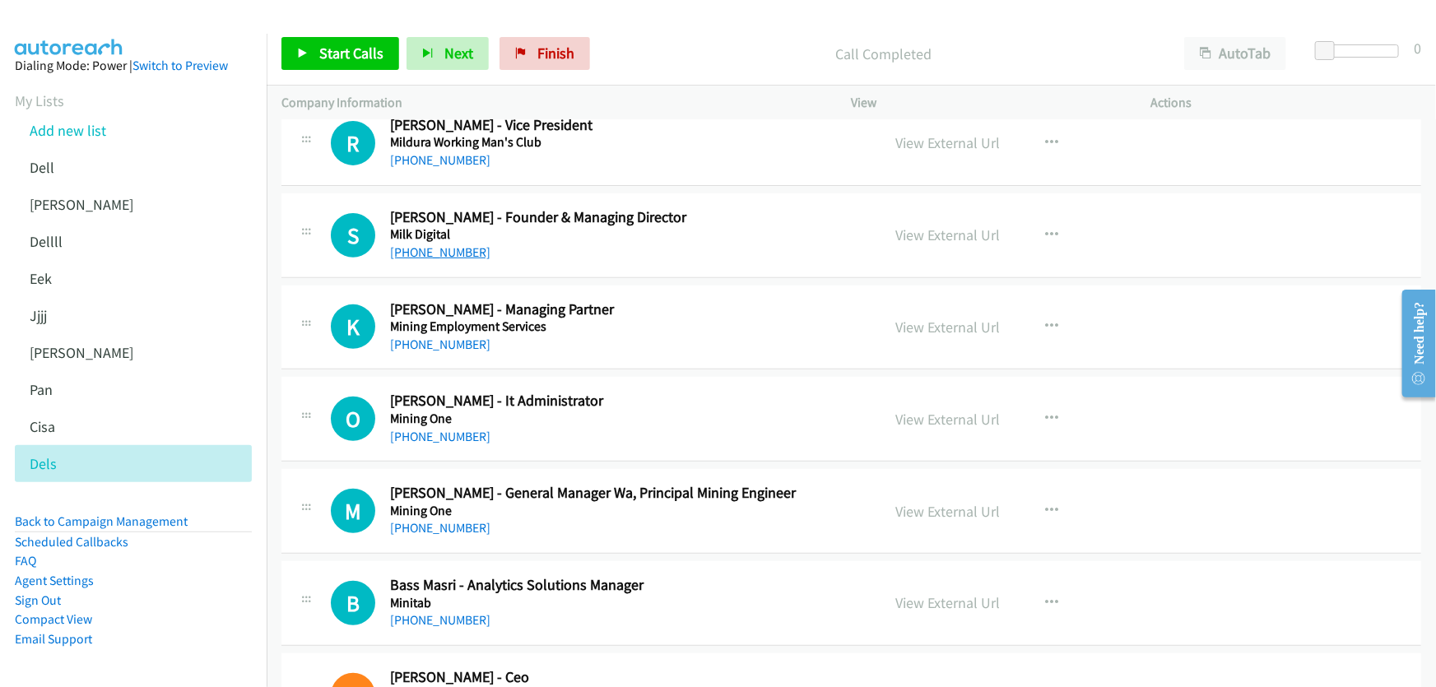
click at [429, 254] on link "[PHONE_NUMBER]" at bounding box center [440, 252] width 100 height 16
click at [931, 236] on link "View External Url" at bounding box center [948, 235] width 105 height 19
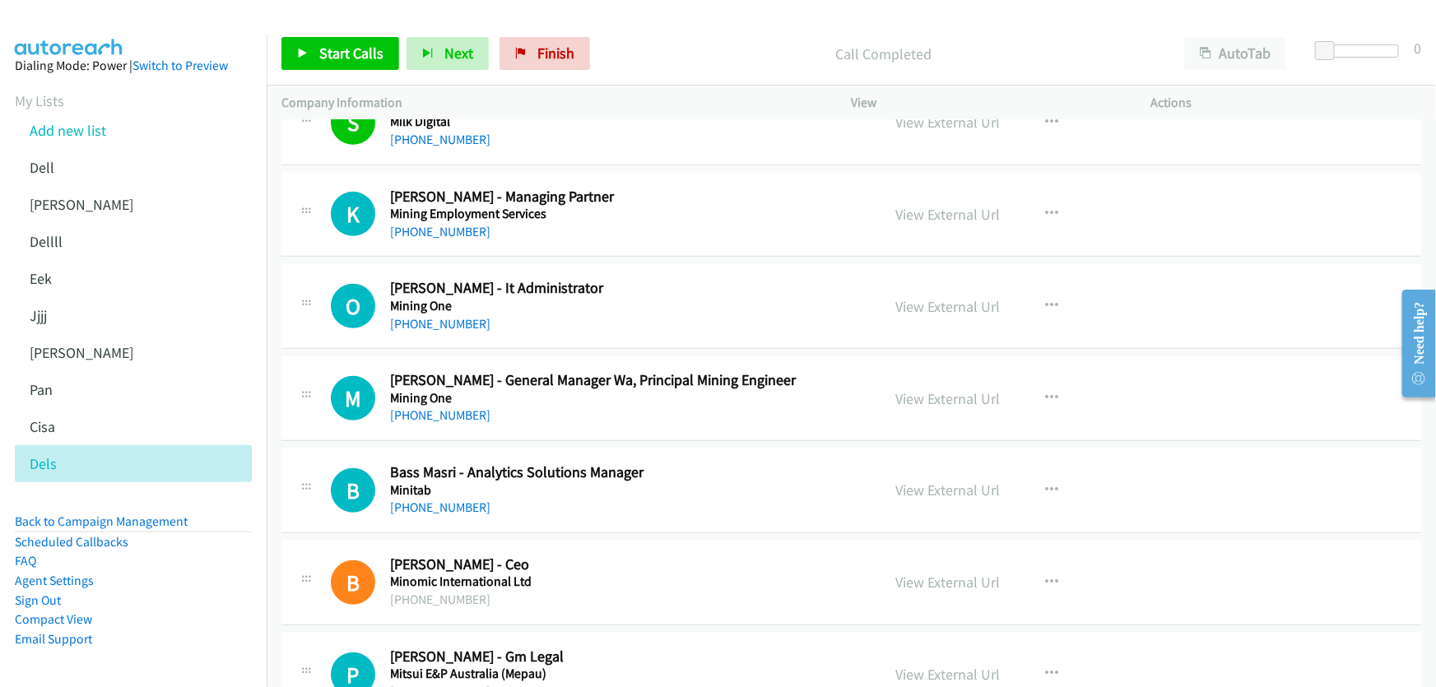
scroll to position [449, 0]
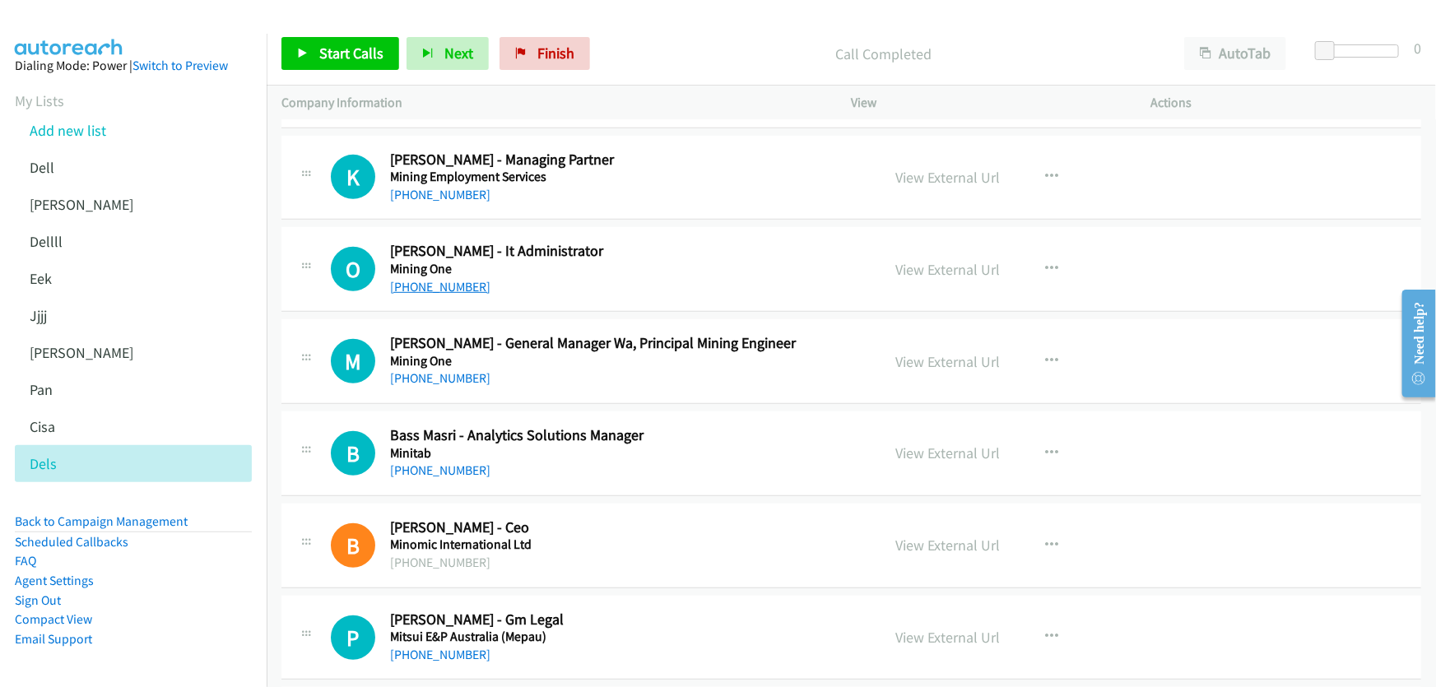
click at [436, 284] on link "[PHONE_NUMBER]" at bounding box center [440, 287] width 100 height 16
click at [928, 267] on link "View External Url" at bounding box center [948, 269] width 105 height 19
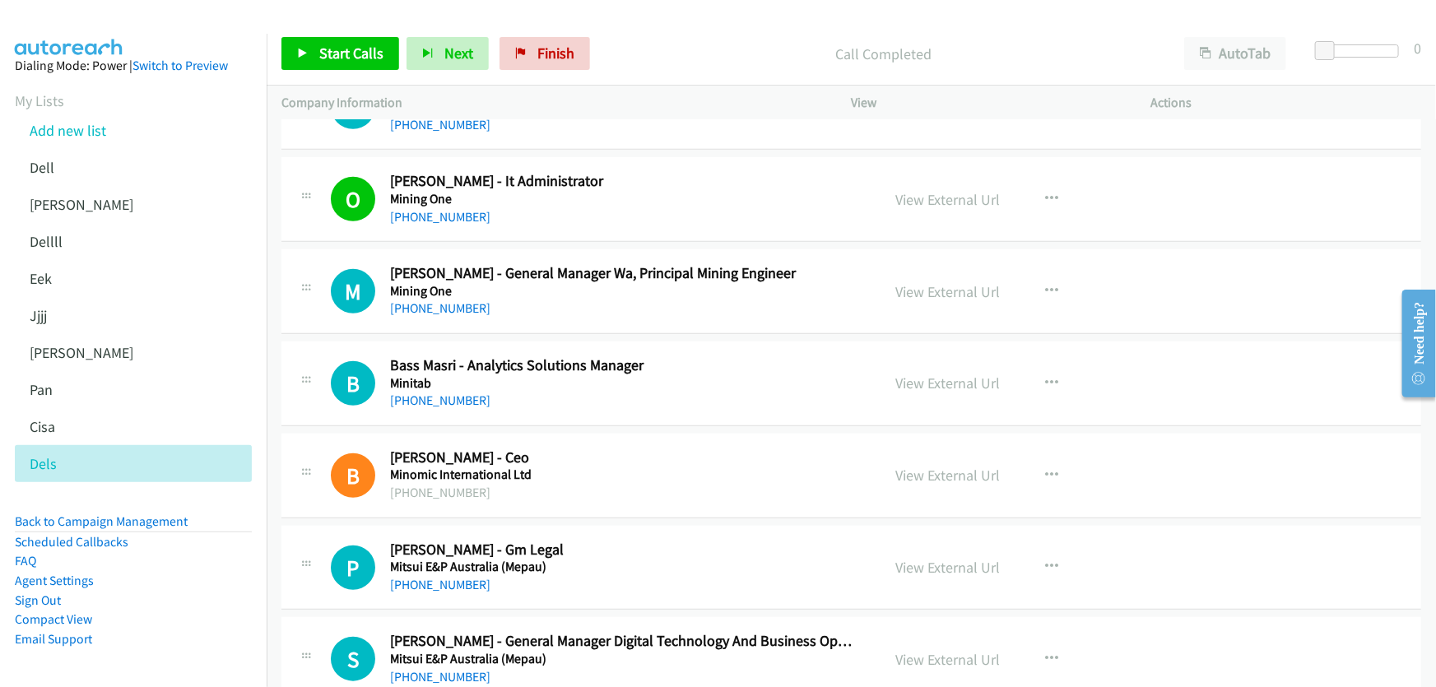
scroll to position [598, 0]
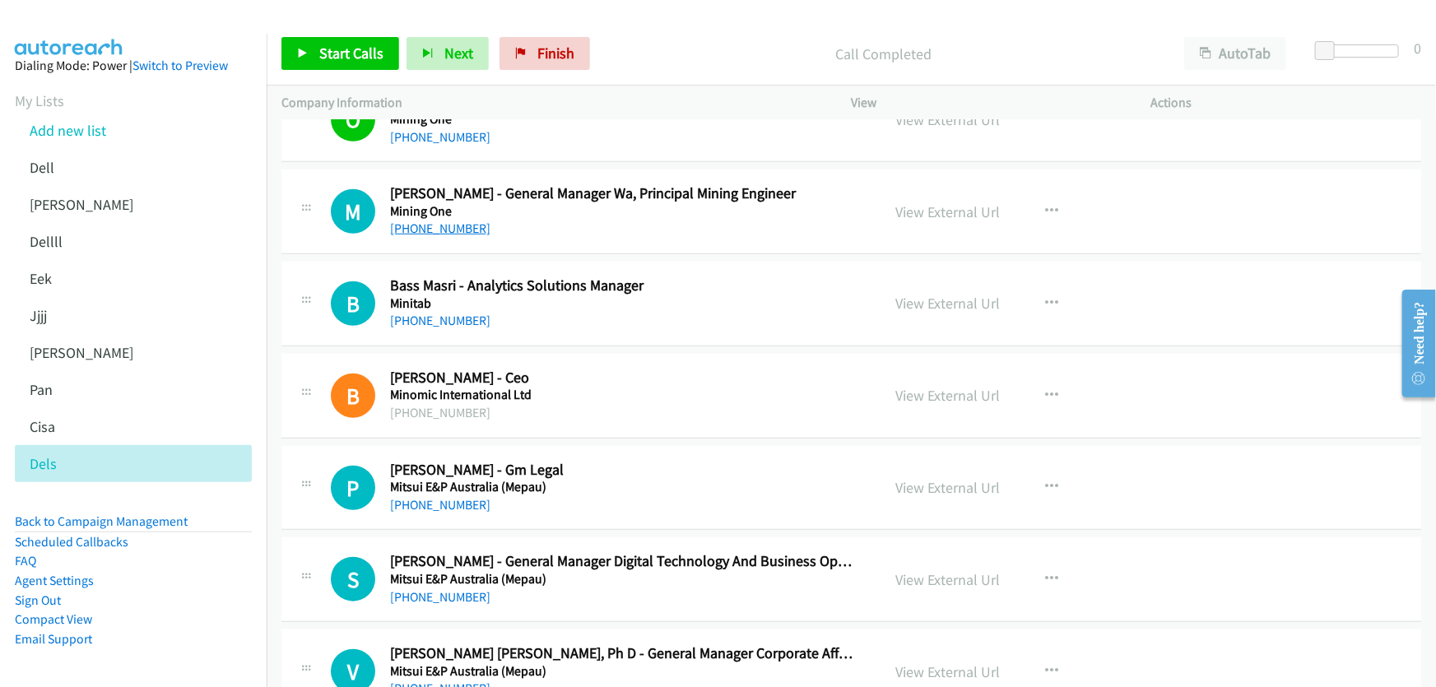
click at [440, 227] on link "[PHONE_NUMBER]" at bounding box center [440, 229] width 100 height 16
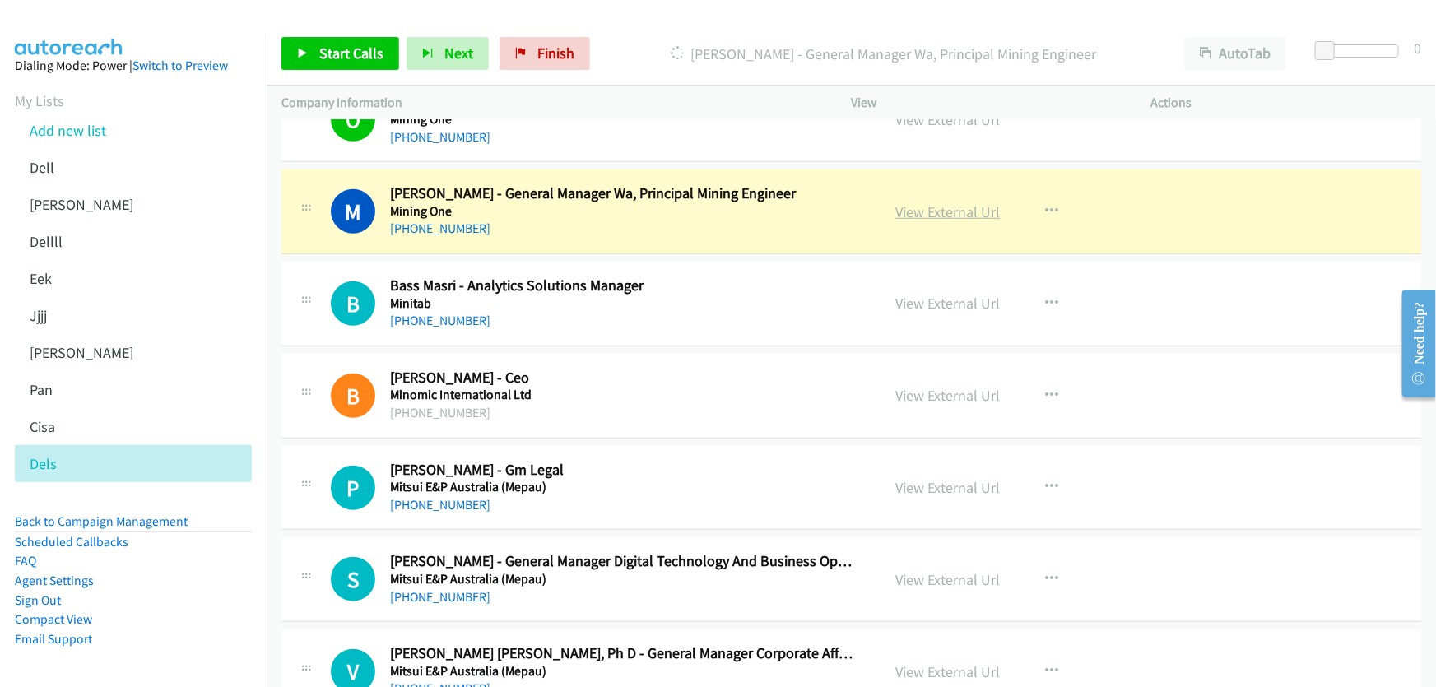
click at [928, 206] on link "View External Url" at bounding box center [948, 211] width 105 height 19
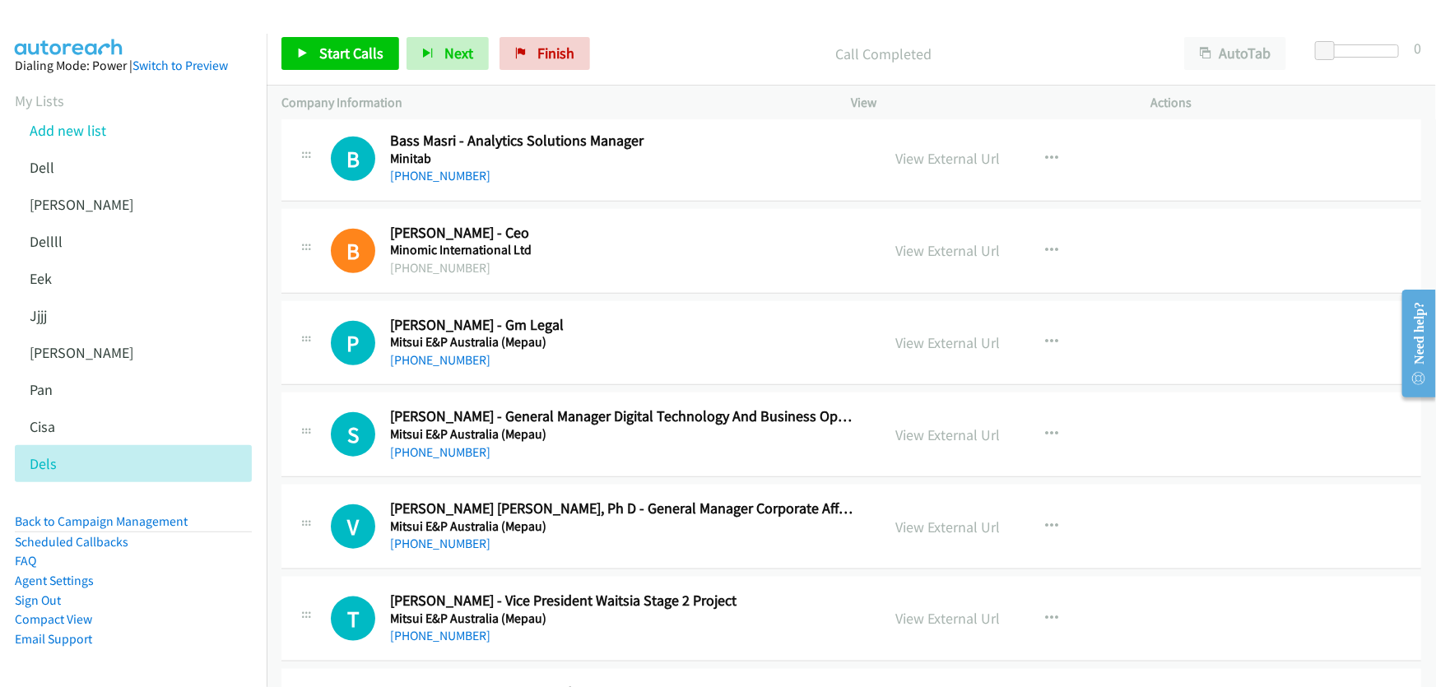
scroll to position [748, 0]
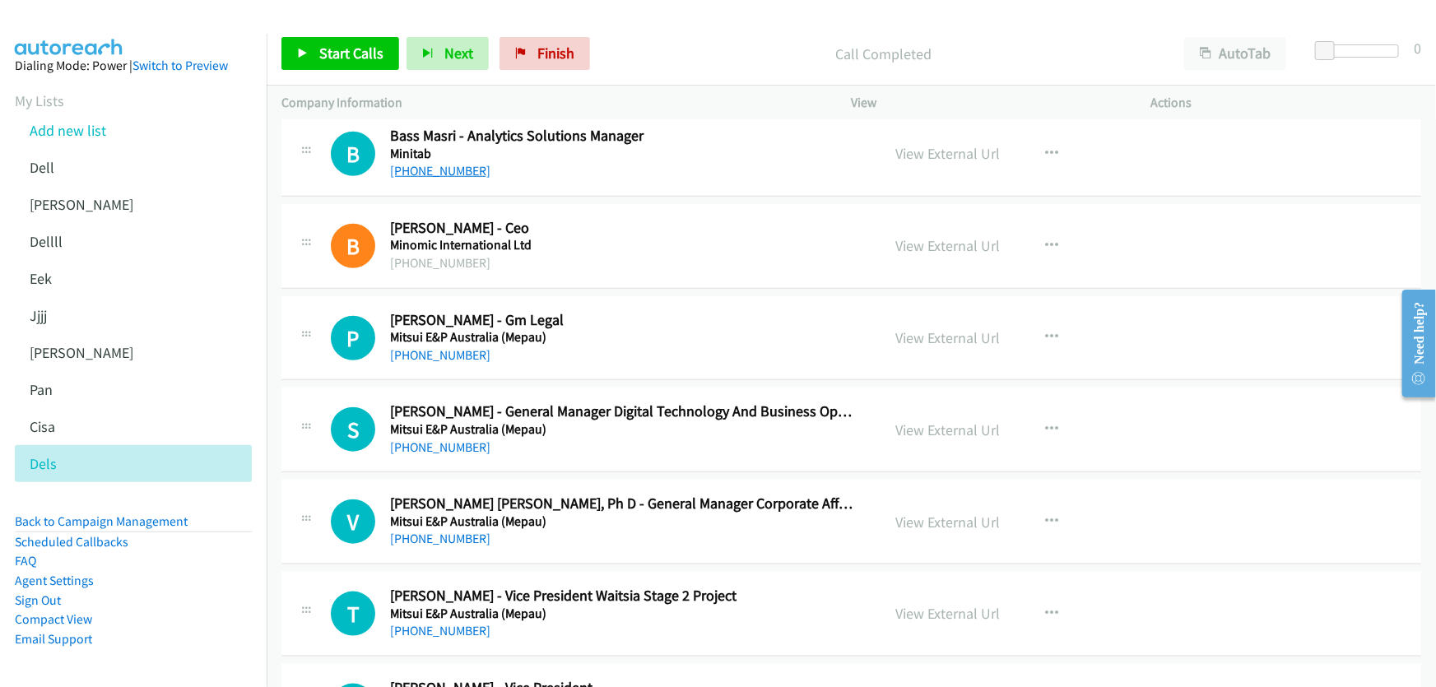
click at [426, 168] on link "[PHONE_NUMBER]" at bounding box center [440, 171] width 100 height 16
click at [962, 148] on link "View External Url" at bounding box center [948, 153] width 105 height 19
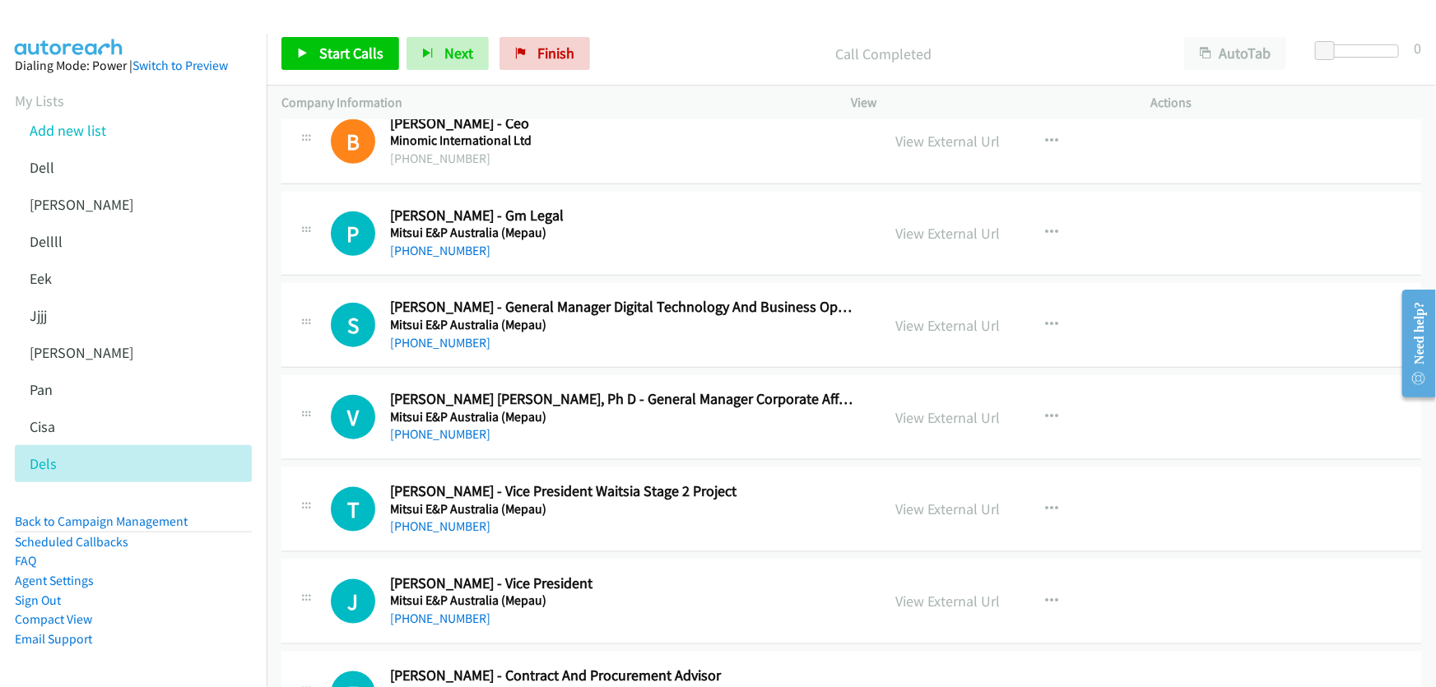
scroll to position [897, 0]
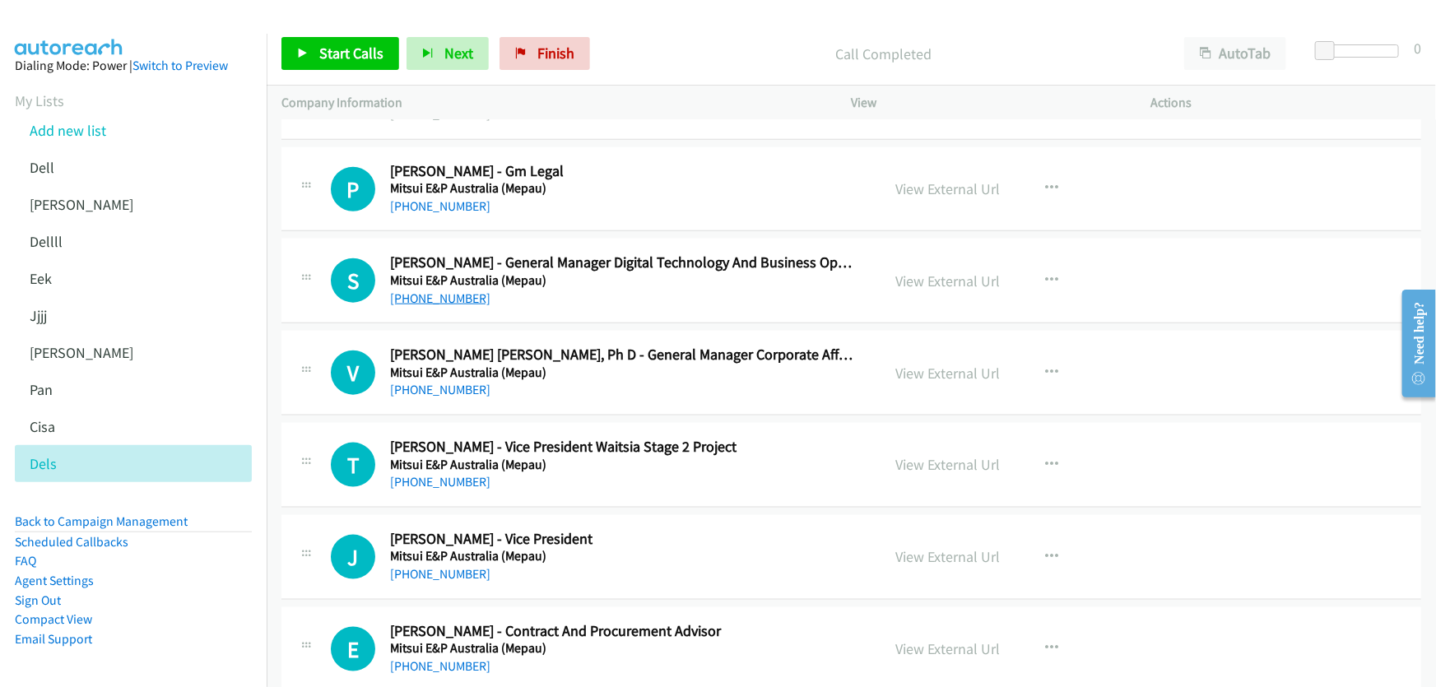
click at [450, 292] on link "[PHONE_NUMBER]" at bounding box center [440, 299] width 100 height 16
click at [928, 280] on link "View External Url" at bounding box center [948, 281] width 105 height 19
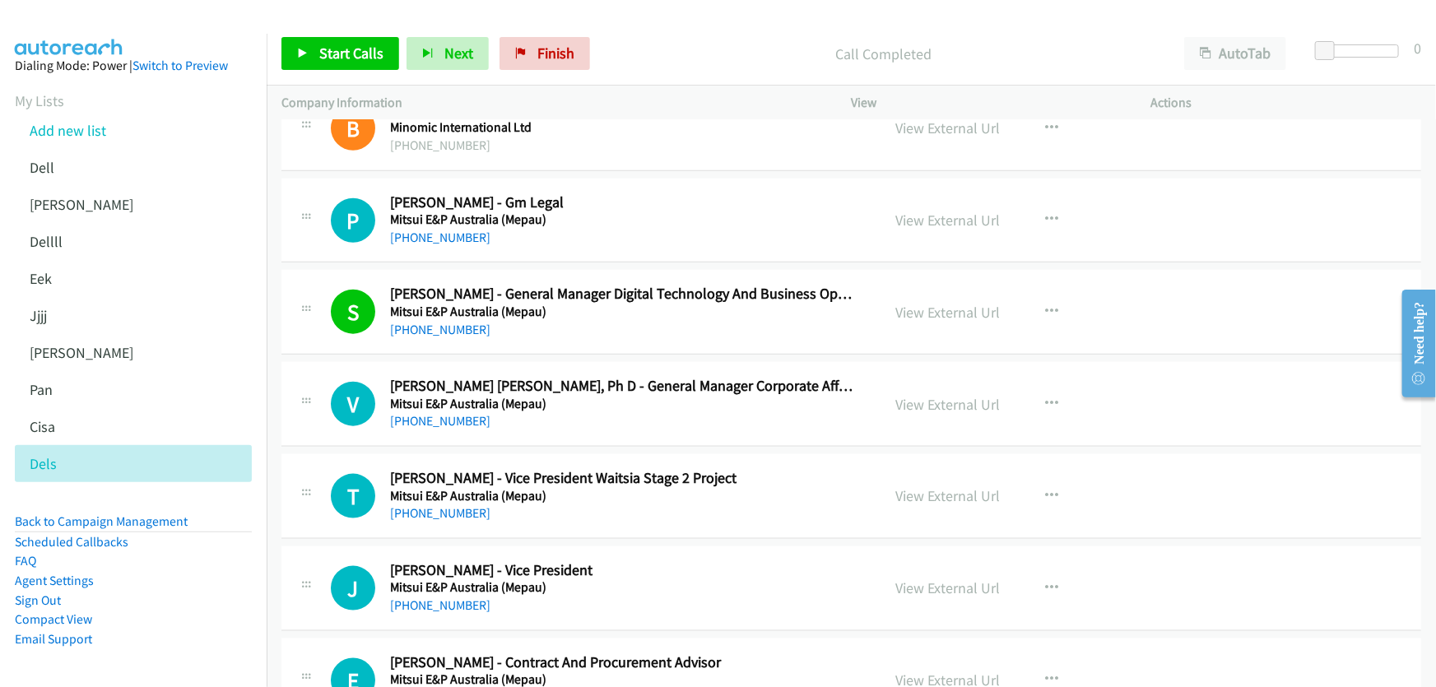
scroll to position [972, 0]
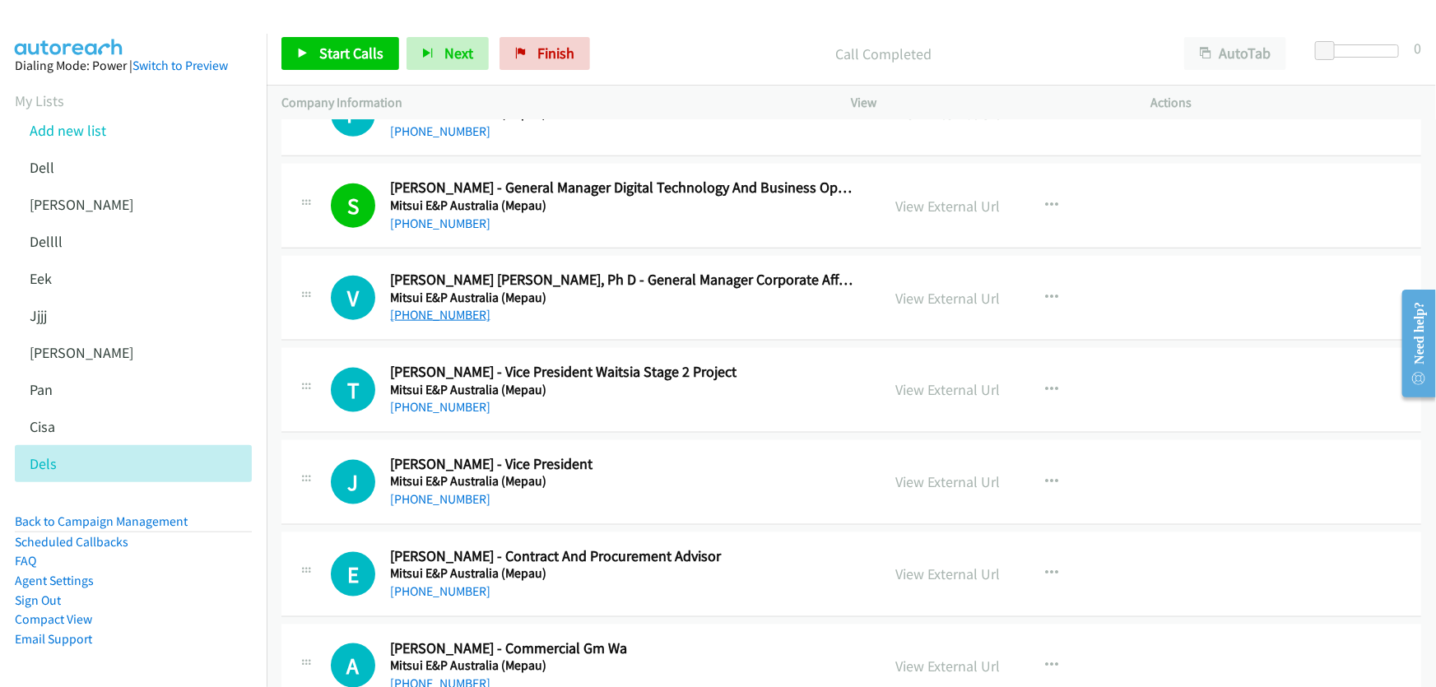
click at [428, 315] on link "[PHONE_NUMBER]" at bounding box center [440, 315] width 100 height 16
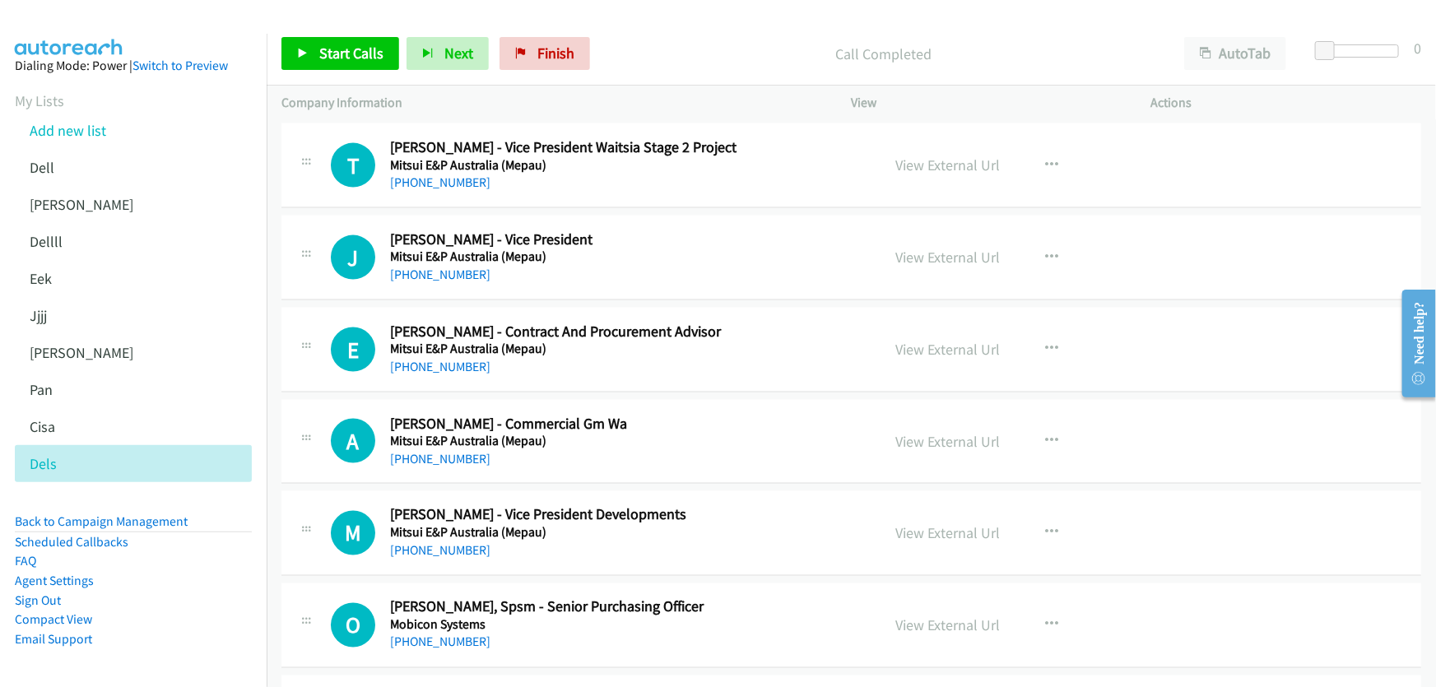
scroll to position [1272, 0]
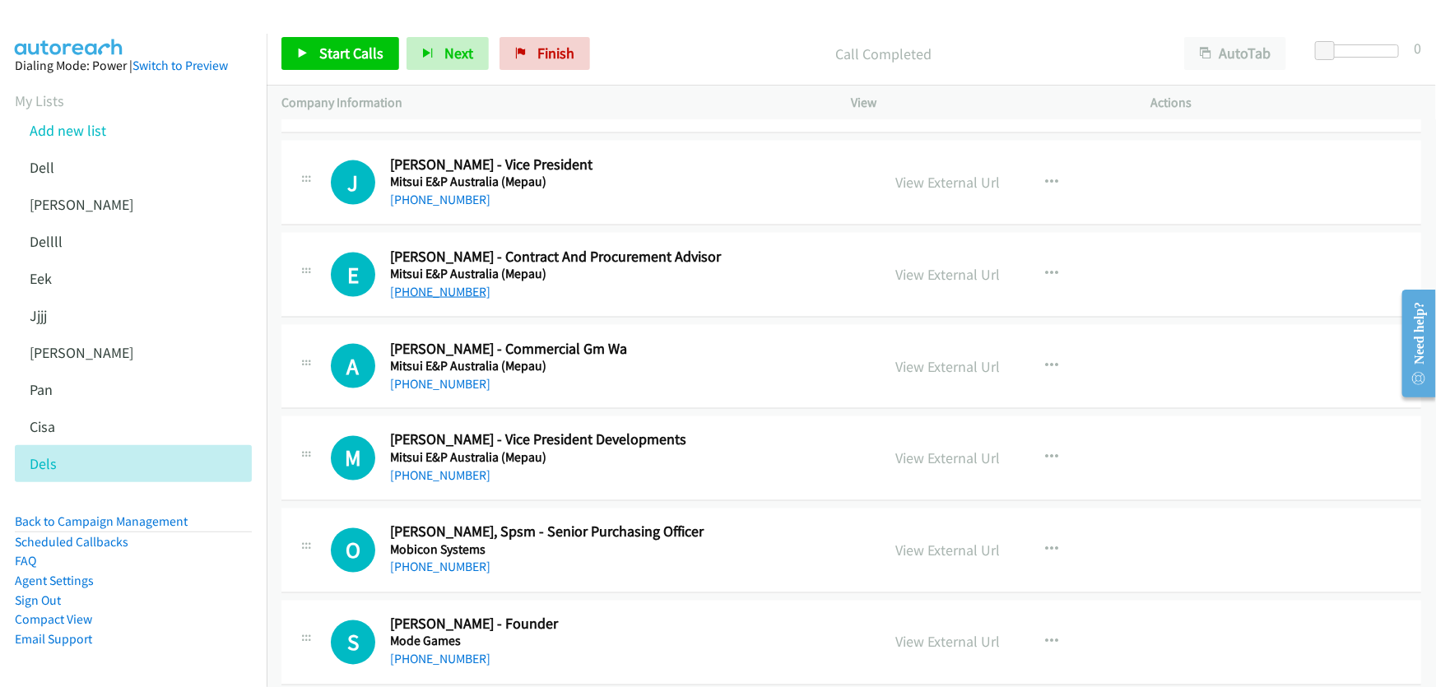
click at [454, 287] on link "[PHONE_NUMBER]" at bounding box center [440, 292] width 100 height 16
click at [905, 272] on link "View External Url" at bounding box center [948, 274] width 105 height 19
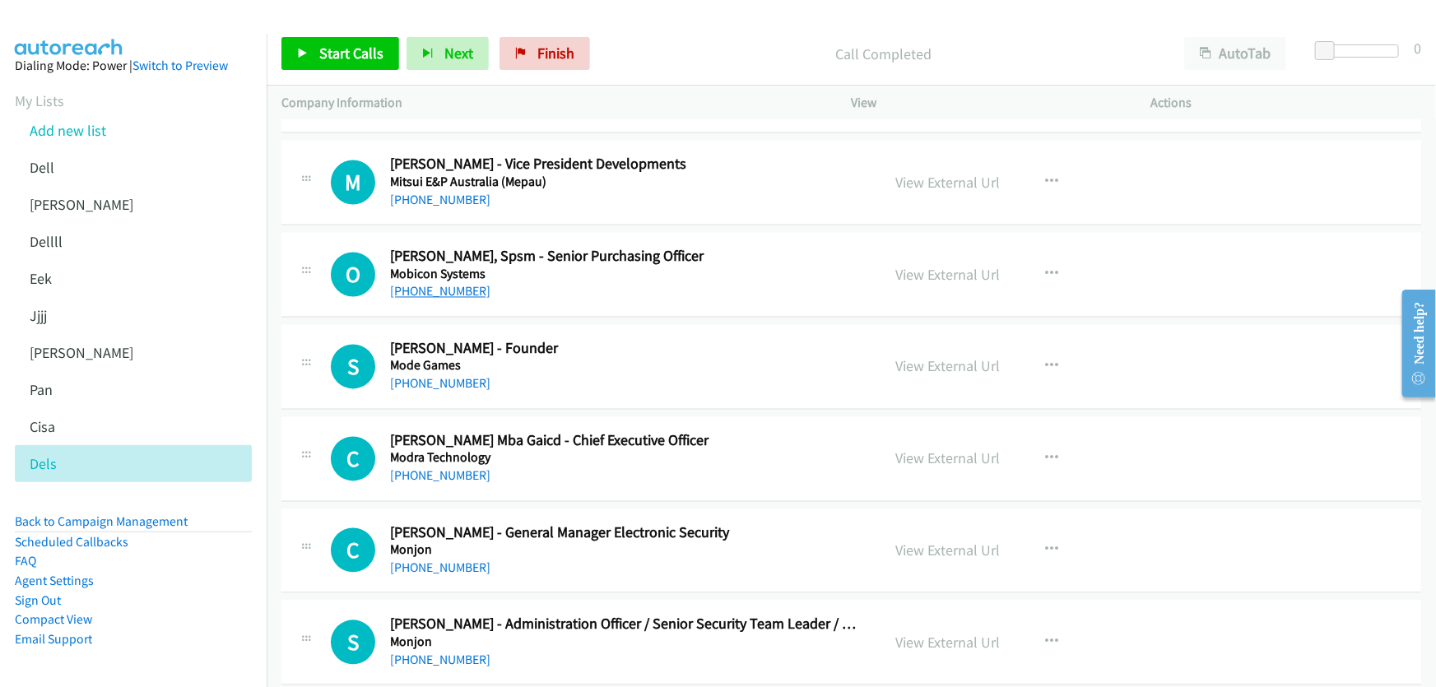
scroll to position [1571, 0]
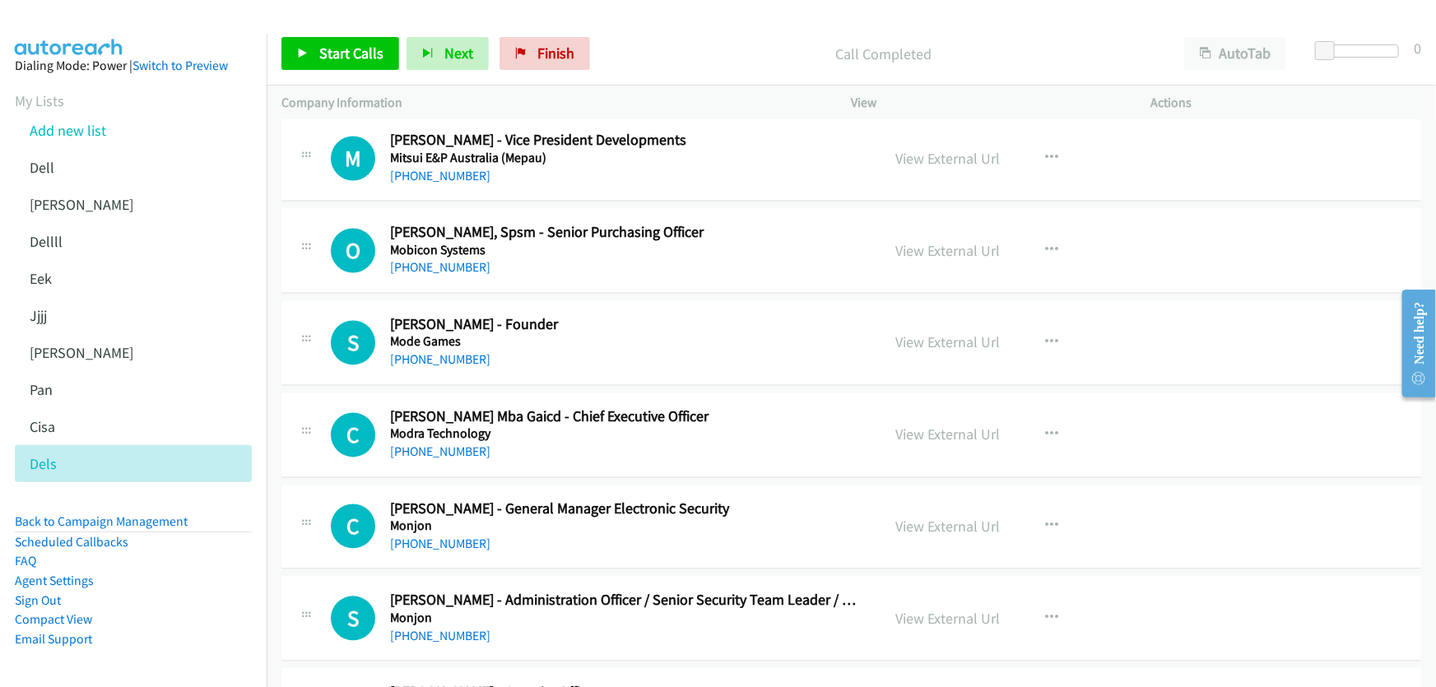
drag, startPoint x: 453, startPoint y: 263, endPoint x: 583, endPoint y: 271, distance: 130.3
click at [446, 264] on link "[PHONE_NUMBER]" at bounding box center [440, 268] width 100 height 16
click at [961, 245] on link "View External Url" at bounding box center [948, 251] width 105 height 19
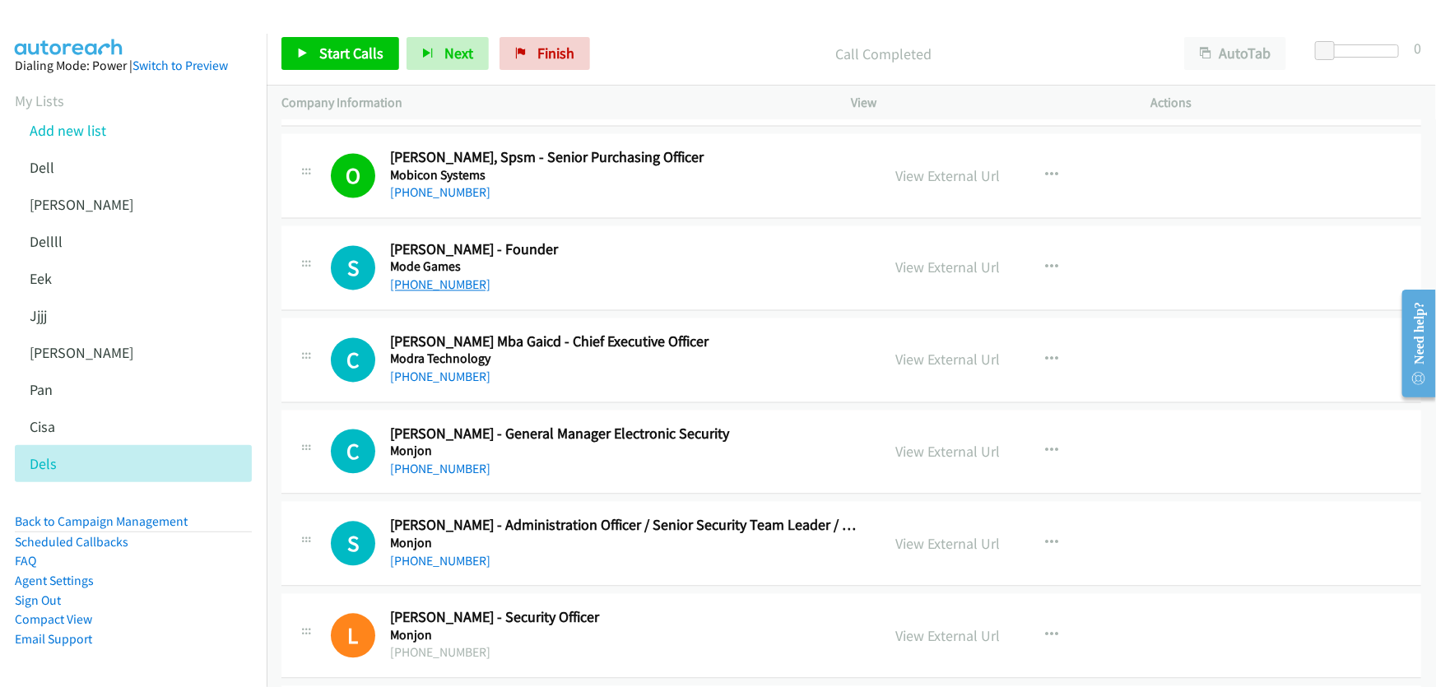
click at [435, 283] on link "[PHONE_NUMBER]" at bounding box center [440, 285] width 100 height 16
click at [906, 267] on link "View External Url" at bounding box center [948, 267] width 105 height 19
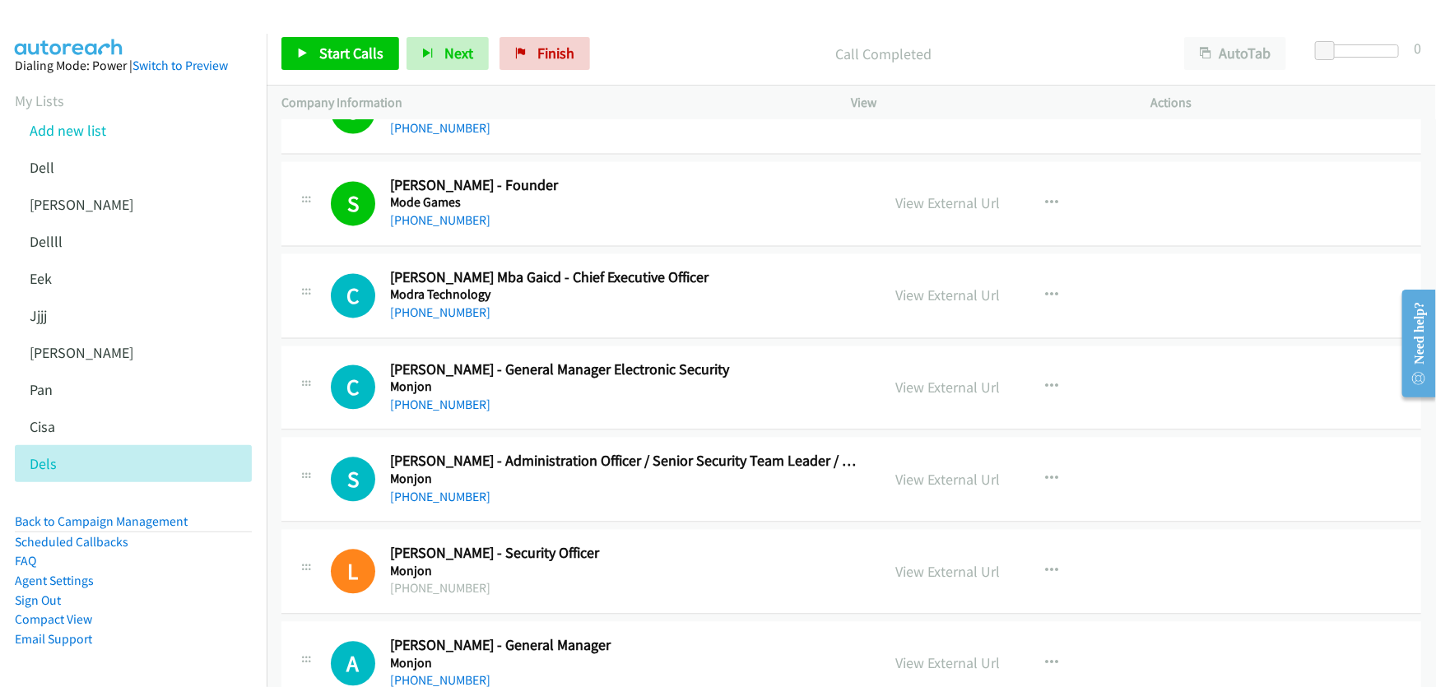
scroll to position [1795, 0]
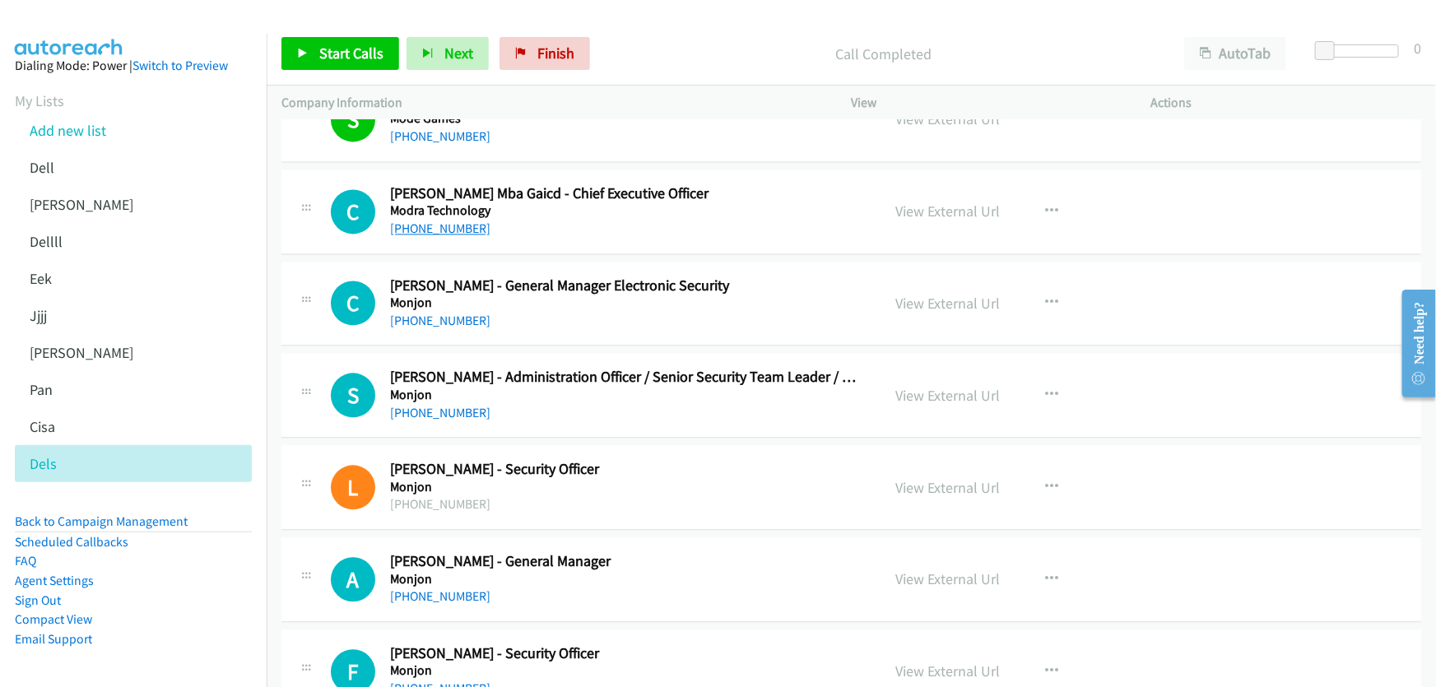
click at [443, 225] on link "[PHONE_NUMBER]" at bounding box center [440, 229] width 100 height 16
click at [955, 211] on link "View External Url" at bounding box center [948, 211] width 105 height 19
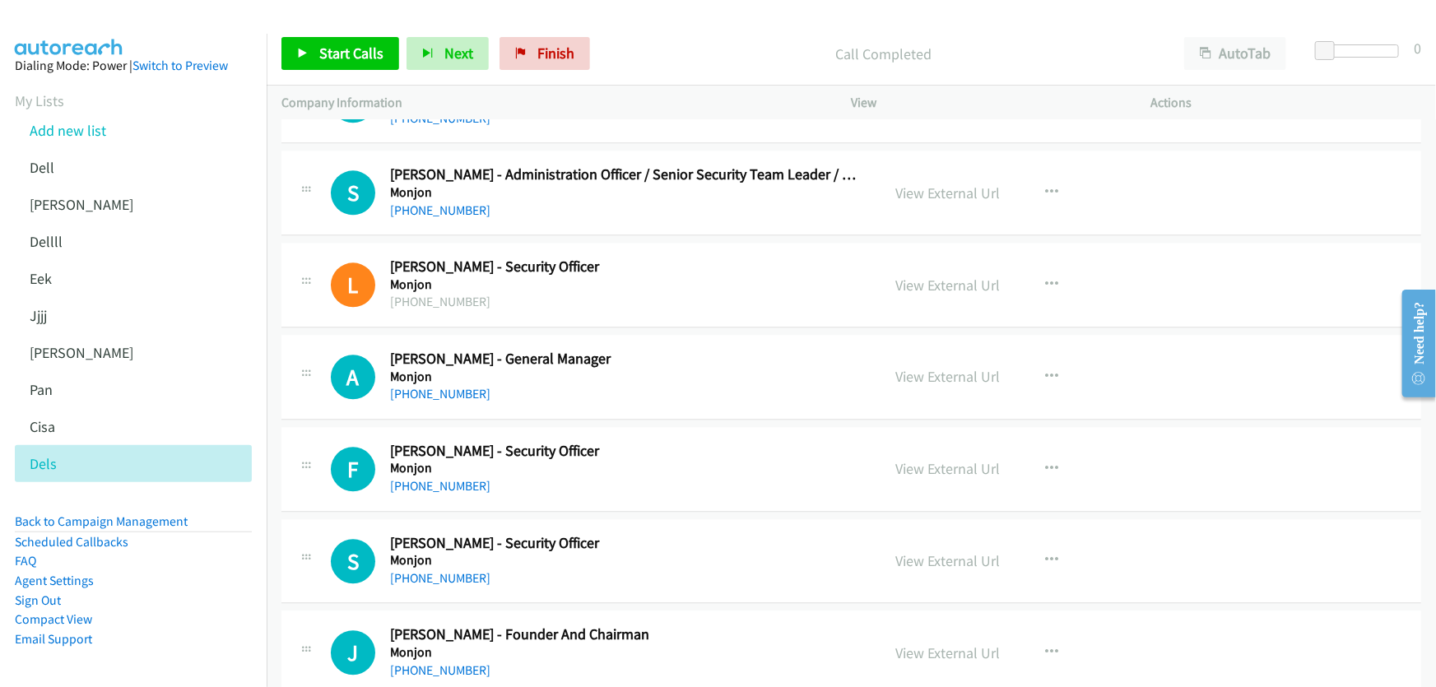
scroll to position [2020, 0]
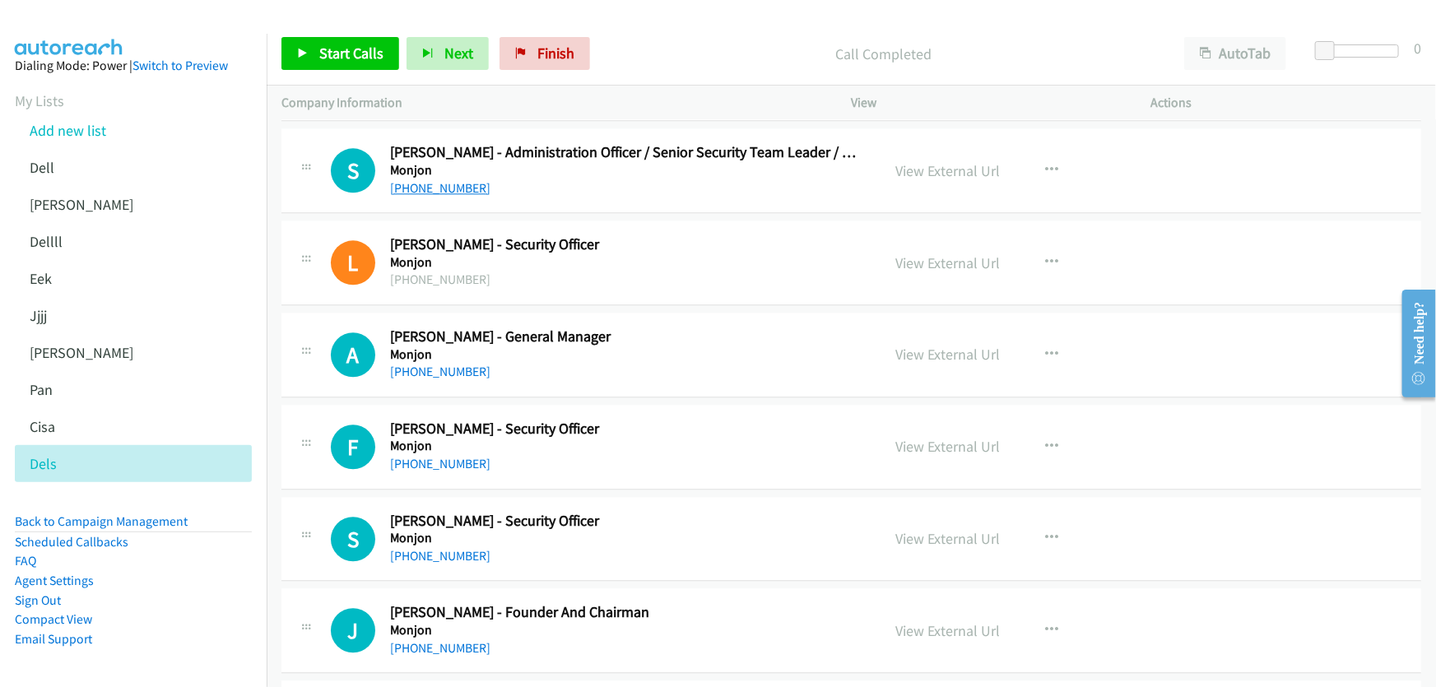
click at [432, 181] on link "[PHONE_NUMBER]" at bounding box center [440, 188] width 100 height 16
click at [952, 168] on link "View External Url" at bounding box center [948, 170] width 105 height 19
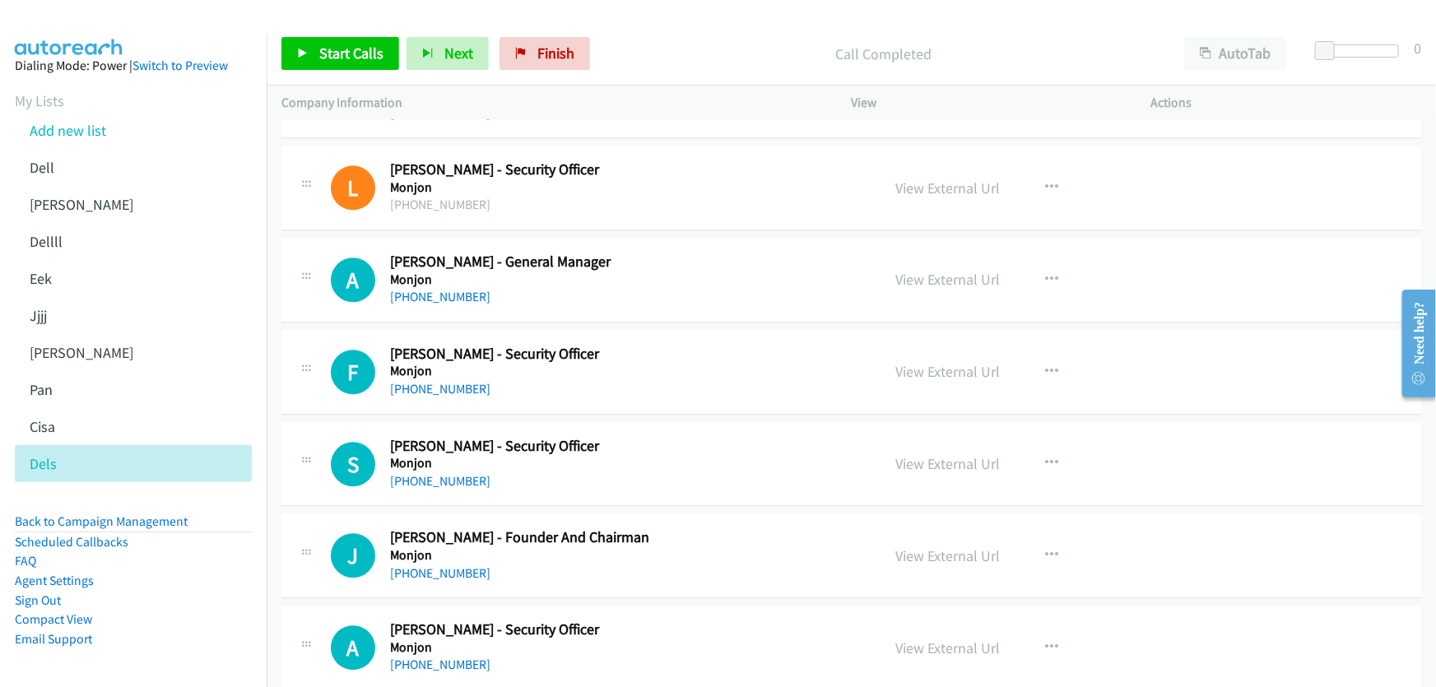
scroll to position [2170, 0]
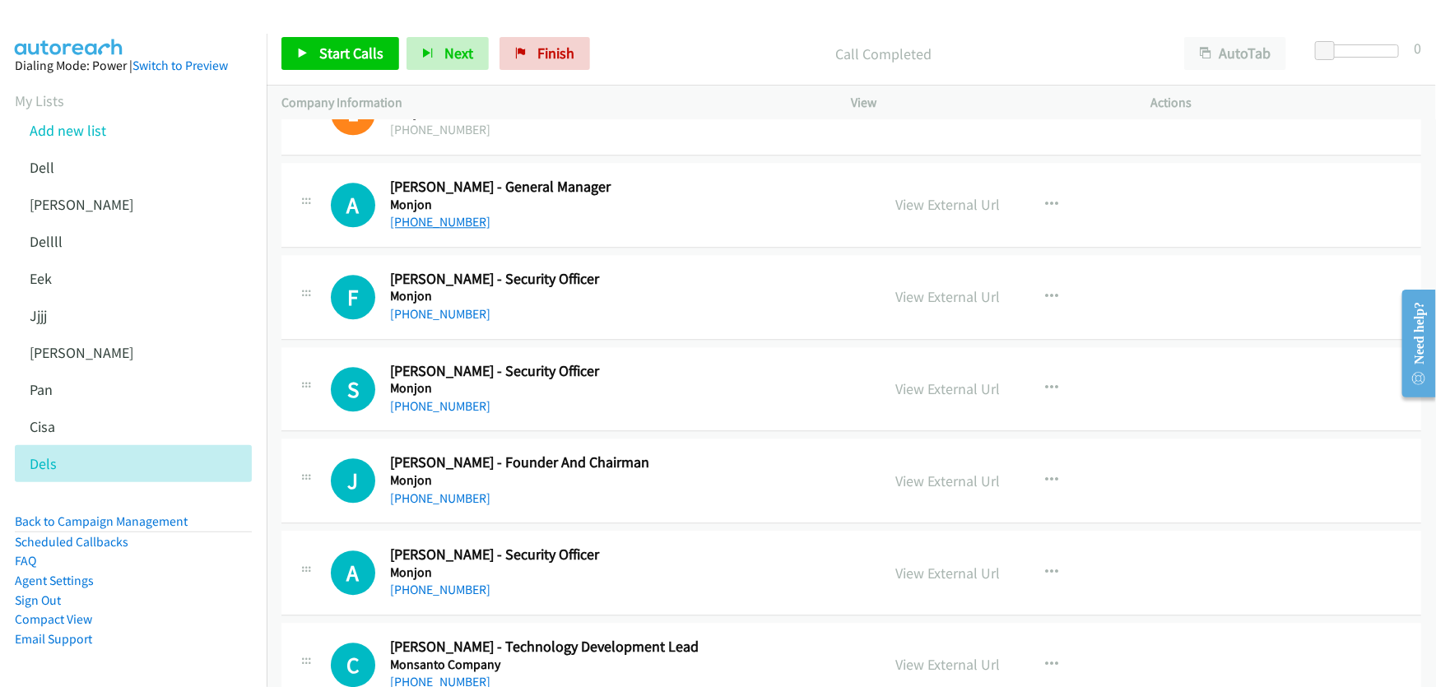
click at [444, 214] on link "[PHONE_NUMBER]" at bounding box center [440, 222] width 100 height 16
click at [966, 201] on link "View External Url" at bounding box center [948, 204] width 105 height 19
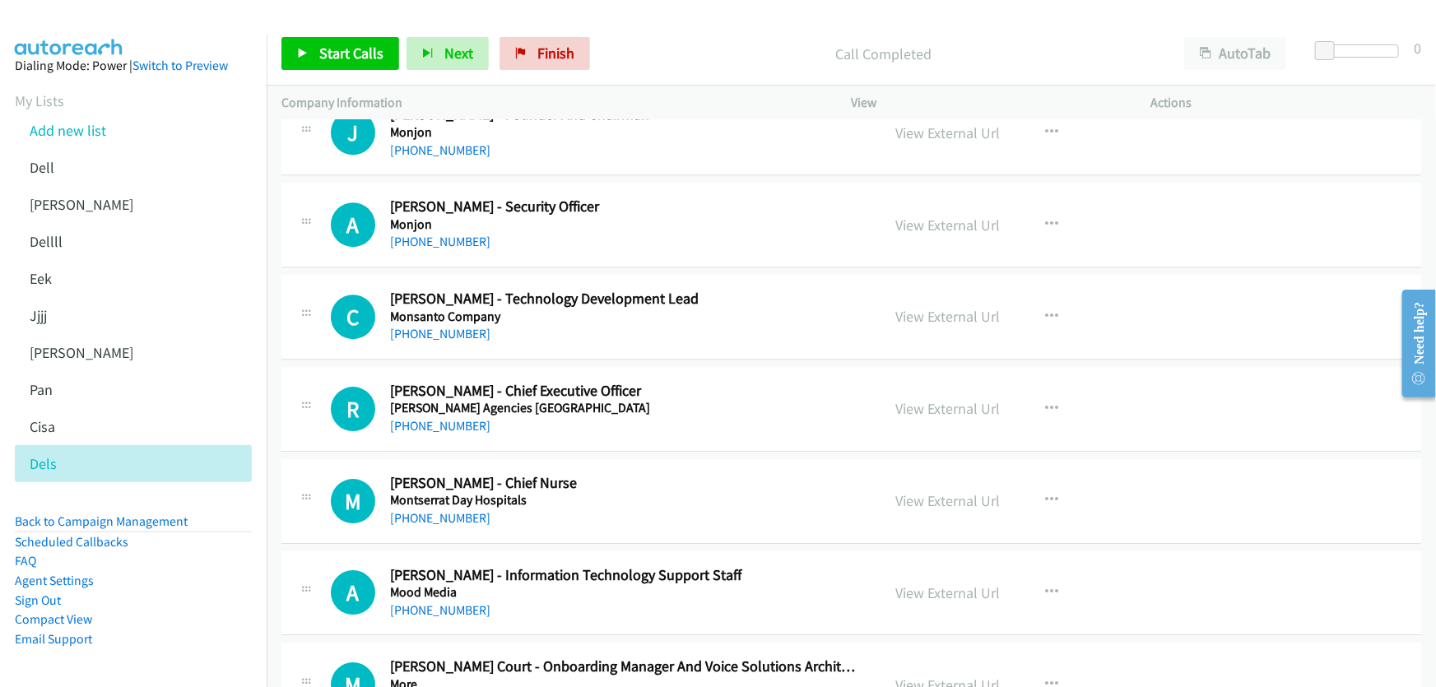
scroll to position [2543, 0]
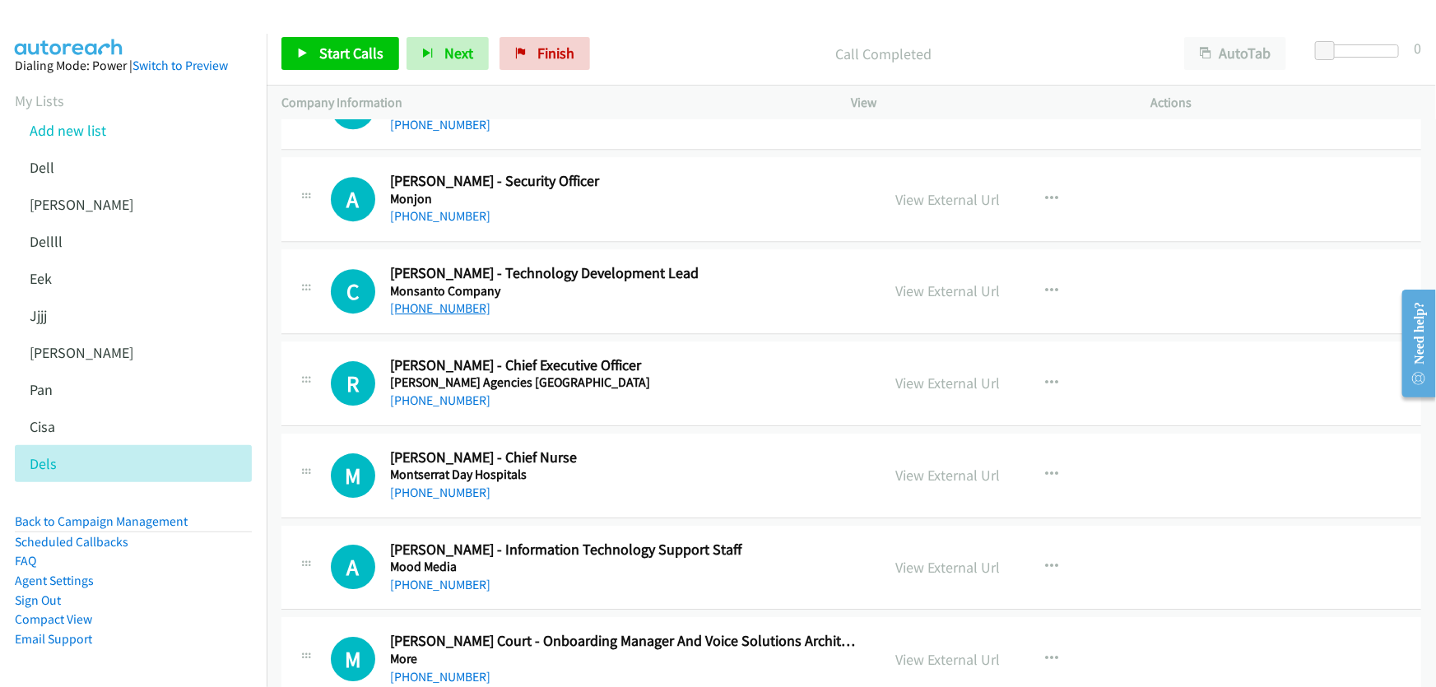
click at [447, 300] on link "[PHONE_NUMBER]" at bounding box center [440, 308] width 100 height 16
click at [934, 286] on link "View External Url" at bounding box center [948, 290] width 105 height 19
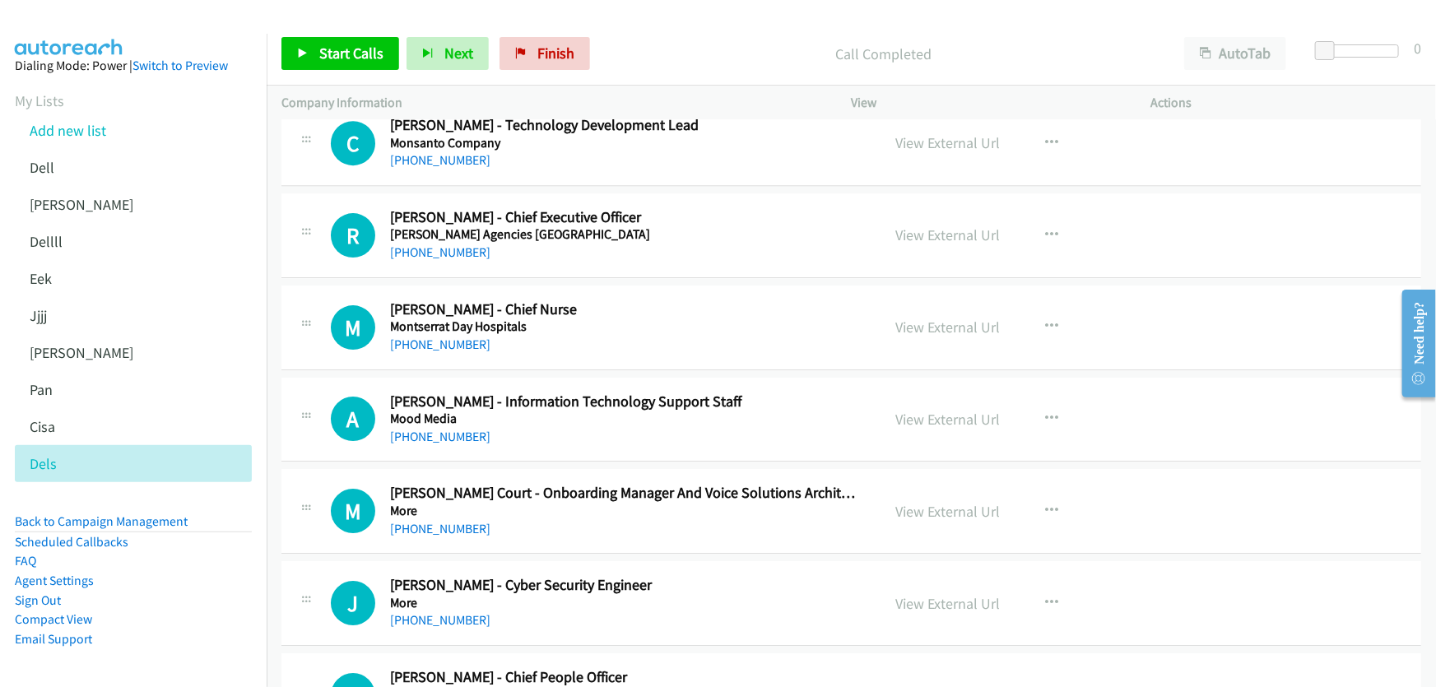
scroll to position [2693, 0]
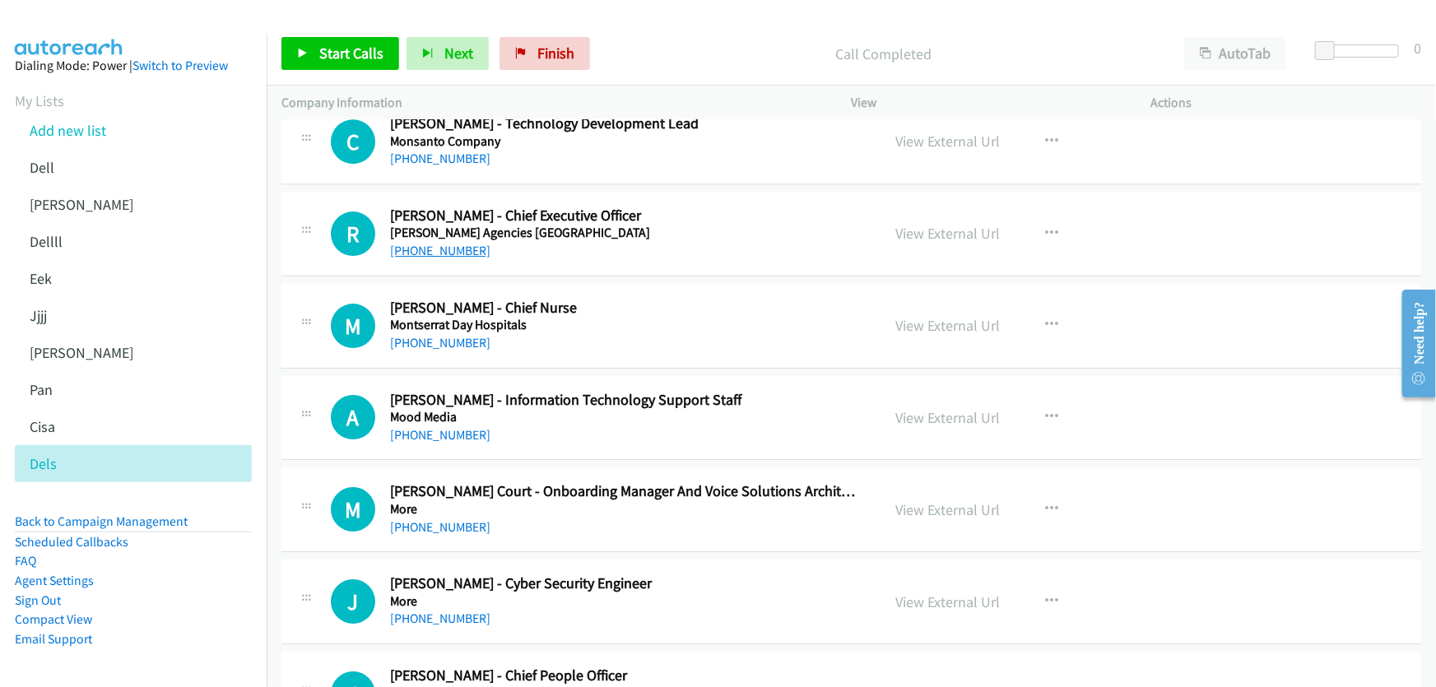
click at [437, 250] on link "[PHONE_NUMBER]" at bounding box center [440, 251] width 100 height 16
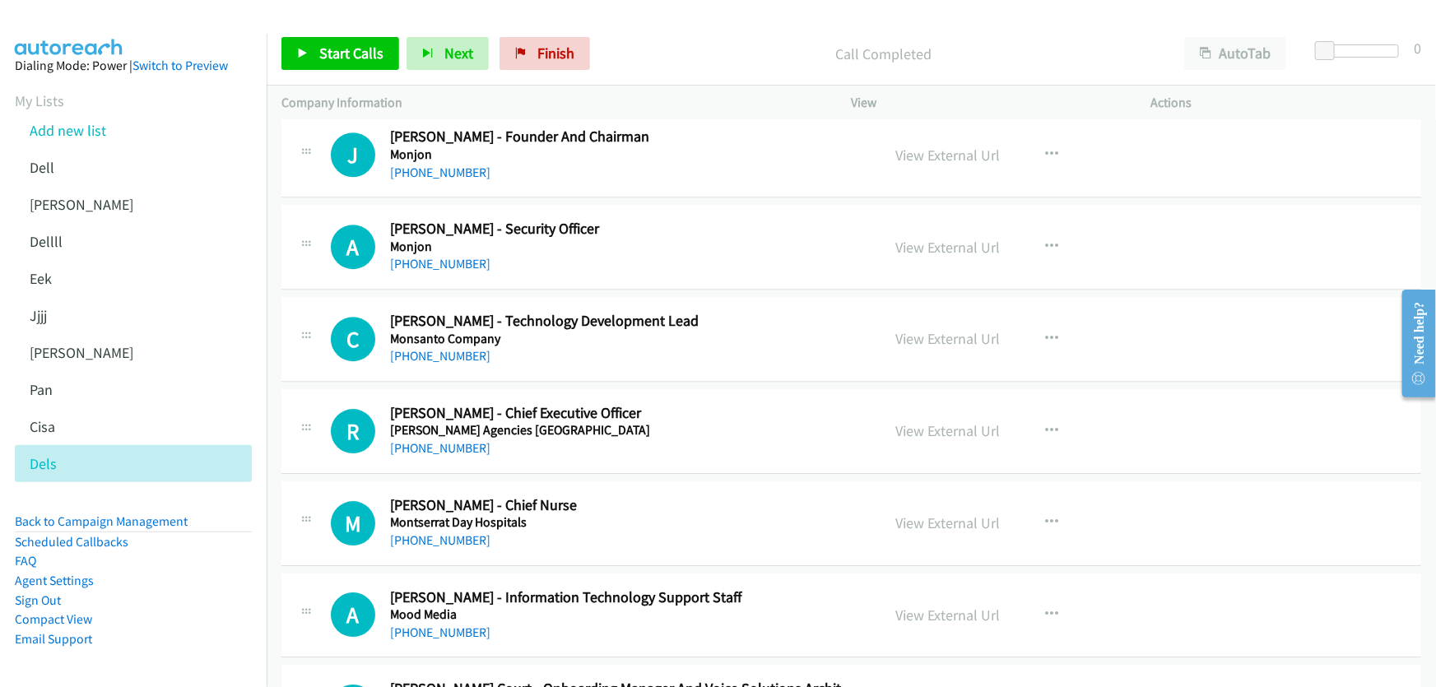
scroll to position [2469, 0]
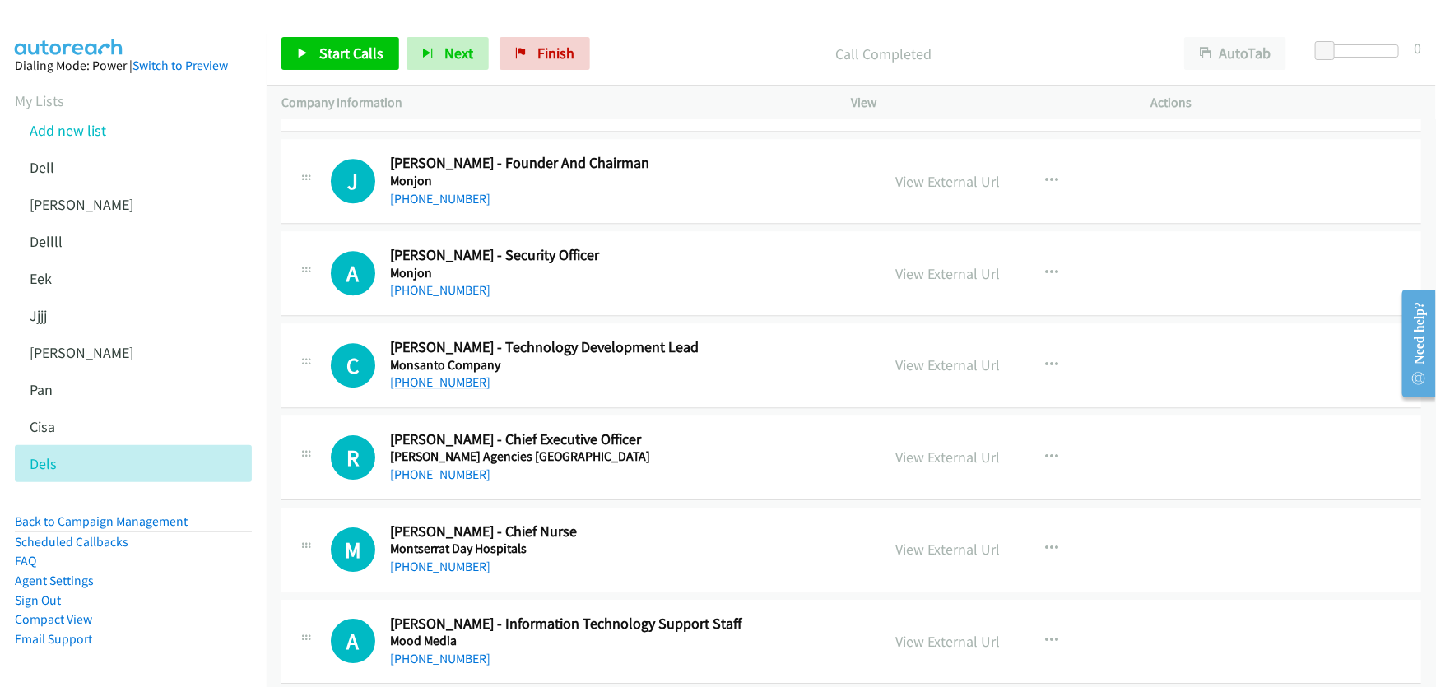
click at [457, 379] on link "[PHONE_NUMBER]" at bounding box center [440, 382] width 100 height 16
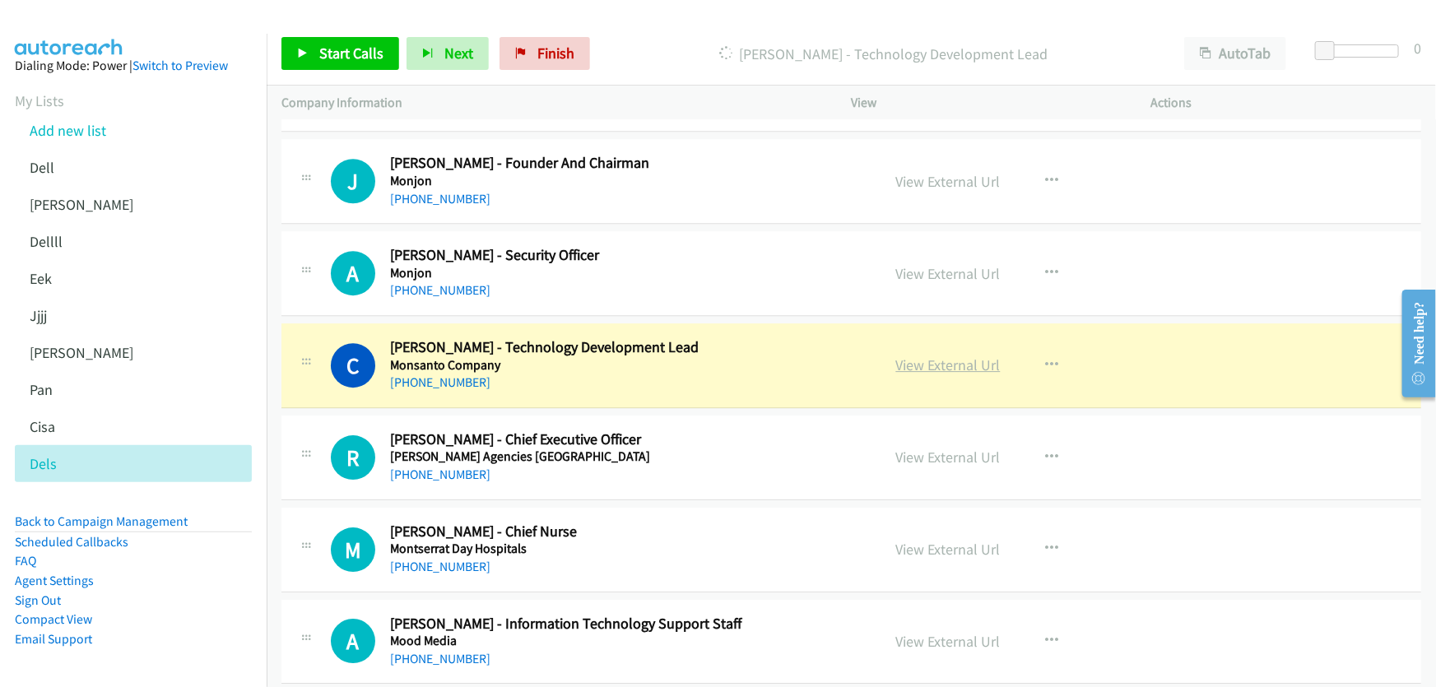
click at [943, 362] on link "View External Url" at bounding box center [948, 365] width 105 height 19
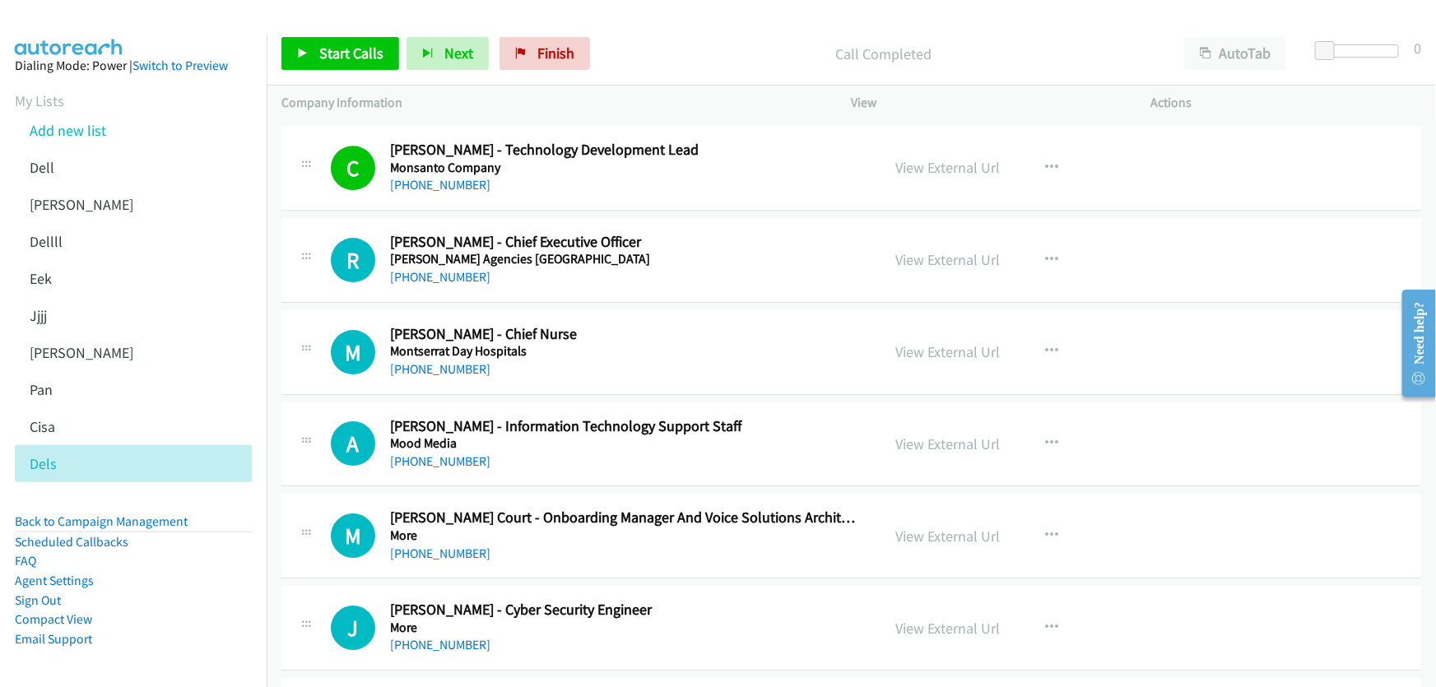
scroll to position [2693, 0]
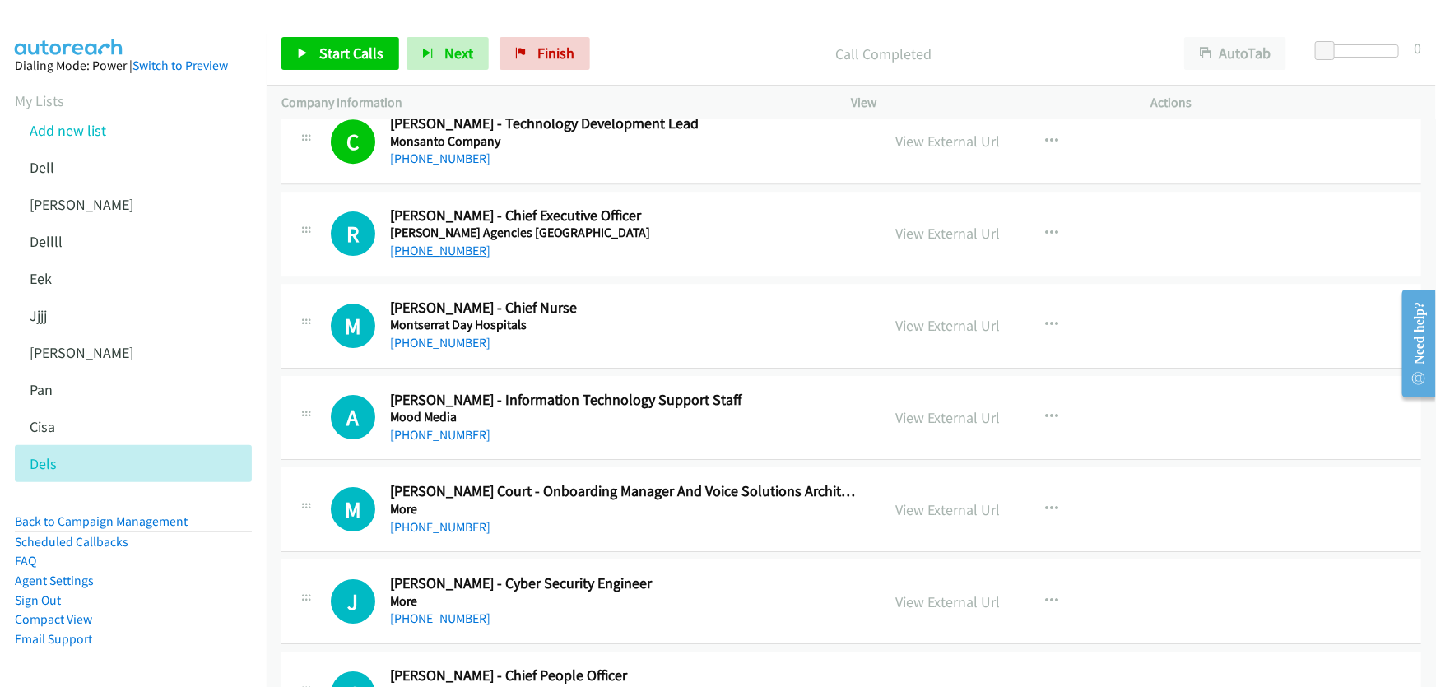
click at [439, 248] on link "[PHONE_NUMBER]" at bounding box center [440, 251] width 100 height 16
click at [948, 226] on link "View External Url" at bounding box center [948, 233] width 105 height 19
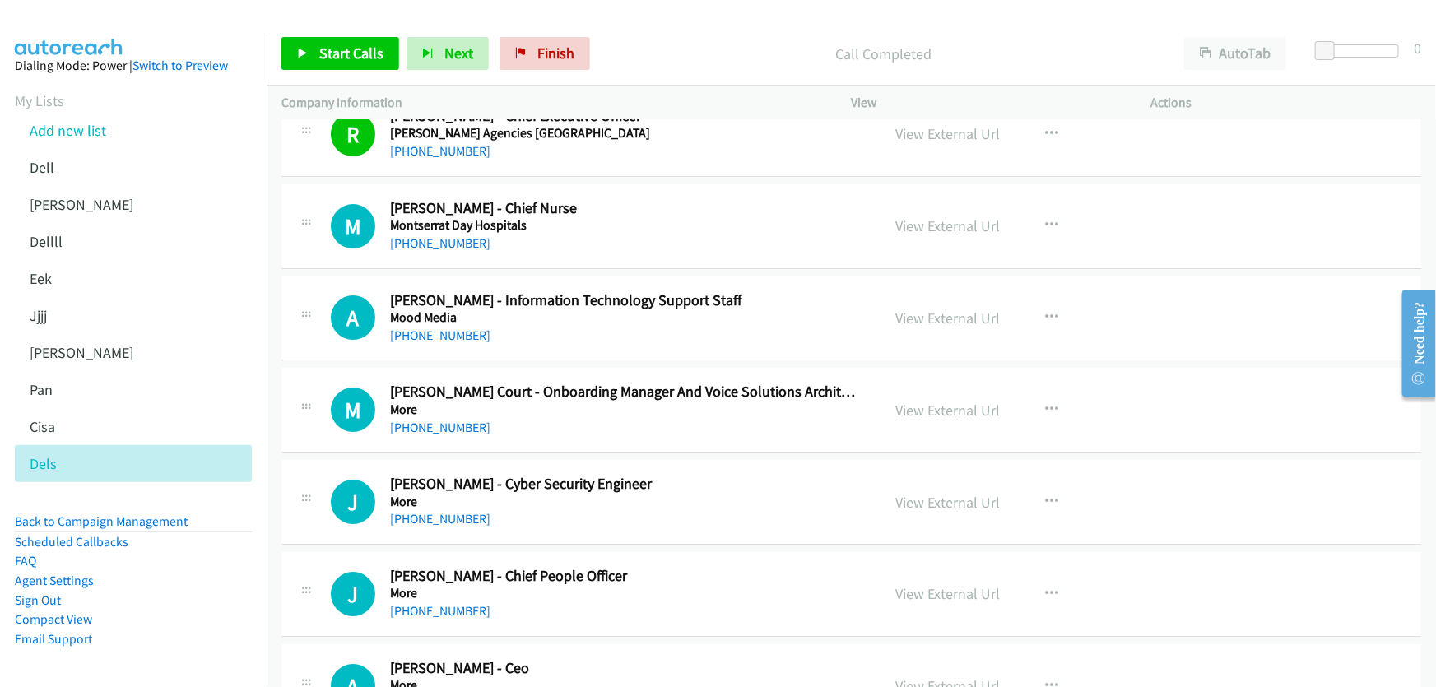
scroll to position [2768, 0]
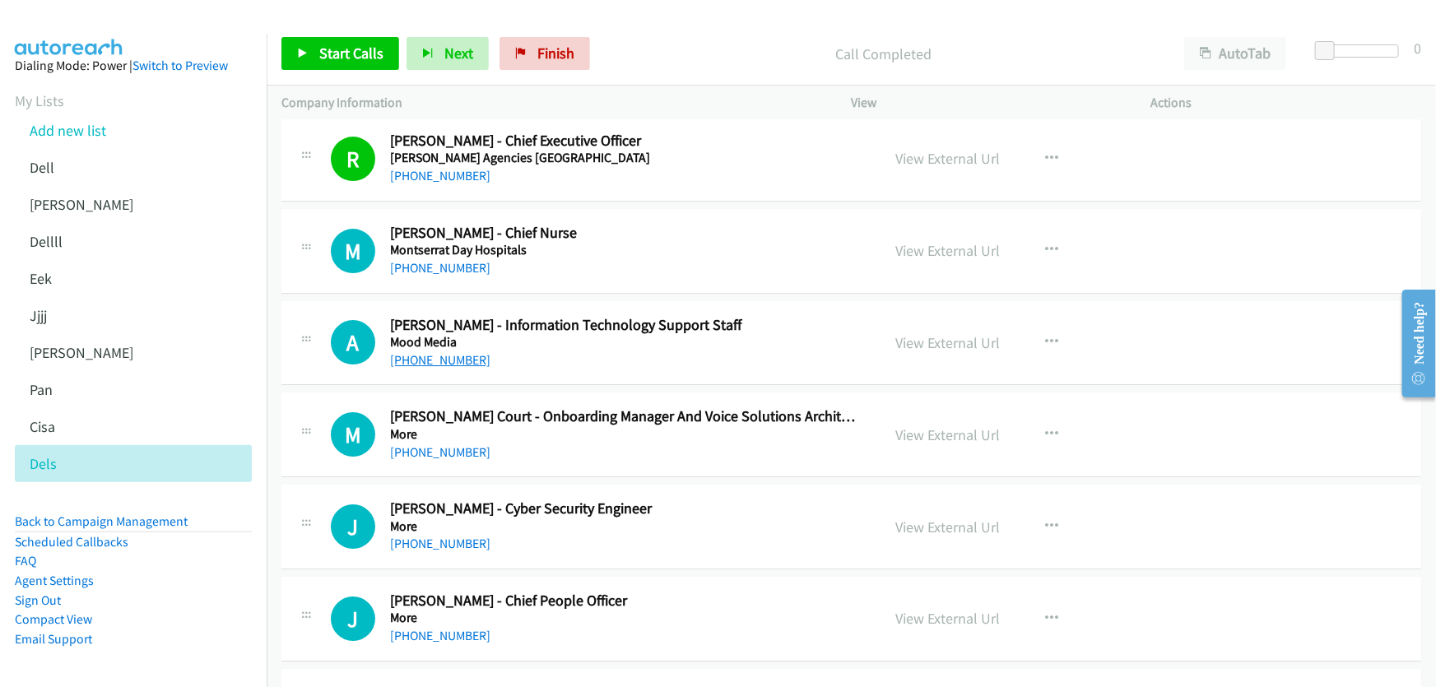
click at [466, 356] on link "[PHONE_NUMBER]" at bounding box center [440, 360] width 100 height 16
click at [973, 339] on link "View External Url" at bounding box center [948, 342] width 105 height 19
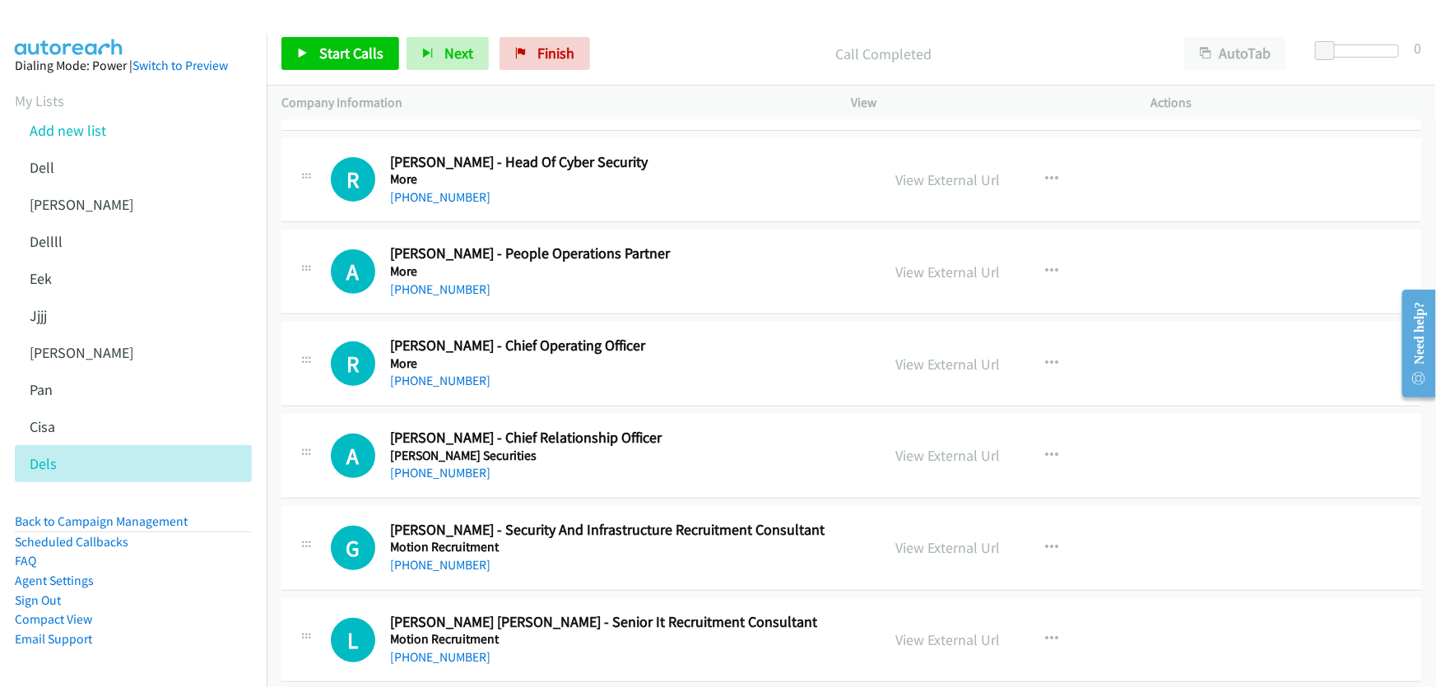
scroll to position [3366, 0]
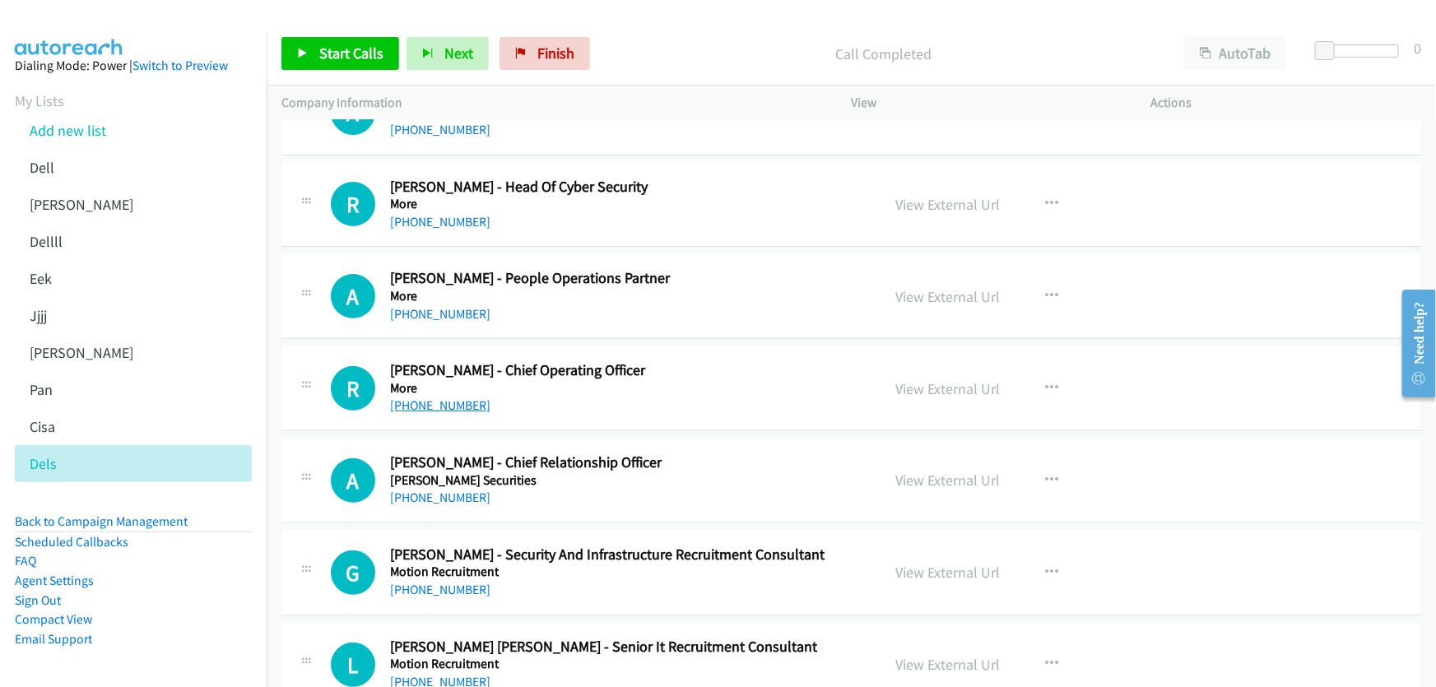
click at [450, 399] on link "[PHONE_NUMBER]" at bounding box center [440, 406] width 100 height 16
click at [928, 386] on link "View External Url" at bounding box center [948, 388] width 105 height 19
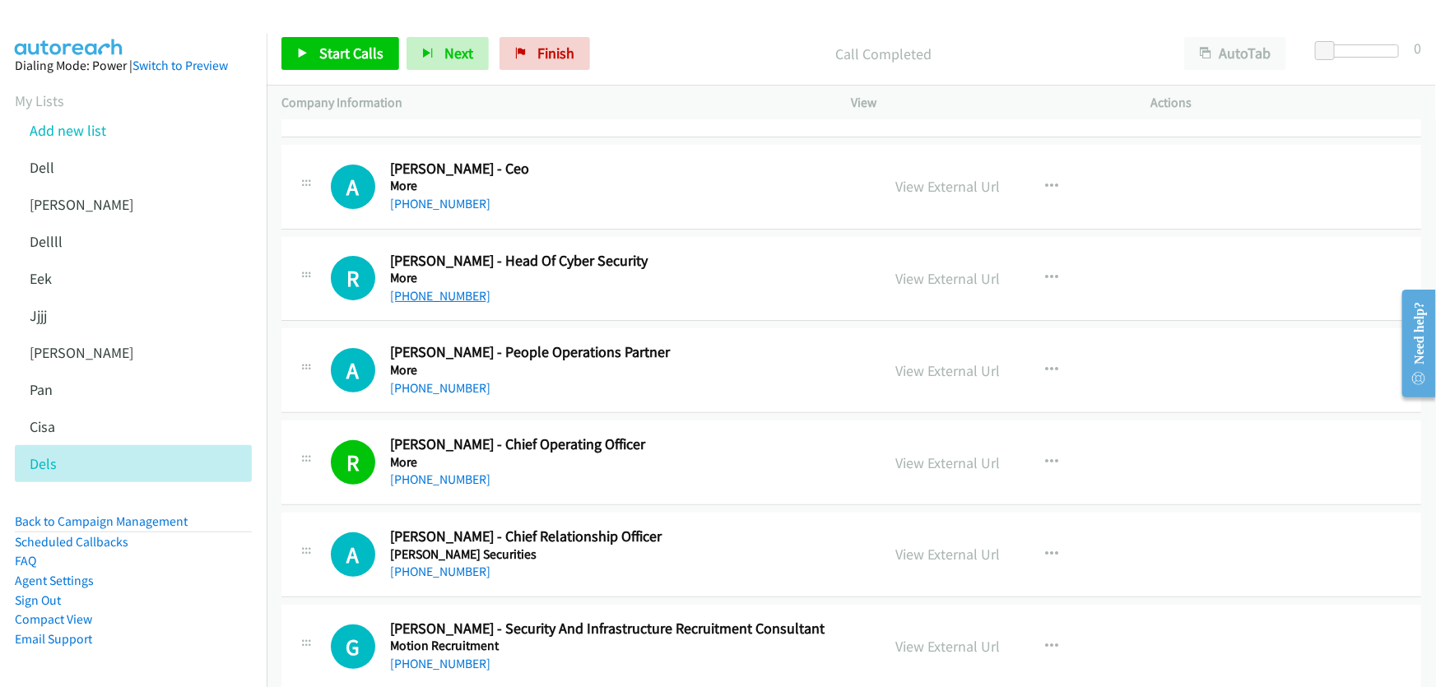
click at [467, 289] on link "[PHONE_NUMBER]" at bounding box center [440, 296] width 100 height 16
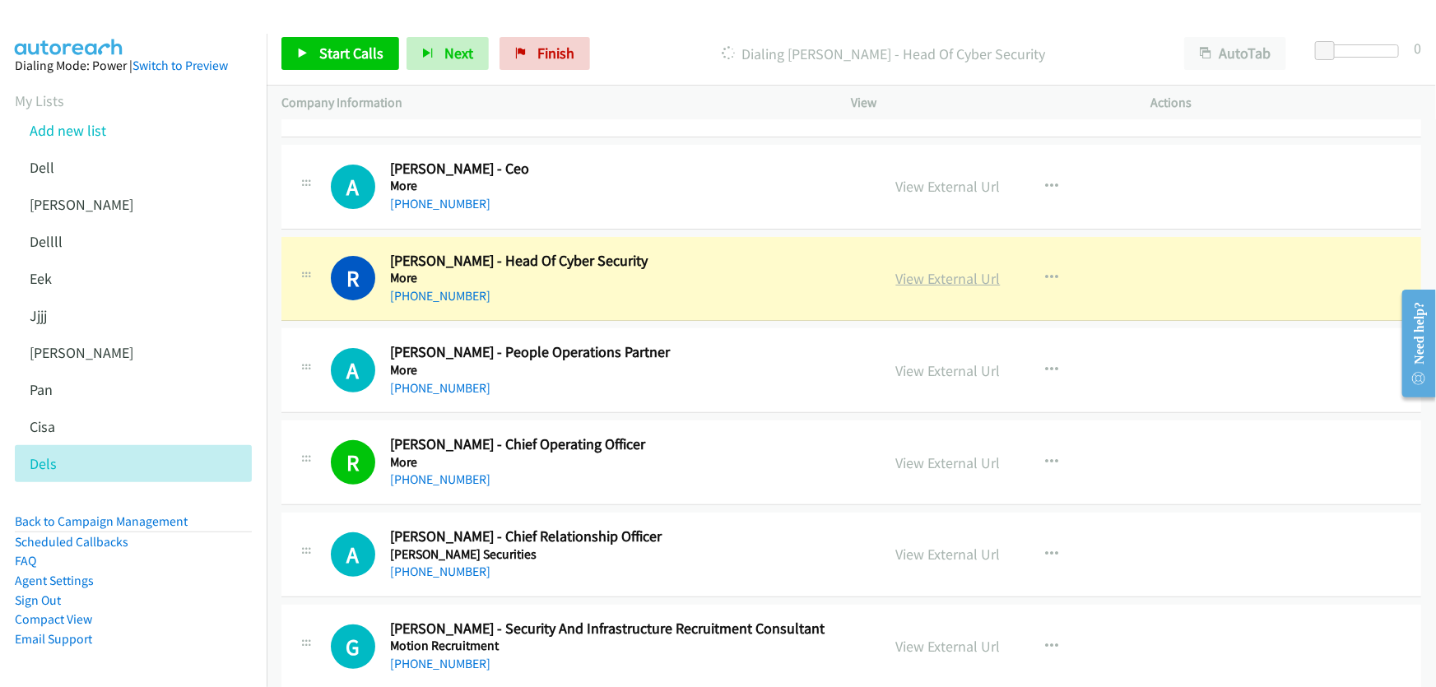
click at [970, 273] on link "View External Url" at bounding box center [948, 278] width 105 height 19
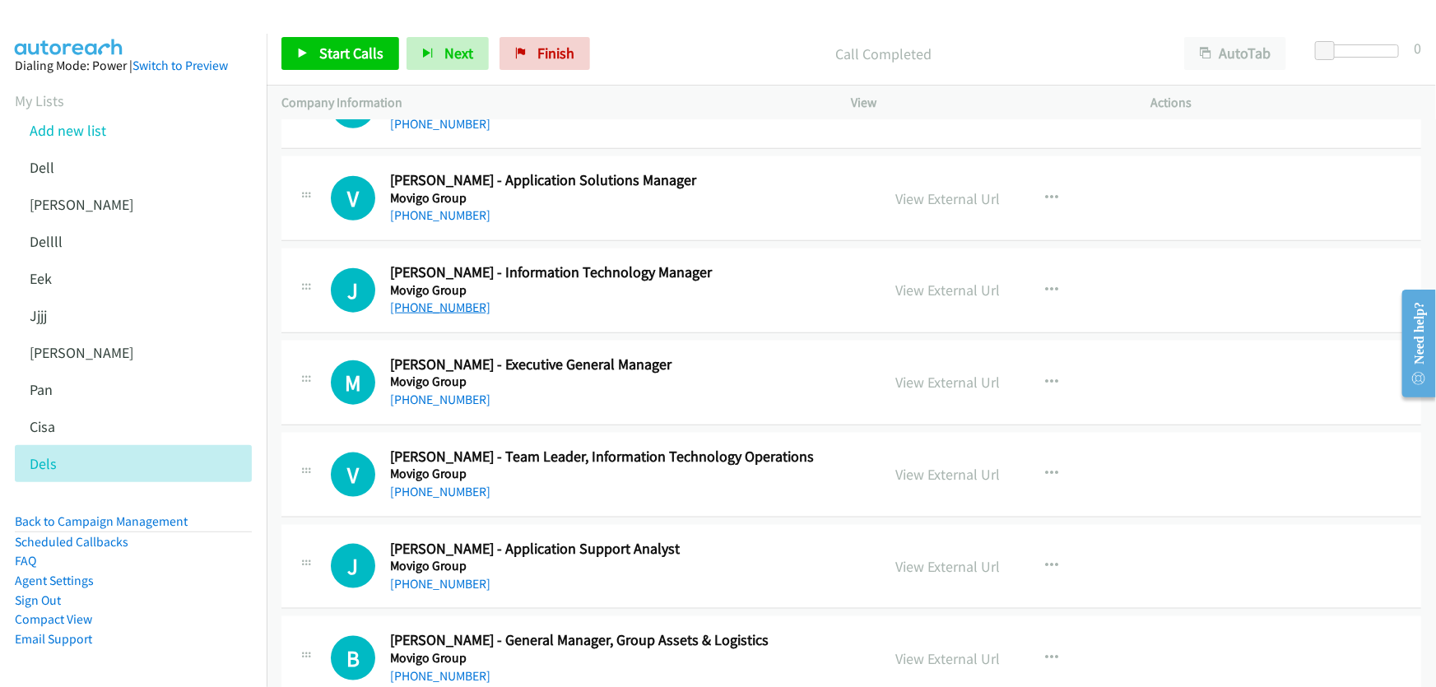
scroll to position [4040, 0]
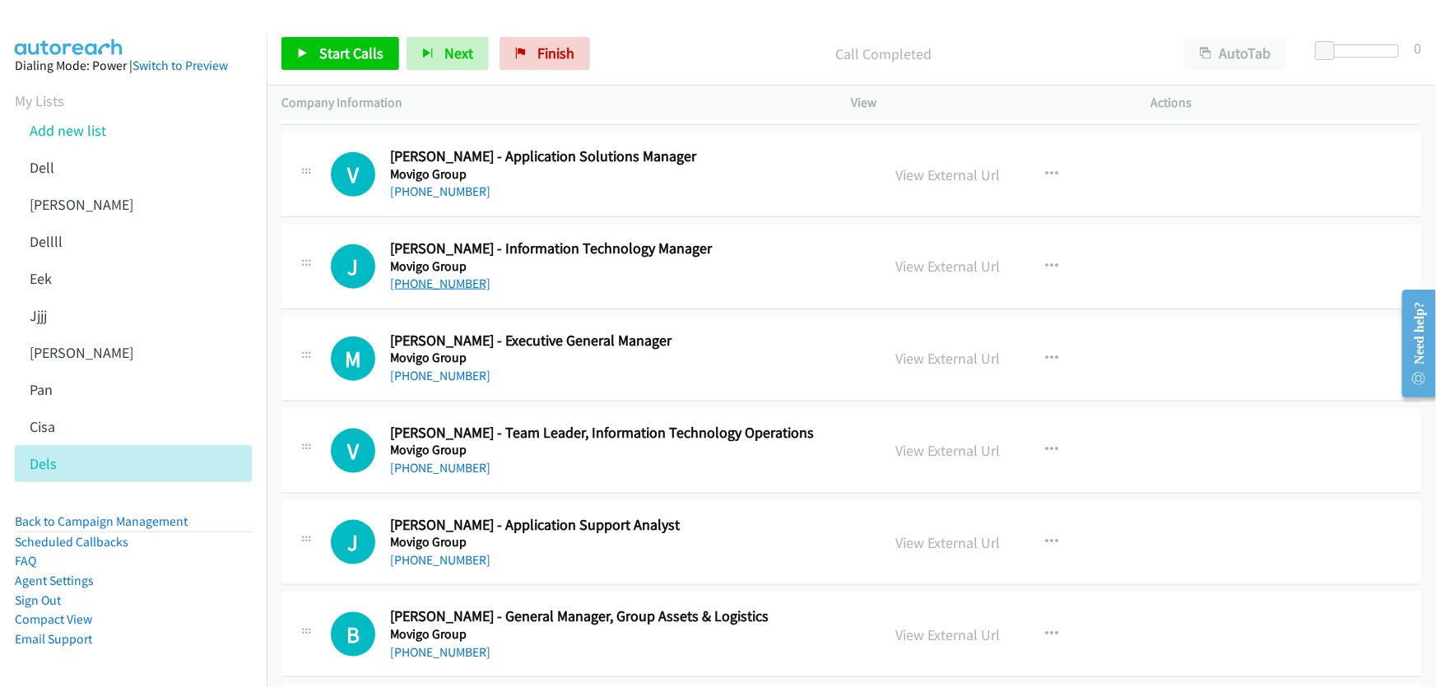
click at [449, 281] on link "[PHONE_NUMBER]" at bounding box center [440, 284] width 100 height 16
click at [933, 260] on link "View External Url" at bounding box center [948, 266] width 105 height 19
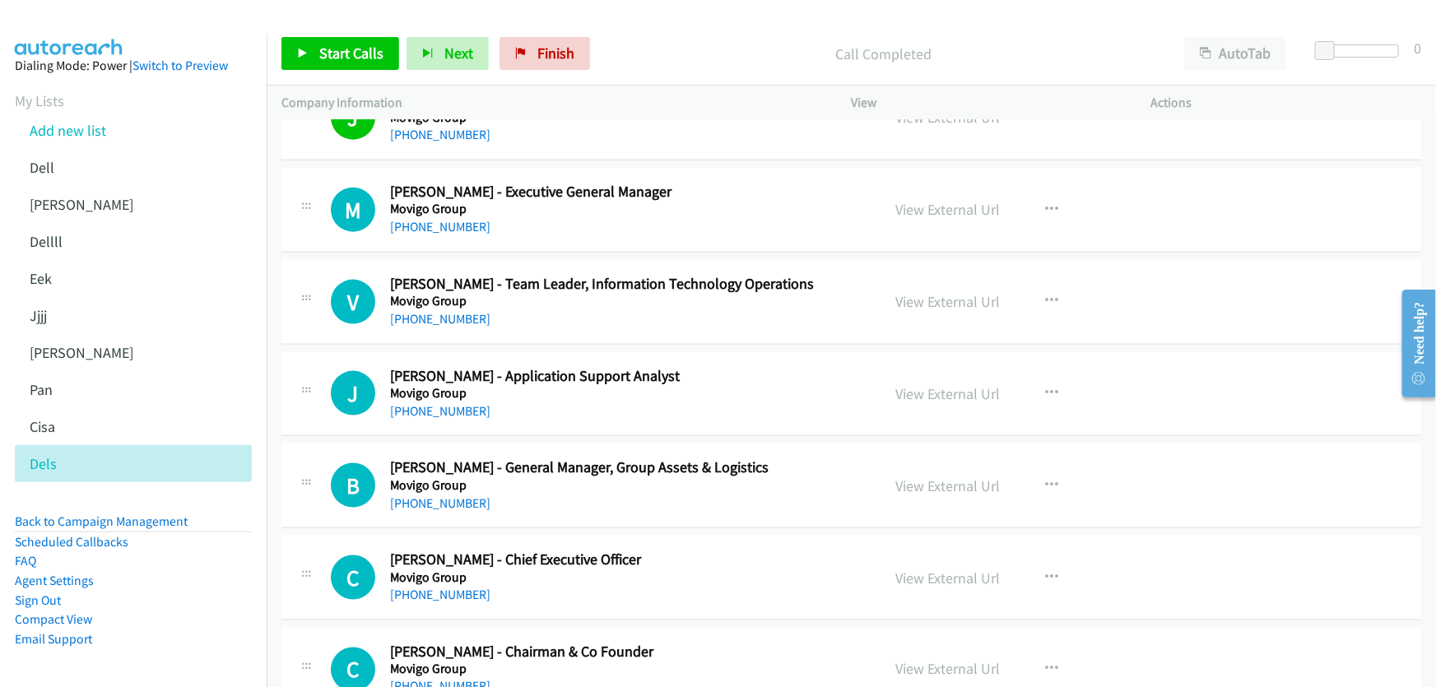
scroll to position [4189, 0]
click at [440, 219] on link "[PHONE_NUMBER]" at bounding box center [440, 227] width 100 height 16
click at [971, 201] on link "View External Url" at bounding box center [948, 209] width 105 height 19
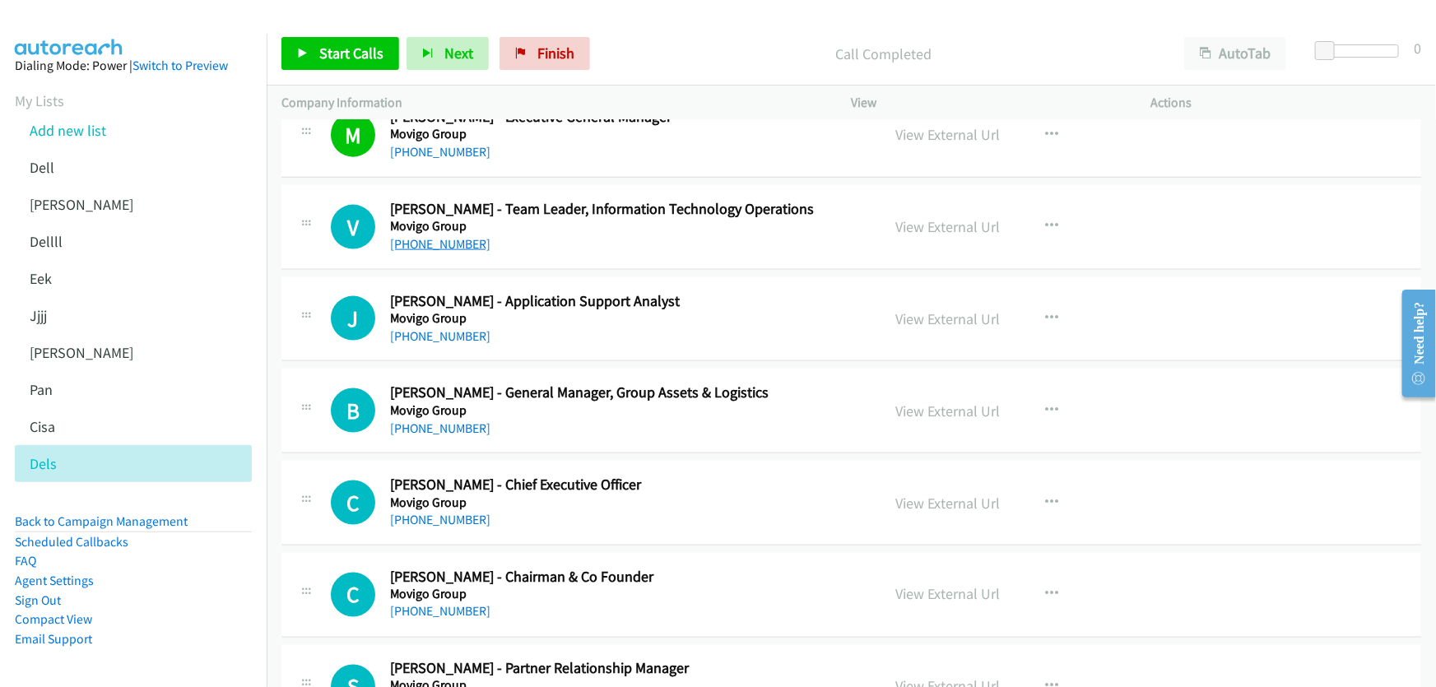
click at [449, 238] on link "[PHONE_NUMBER]" at bounding box center [440, 244] width 100 height 16
click at [938, 222] on link "View External Url" at bounding box center [948, 226] width 105 height 19
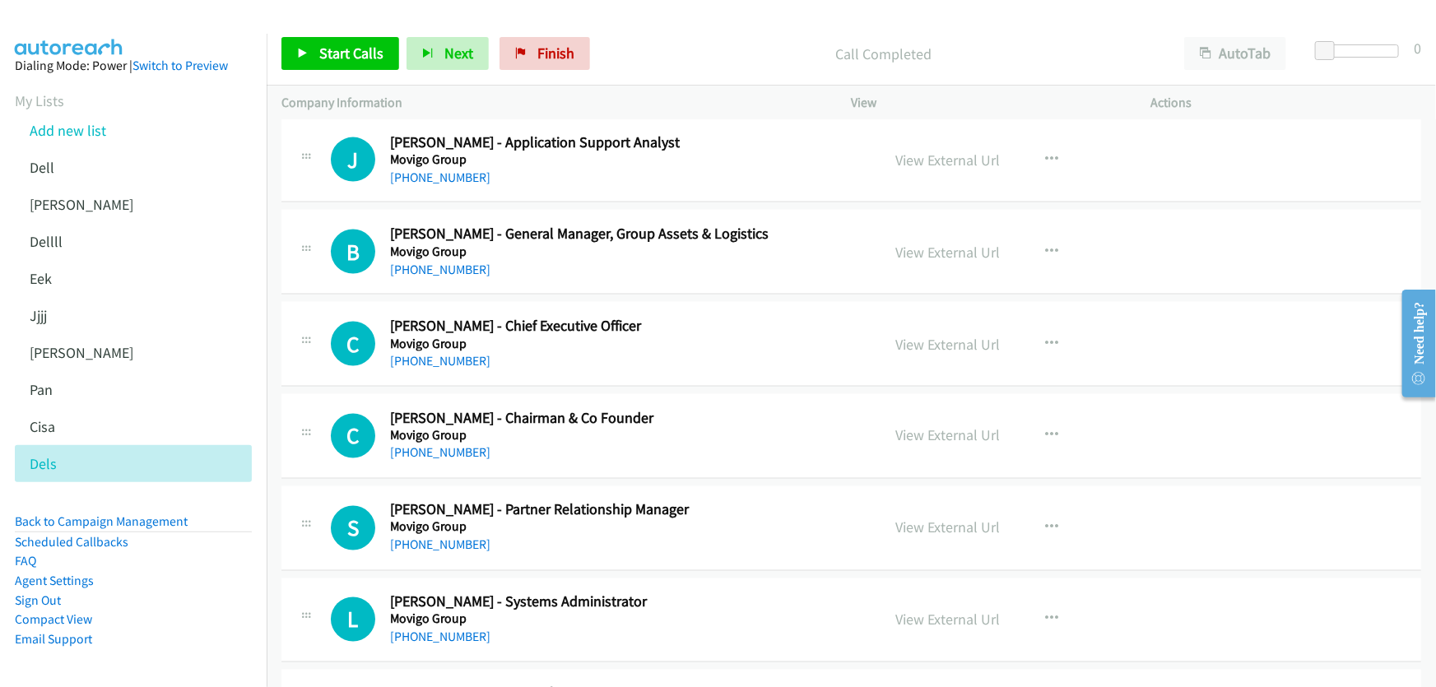
scroll to position [4414, 0]
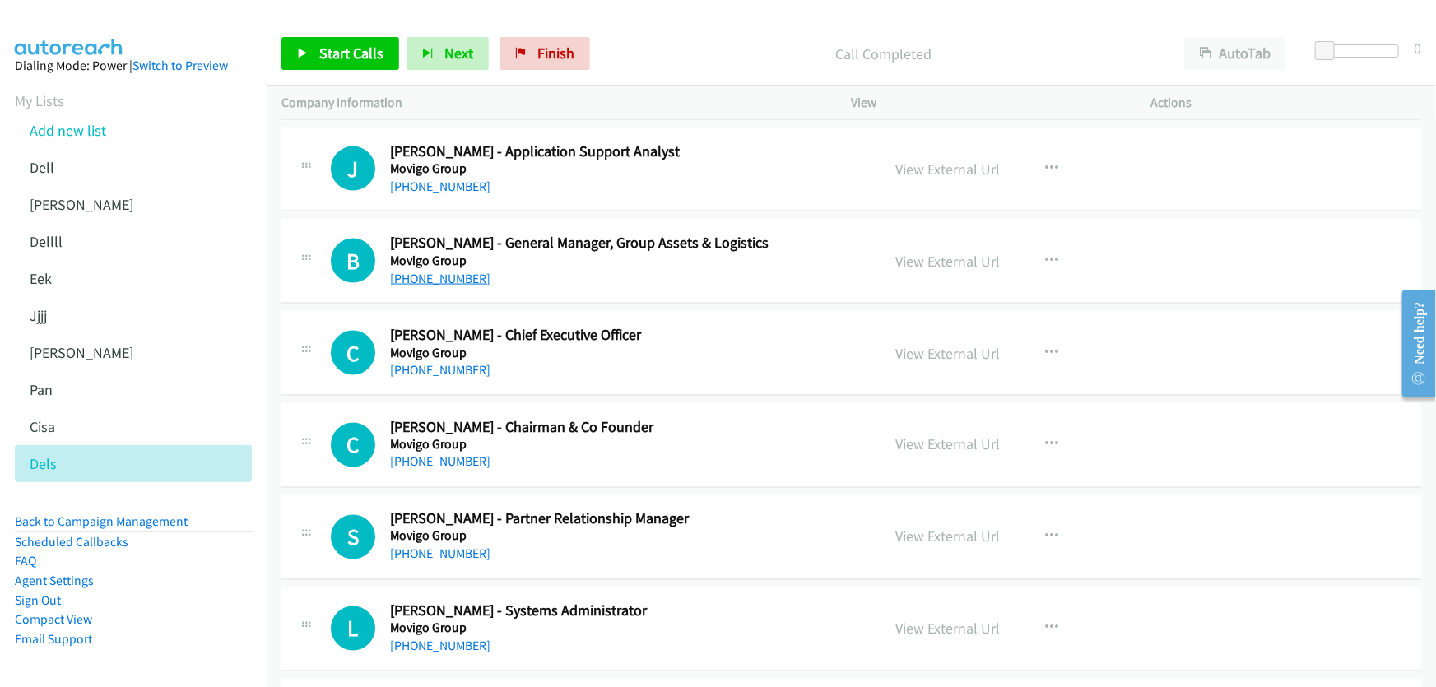
click at [461, 272] on link "[PHONE_NUMBER]" at bounding box center [440, 279] width 100 height 16
click at [914, 252] on link "View External Url" at bounding box center [948, 261] width 105 height 19
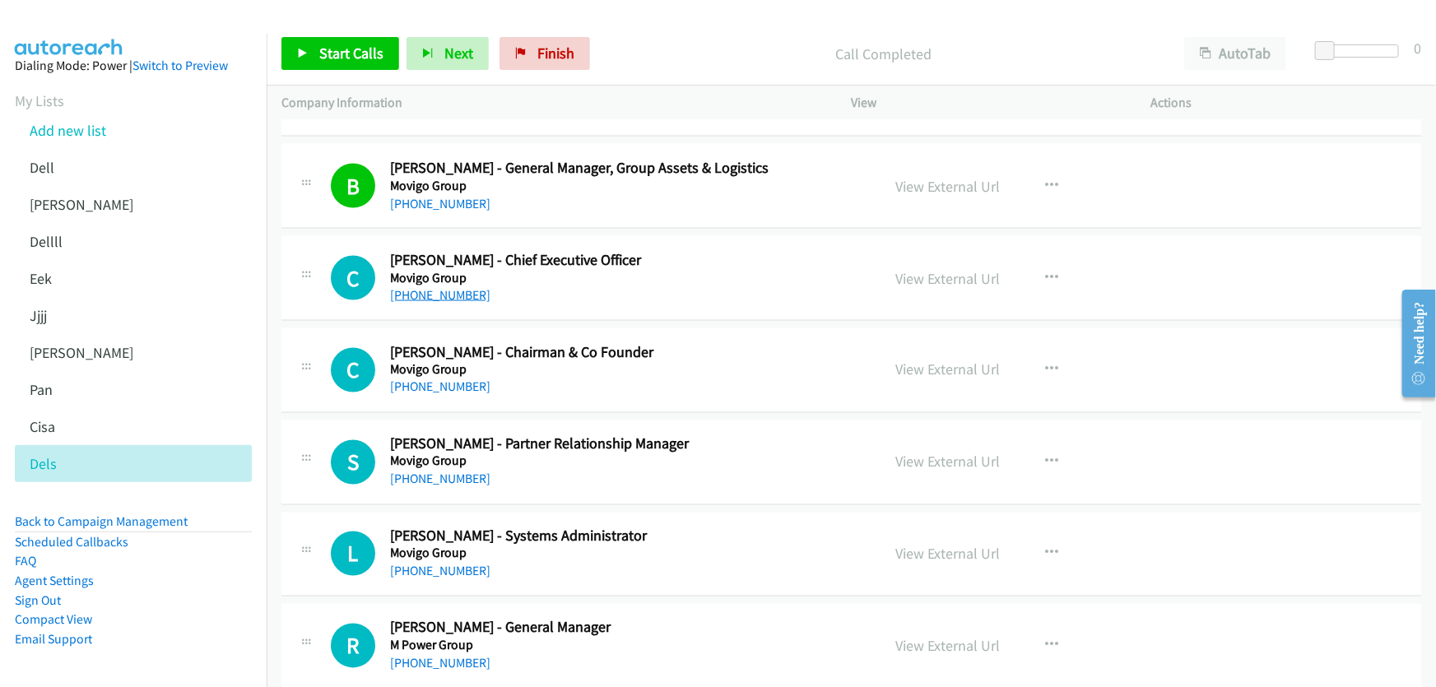
click at [439, 287] on link "[PHONE_NUMBER]" at bounding box center [440, 295] width 100 height 16
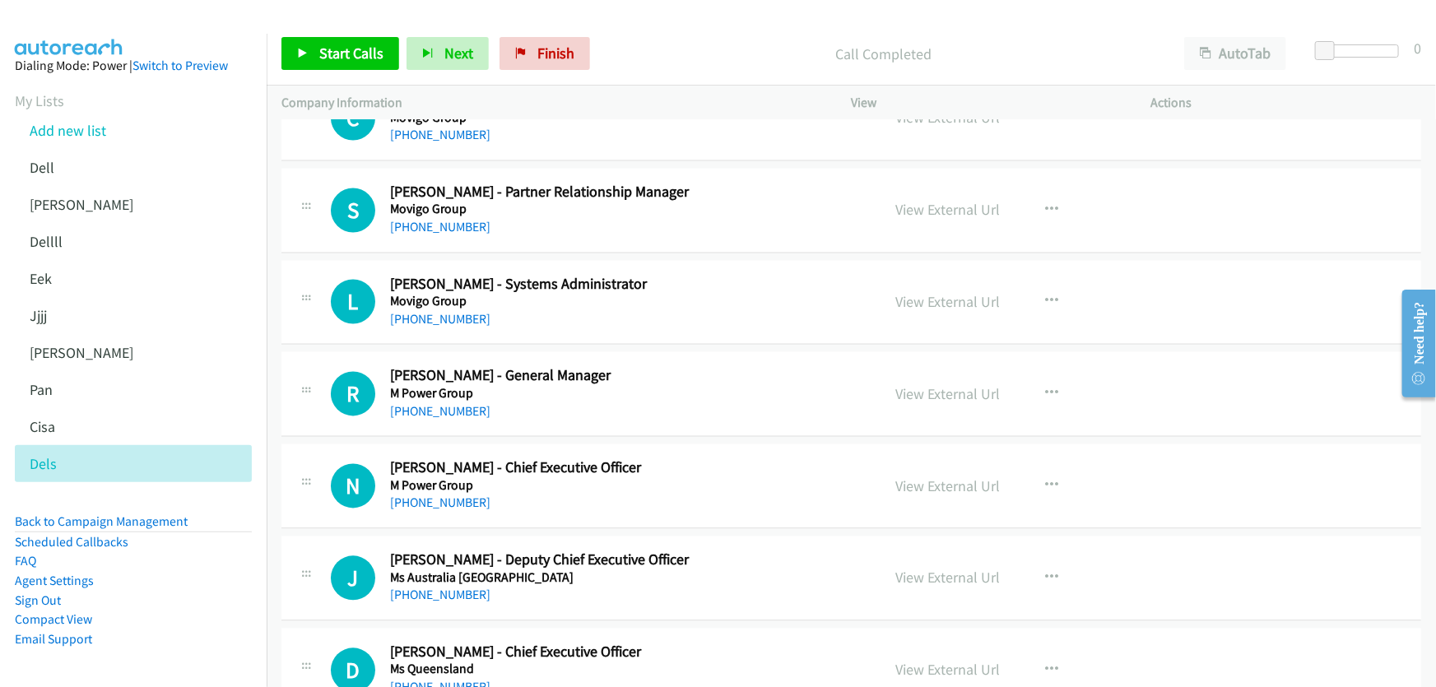
scroll to position [4789, 0]
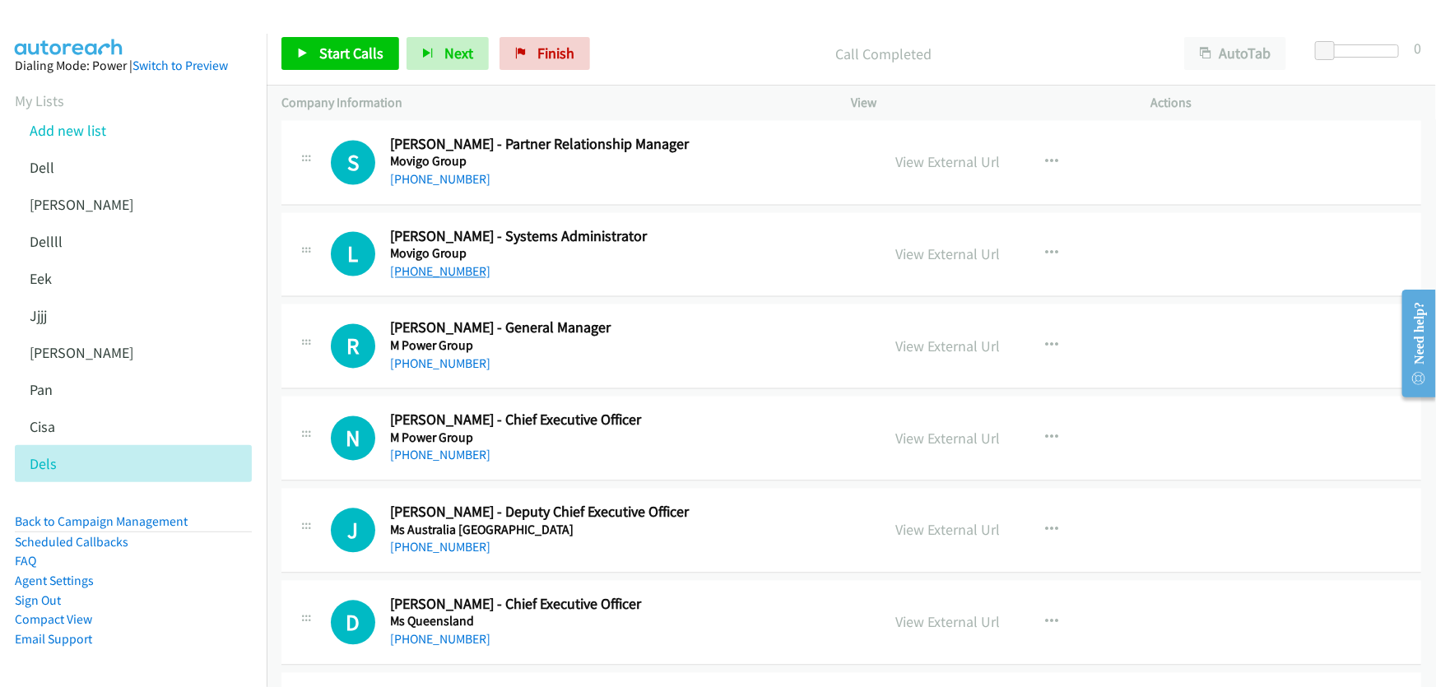
click at [444, 264] on link "[PHONE_NUMBER]" at bounding box center [440, 272] width 100 height 16
drag, startPoint x: 945, startPoint y: 247, endPoint x: 773, endPoint y: 249, distance: 172.0
click at [946, 245] on link "View External Url" at bounding box center [948, 254] width 105 height 19
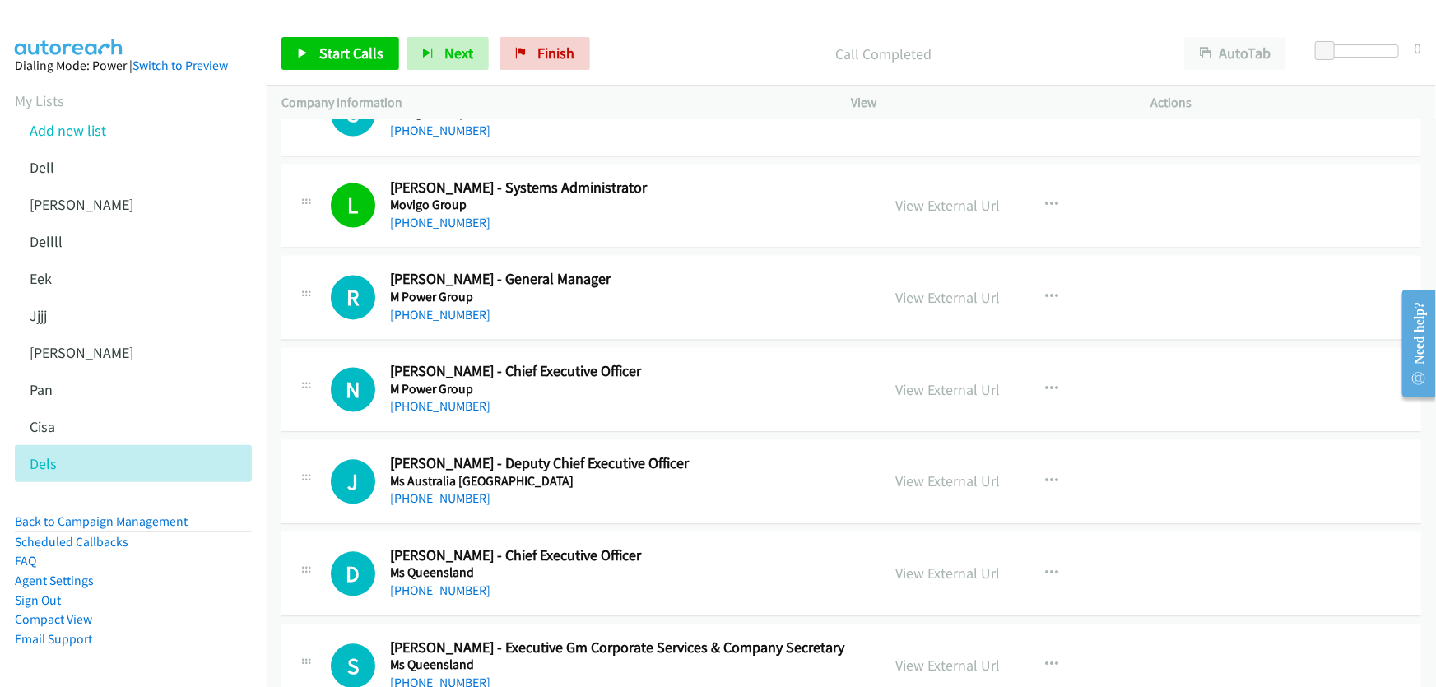
scroll to position [4864, 0]
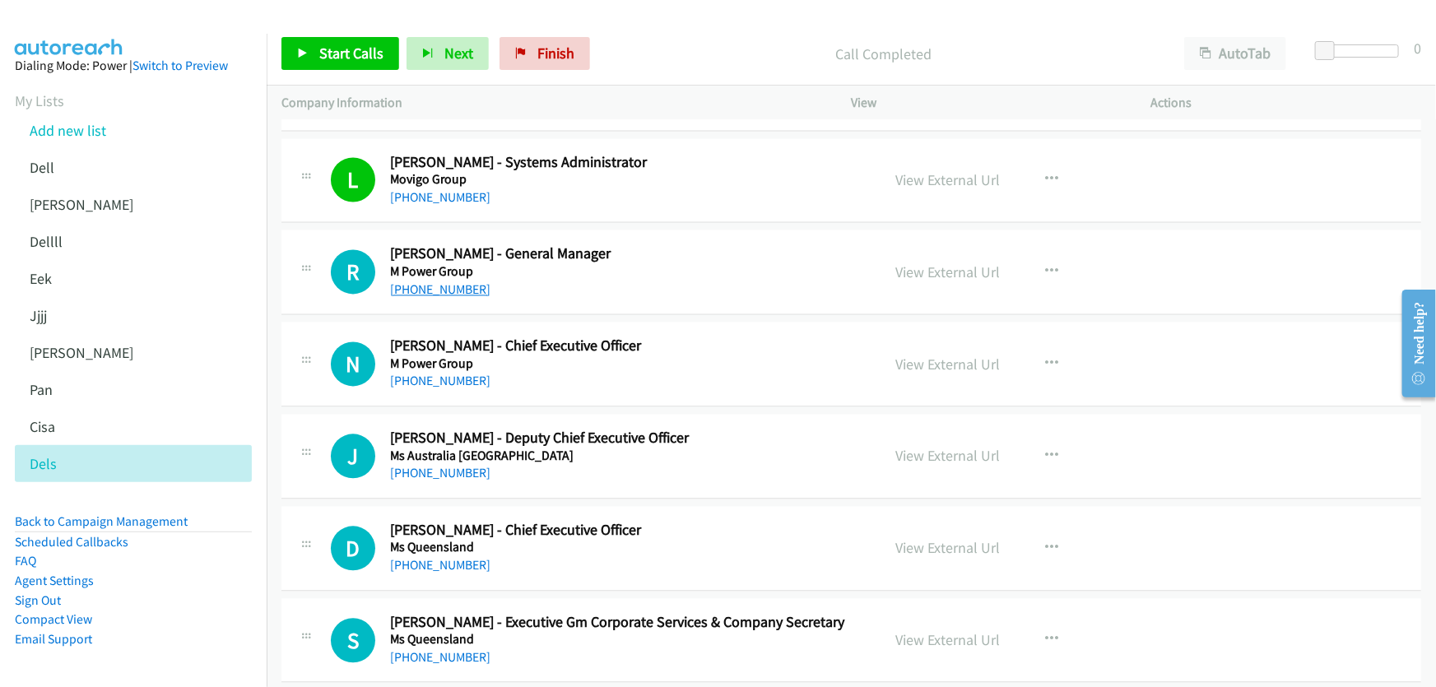
click at [456, 281] on link "[PHONE_NUMBER]" at bounding box center [440, 289] width 100 height 16
click at [960, 268] on link "View External Url" at bounding box center [948, 272] width 105 height 19
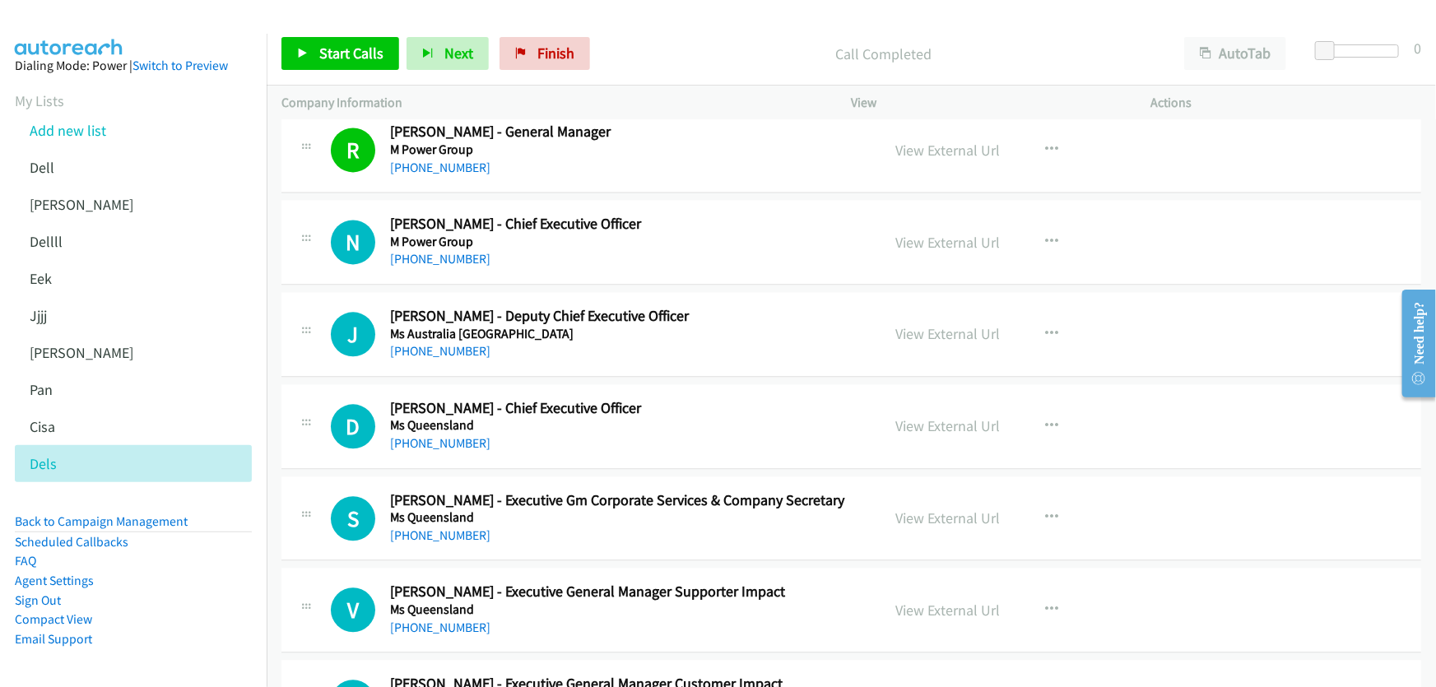
scroll to position [5013, 0]
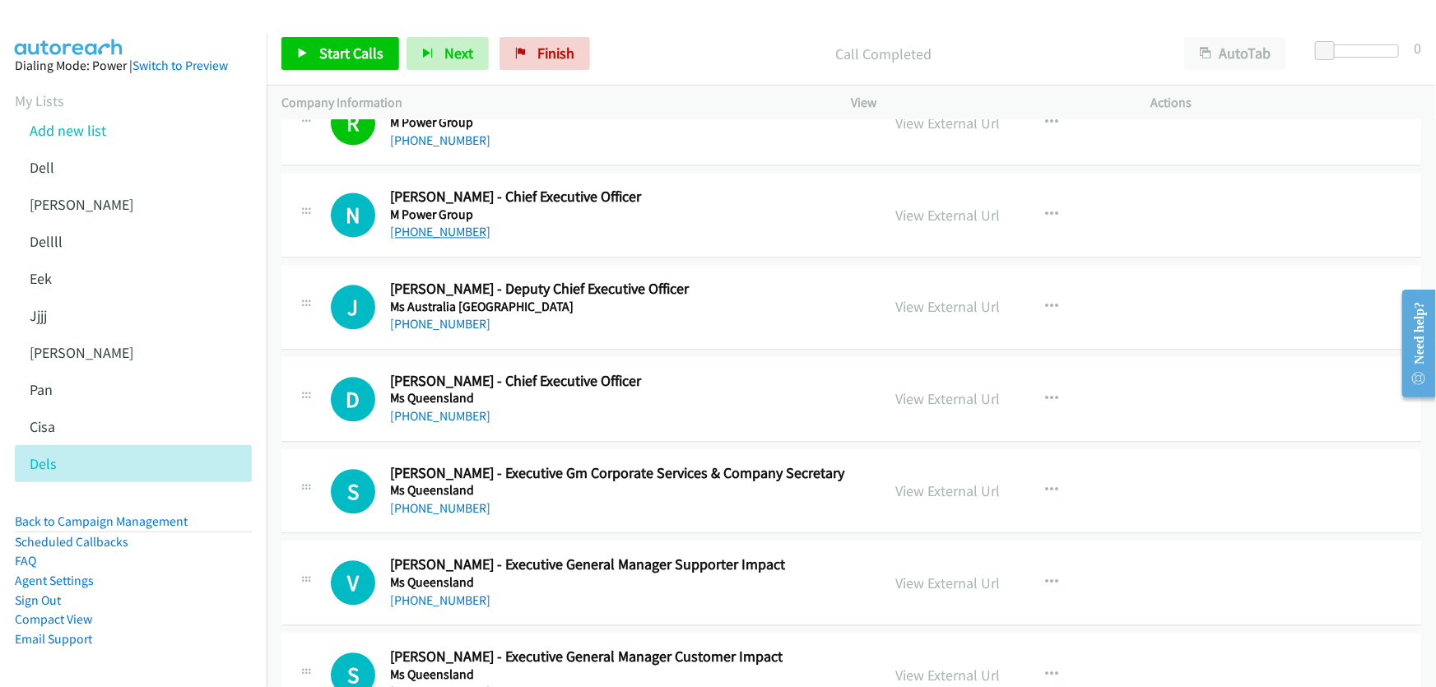
click at [440, 224] on link "[PHONE_NUMBER]" at bounding box center [440, 232] width 100 height 16
click at [935, 207] on link "View External Url" at bounding box center [948, 215] width 105 height 19
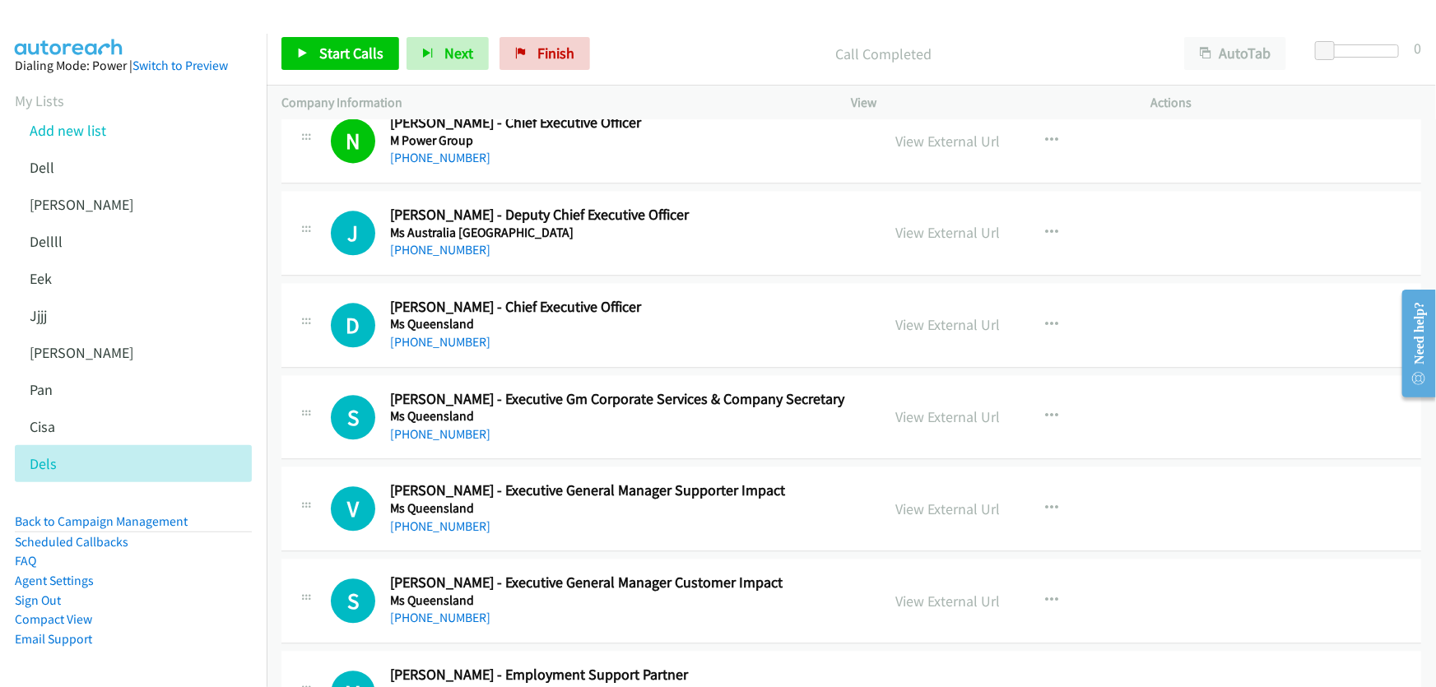
scroll to position [5087, 0]
click at [424, 242] on link "[PHONE_NUMBER]" at bounding box center [440, 249] width 100 height 16
click at [943, 225] on link "View External Url" at bounding box center [948, 231] width 105 height 19
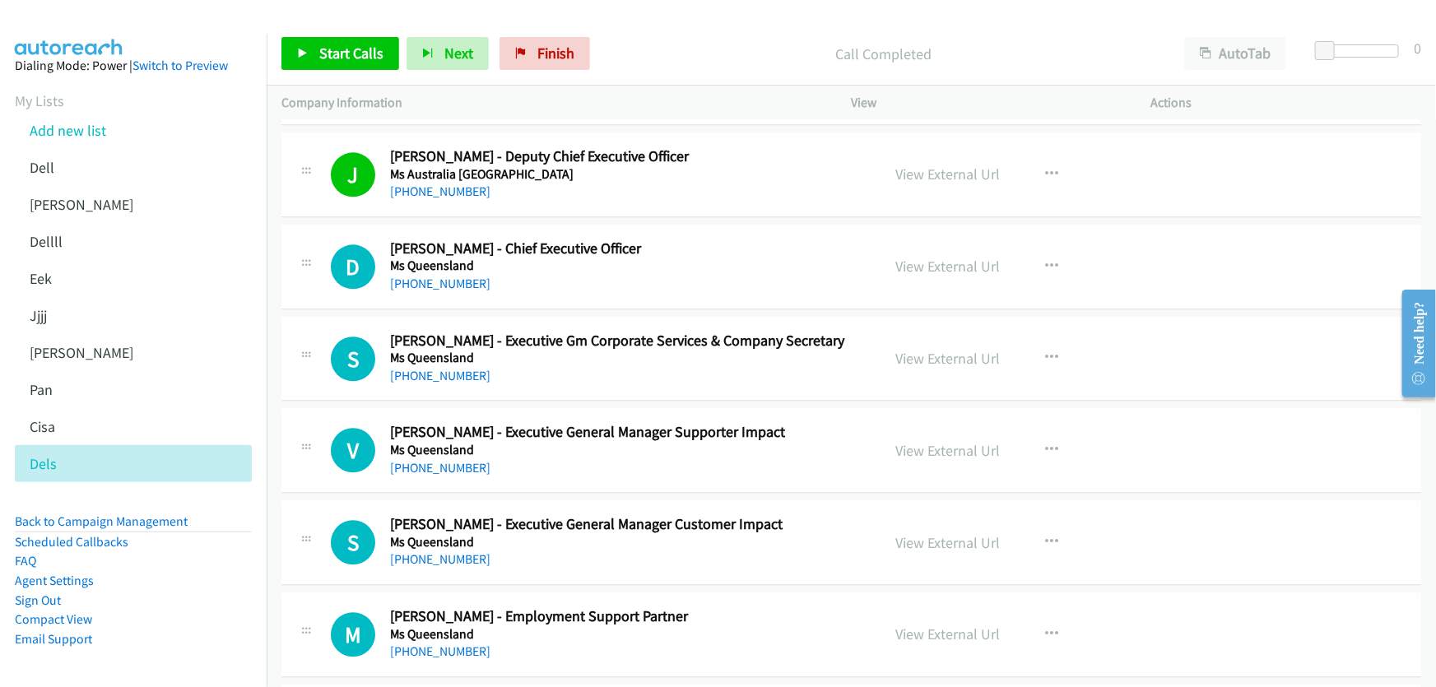
scroll to position [5237, 0]
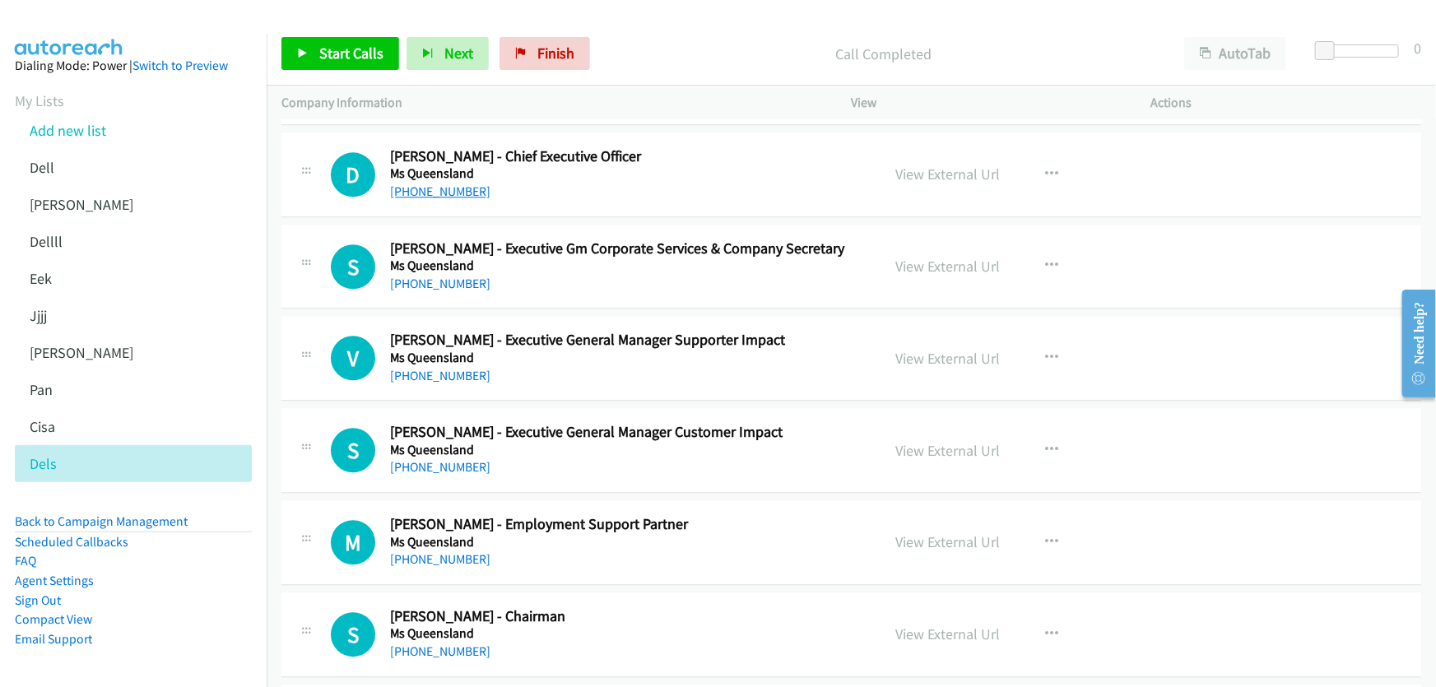
click at [437, 184] on link "[PHONE_NUMBER]" at bounding box center [440, 192] width 100 height 16
click at [956, 165] on link "View External Url" at bounding box center [948, 174] width 105 height 19
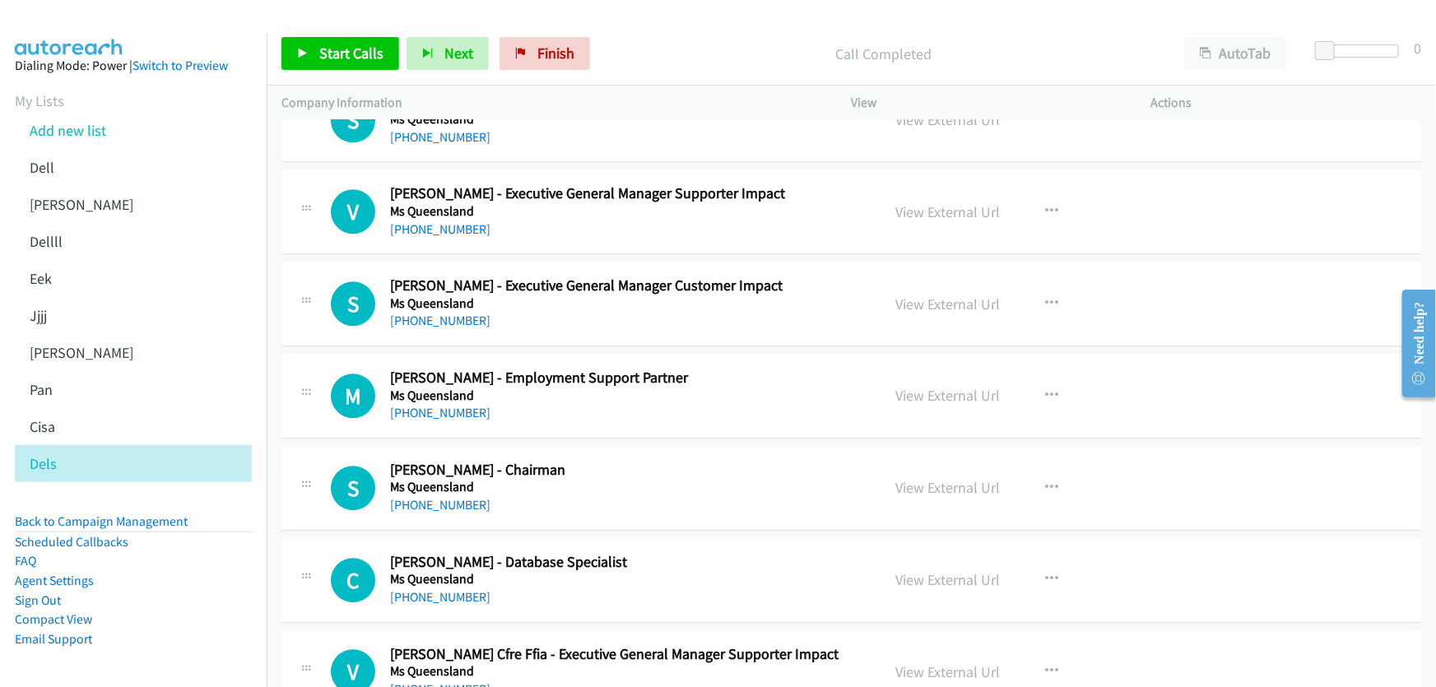
scroll to position [5387, 0]
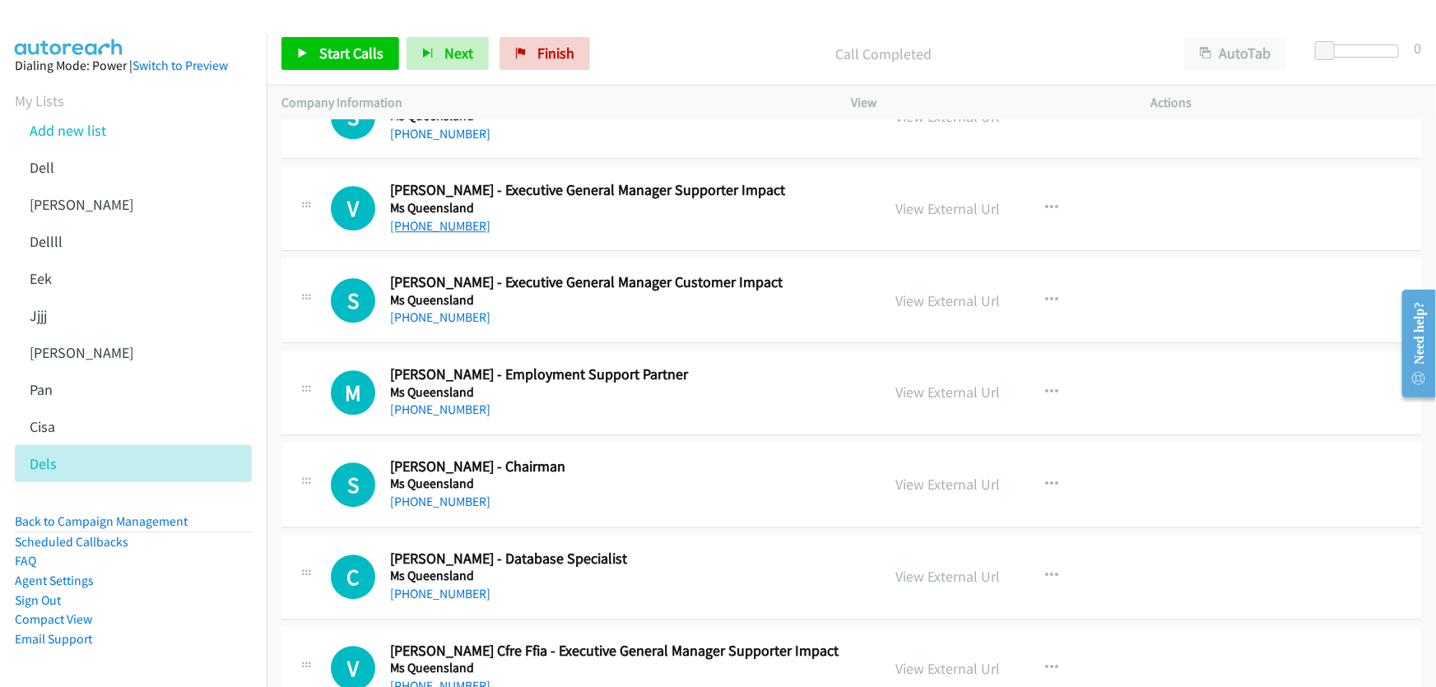
click at [428, 218] on link "[PHONE_NUMBER]" at bounding box center [440, 226] width 100 height 16
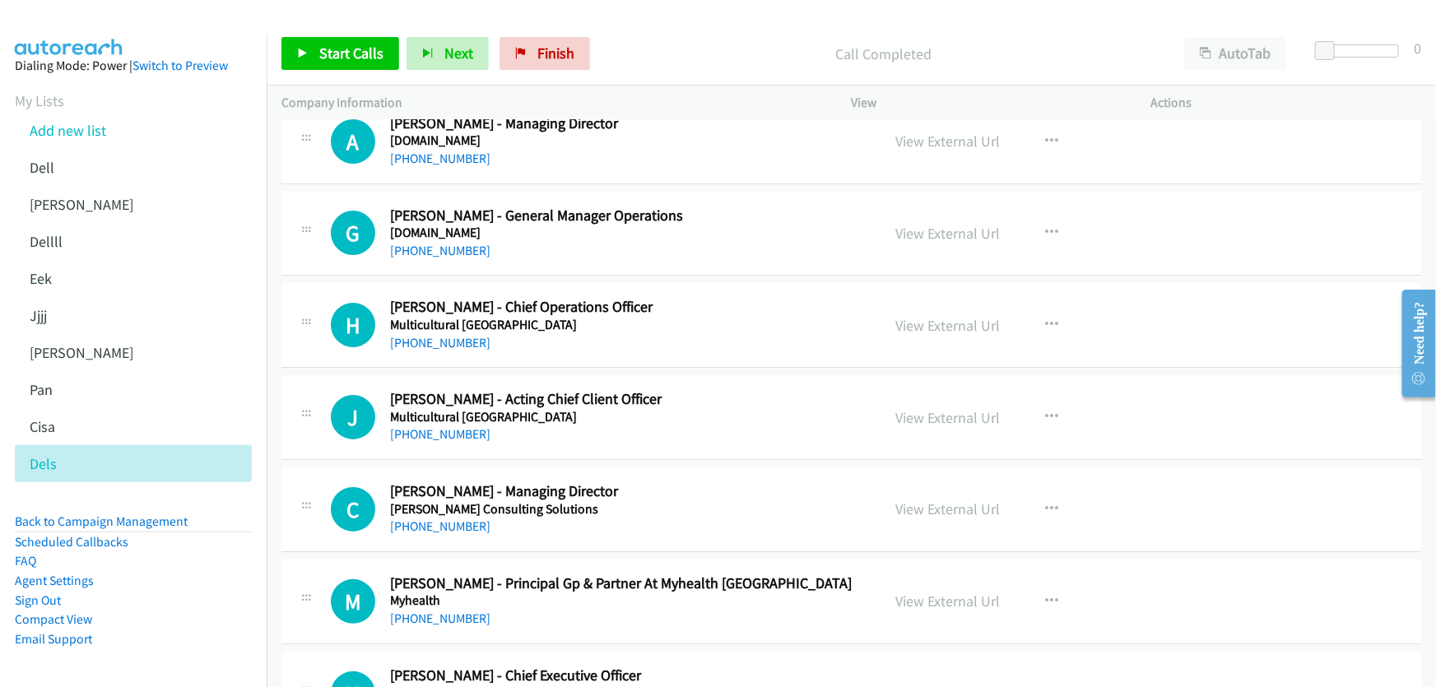
scroll to position [6135, 0]
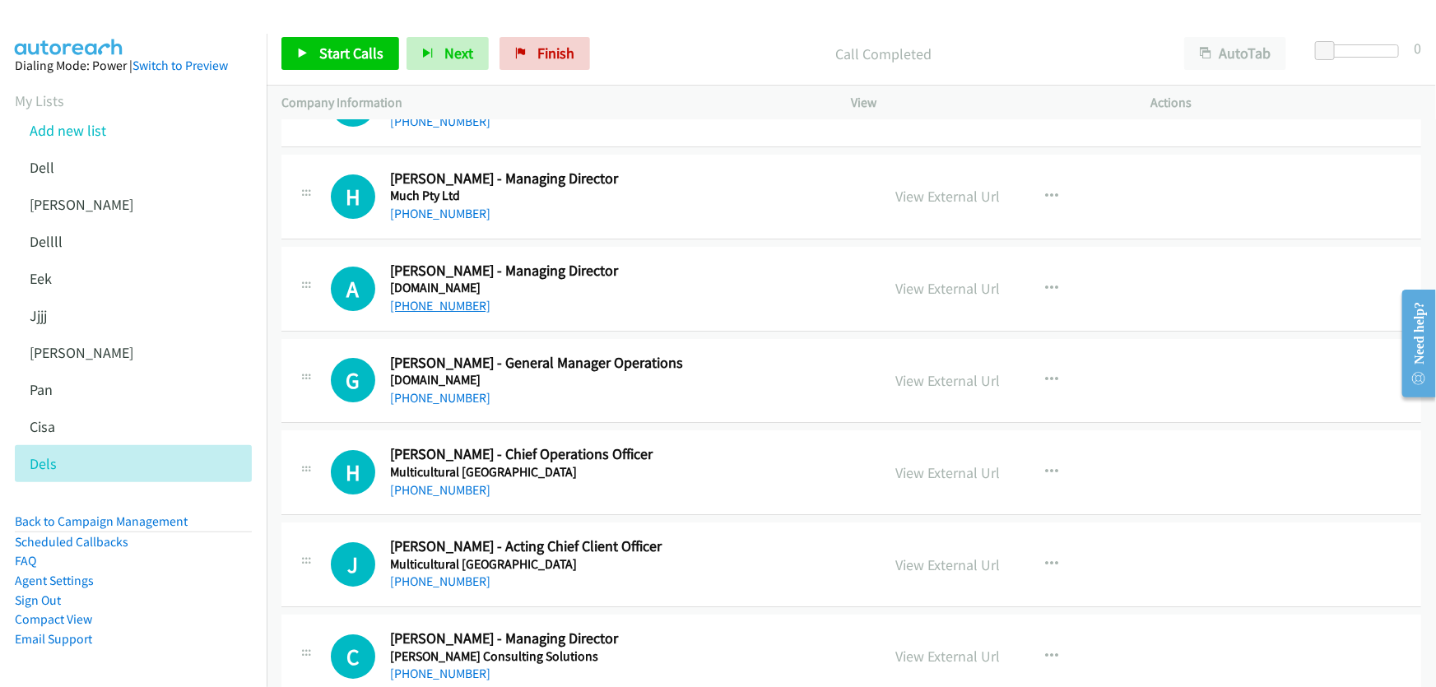
click at [444, 298] on link "[PHONE_NUMBER]" at bounding box center [440, 306] width 100 height 16
click at [974, 279] on link "View External Url" at bounding box center [948, 288] width 105 height 19
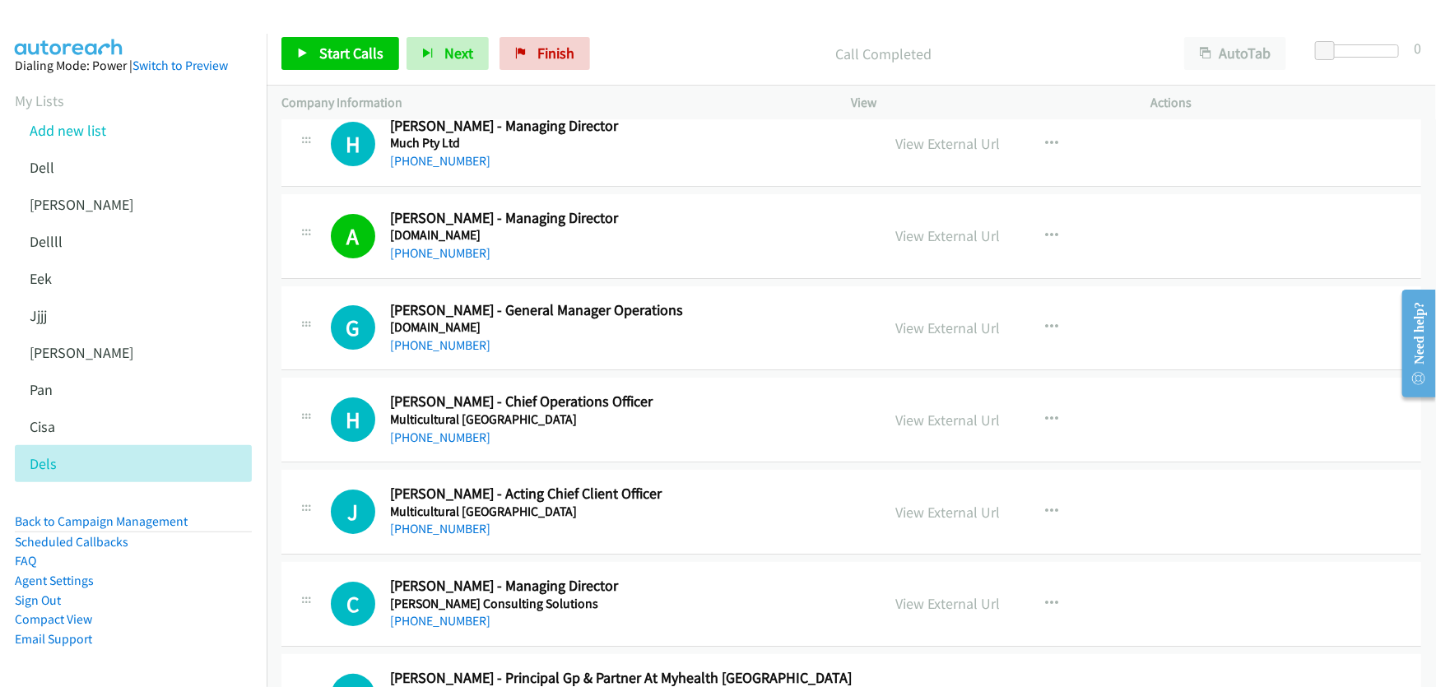
scroll to position [6210, 0]
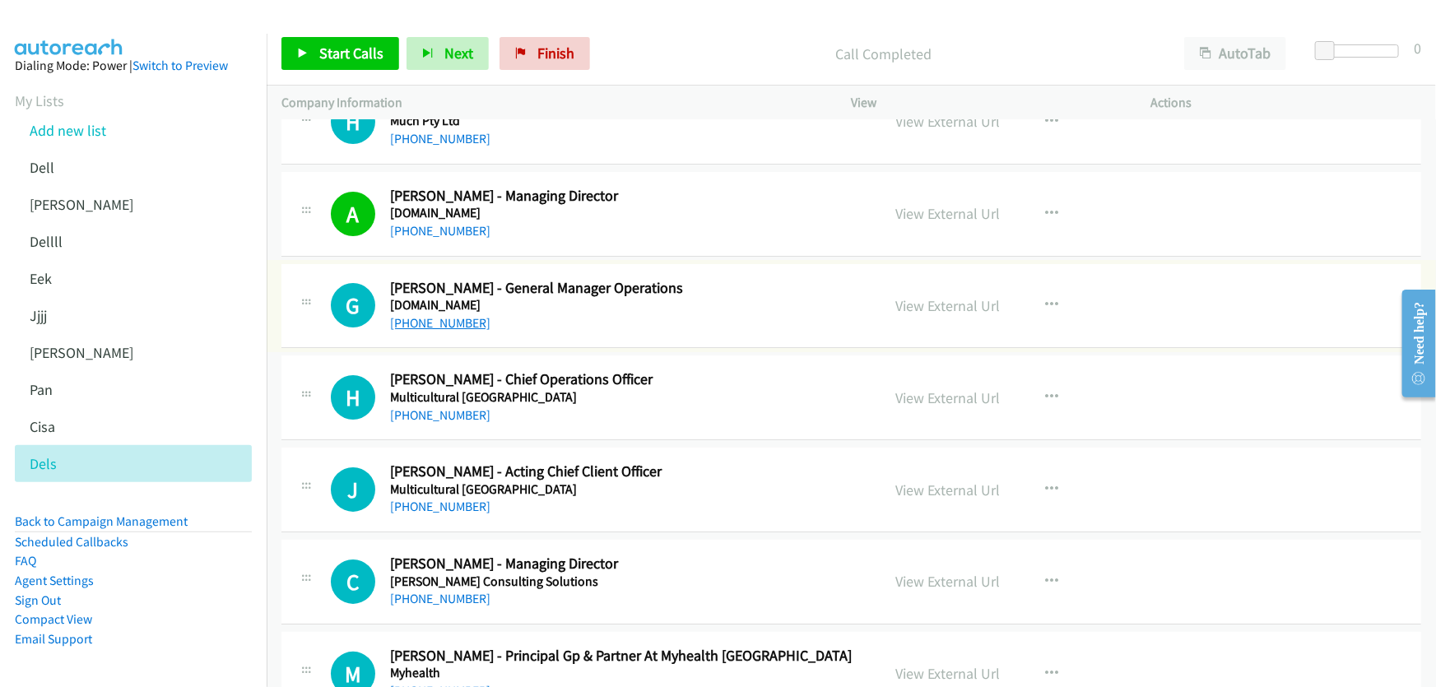
click at [443, 315] on link "[PHONE_NUMBER]" at bounding box center [440, 323] width 100 height 16
click at [939, 297] on link "View External Url" at bounding box center [948, 305] width 105 height 19
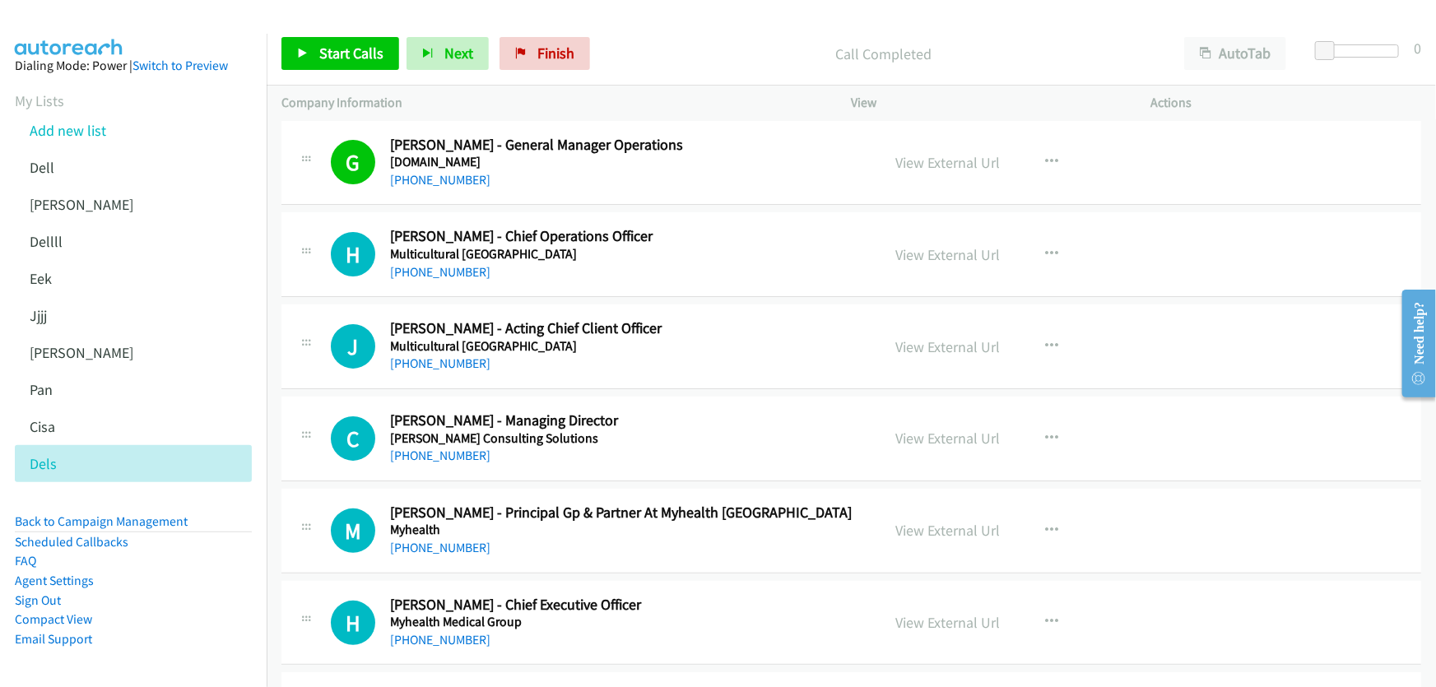
scroll to position [6360, 0]
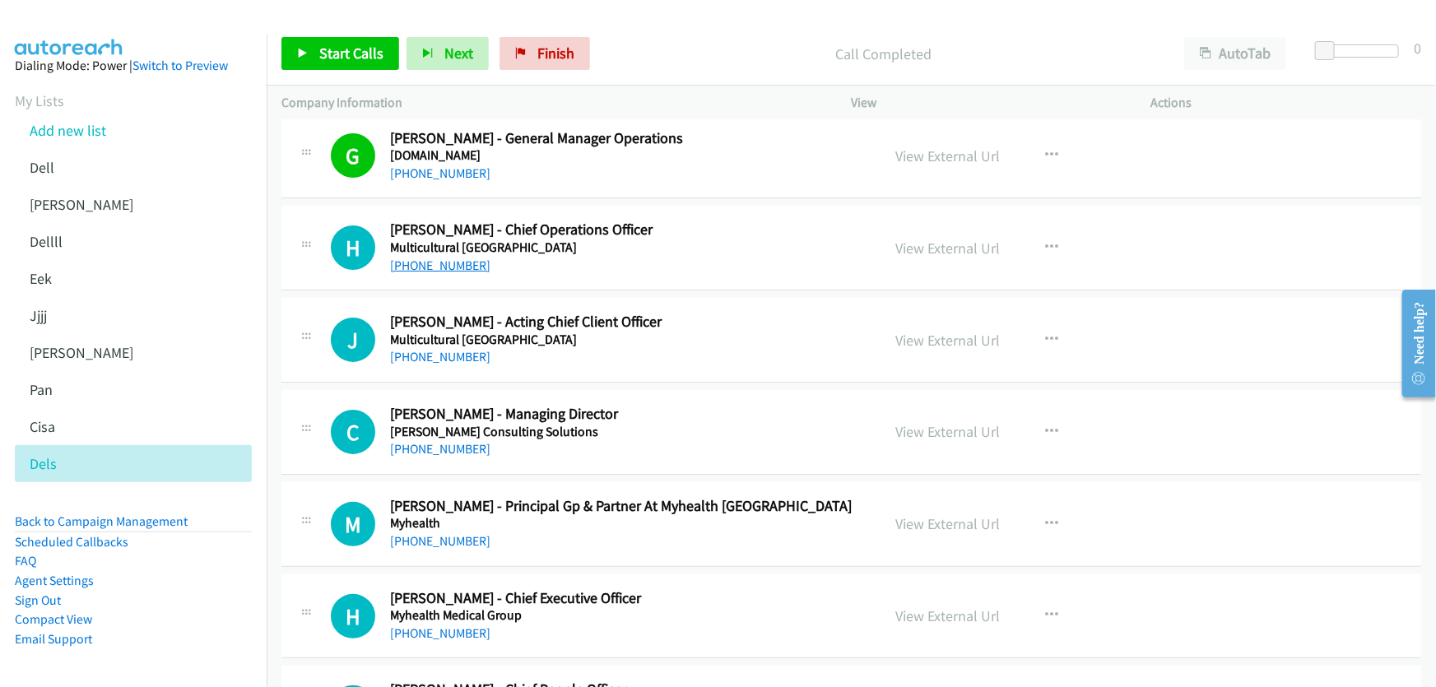
click at [426, 258] on link "[PHONE_NUMBER]" at bounding box center [440, 266] width 100 height 16
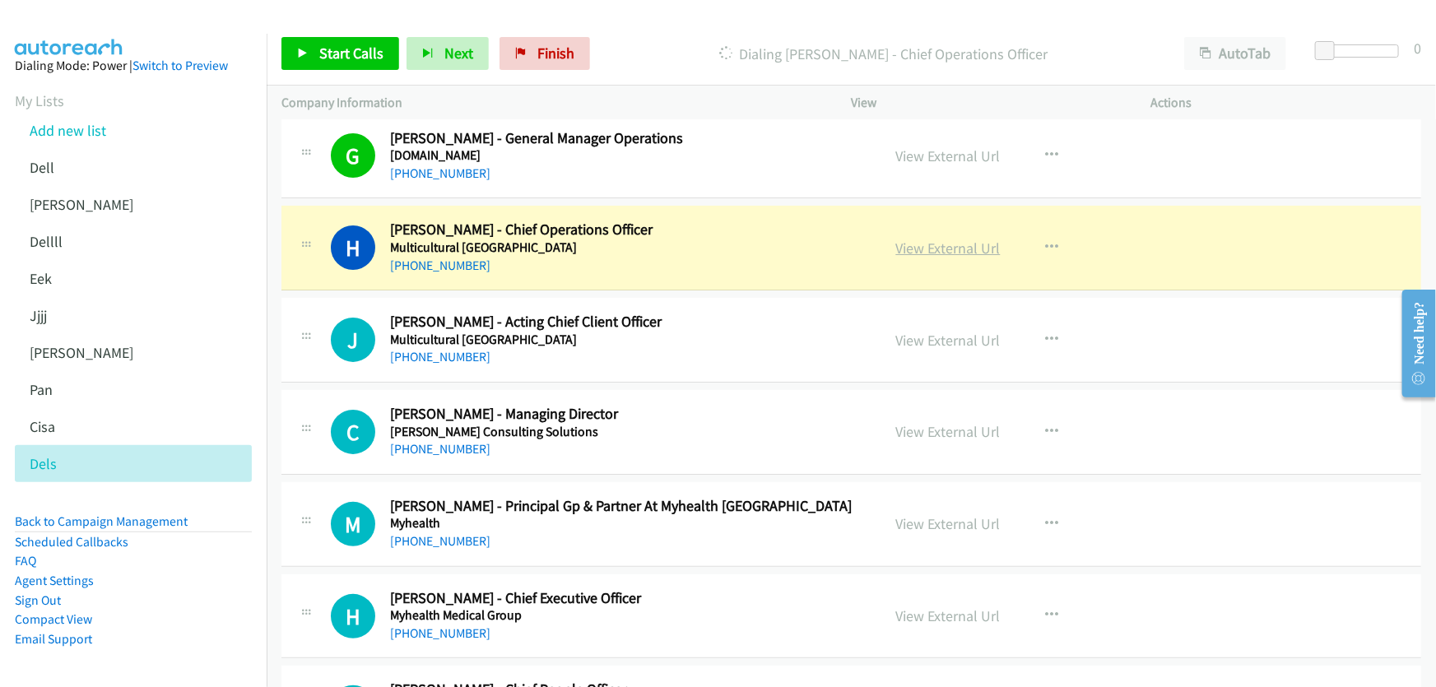
click at [971, 239] on link "View External Url" at bounding box center [948, 248] width 105 height 19
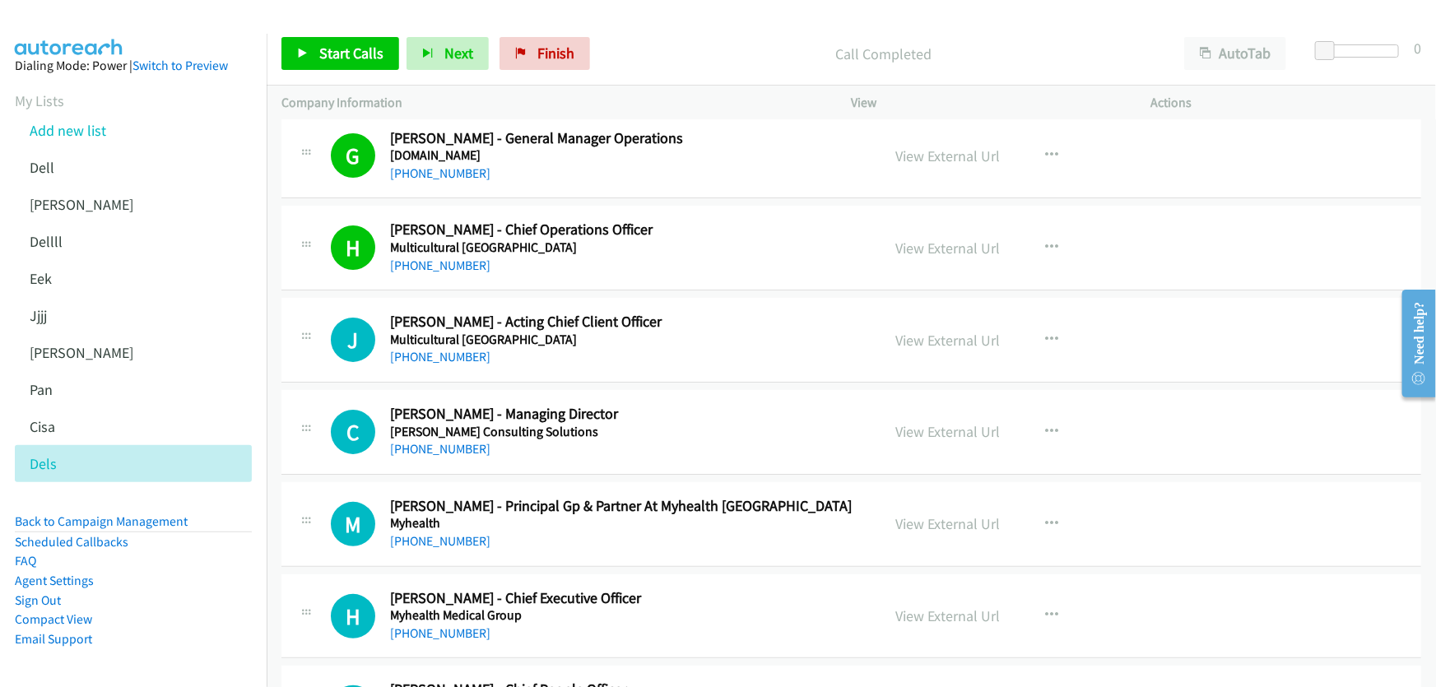
scroll to position [6435, 0]
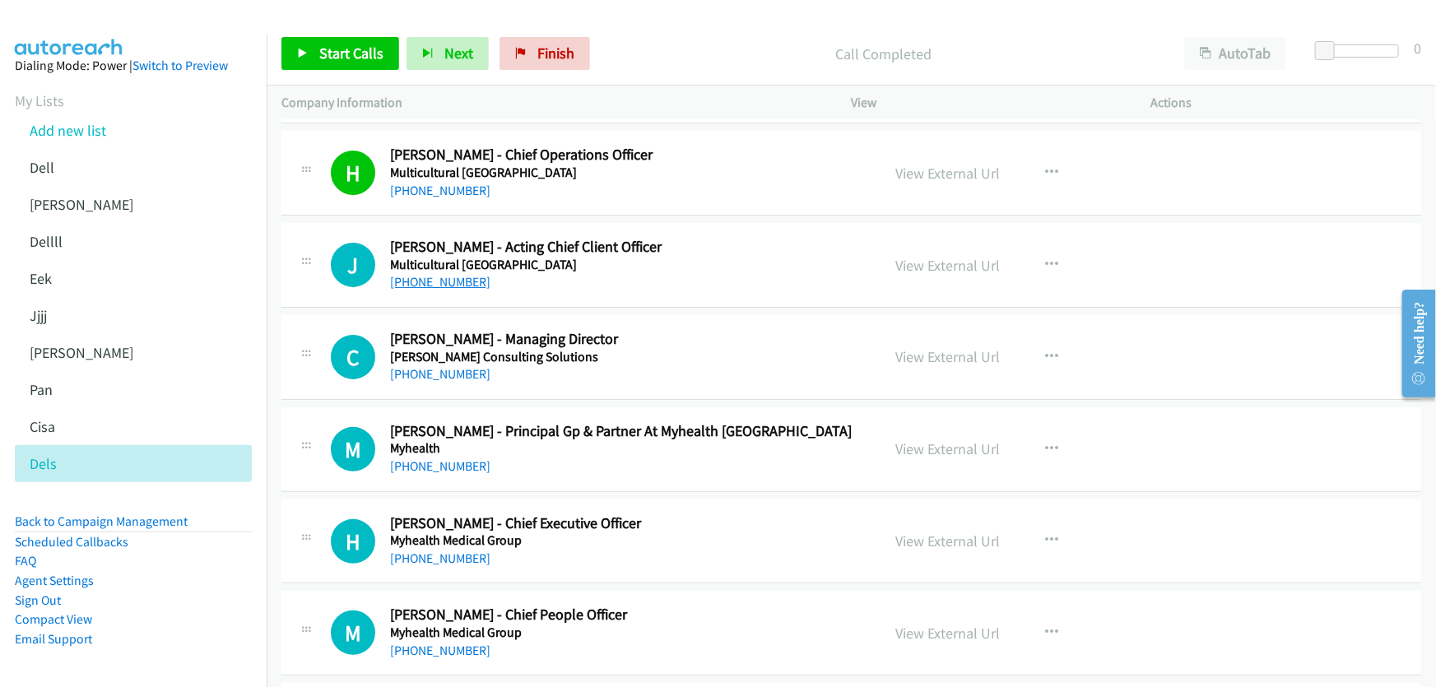
click at [430, 274] on link "[PHONE_NUMBER]" at bounding box center [440, 282] width 100 height 16
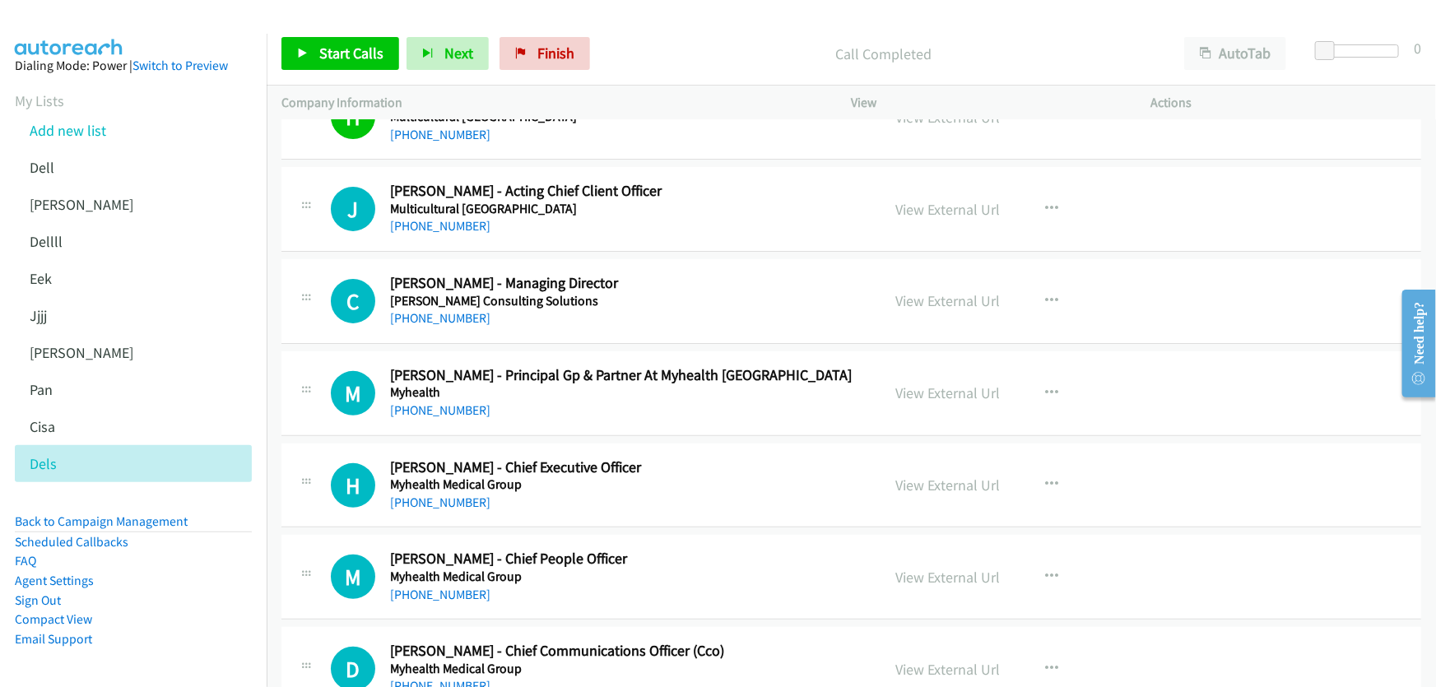
scroll to position [6585, 0]
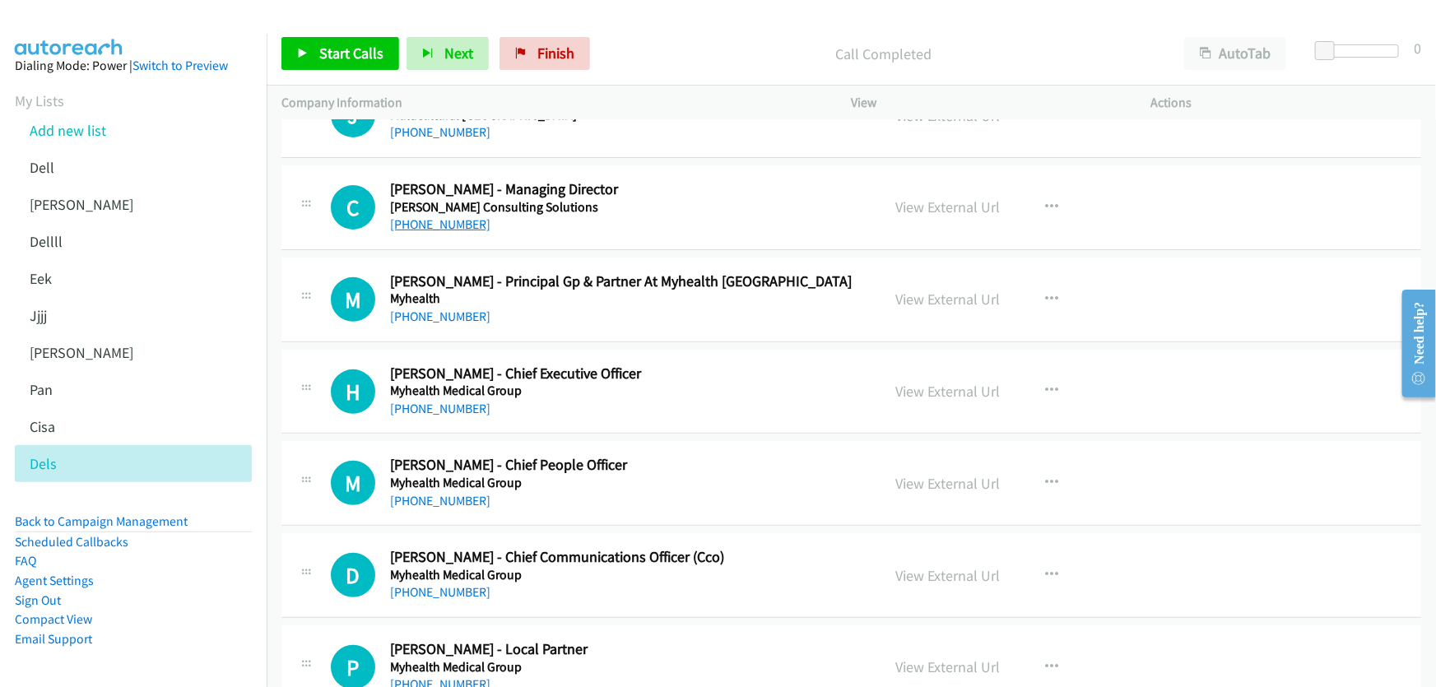
click at [430, 216] on link "[PHONE_NUMBER]" at bounding box center [440, 224] width 100 height 16
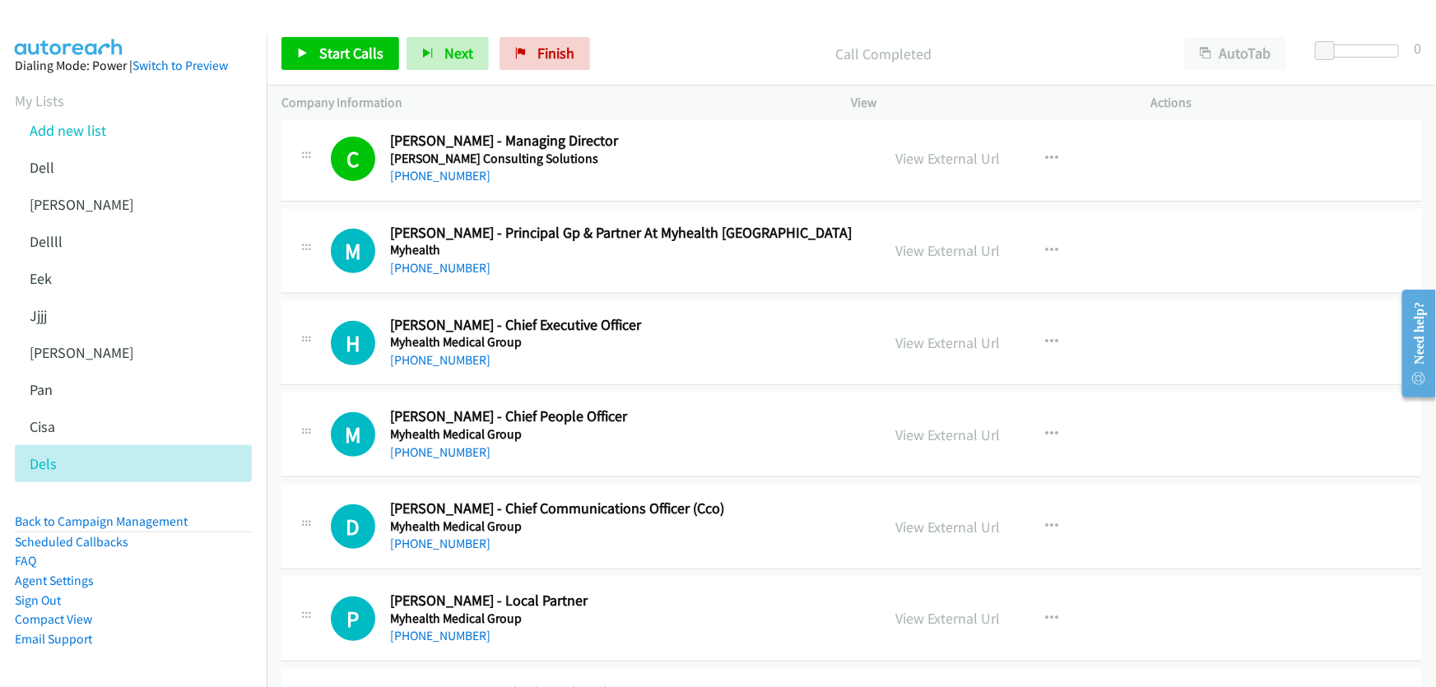
scroll to position [6659, 0]
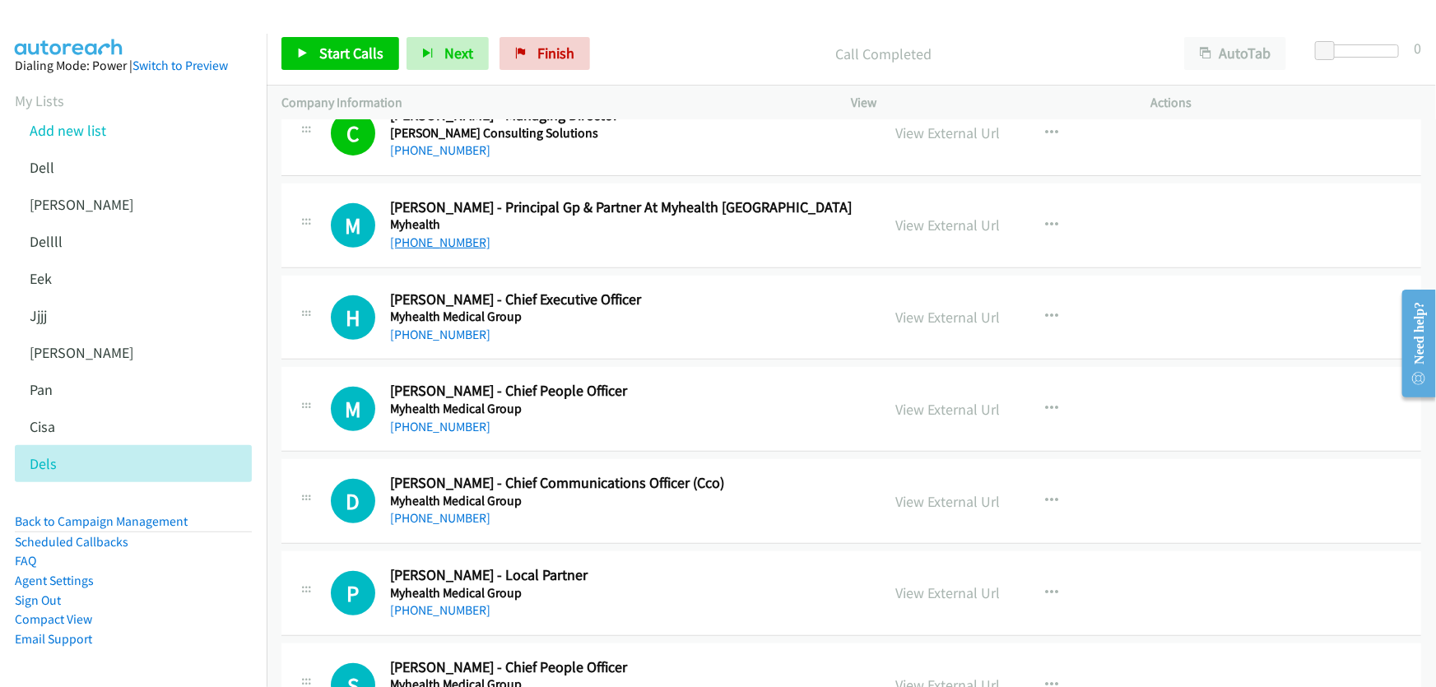
click at [433, 236] on link "[PHONE_NUMBER]" at bounding box center [440, 243] width 100 height 16
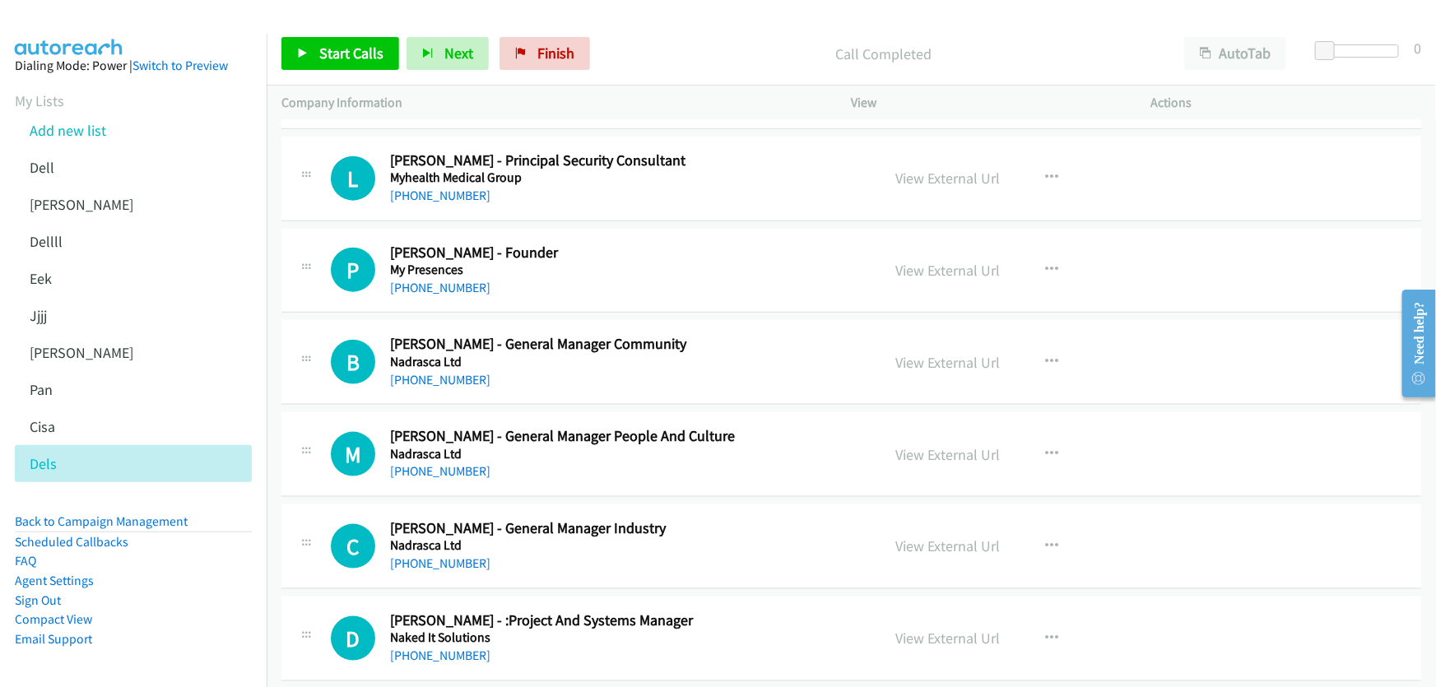
scroll to position [7333, 0]
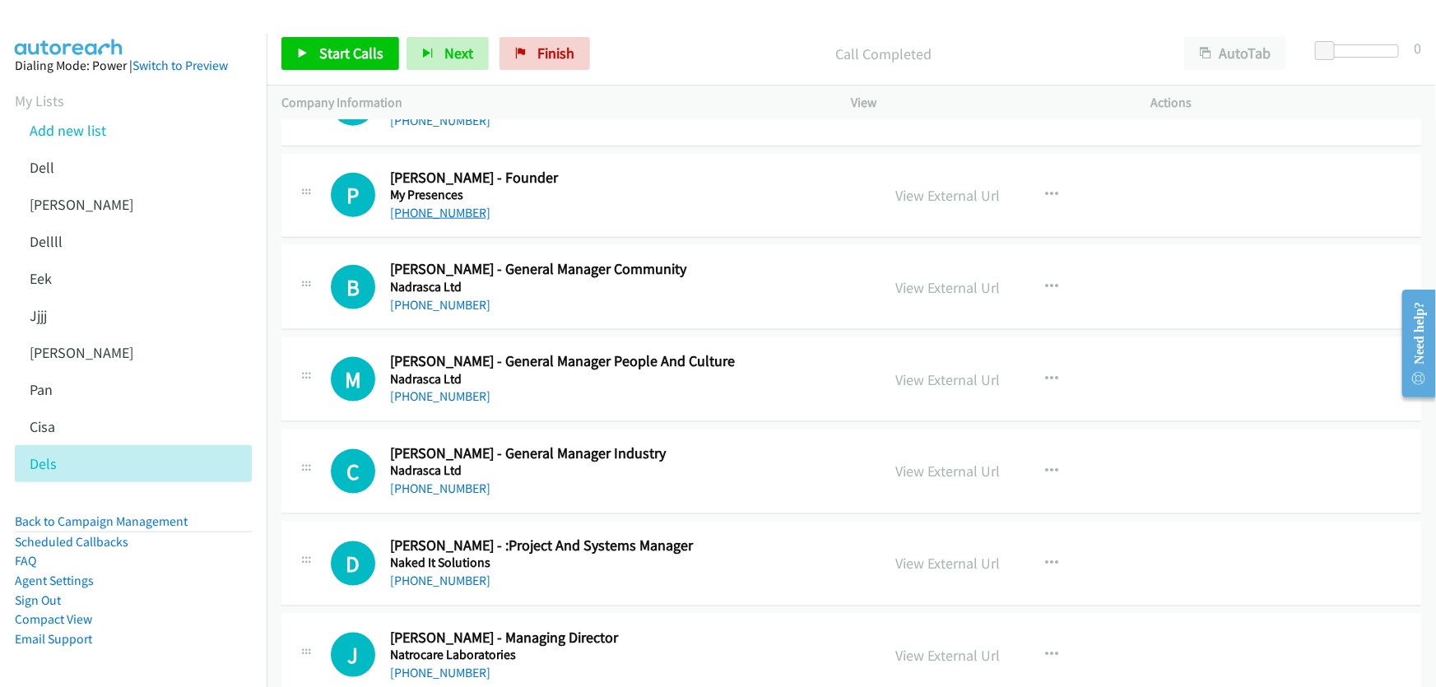
click at [454, 205] on link "[PHONE_NUMBER]" at bounding box center [440, 213] width 100 height 16
click at [961, 186] on link "View External Url" at bounding box center [948, 195] width 105 height 19
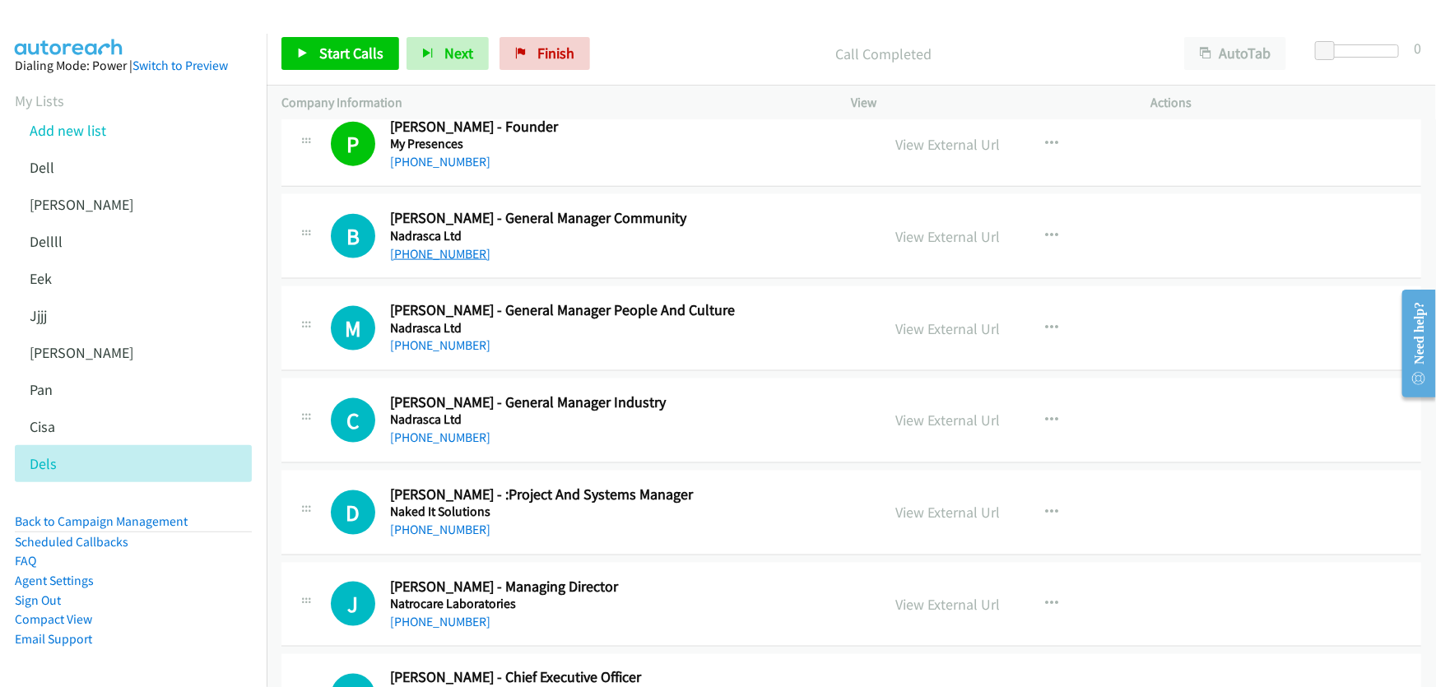
scroll to position [7408, 0]
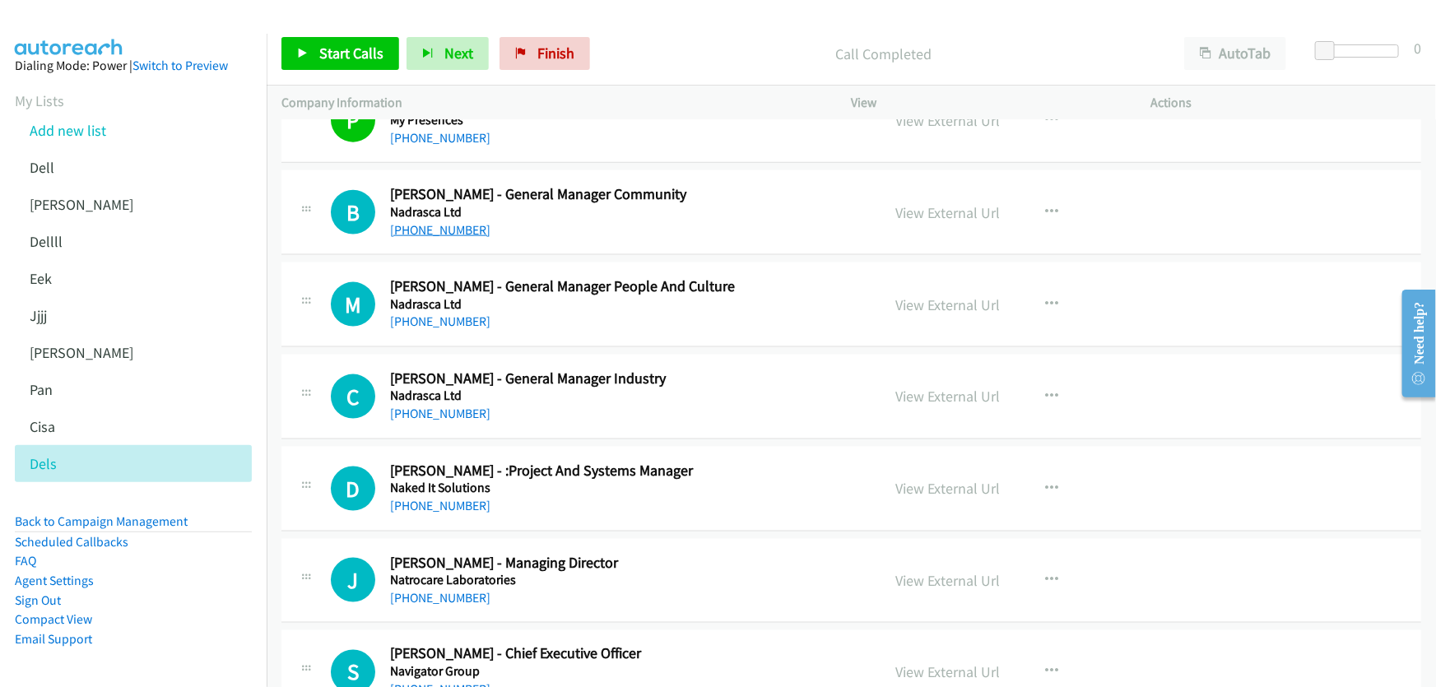
click at [425, 222] on link "[PHONE_NUMBER]" at bounding box center [440, 230] width 100 height 16
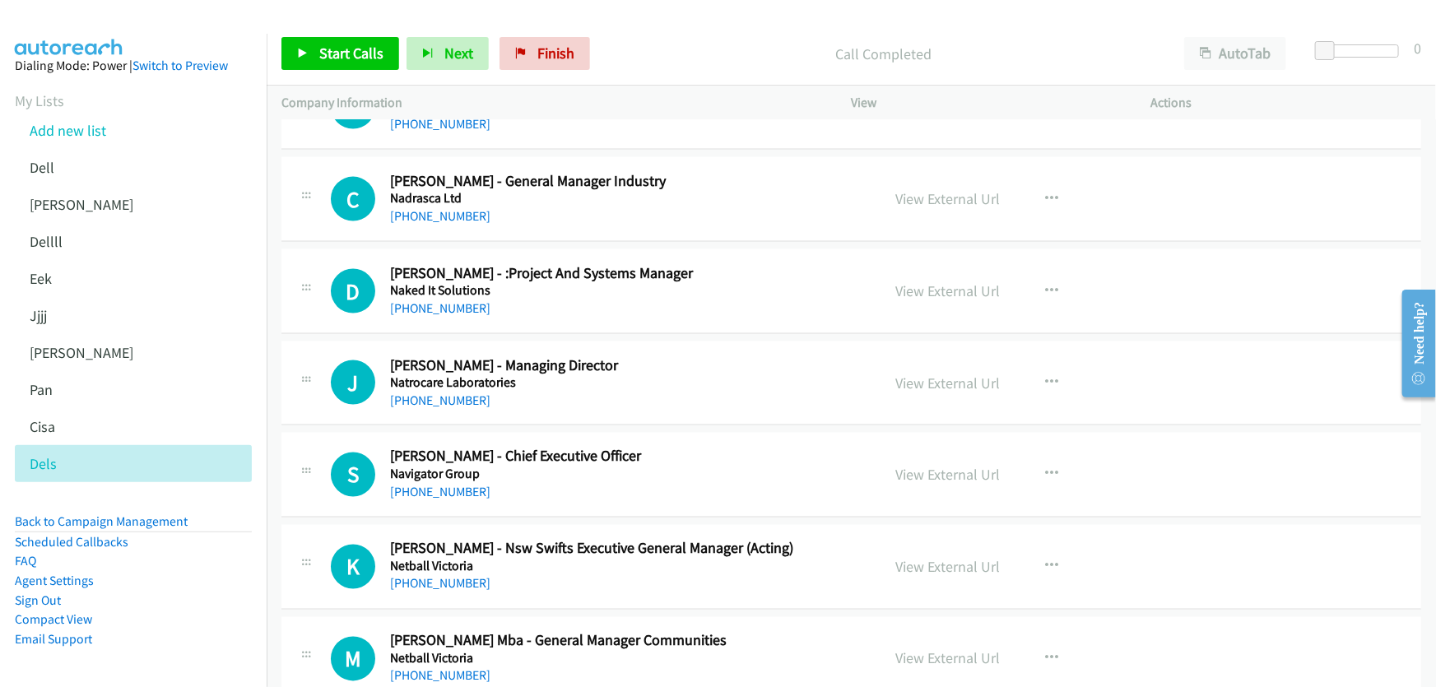
scroll to position [7632, 0]
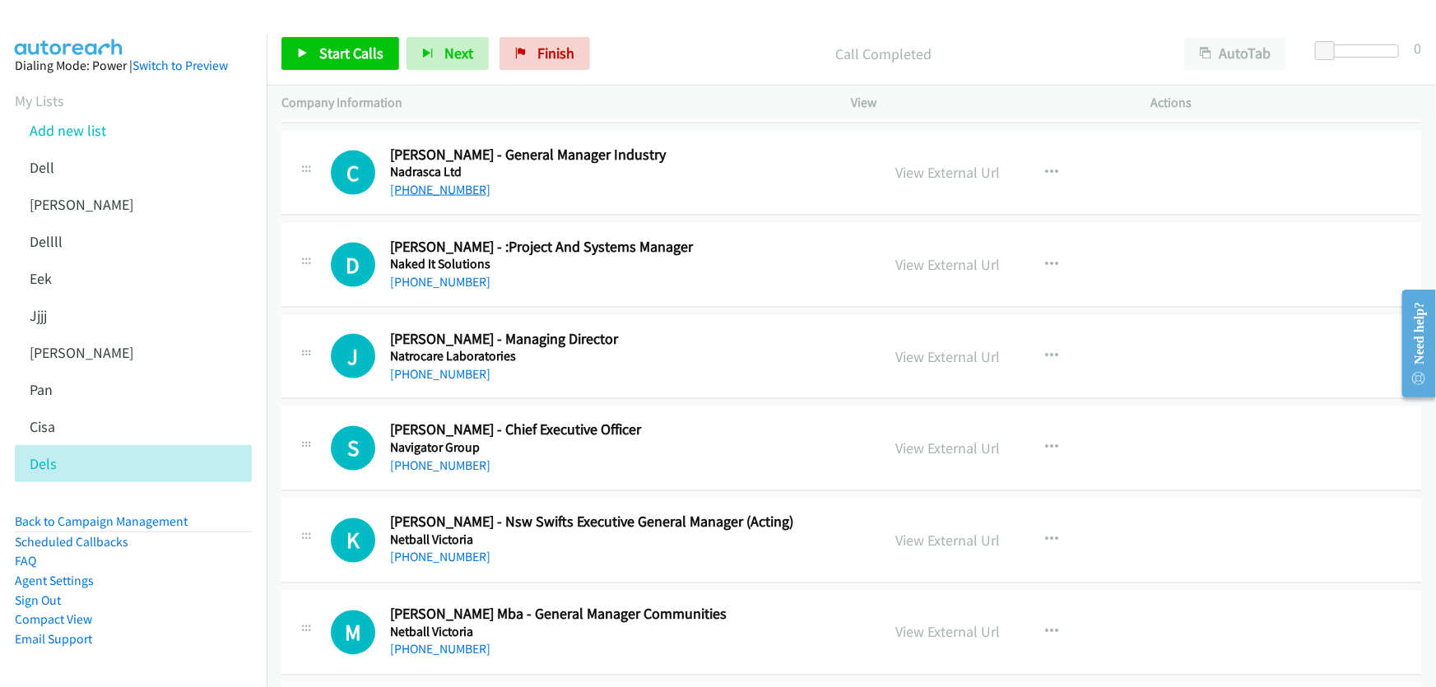
click at [438, 182] on link "[PHONE_NUMBER]" at bounding box center [440, 190] width 100 height 16
click at [938, 163] on link "View External Url" at bounding box center [948, 172] width 105 height 19
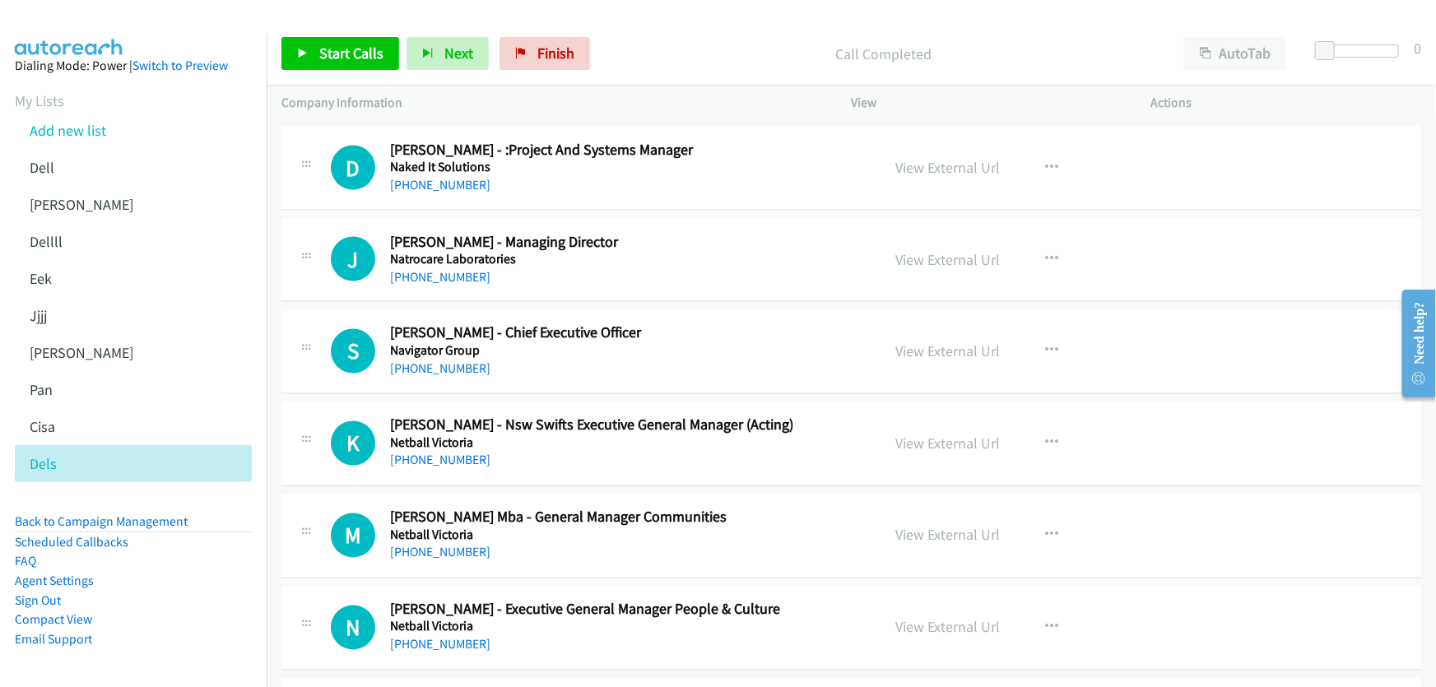
scroll to position [7706, 0]
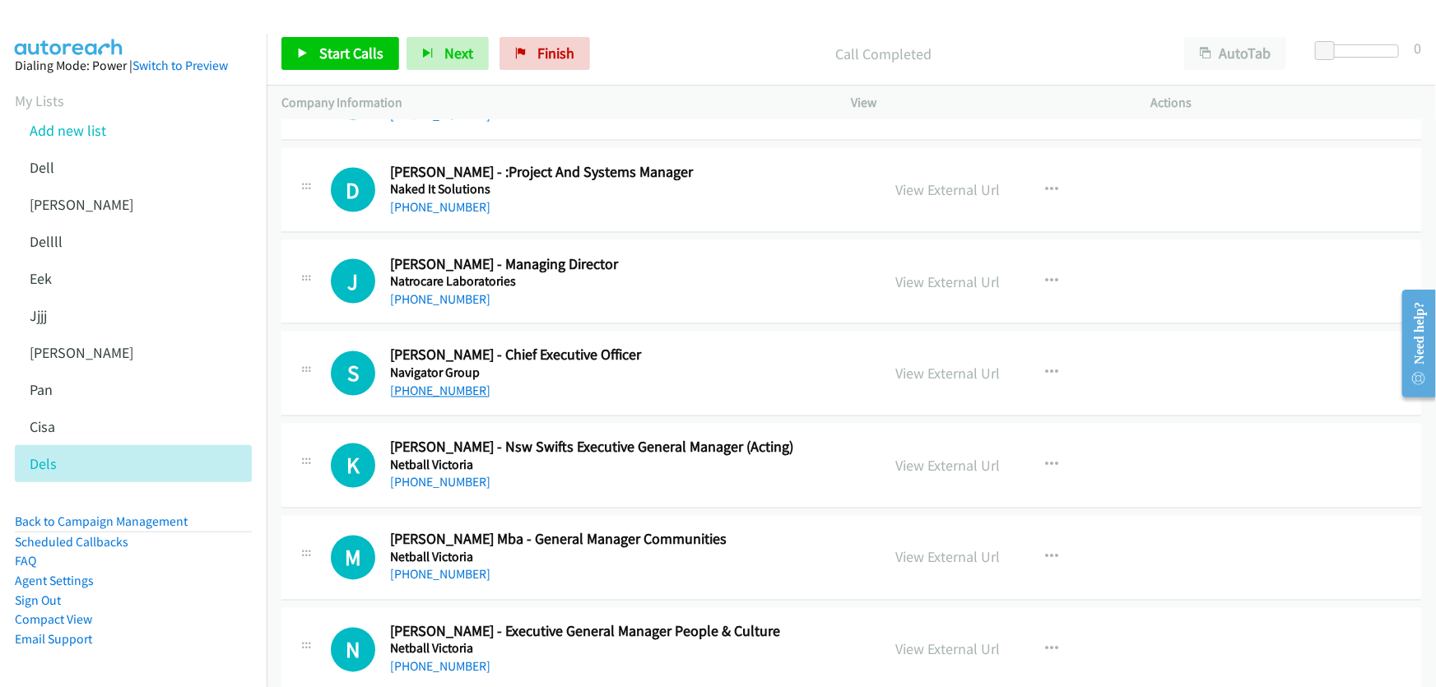
click at [426, 384] on link "[PHONE_NUMBER]" at bounding box center [440, 392] width 100 height 16
click at [972, 365] on link "View External Url" at bounding box center [948, 374] width 105 height 19
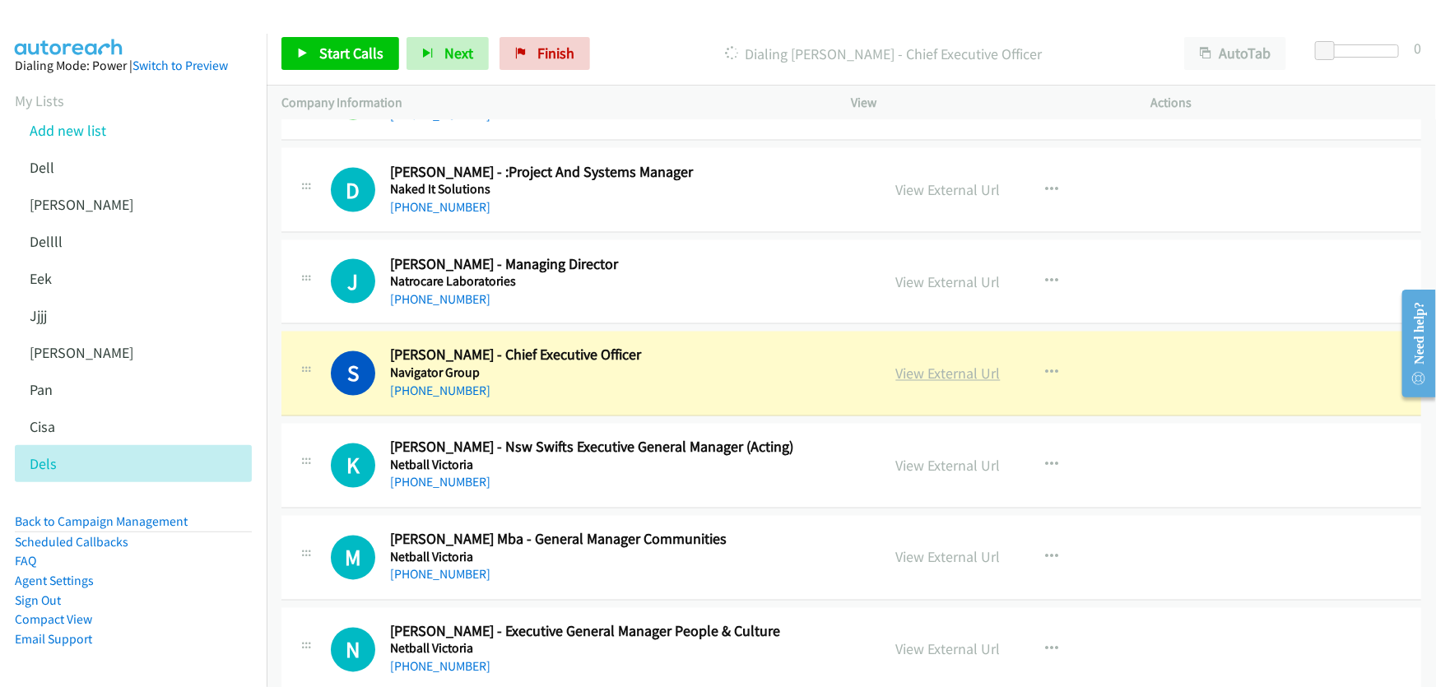
click at [940, 365] on link "View External Url" at bounding box center [948, 374] width 105 height 19
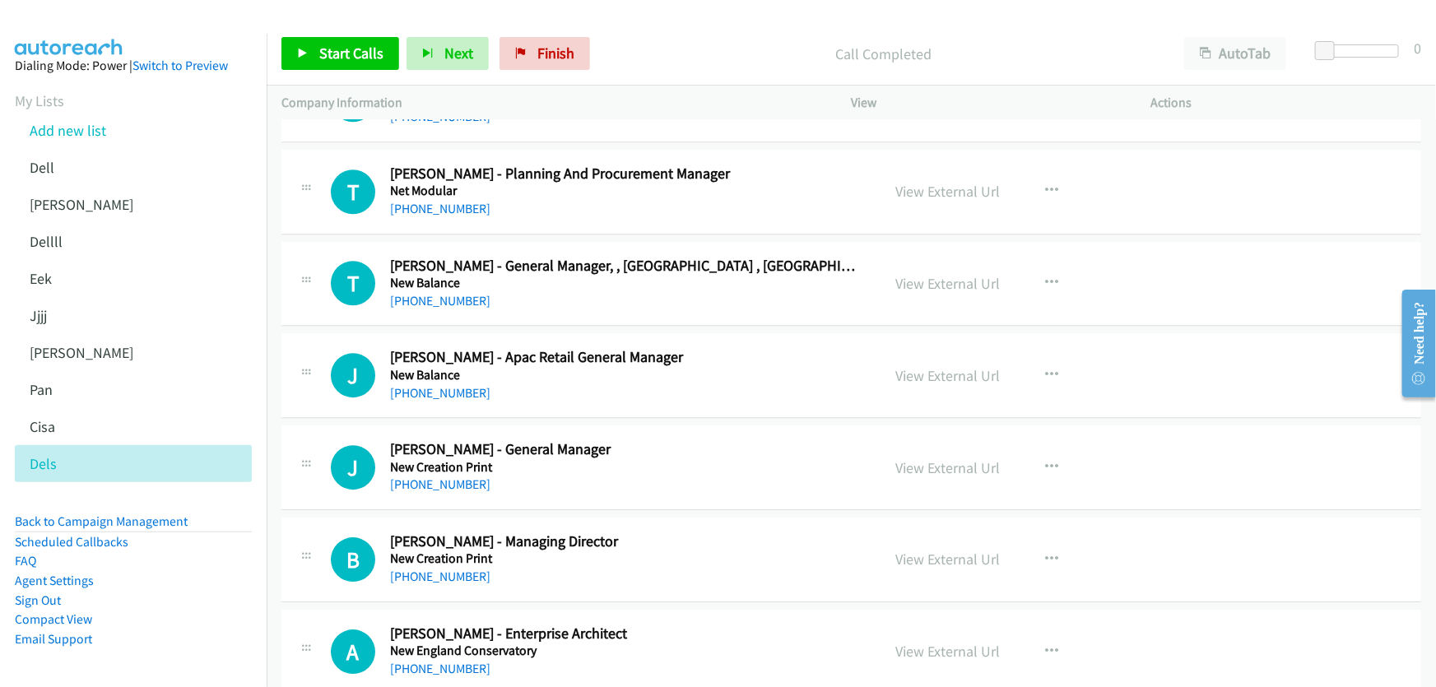
scroll to position [8754, 0]
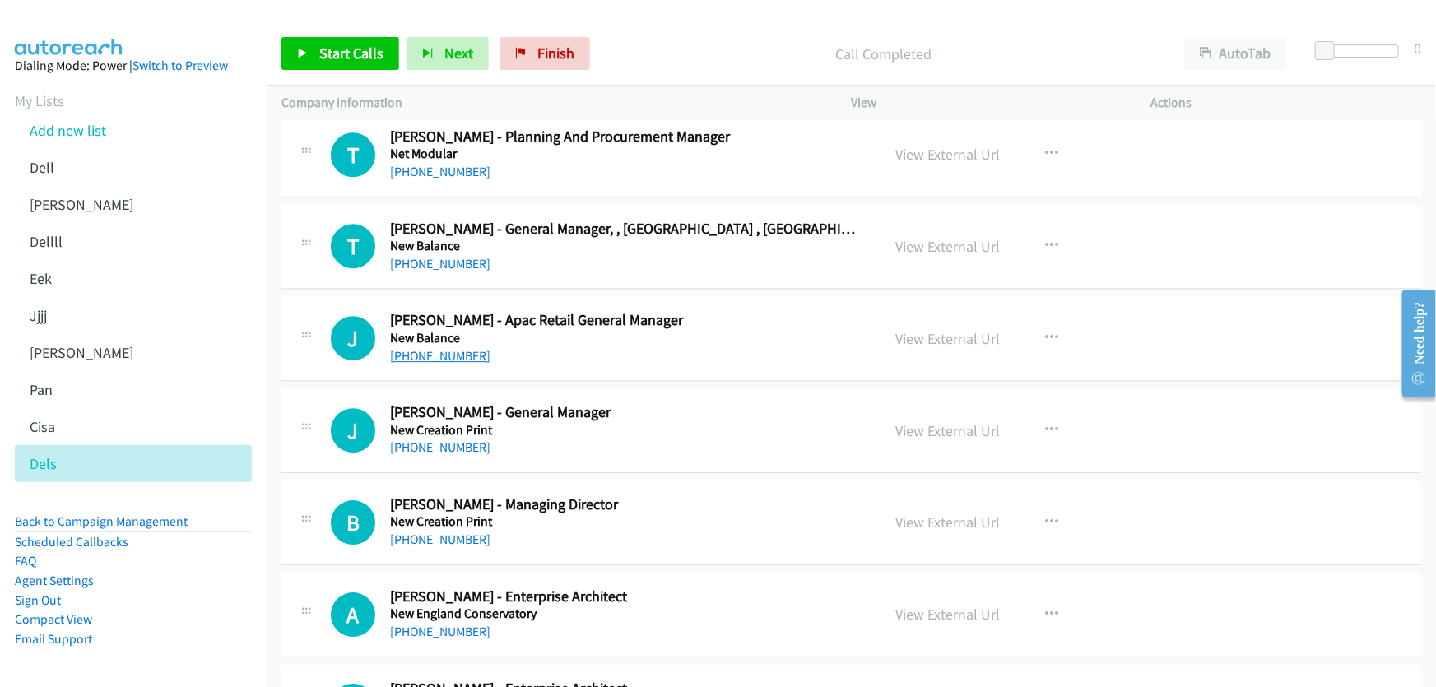
click at [436, 348] on link "[PHONE_NUMBER]" at bounding box center [440, 356] width 100 height 16
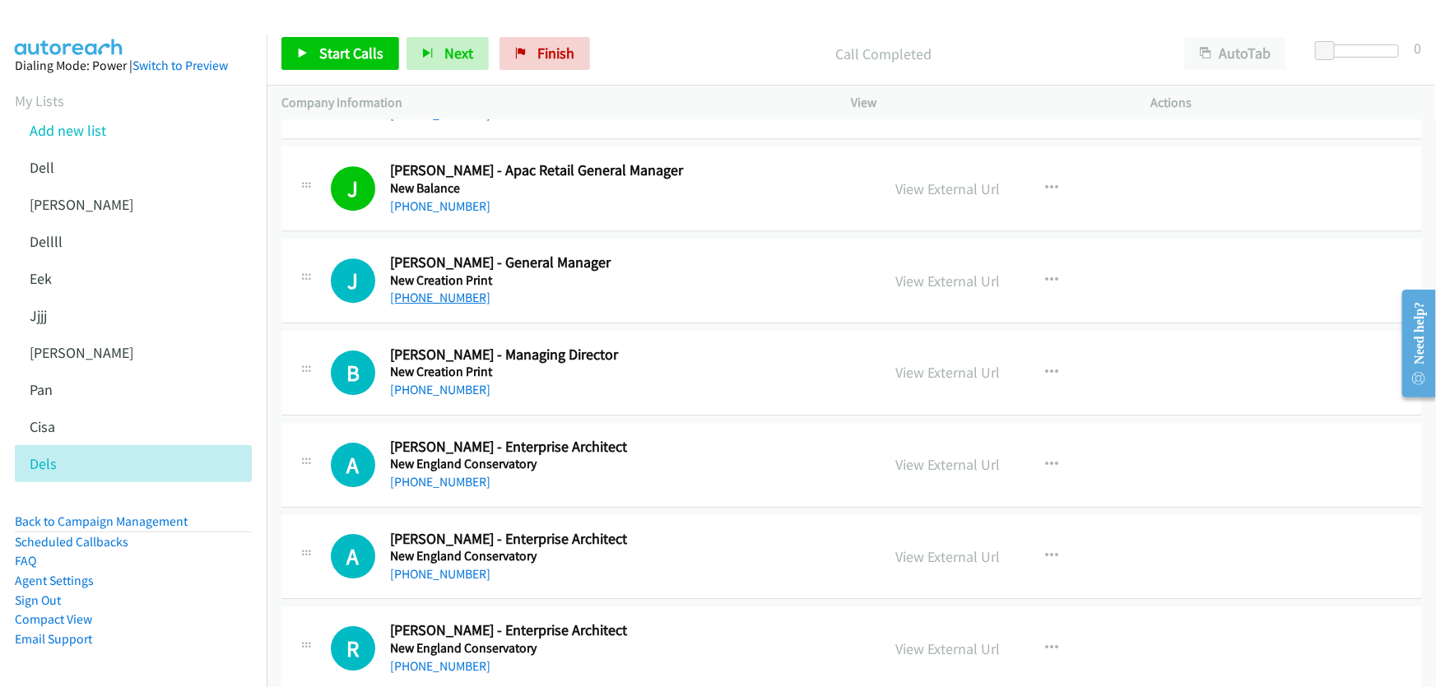
click at [458, 290] on link "[PHONE_NUMBER]" at bounding box center [440, 298] width 100 height 16
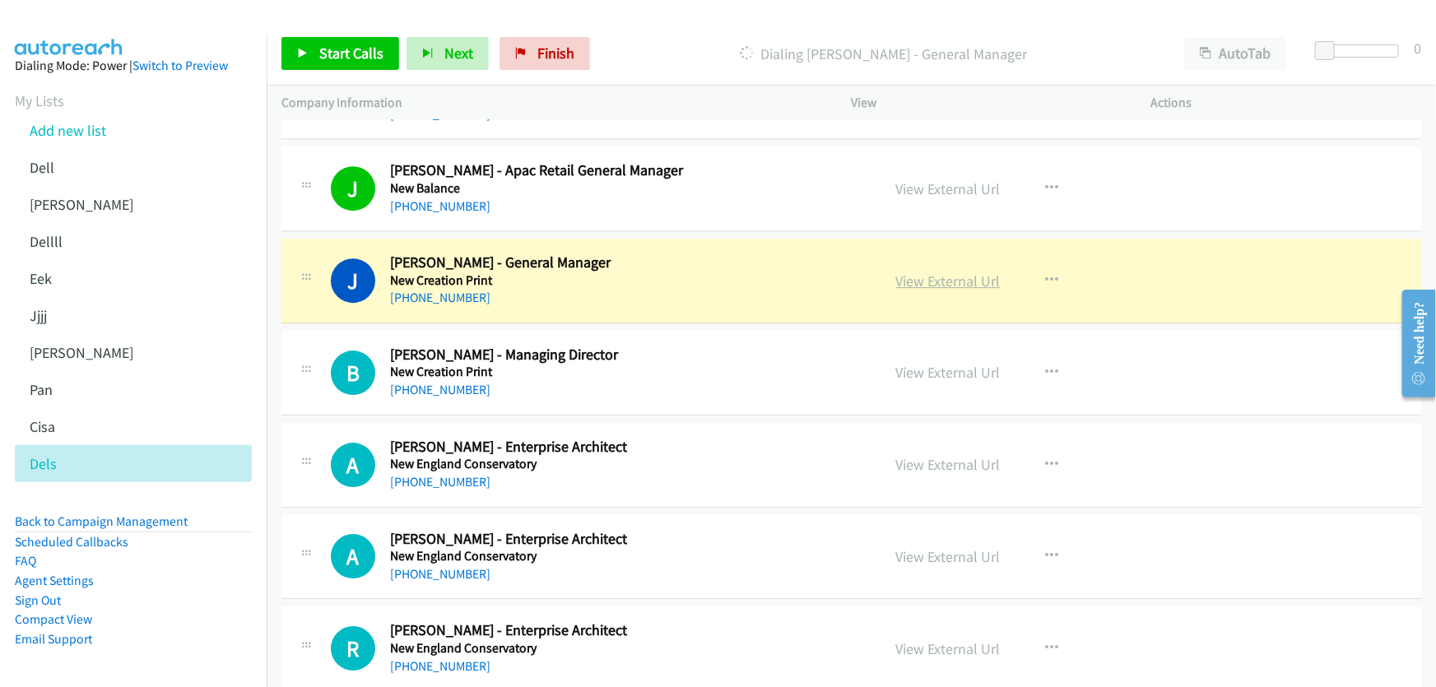
click at [952, 272] on link "View External Url" at bounding box center [948, 281] width 105 height 19
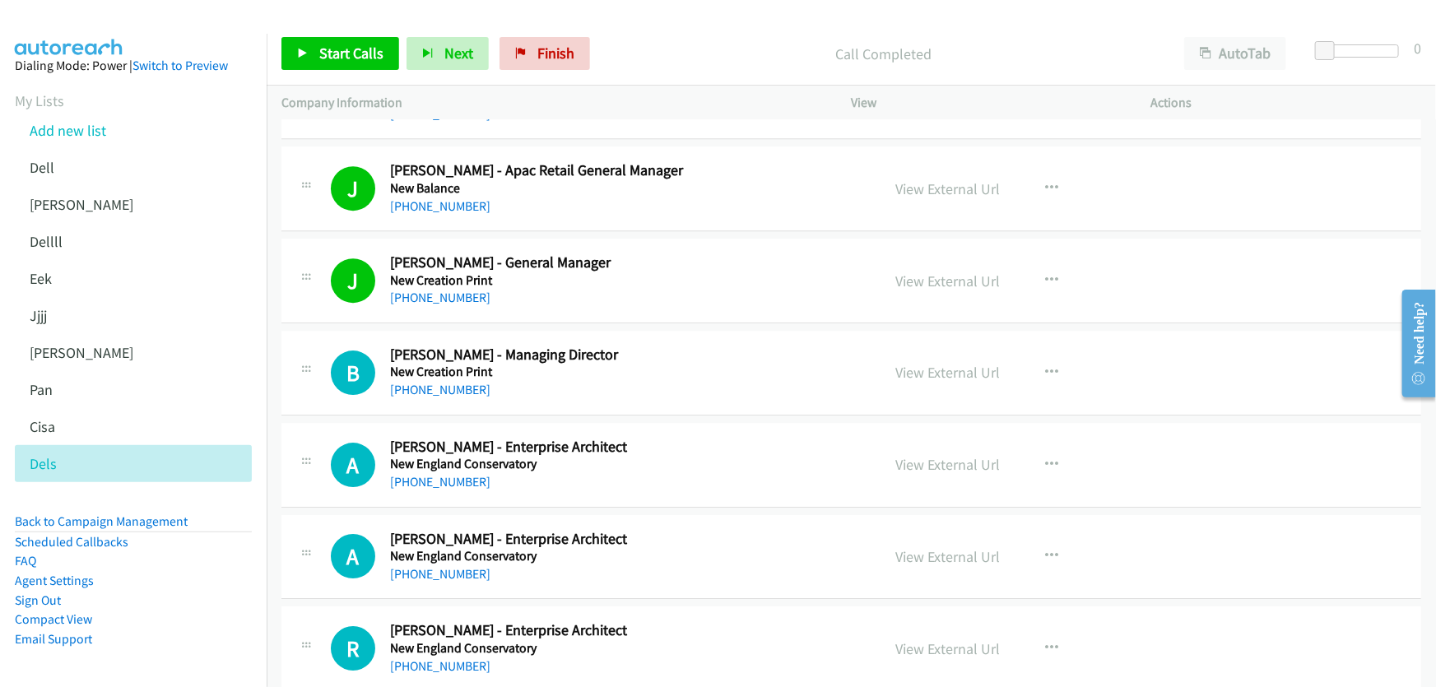
scroll to position [8979, 0]
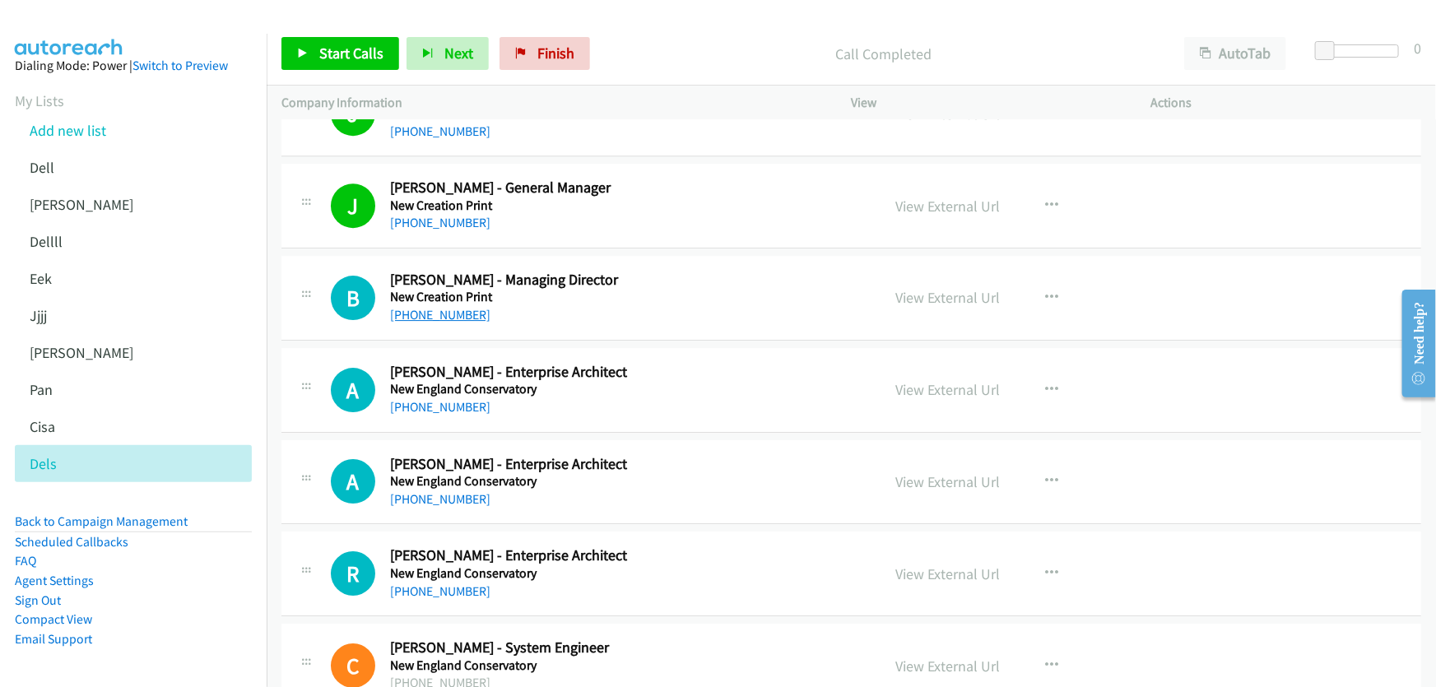
click at [422, 307] on link "[PHONE_NUMBER]" at bounding box center [440, 315] width 100 height 16
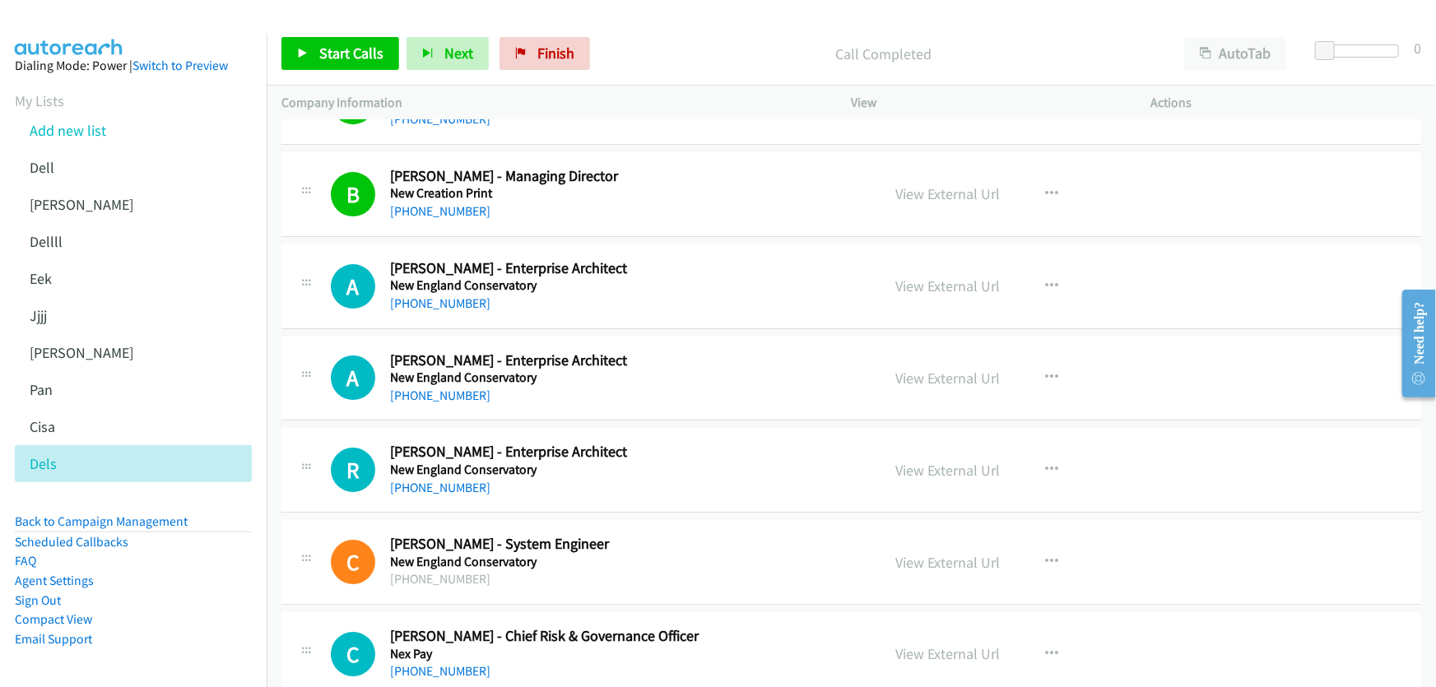
scroll to position [9128, 0]
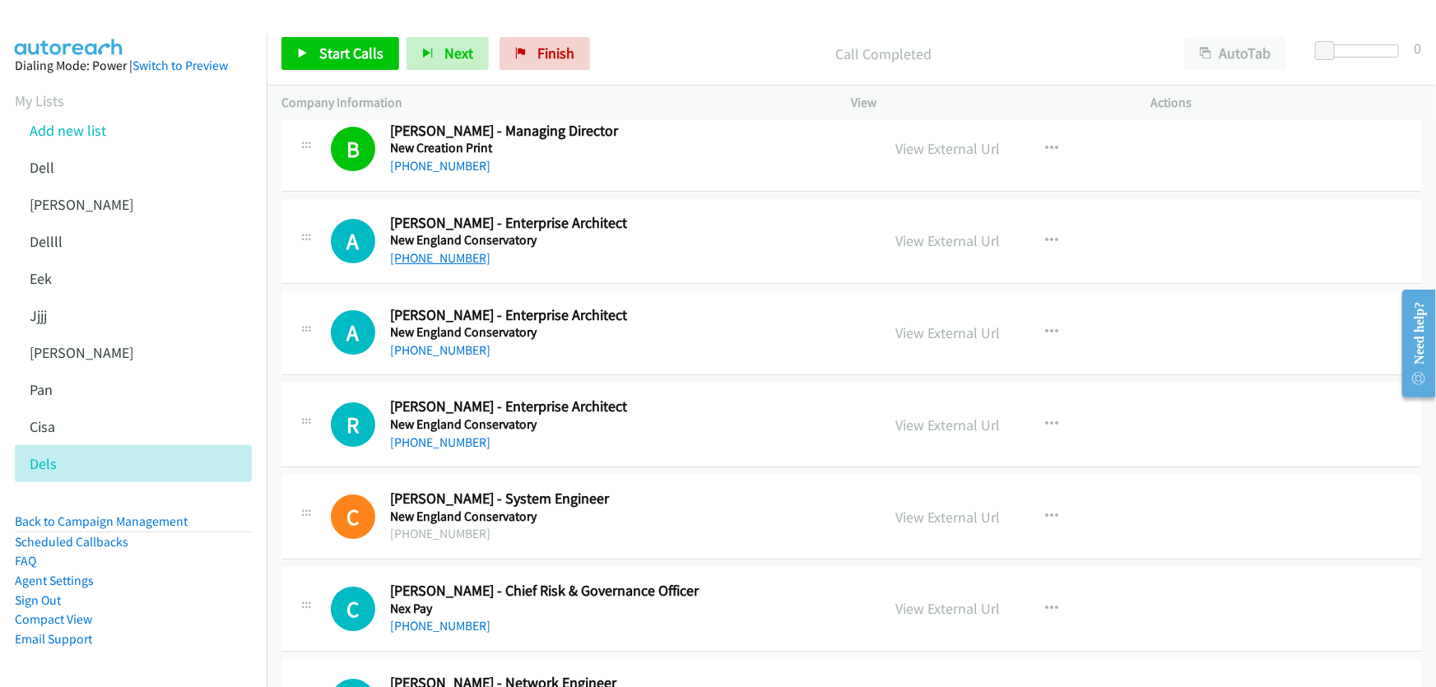
click at [461, 251] on link "[PHONE_NUMBER]" at bounding box center [440, 258] width 100 height 16
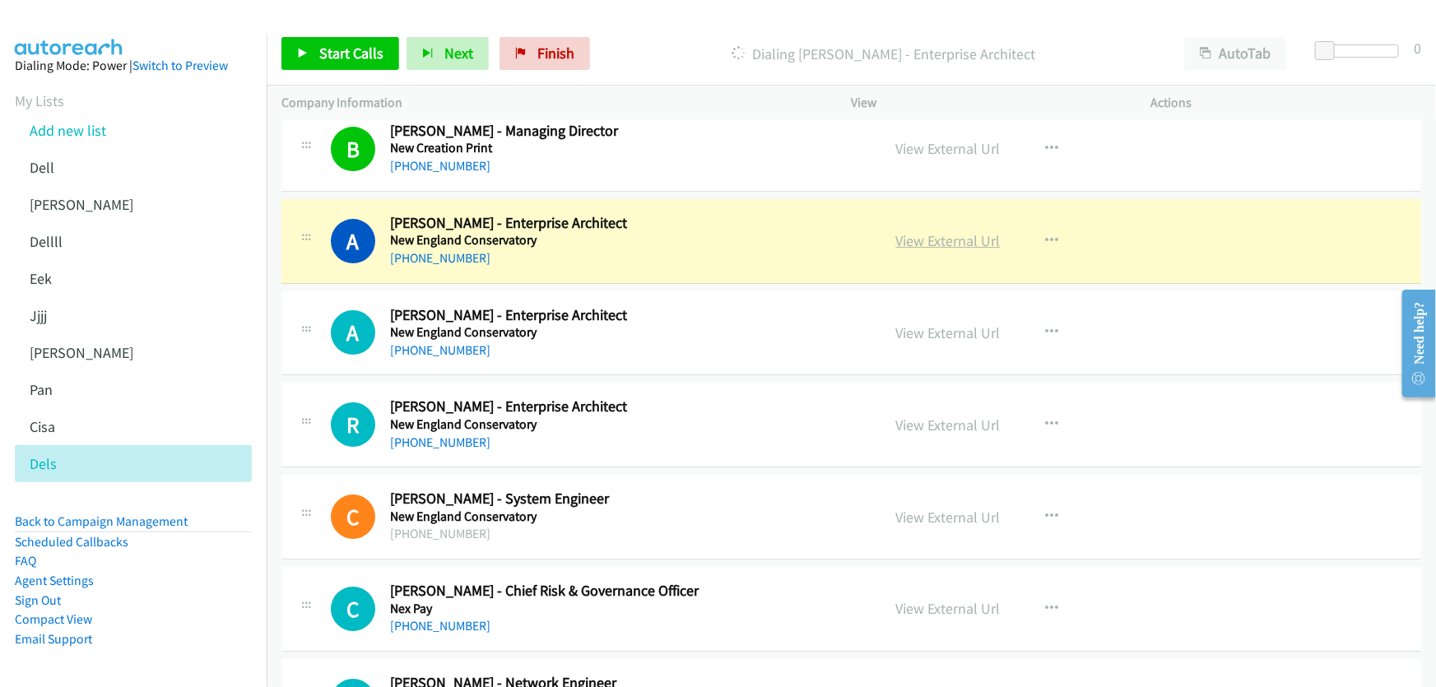
click at [965, 231] on link "View External Url" at bounding box center [948, 240] width 105 height 19
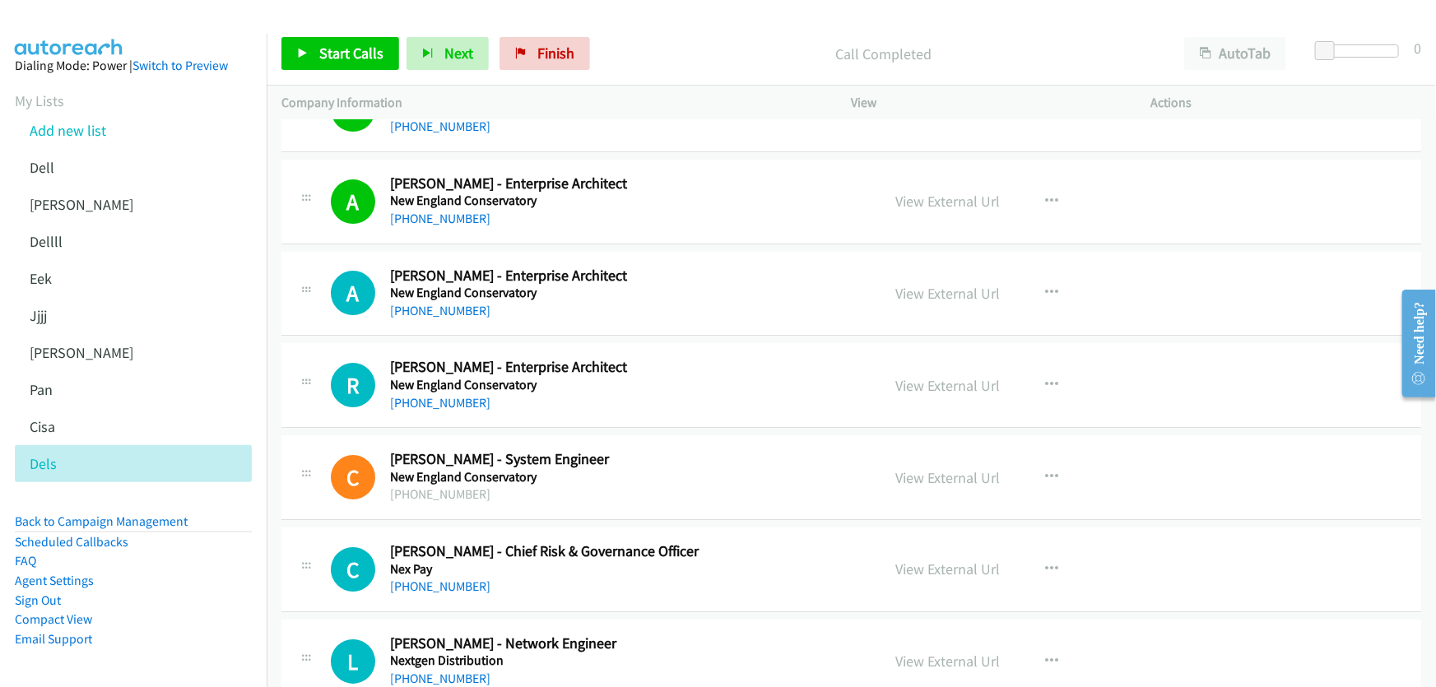
scroll to position [9203, 0]
